Goal: Task Accomplishment & Management: Complete application form

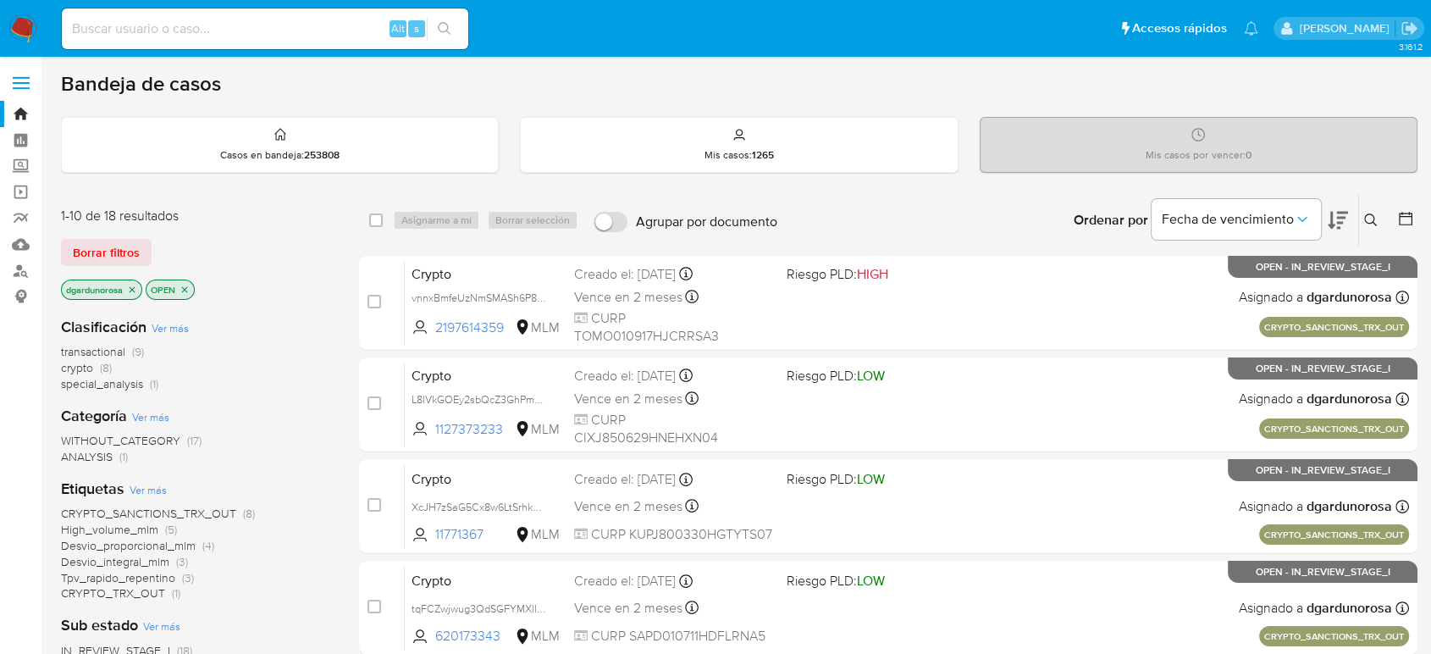
click at [1370, 224] on icon at bounding box center [1371, 220] width 14 height 14
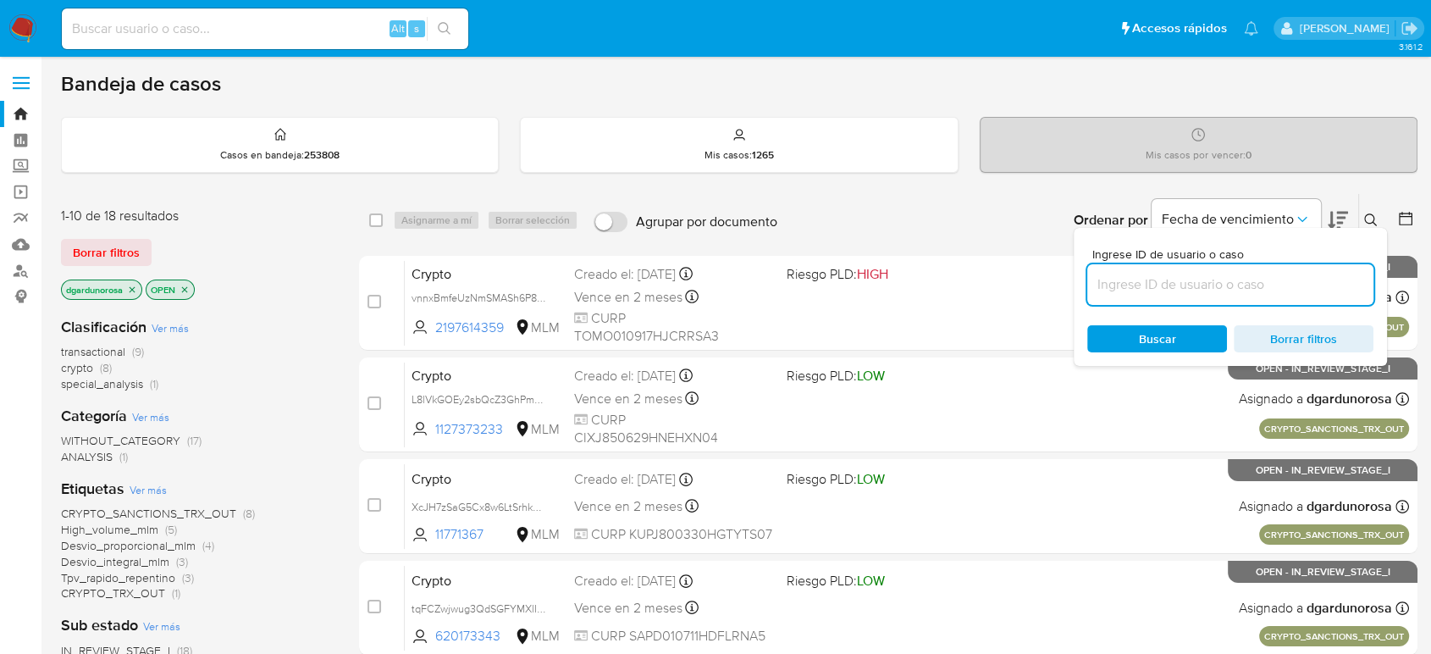
click at [1287, 280] on input at bounding box center [1230, 284] width 286 height 22
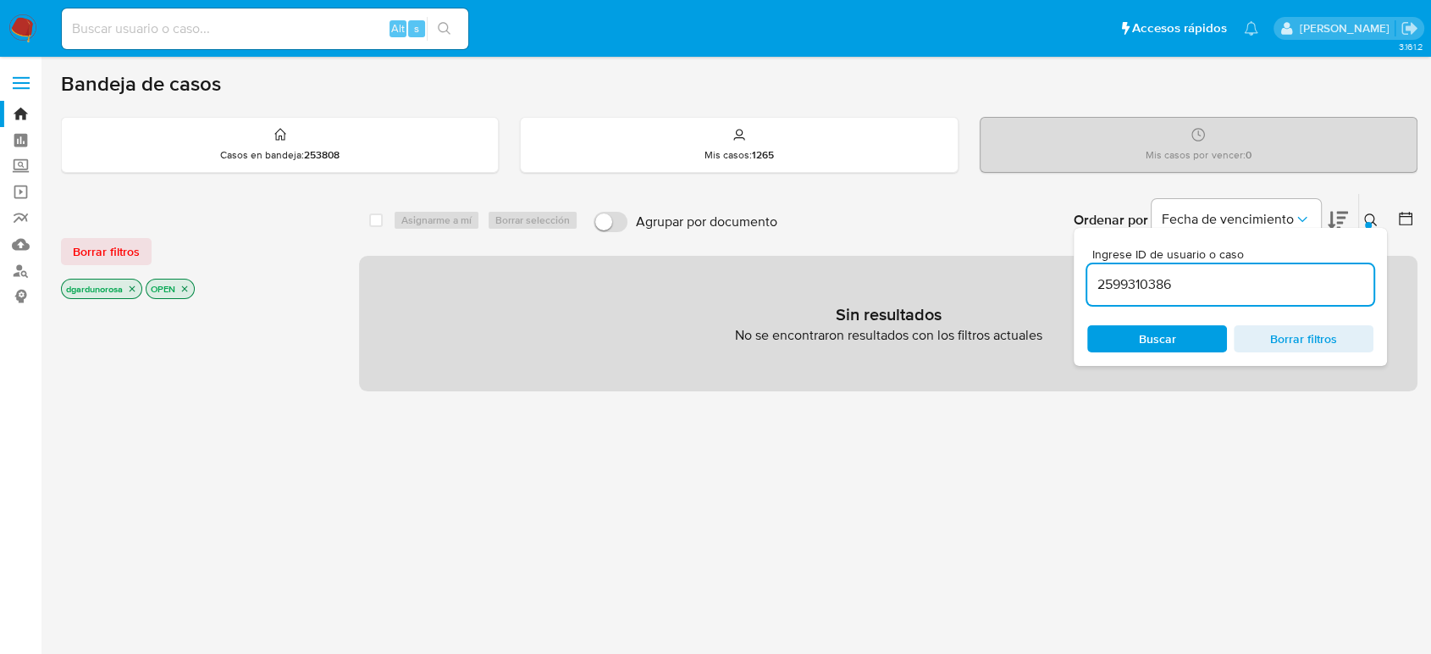
click at [1269, 285] on input "2599310386" at bounding box center [1230, 284] width 286 height 22
type input "2599310386"
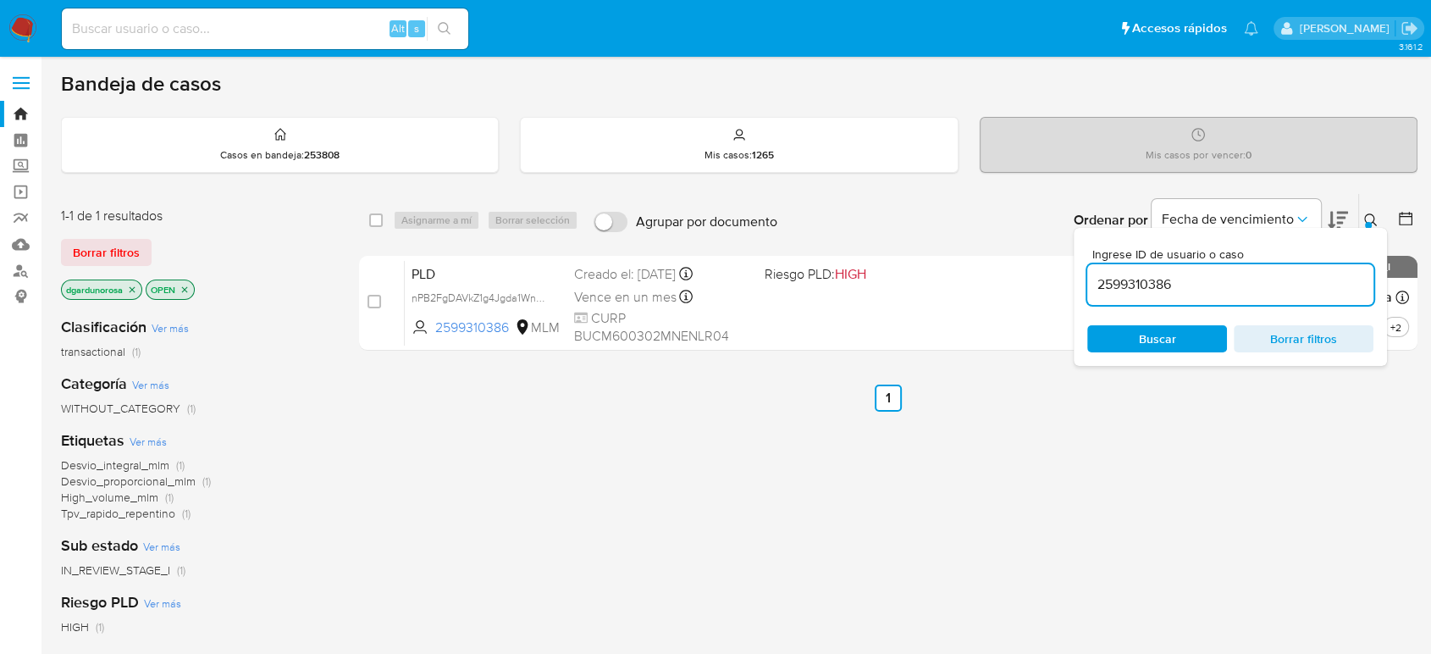
click at [1377, 210] on button at bounding box center [1373, 220] width 28 height 20
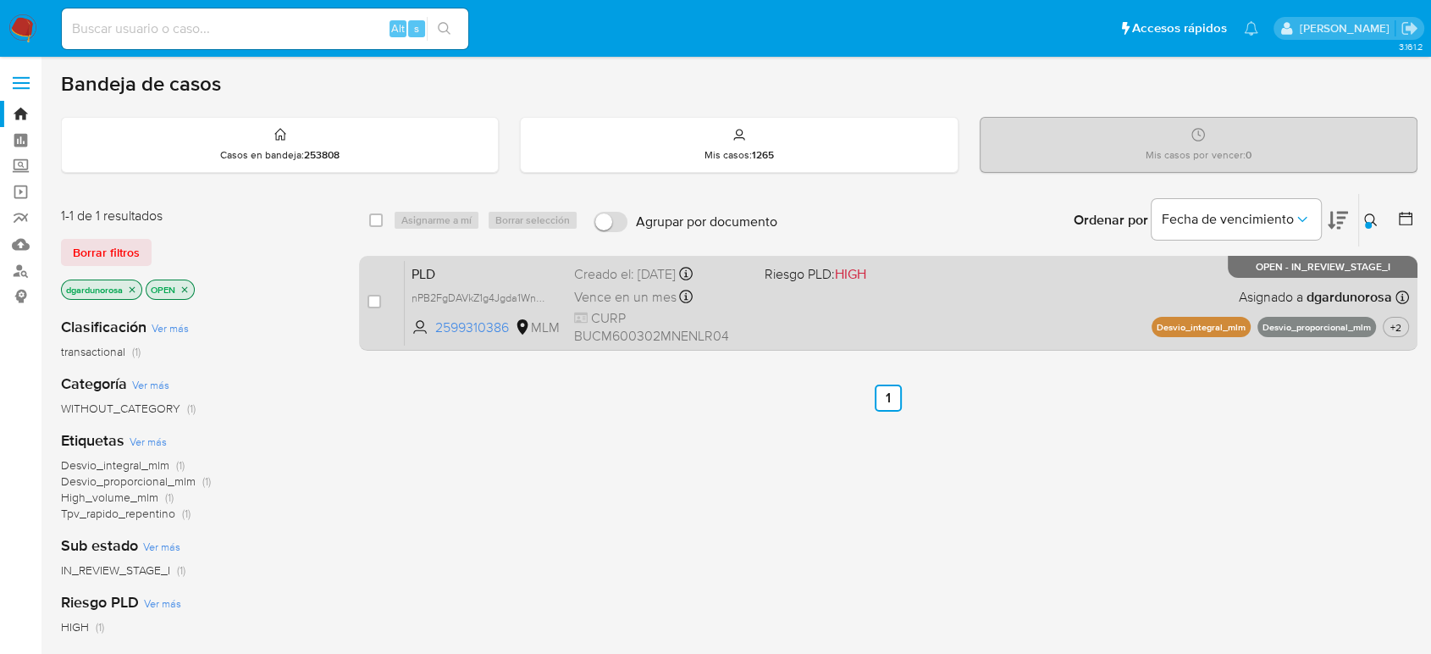
click at [1050, 304] on div "PLD nPB2FgDAVkZ1g4Jgda1WnM8a 2599310386 MLM Riesgo PLD: HIGH Creado el: 12/09/2…" at bounding box center [907, 303] width 1004 height 86
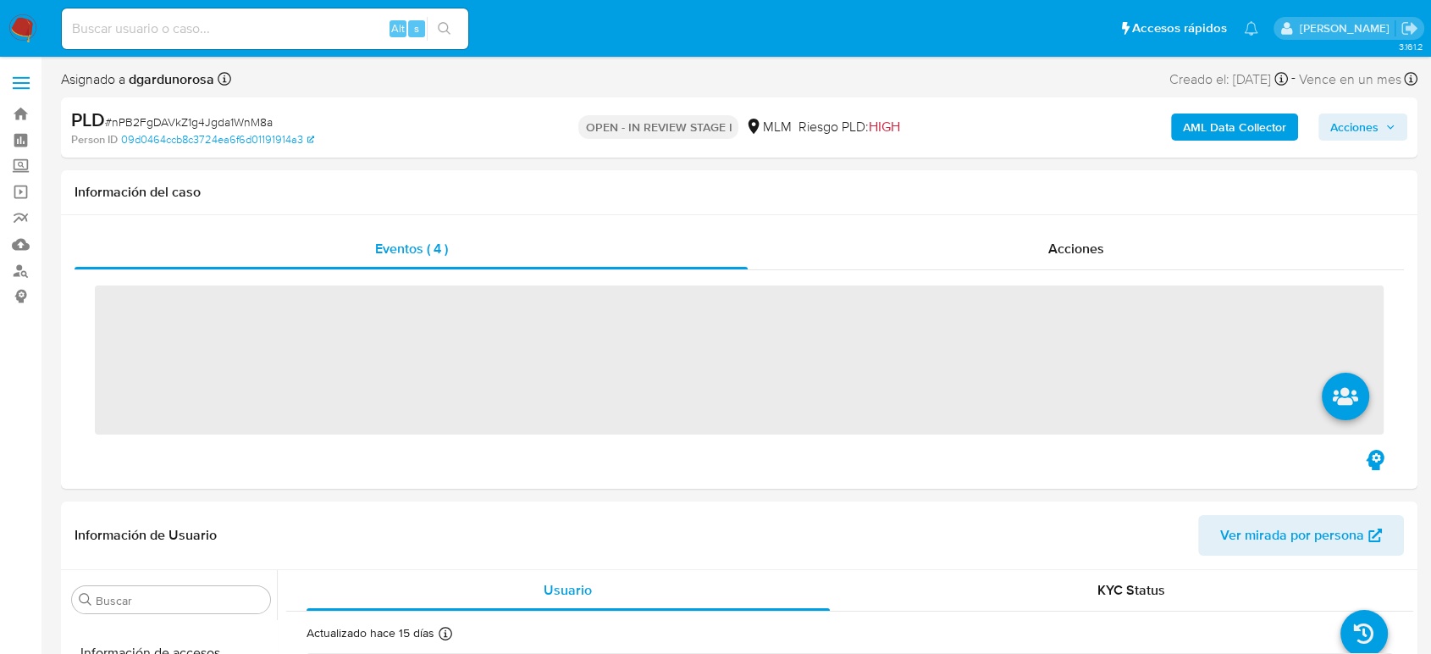
scroll to position [797, 0]
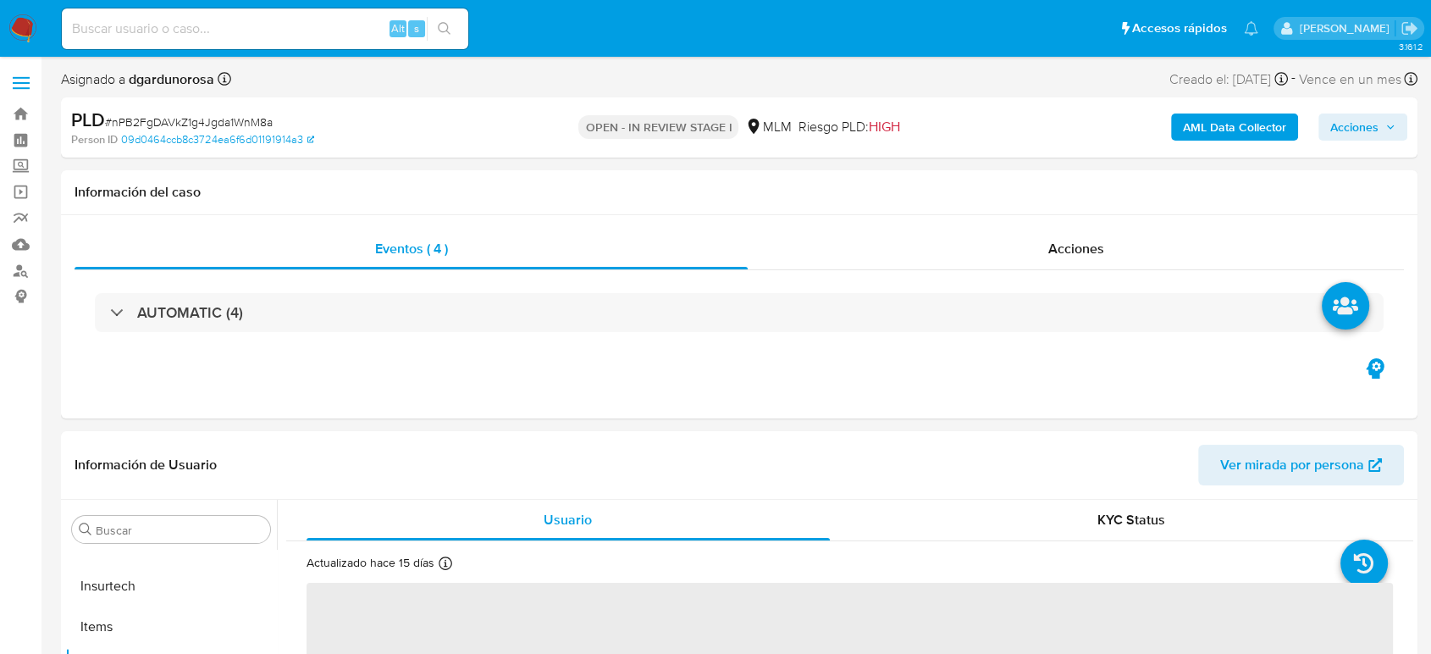
select select "10"
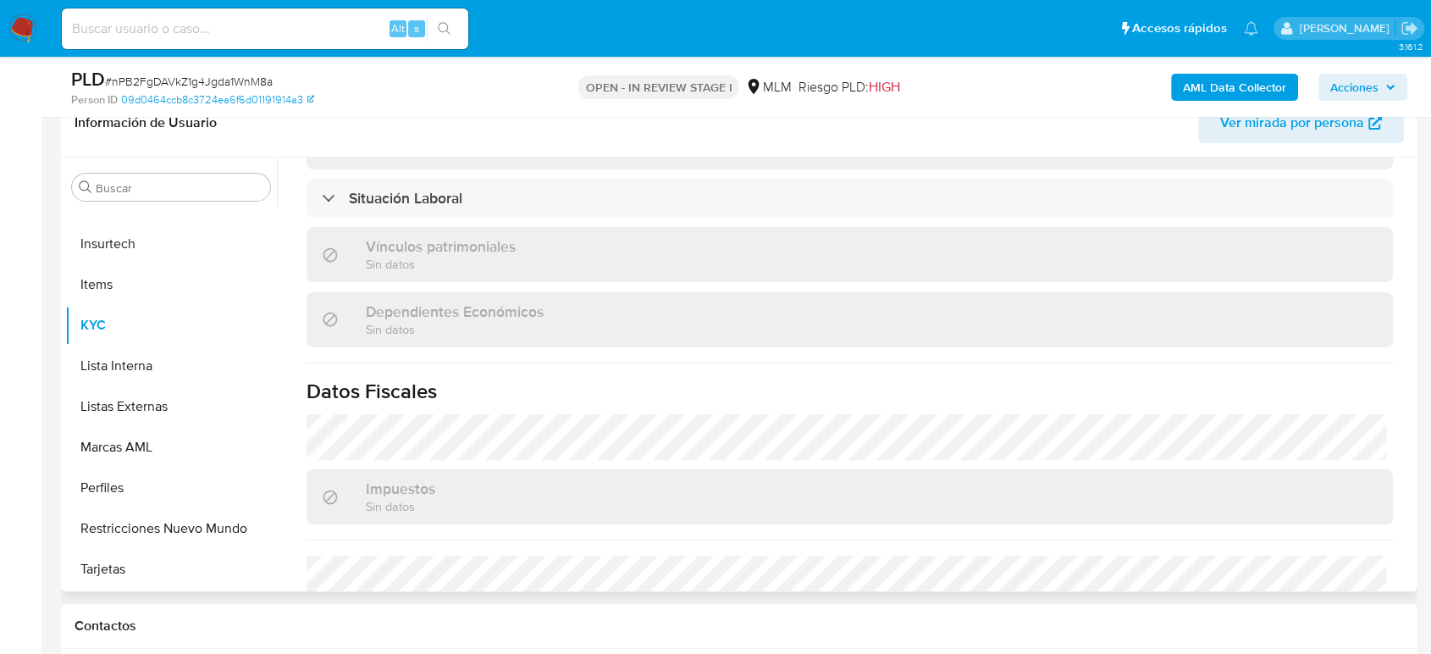
scroll to position [1047, 0]
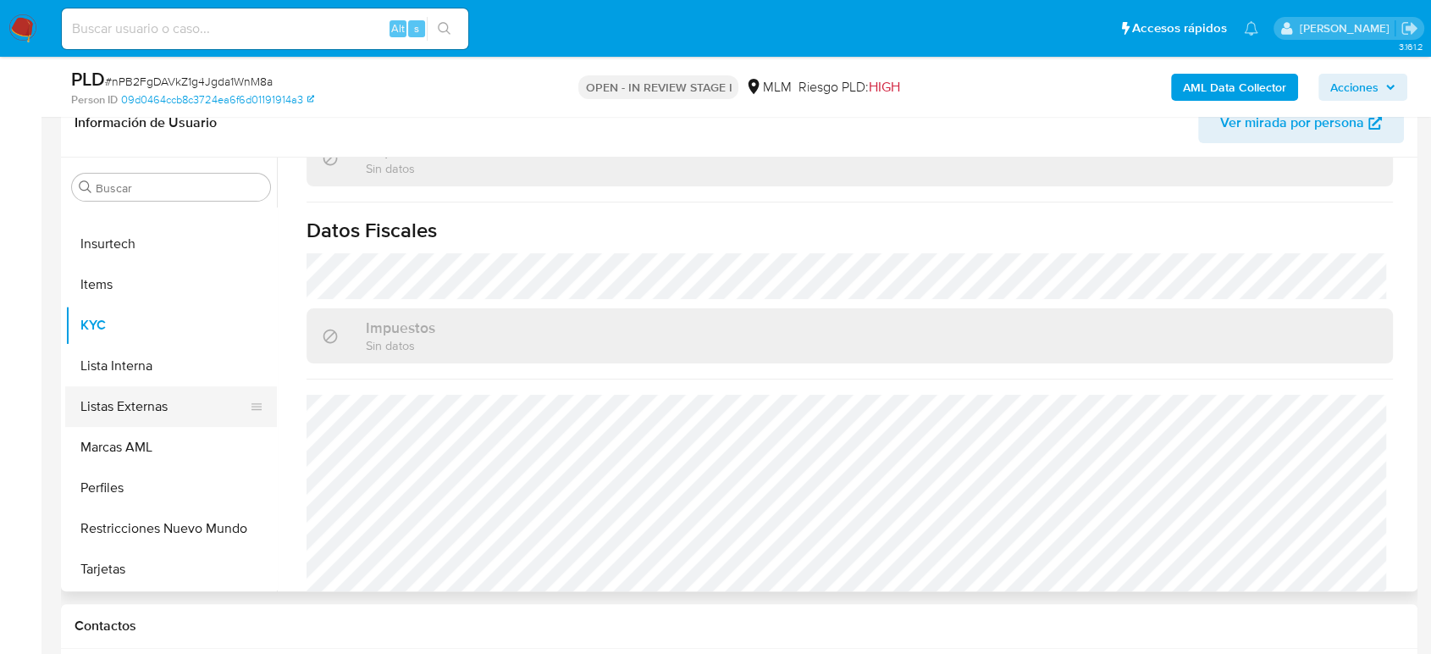
click at [102, 408] on button "Listas Externas" at bounding box center [164, 406] width 198 height 41
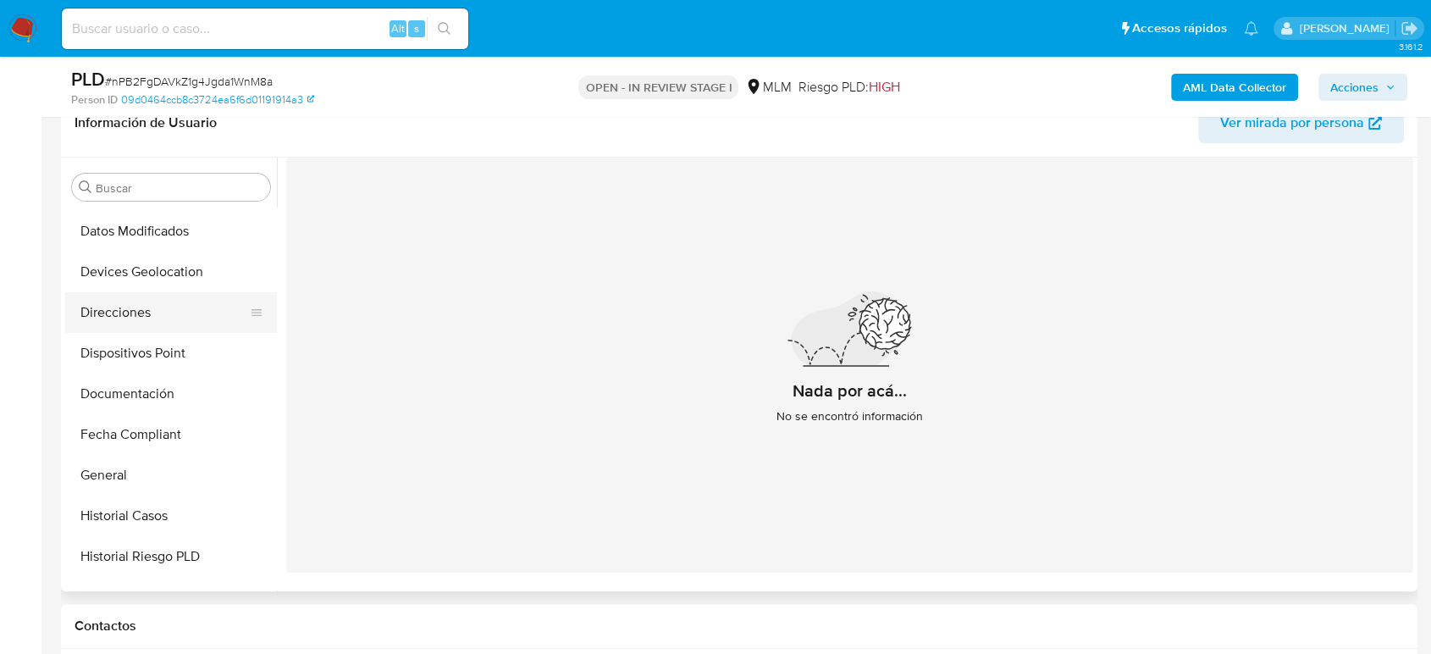
scroll to position [232, 0]
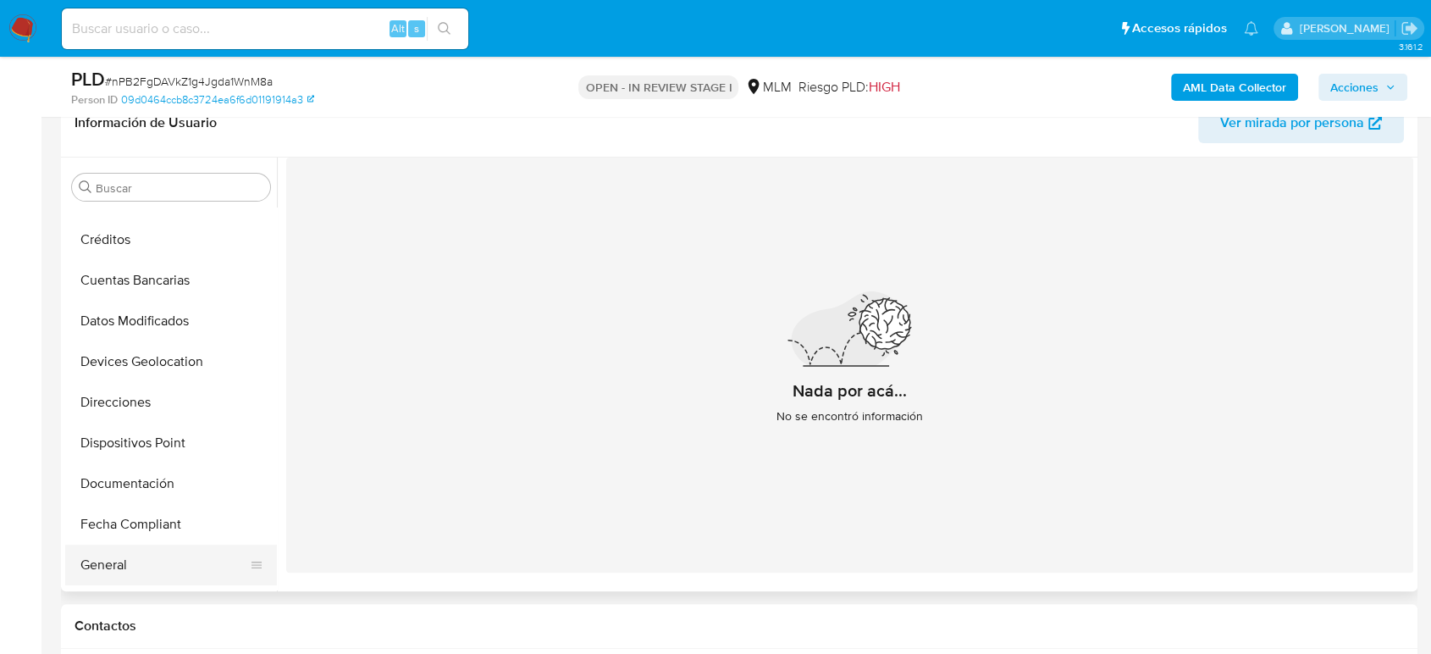
click at [149, 559] on button "General" at bounding box center [164, 564] width 198 height 41
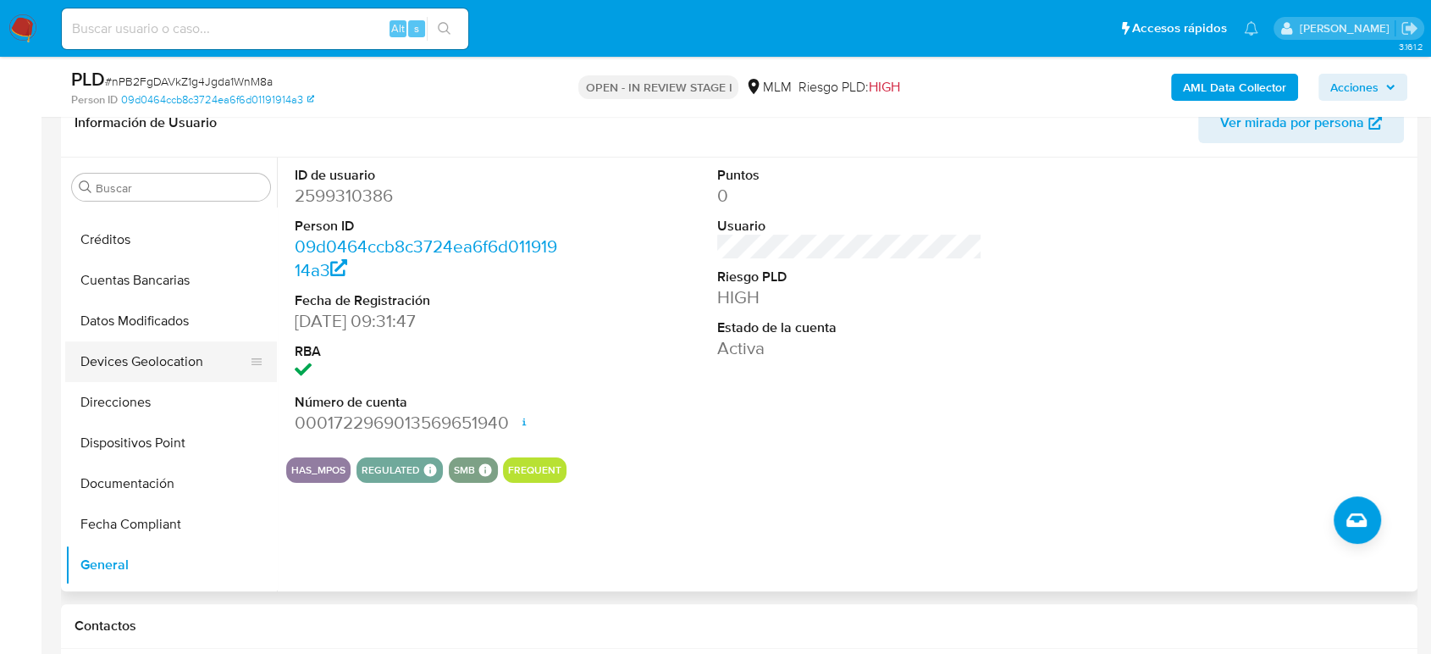
click at [157, 369] on button "Devices Geolocation" at bounding box center [164, 361] width 198 height 41
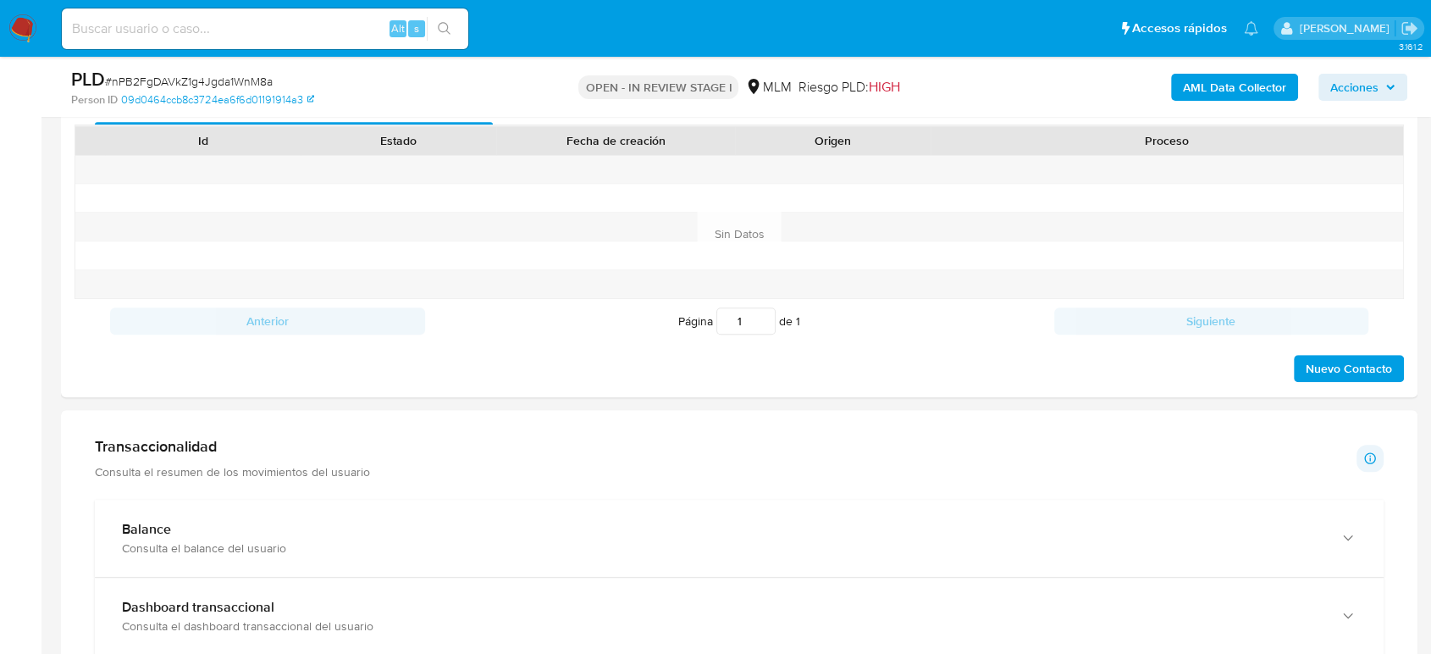
scroll to position [1035, 0]
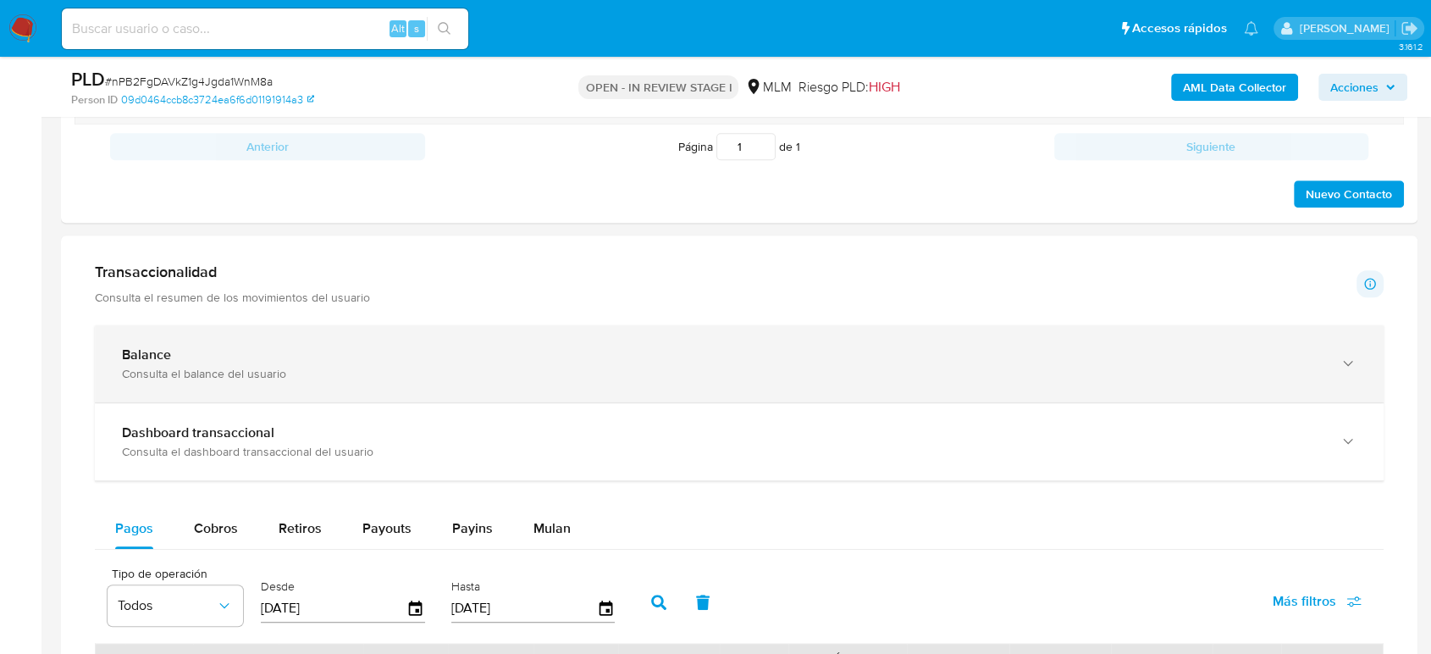
click at [325, 384] on div "Balance Consulta el balance del usuario" at bounding box center [739, 363] width 1289 height 77
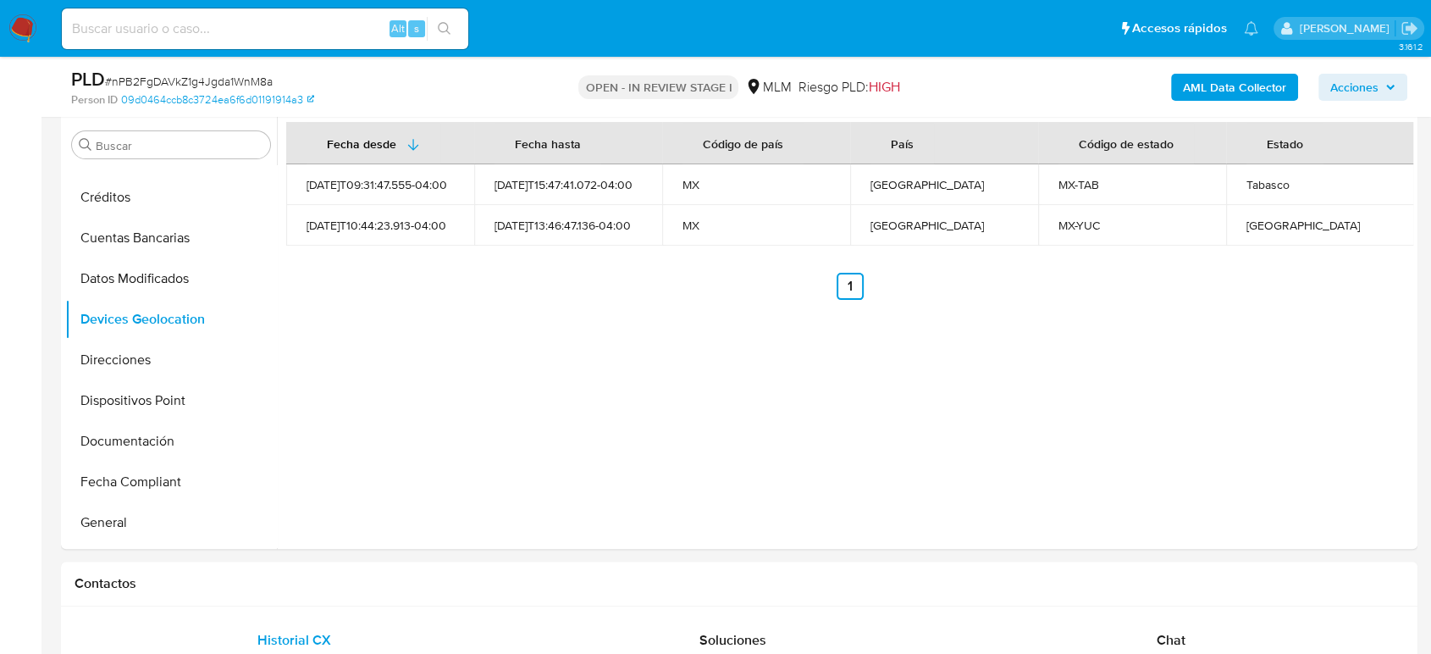
scroll to position [0, 0]
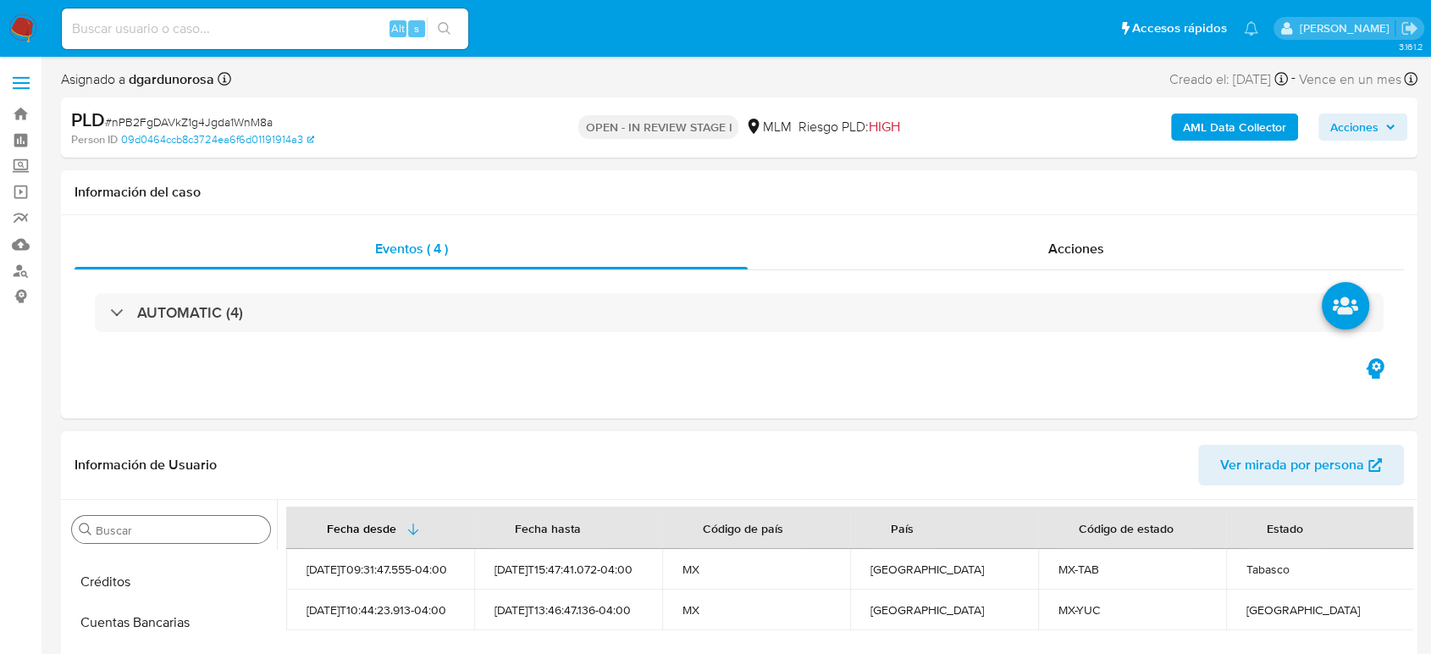
click at [207, 530] on input "Buscar" at bounding box center [180, 529] width 168 height 15
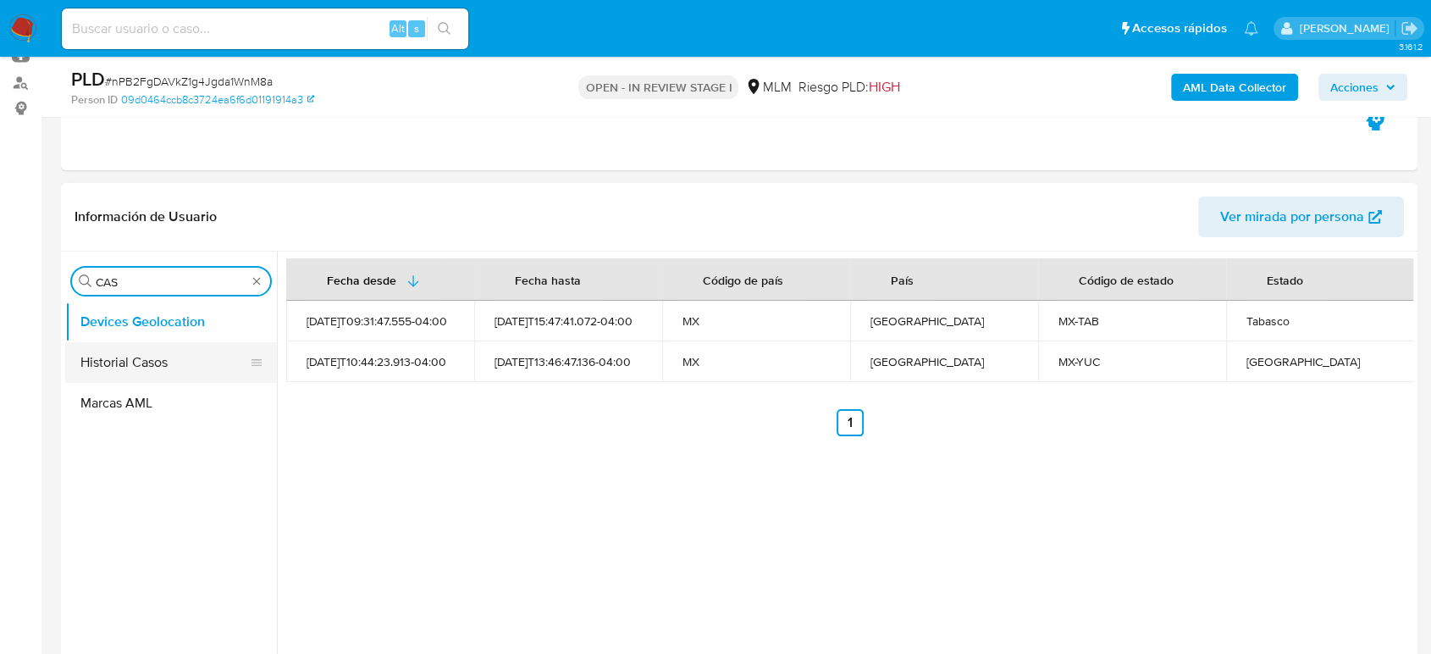
type input "CAS"
click at [139, 366] on button "Historial Casos" at bounding box center [164, 362] width 198 height 41
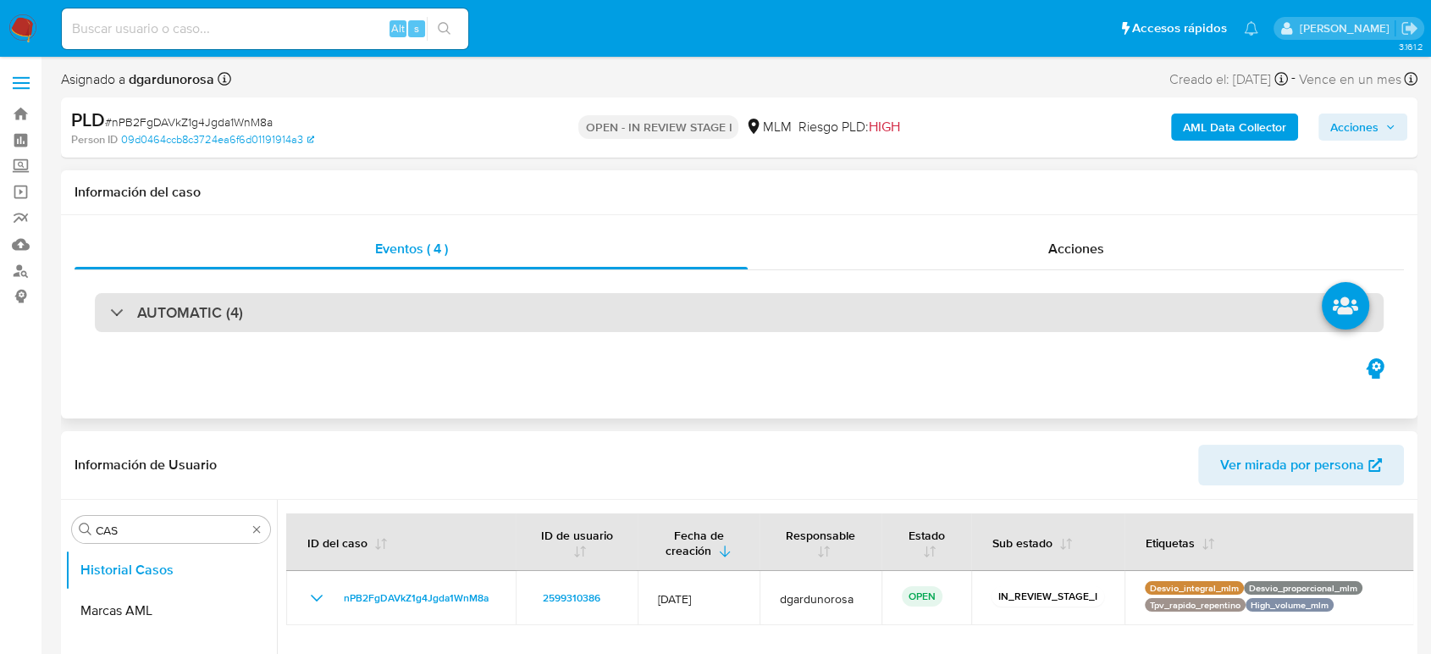
drag, startPoint x: 315, startPoint y: 314, endPoint x: 467, endPoint y: 317, distance: 152.4
click at [315, 314] on div "AUTOMATIC (4)" at bounding box center [739, 312] width 1289 height 39
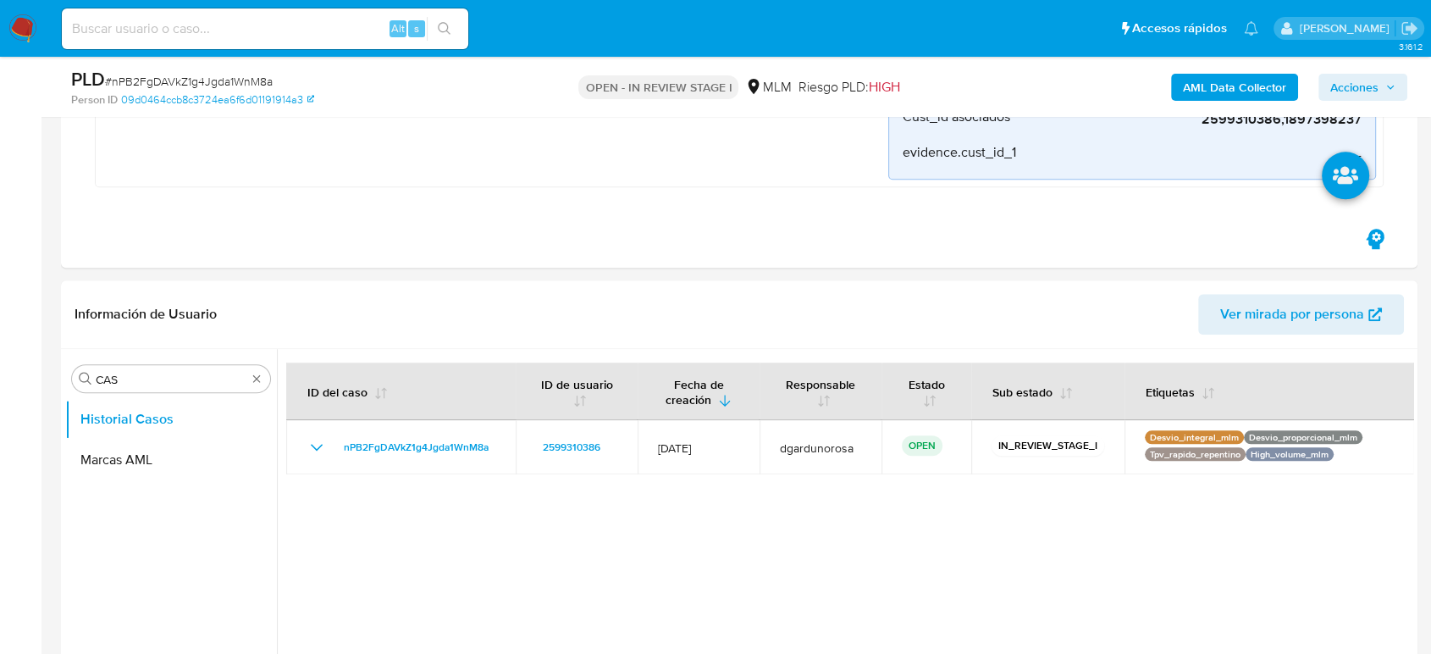
scroll to position [1693, 0]
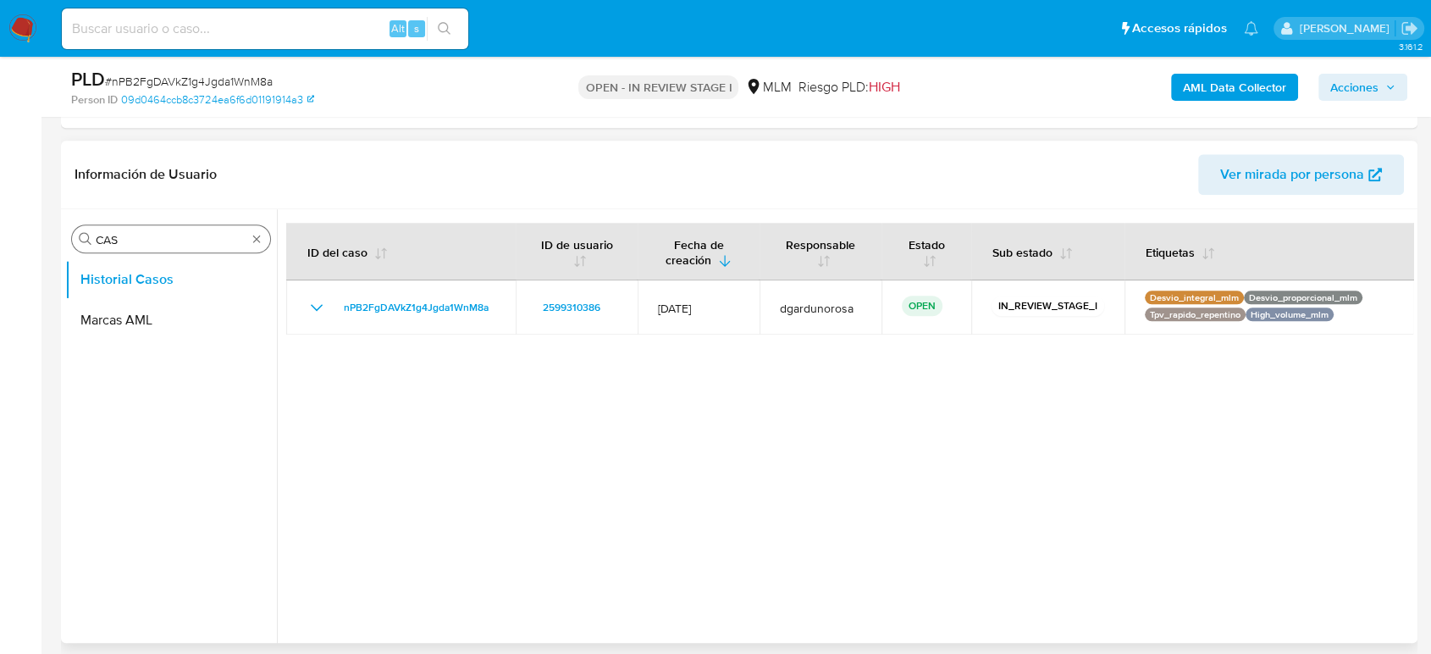
drag, startPoint x: 254, startPoint y: 240, endPoint x: 262, endPoint y: 247, distance: 10.2
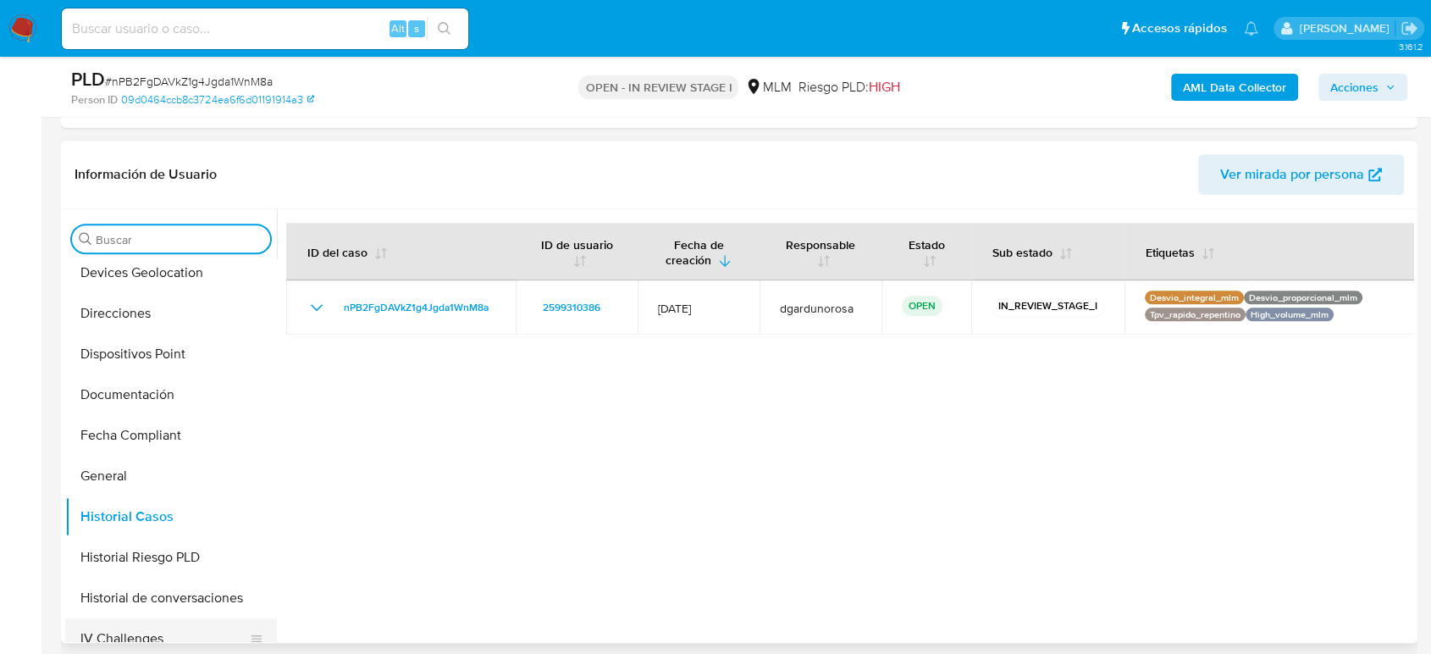
scroll to position [470, 0]
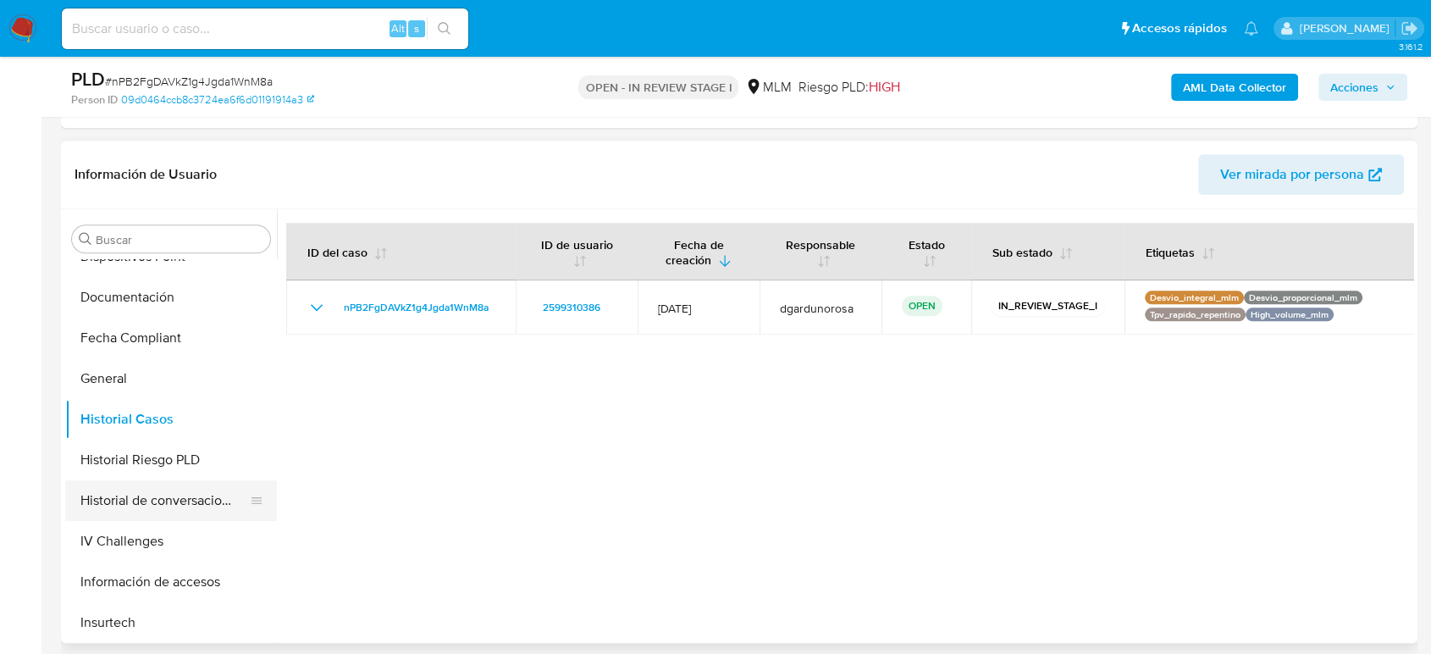
click at [153, 502] on button "Historial de conversaciones" at bounding box center [164, 500] width 198 height 41
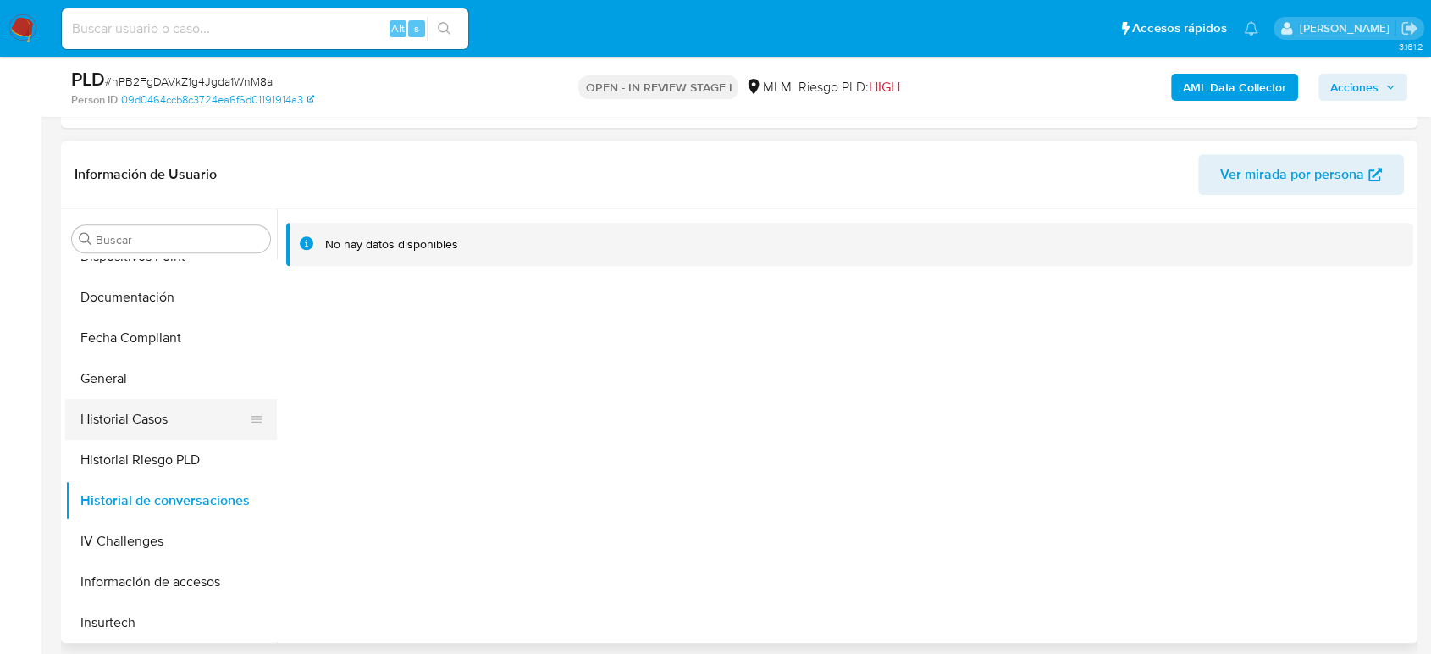
scroll to position [752, 0]
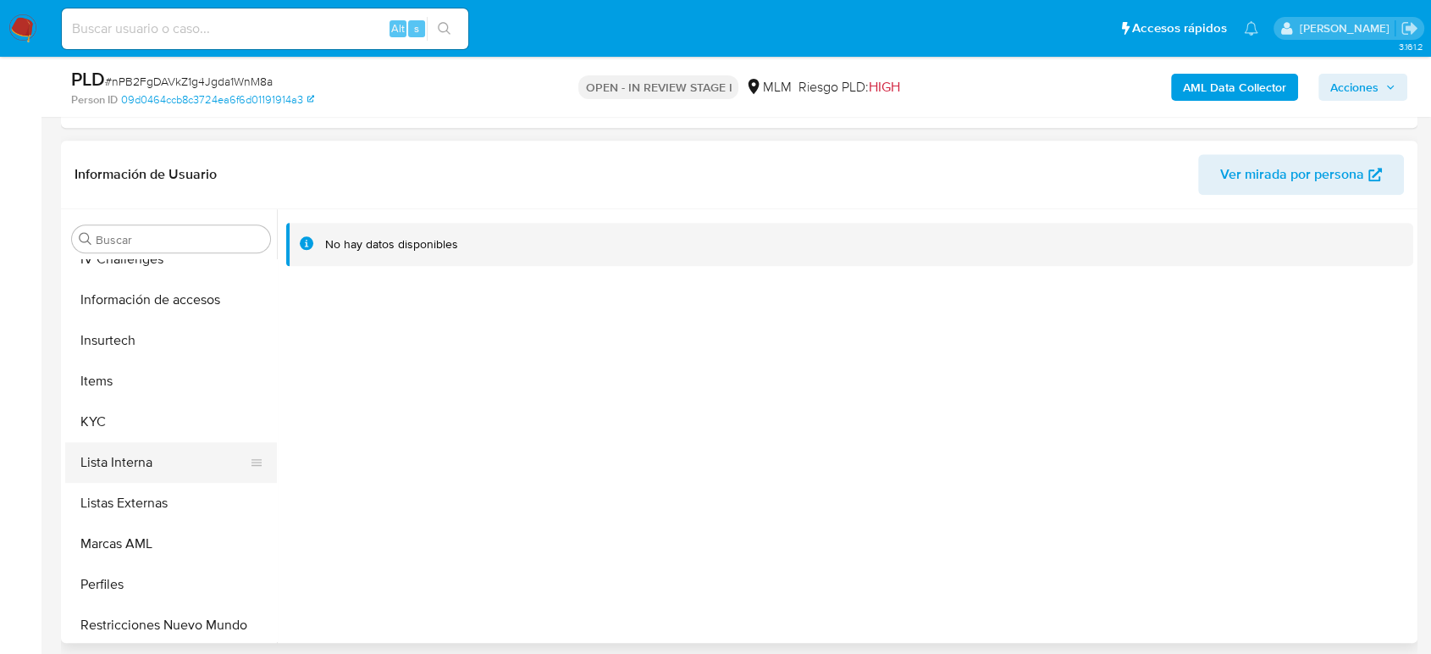
click at [118, 442] on button "Lista Interna" at bounding box center [164, 462] width 198 height 41
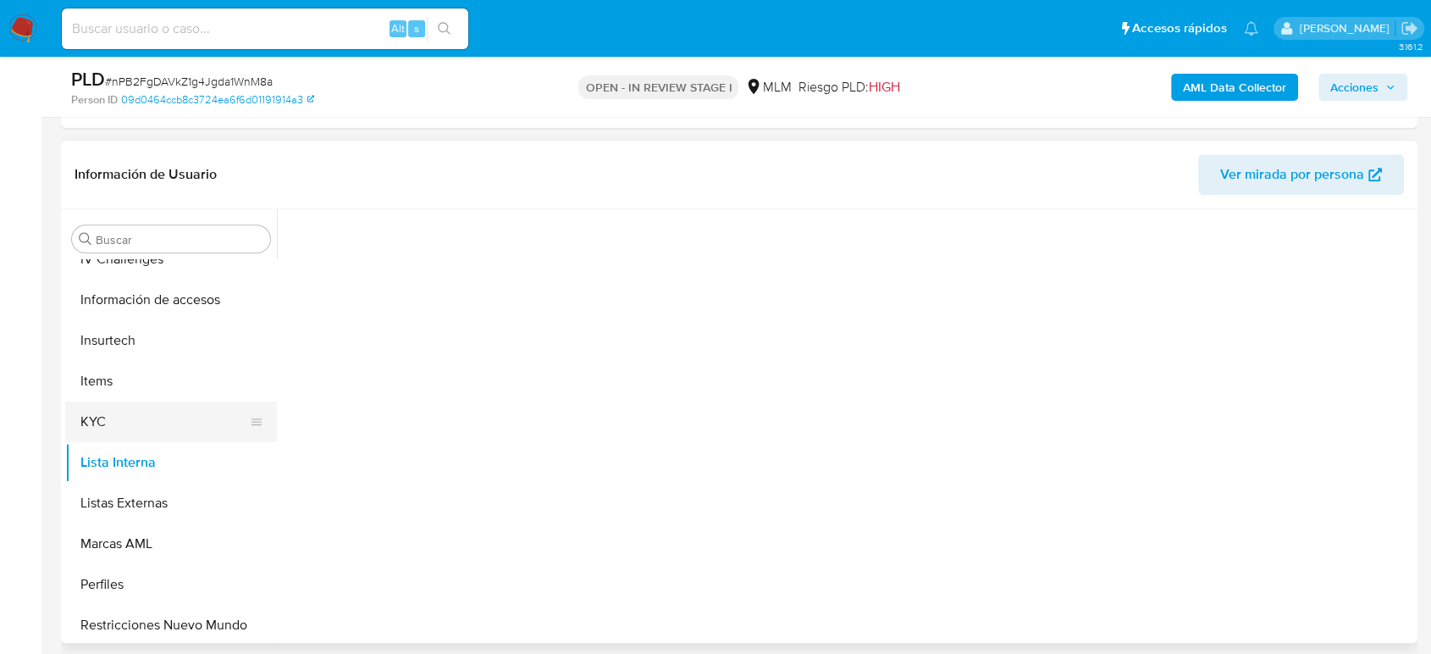
click at [108, 422] on button "KYC" at bounding box center [164, 421] width 198 height 41
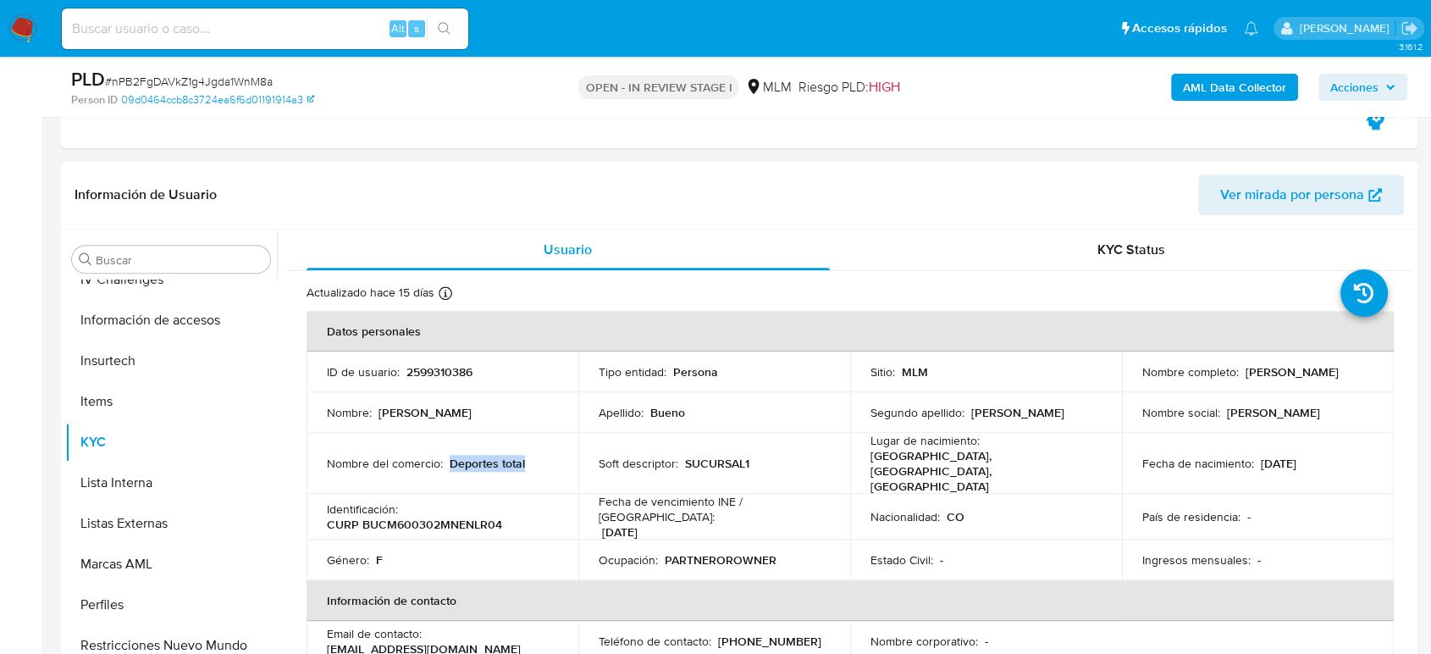
drag, startPoint x: 541, startPoint y: 459, endPoint x: 453, endPoint y: 457, distance: 88.1
click at [453, 457] on td "Nombre del comercio : Deportes total" at bounding box center [442, 463] width 272 height 61
copy p "eportes total"
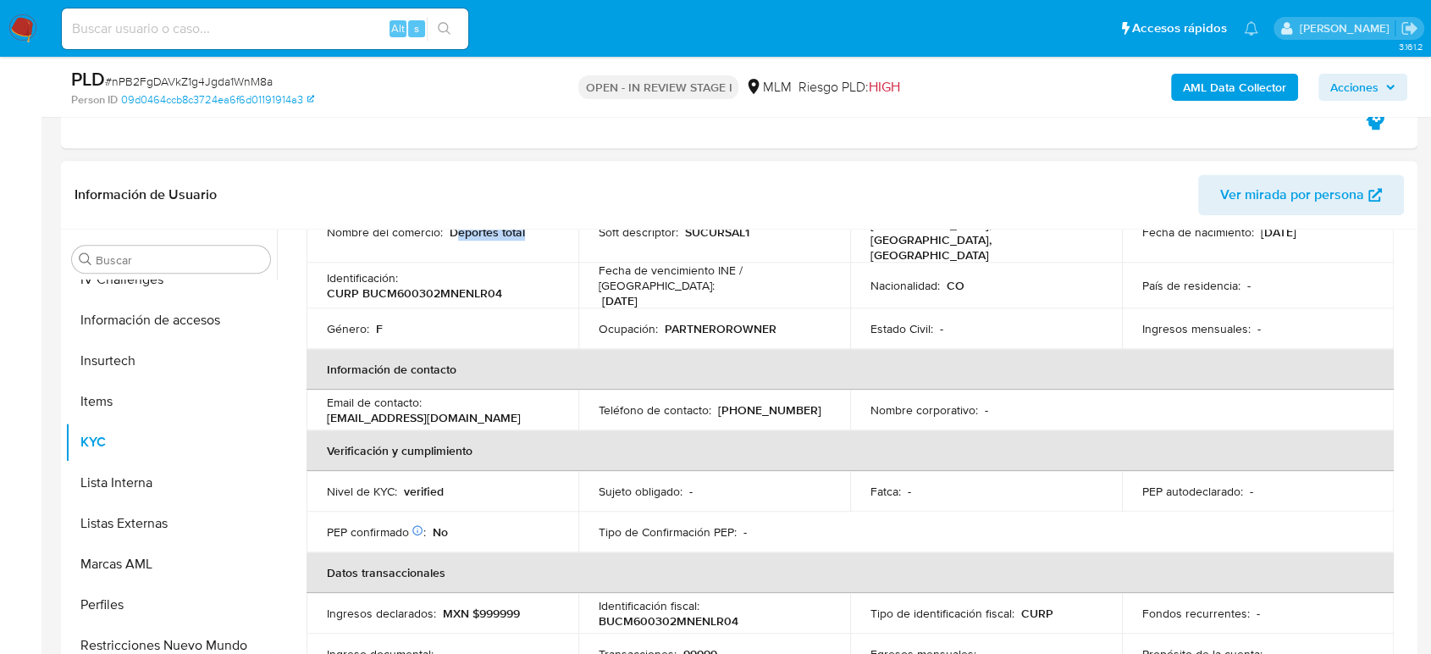
scroll to position [201, 0]
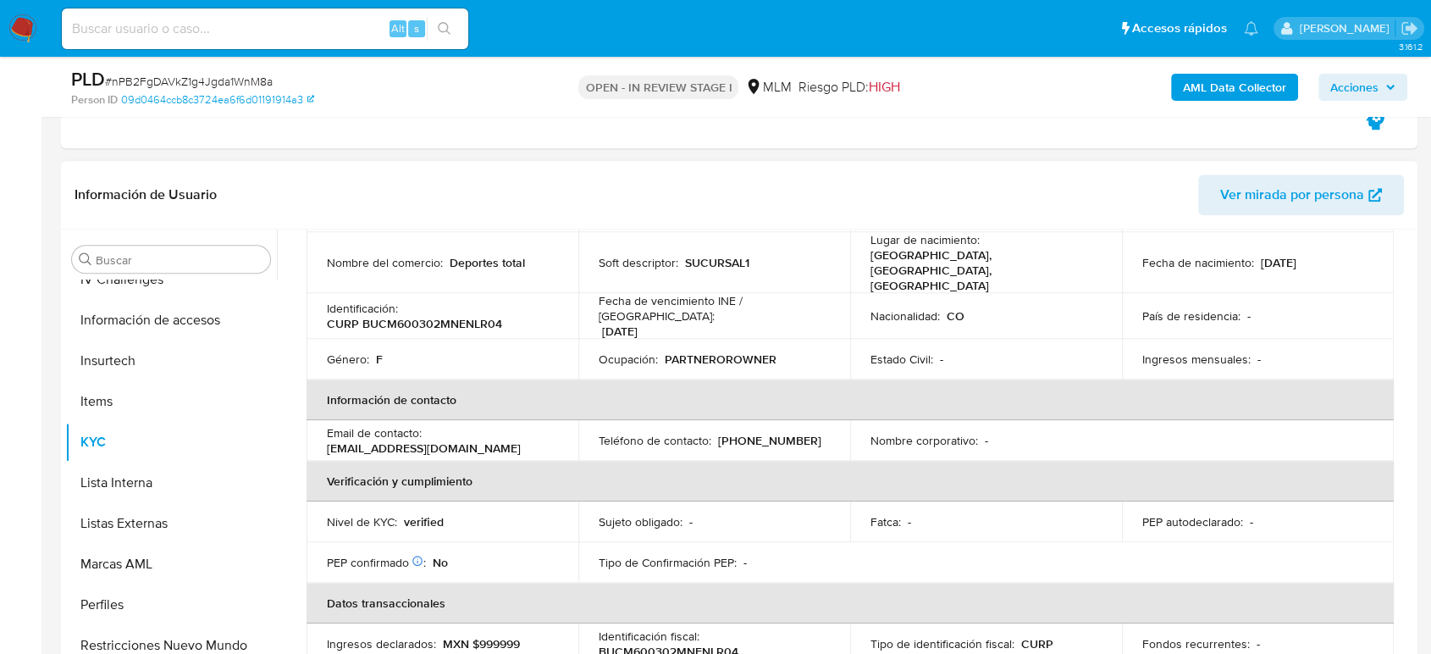
click at [759, 433] on p "[PHONE_NUMBER]" at bounding box center [769, 440] width 103 height 15
copy p "3200707"
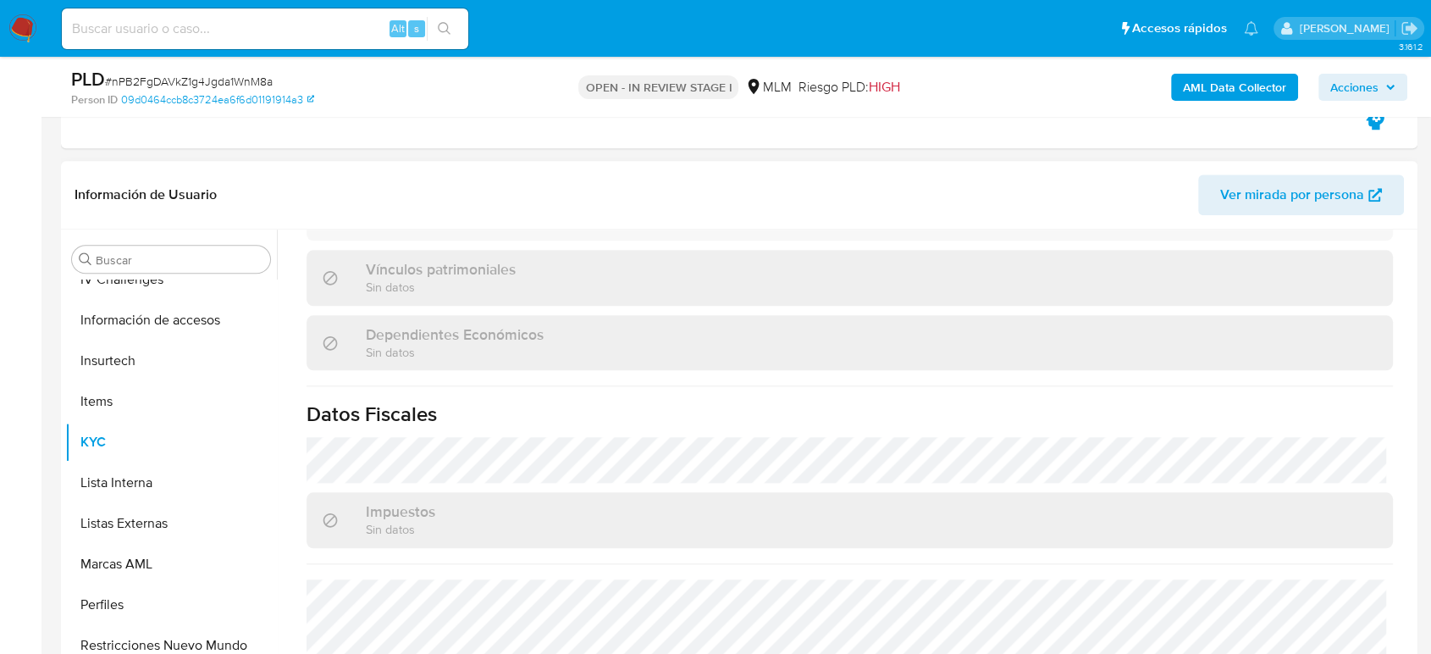
scroll to position [953, 0]
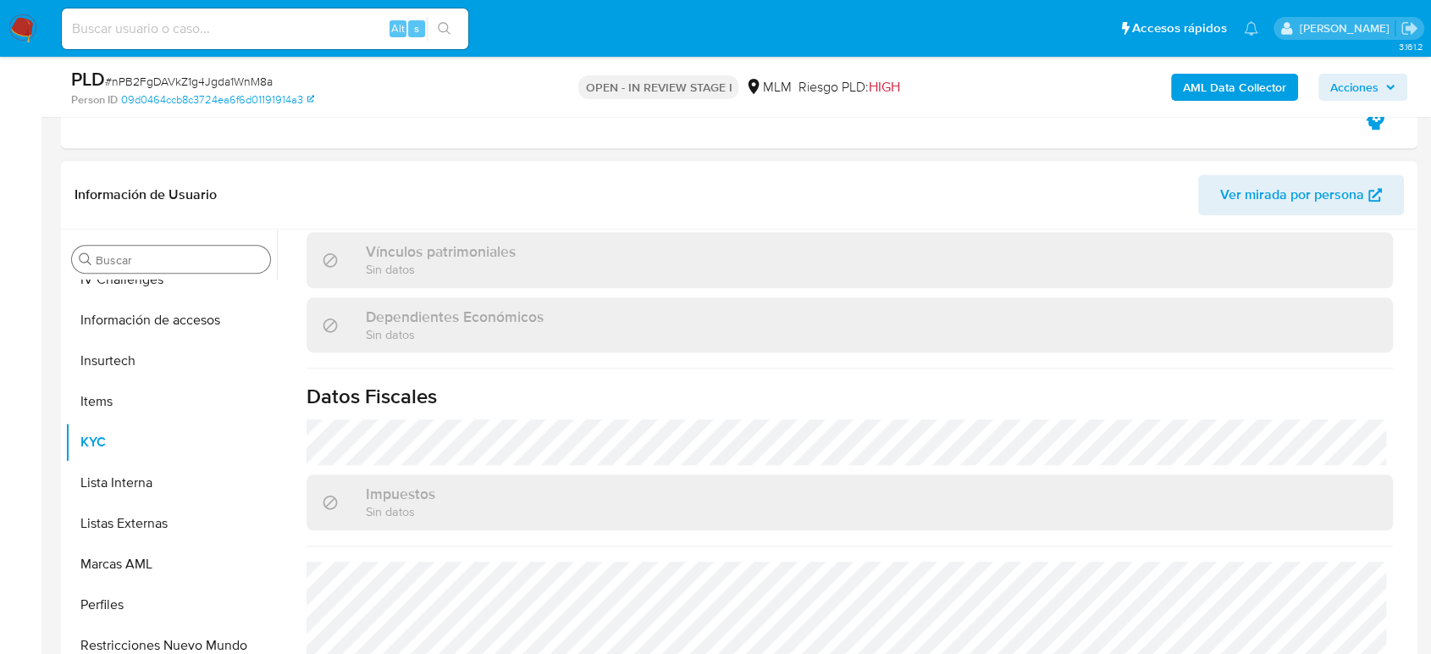
click at [193, 256] on input "Buscar" at bounding box center [180, 259] width 168 height 15
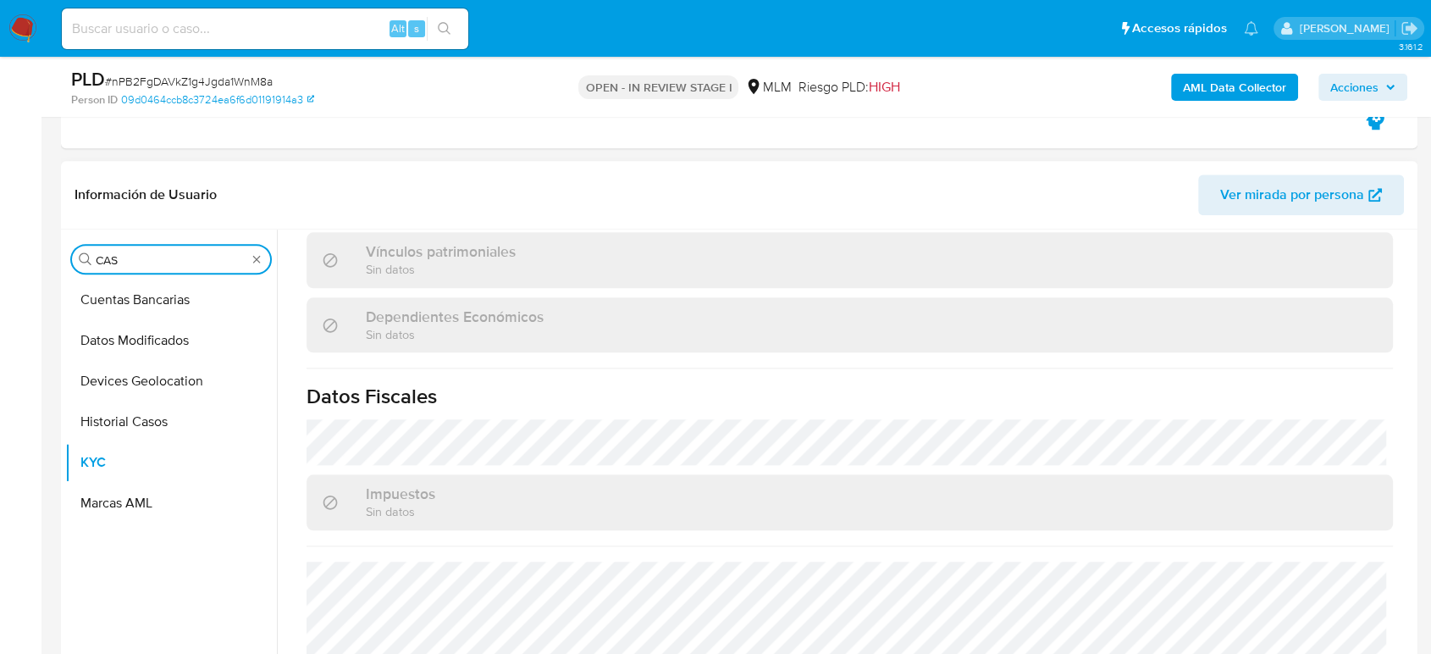
scroll to position [0, 0]
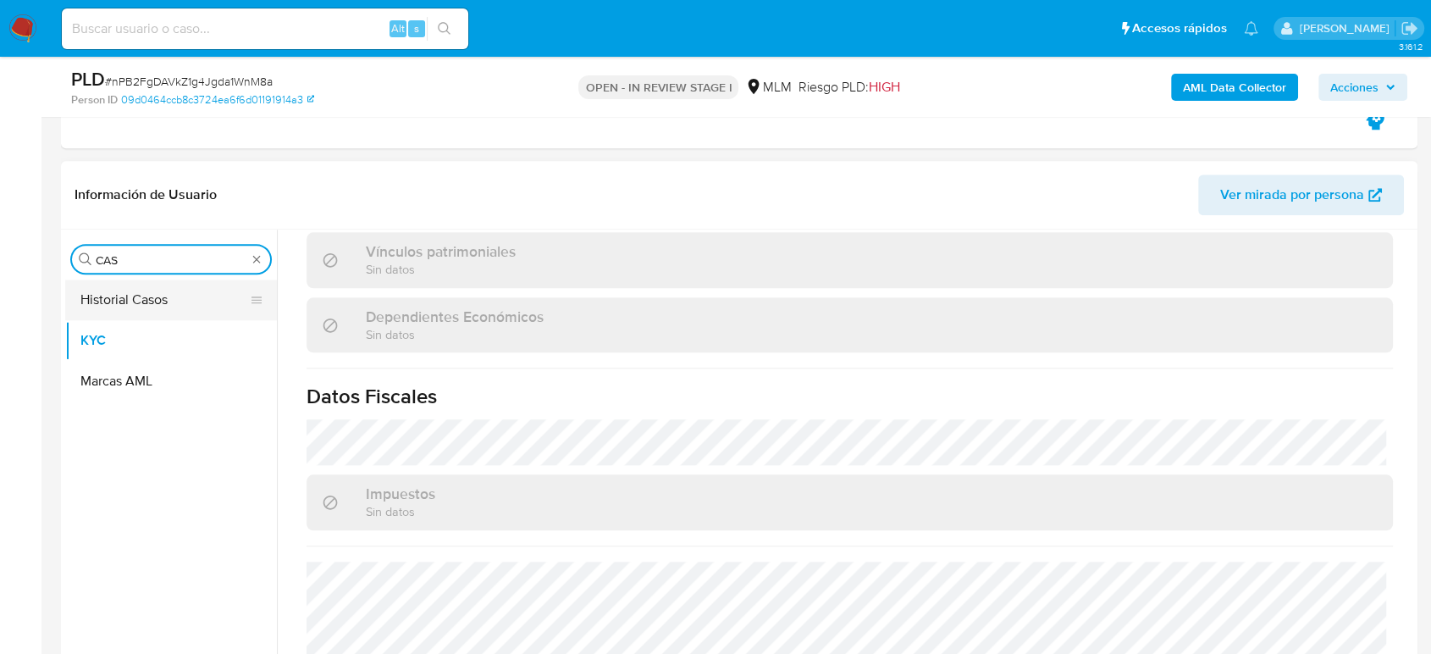
type input "CAS"
click at [144, 299] on button "Historial Casos" at bounding box center [164, 299] width 198 height 41
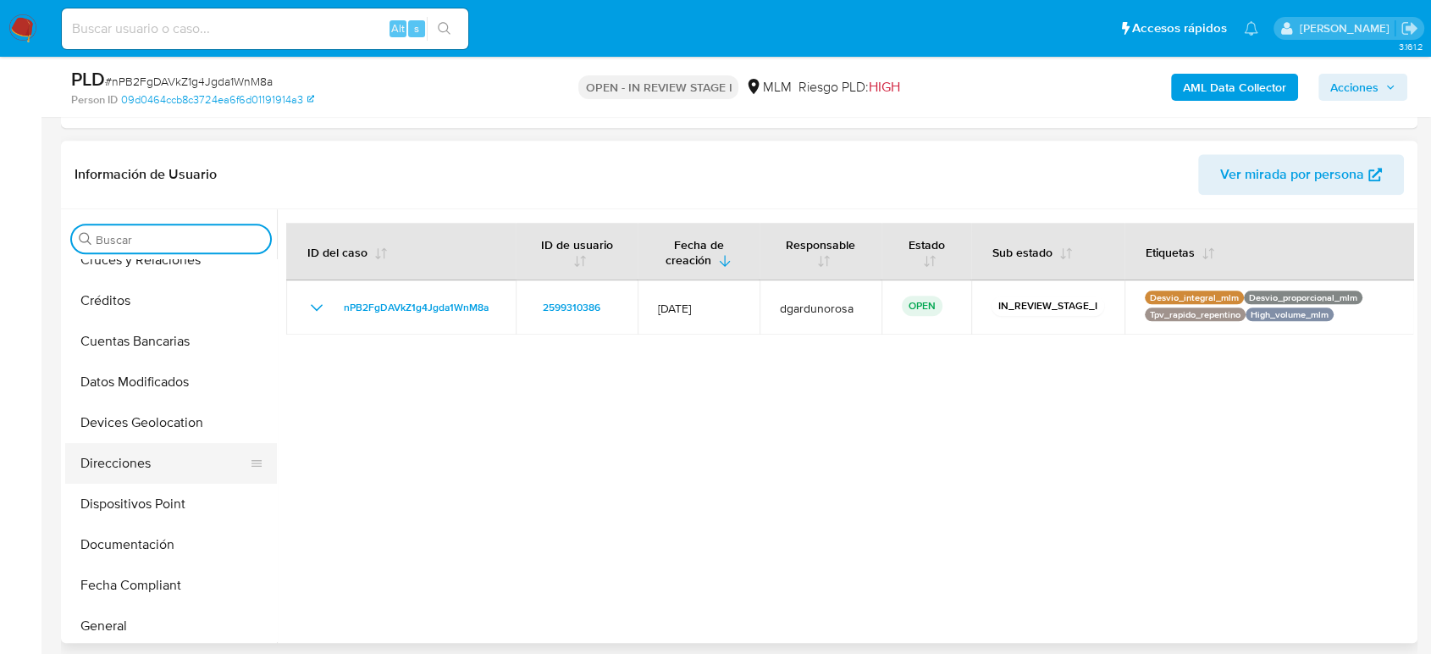
scroll to position [282, 0]
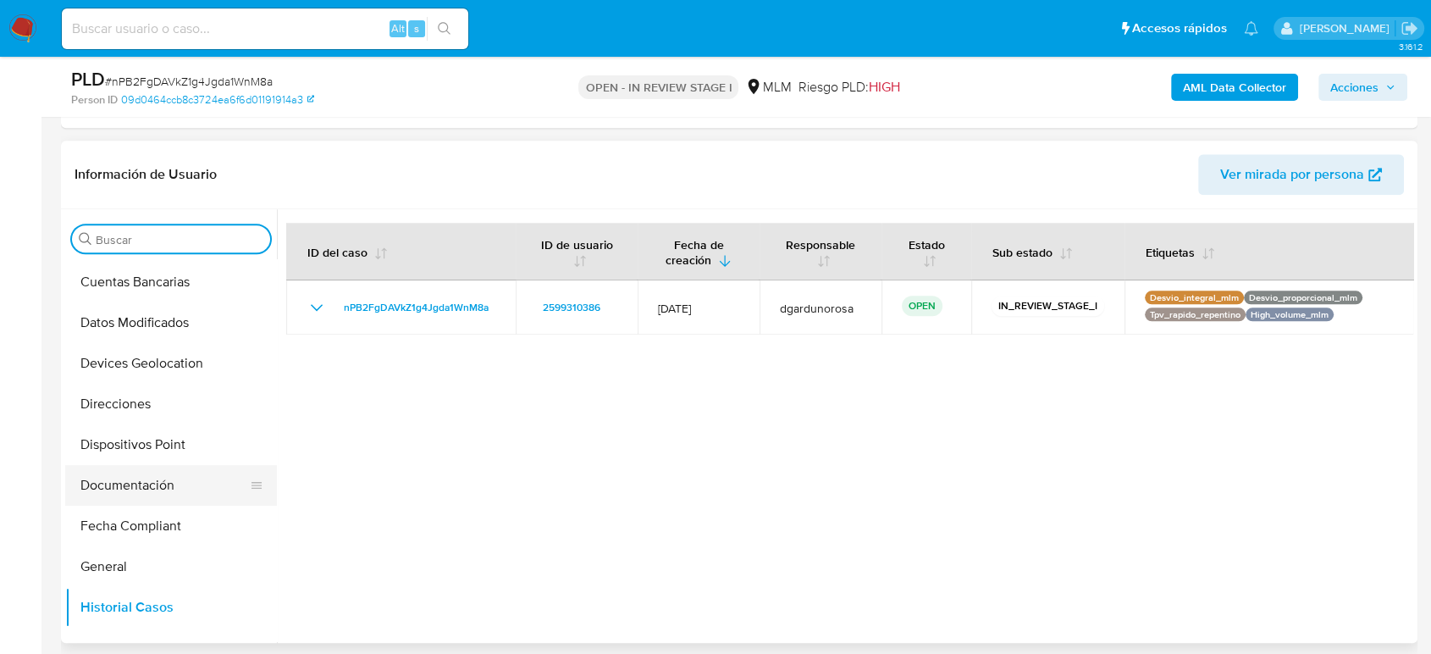
click at [141, 477] on button "Documentación" at bounding box center [164, 485] width 198 height 41
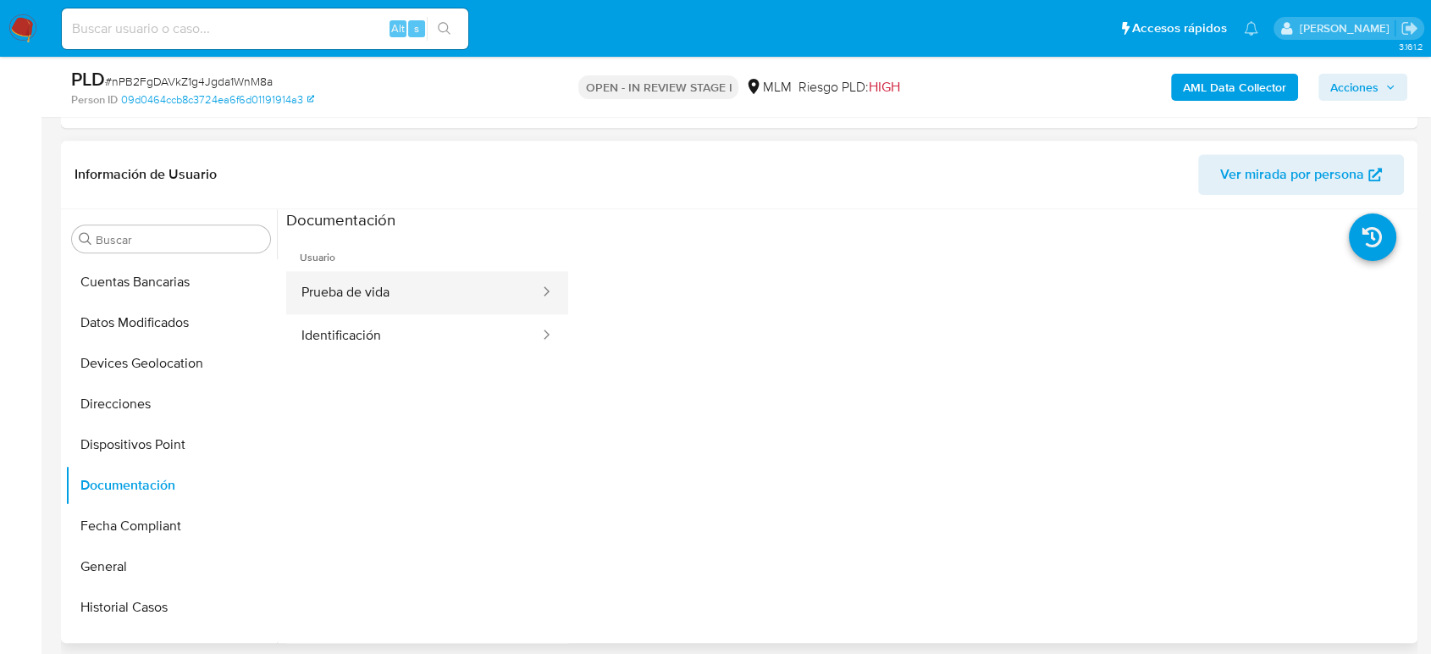
click at [363, 300] on button "Prueba de vida" at bounding box center [413, 292] width 255 height 43
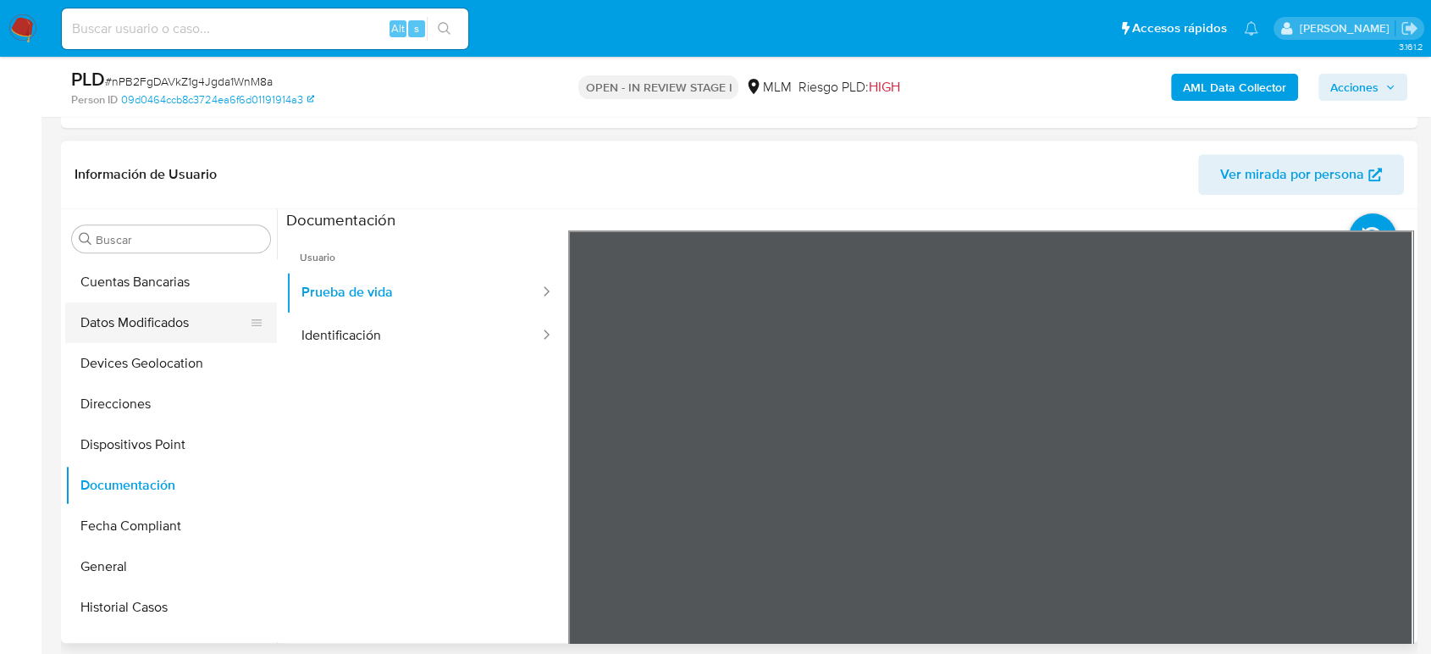
click at [156, 313] on button "Datos Modificados" at bounding box center [164, 322] width 198 height 41
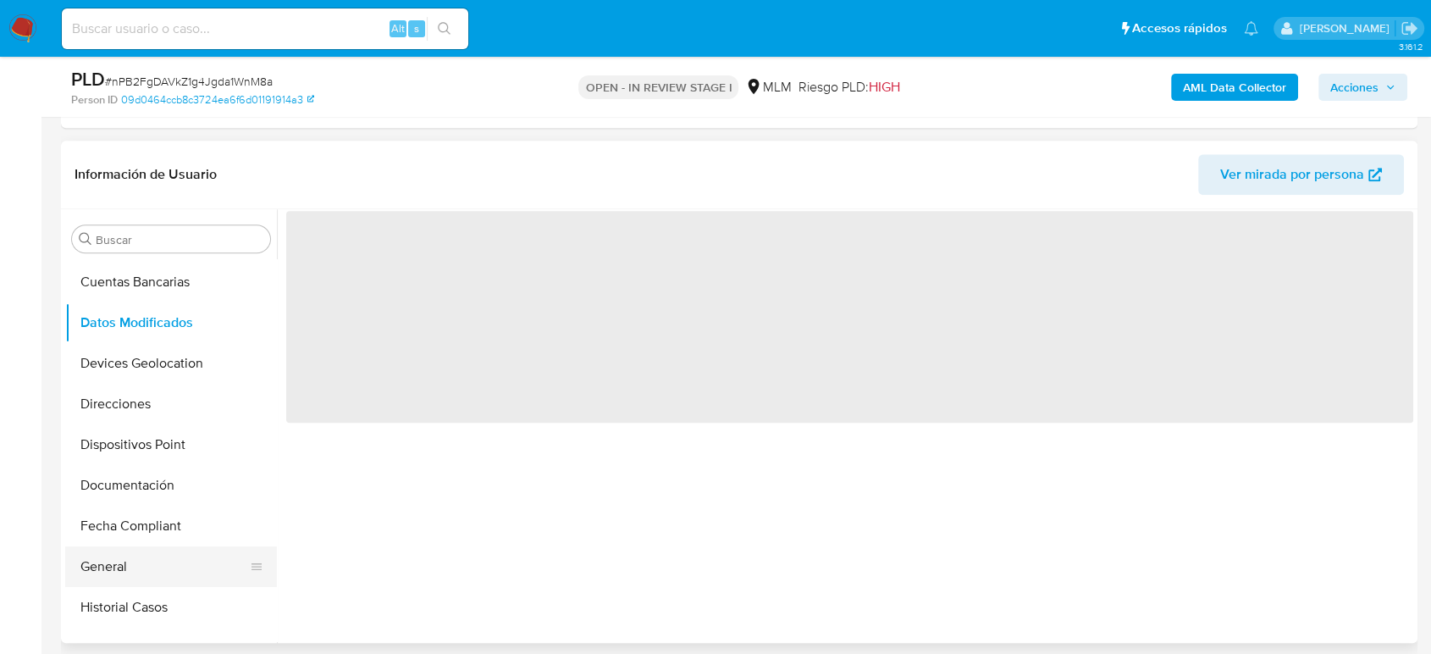
click at [143, 563] on button "General" at bounding box center [164, 566] width 198 height 41
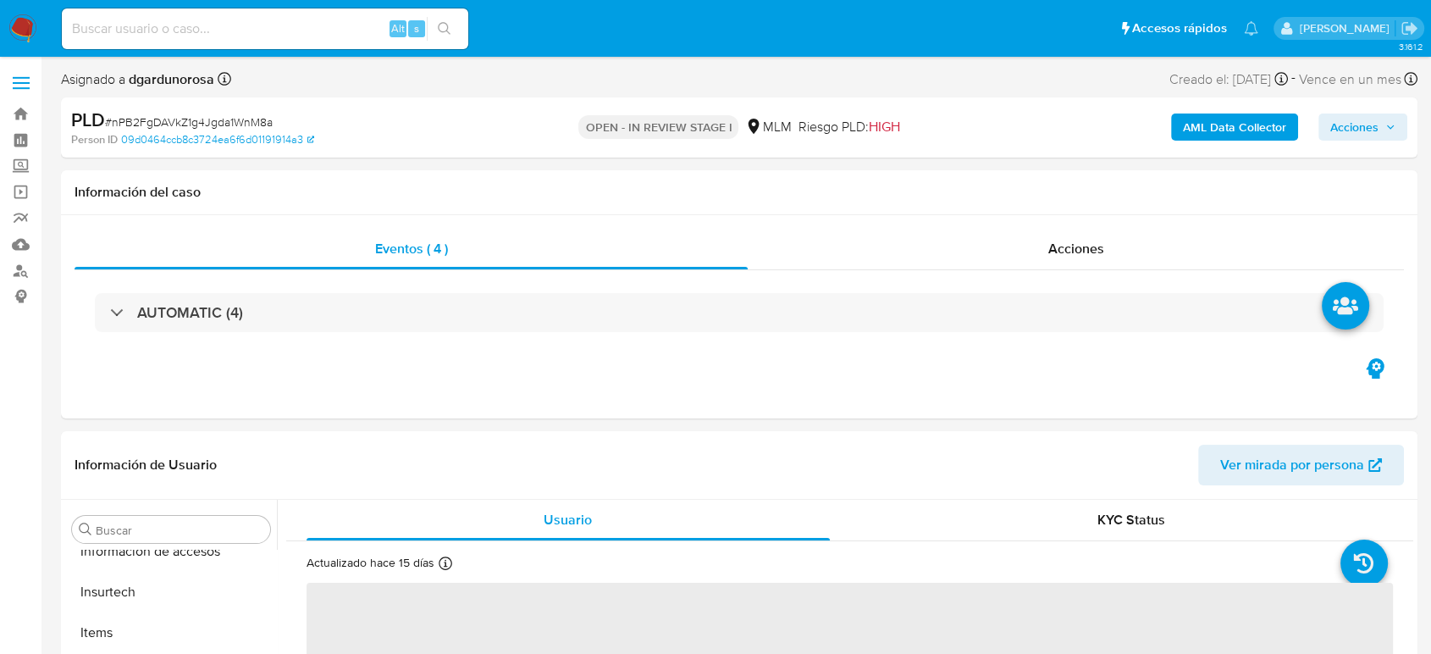
scroll to position [797, 0]
select select "10"
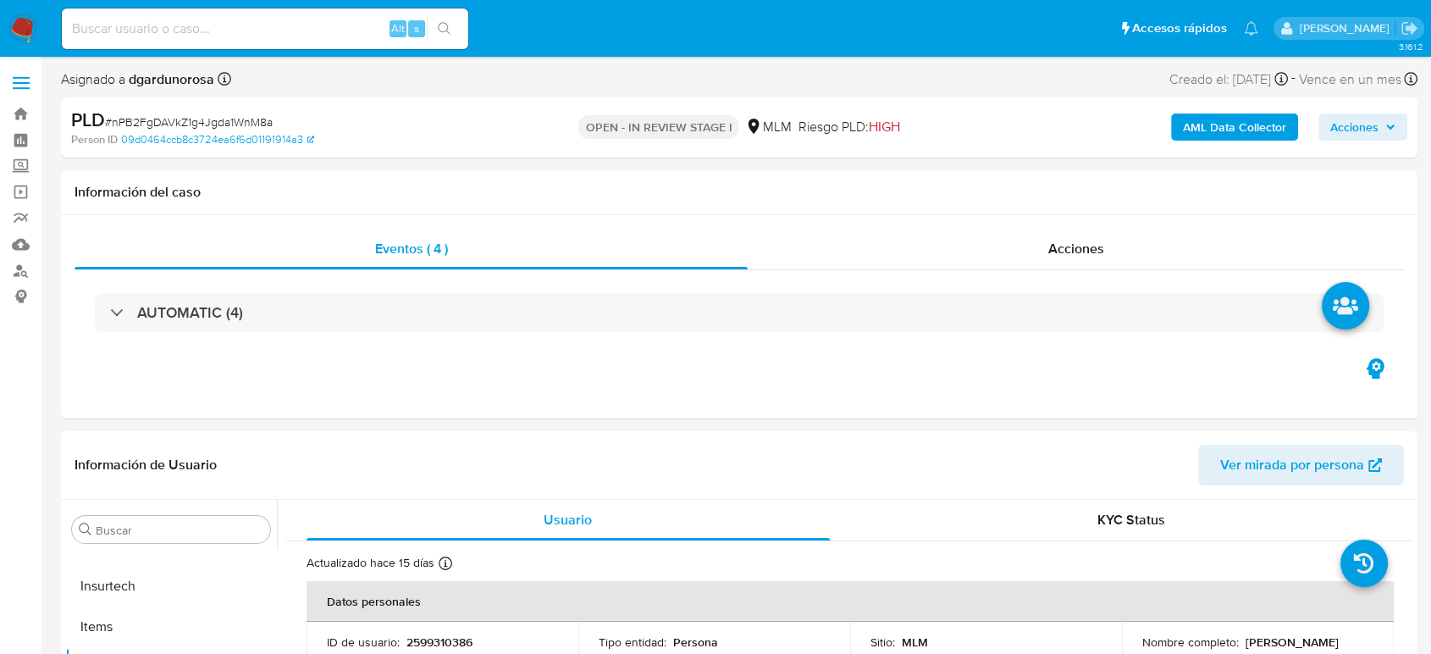
click at [30, 78] on label at bounding box center [21, 83] width 42 height 36
click at [0, 0] on input "checkbox" at bounding box center [0, 0] width 0 height 0
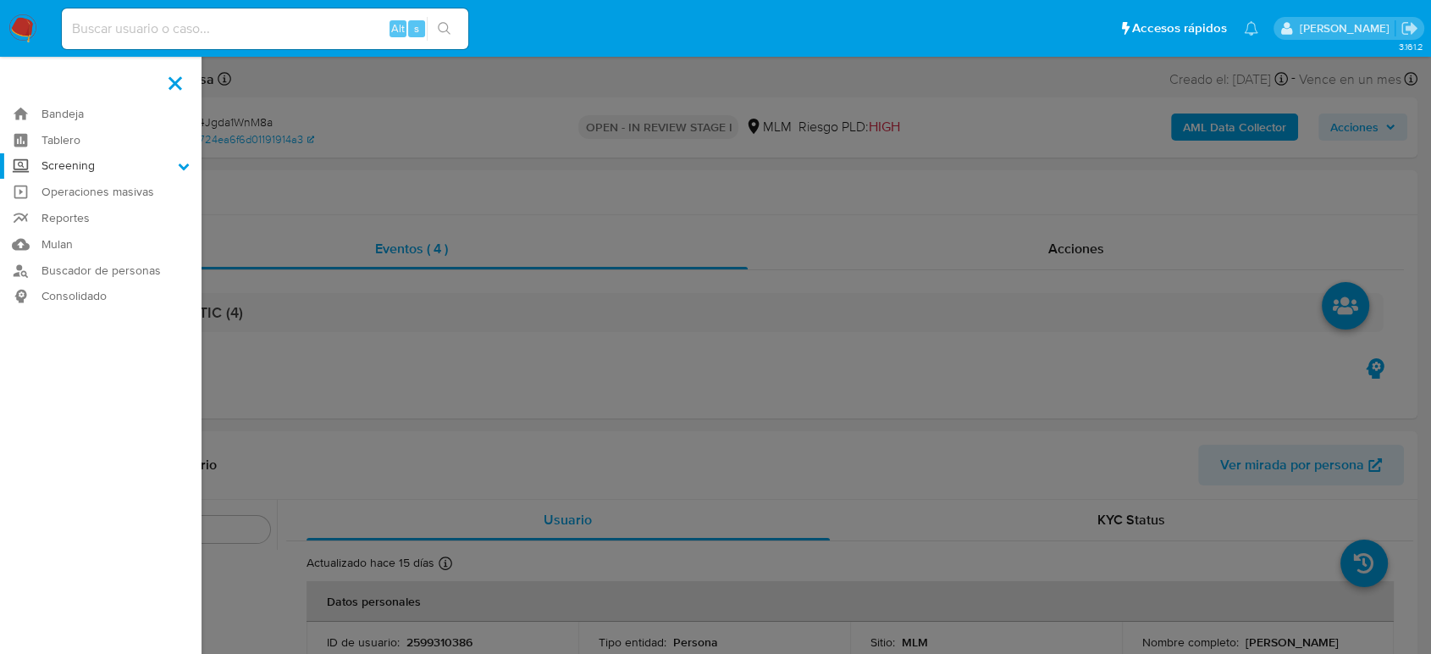
click at [79, 165] on label "Screening" at bounding box center [100, 166] width 201 height 26
click at [0, 0] on input "Screening" at bounding box center [0, 0] width 0 height 0
drag, startPoint x: 97, startPoint y: 233, endPoint x: 119, endPoint y: 234, distance: 22.9
click at [97, 233] on link "Herramientas" at bounding box center [100, 232] width 201 height 21
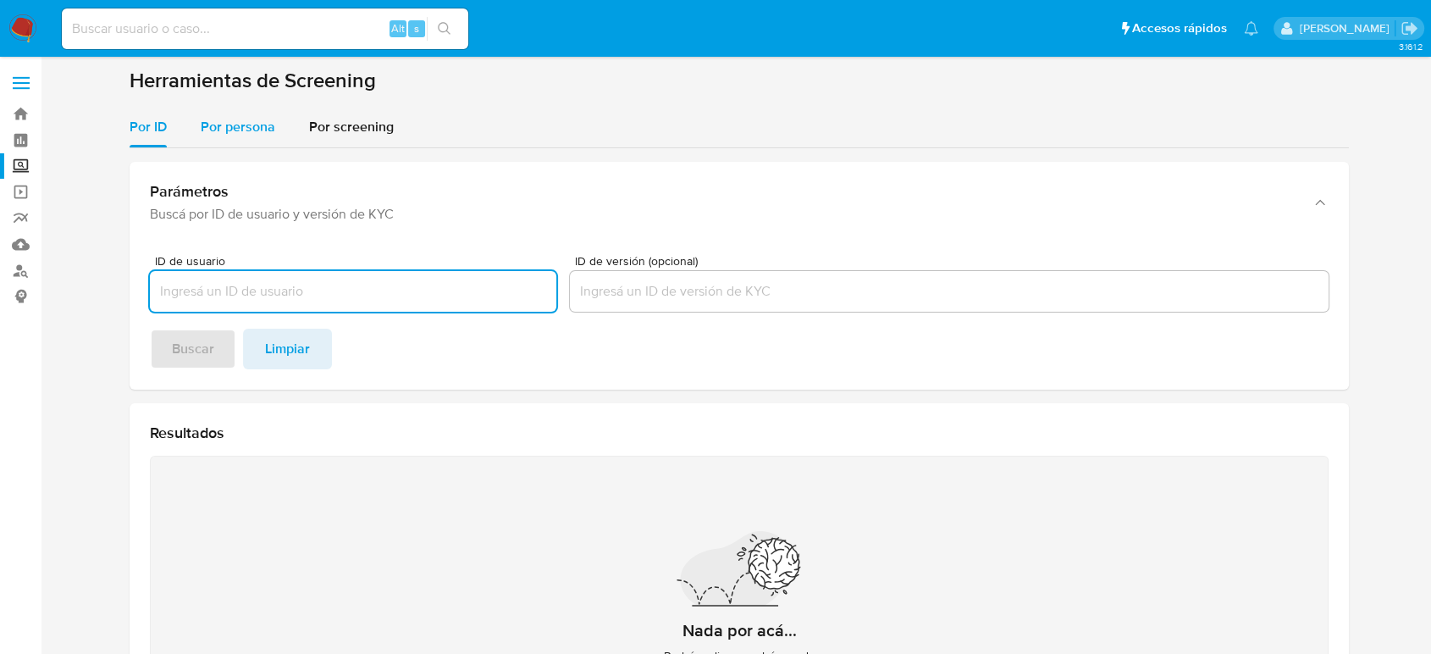
click at [259, 121] on span "Por persona" at bounding box center [238, 126] width 75 height 19
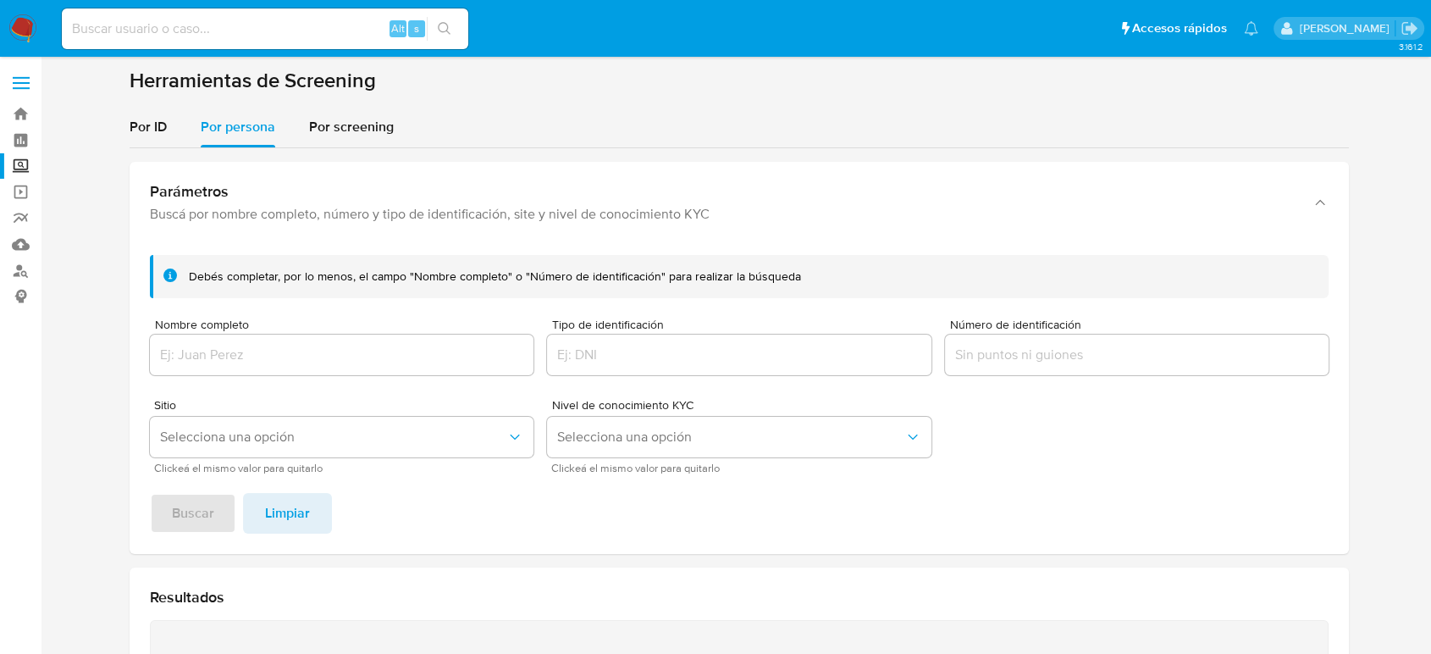
click at [319, 341] on div at bounding box center [342, 354] width 384 height 41
click at [306, 367] on div at bounding box center [342, 354] width 384 height 41
click at [307, 362] on input "Nombre completo" at bounding box center [342, 355] width 384 height 22
paste input "Gina Josefina Parissi Pedrero"
click at [203, 520] on span "Buscar" at bounding box center [193, 512] width 42 height 37
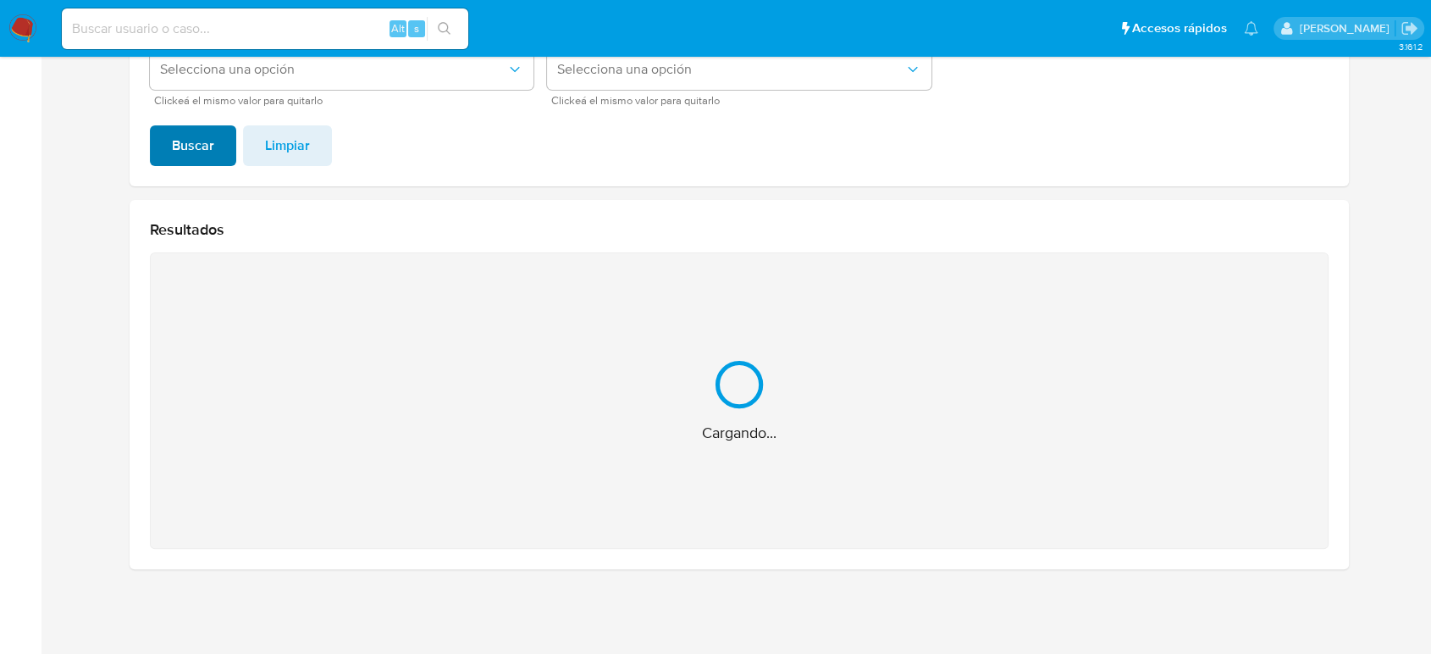
scroll to position [98, 0]
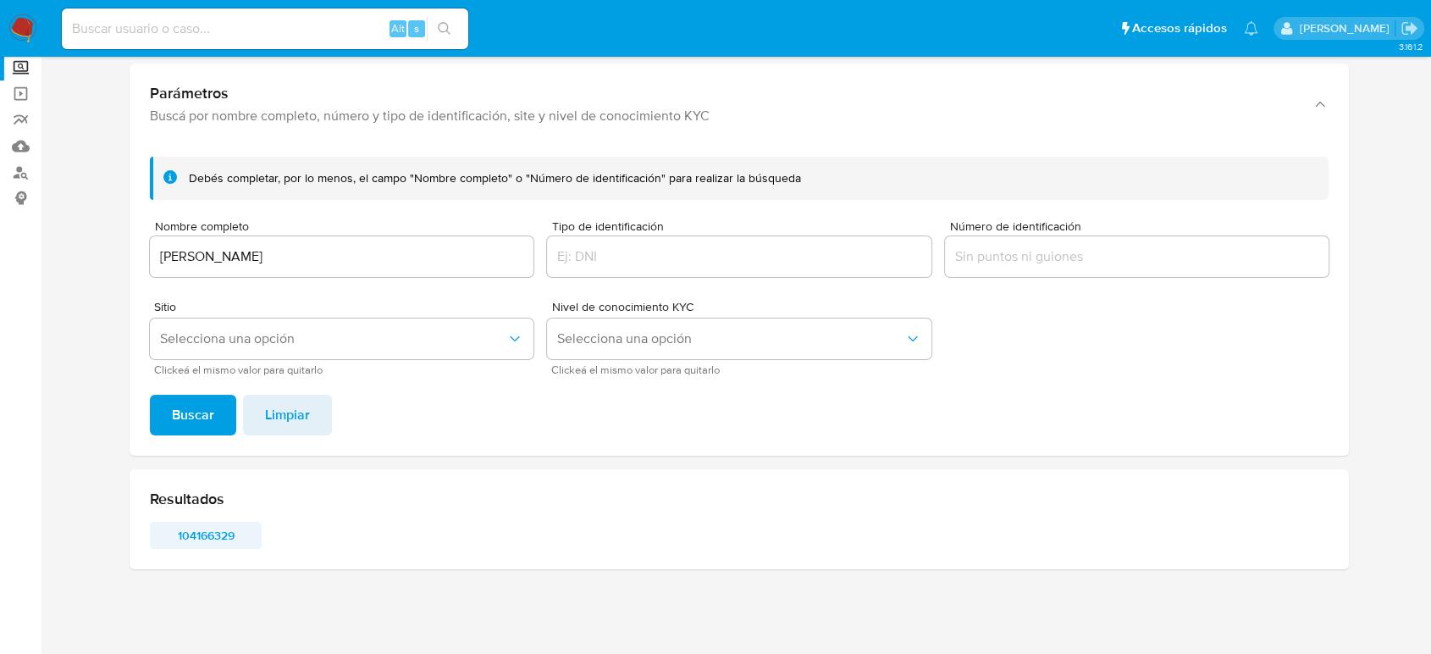
click at [224, 538] on span "104166329" at bounding box center [206, 535] width 88 height 24
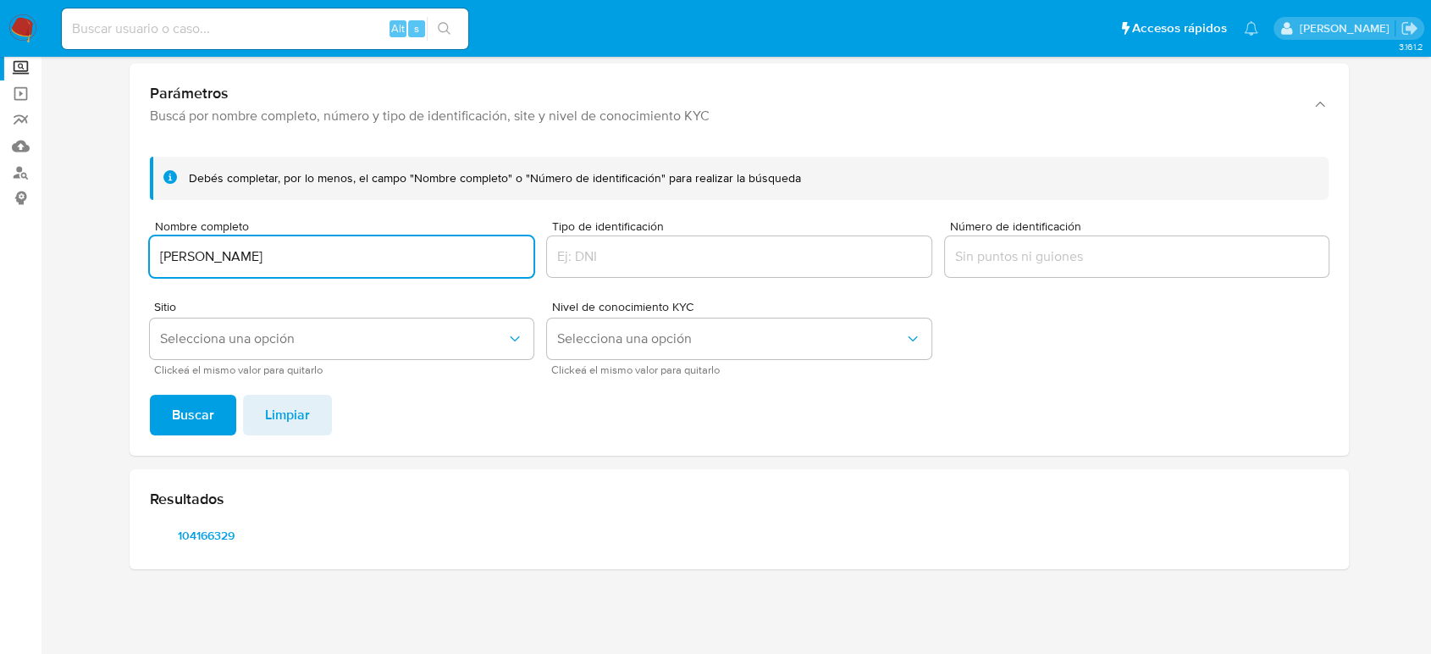
drag, startPoint x: 265, startPoint y: 249, endPoint x: 90, endPoint y: 249, distance: 175.2
click at [90, 249] on section at bounding box center [739, 276] width 1356 height 613
click at [150, 395] on button "Buscar" at bounding box center [193, 415] width 86 height 41
click at [212, 533] on span "380610846" at bounding box center [206, 535] width 88 height 24
drag, startPoint x: 342, startPoint y: 240, endPoint x: 69, endPoint y: 220, distance: 274.1
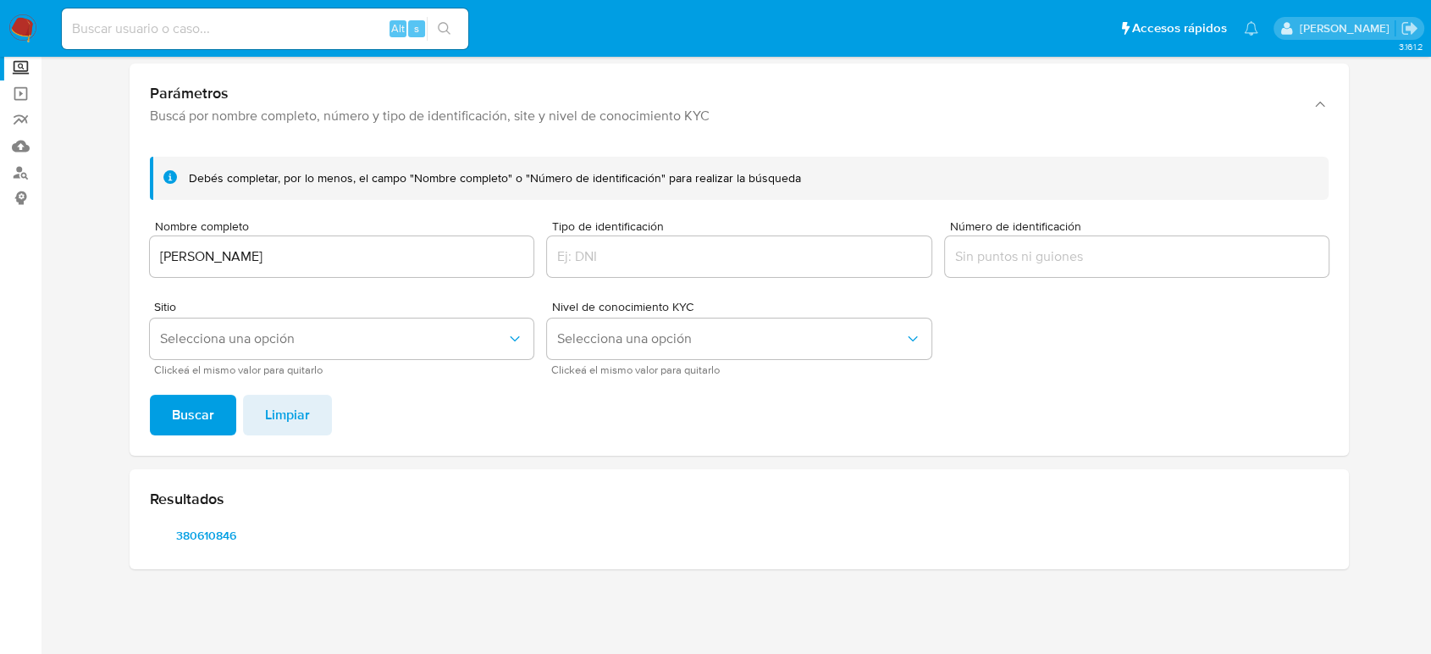
click at [69, 215] on section at bounding box center [739, 276] width 1356 height 613
click at [325, 276] on div "Nombre completo EDWIN FERNEY PEREZ BUENO" at bounding box center [342, 250] width 384 height 60
drag, startPoint x: 354, startPoint y: 262, endPoint x: 133, endPoint y: 259, distance: 221.0
click at [133, 262] on div "Debés completar, por lo menos, el campo "Nombre completo" o "Número de identifi…" at bounding box center [739, 299] width 1219 height 312
click at [150, 395] on button "Buscar" at bounding box center [193, 415] width 86 height 41
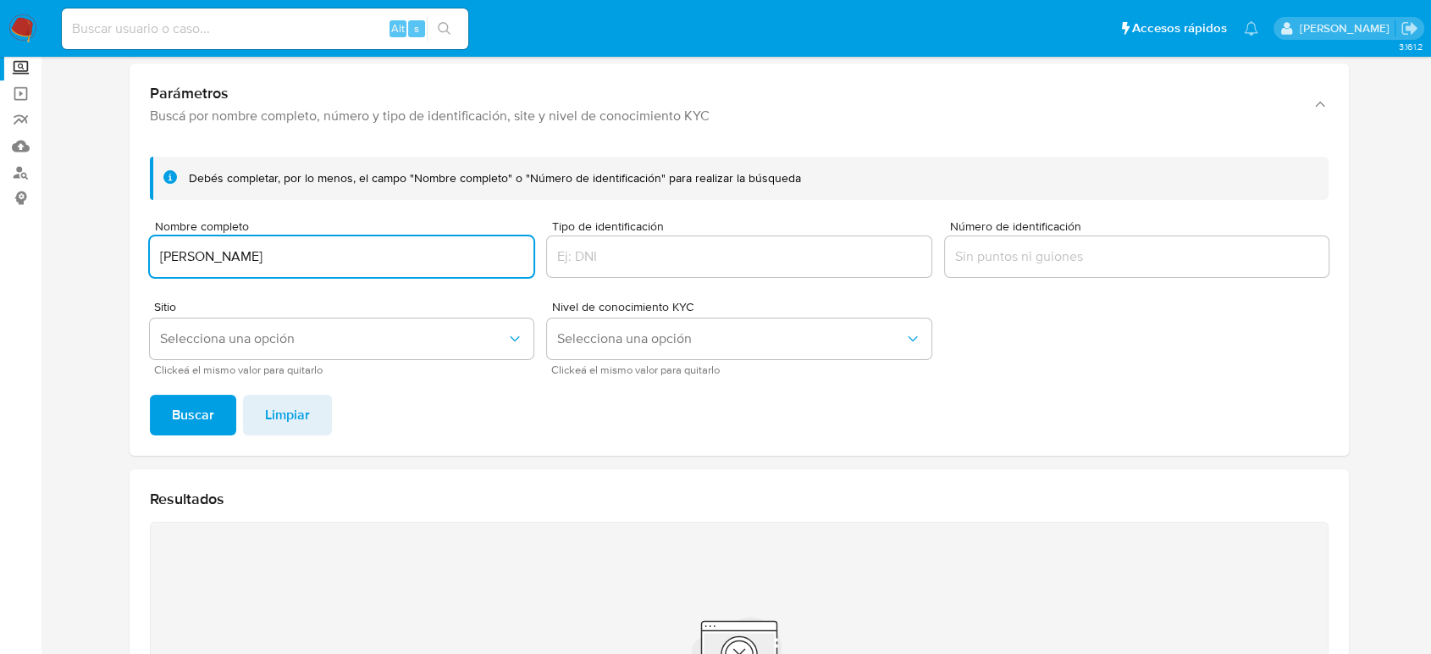
drag, startPoint x: 332, startPoint y: 259, endPoint x: 19, endPoint y: 259, distance: 313.2
click at [19, 259] on section "Bandeja Tablero Screening Búsqueda en Listas Watchlist Herramientas Operaciones…" at bounding box center [715, 413] width 1431 height 1022
paste input "uperto garcia MORALES"
click at [150, 395] on button "Buscar" at bounding box center [193, 415] width 86 height 41
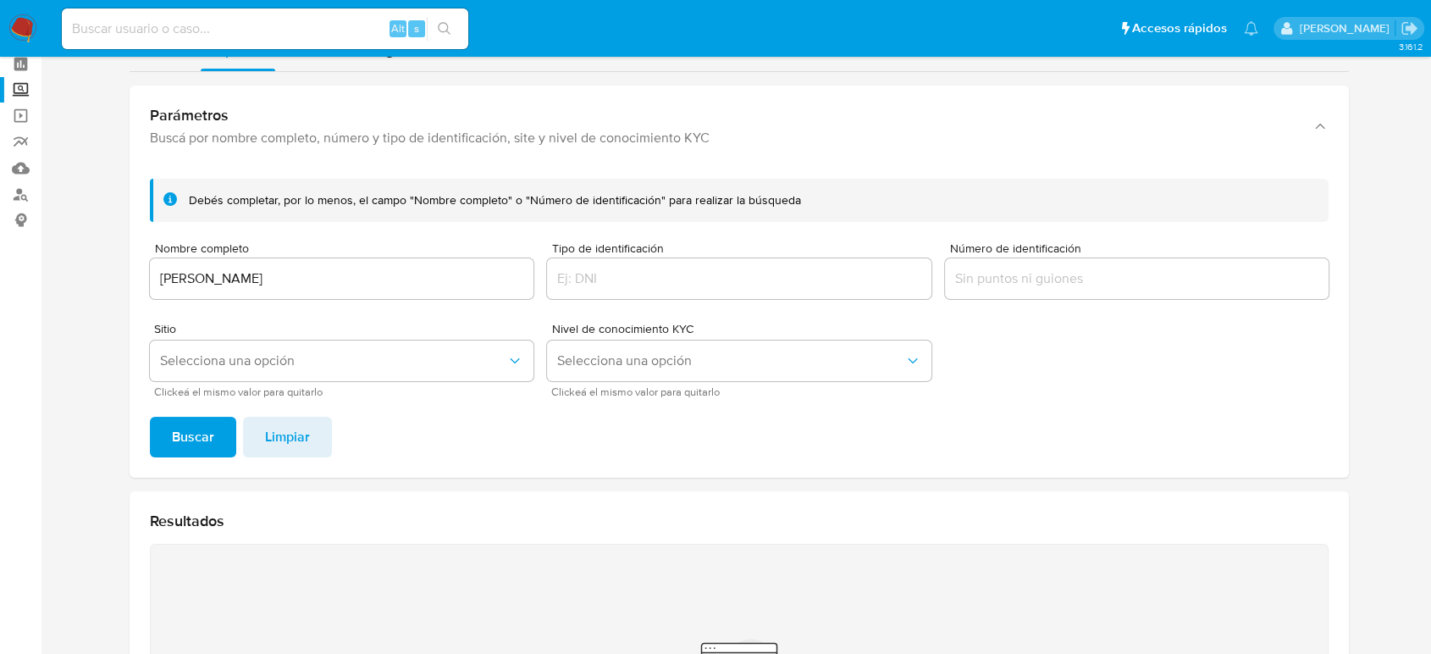
scroll to position [0, 0]
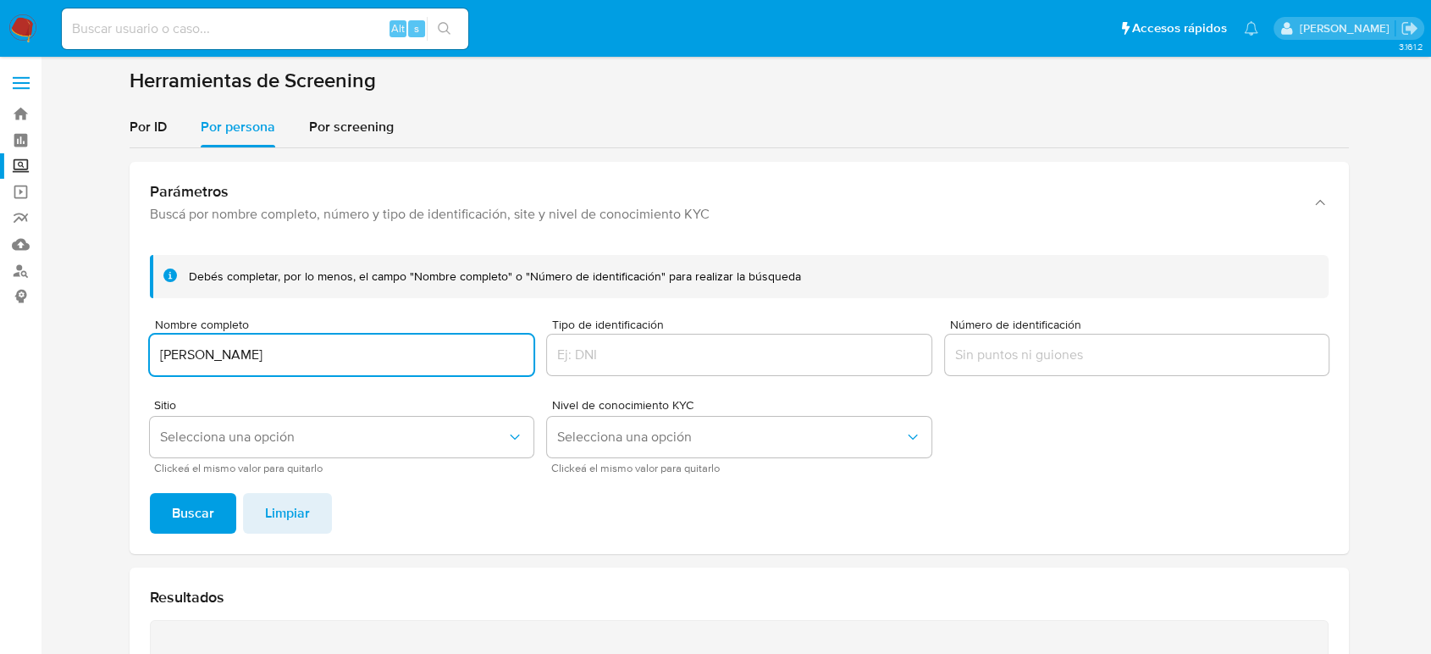
drag, startPoint x: 345, startPoint y: 350, endPoint x: 3, endPoint y: 365, distance: 342.4
click at [0, 363] on section "Bandeja Tablero Screening Búsqueda en Listas Watchlist Herramientas Operaciones…" at bounding box center [715, 511] width 1431 height 1022
paste input "Gladys Cecilia Bueno Calderon"
type input "Gladys Cecilia Bueno Calderon"
click at [150, 493] on button "Buscar" at bounding box center [193, 513] width 86 height 41
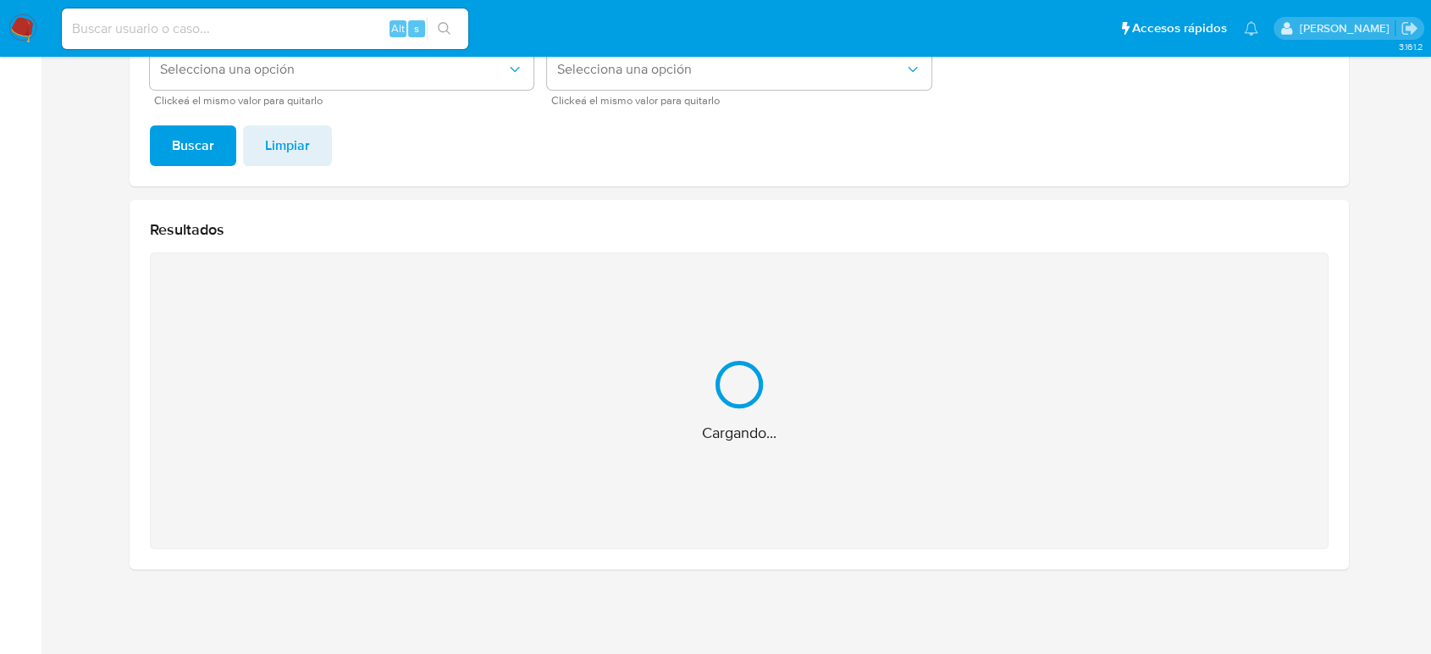
scroll to position [98, 0]
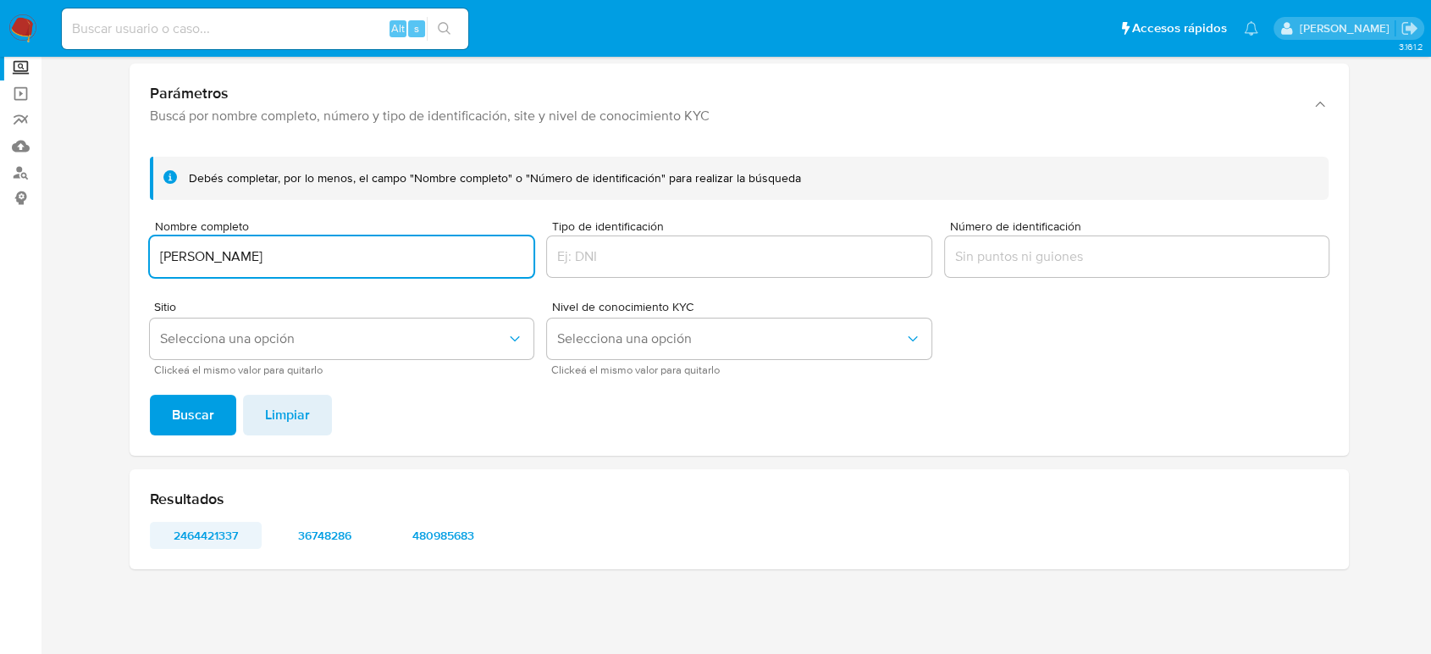
click at [238, 538] on span "2464421337" at bounding box center [206, 535] width 88 height 24
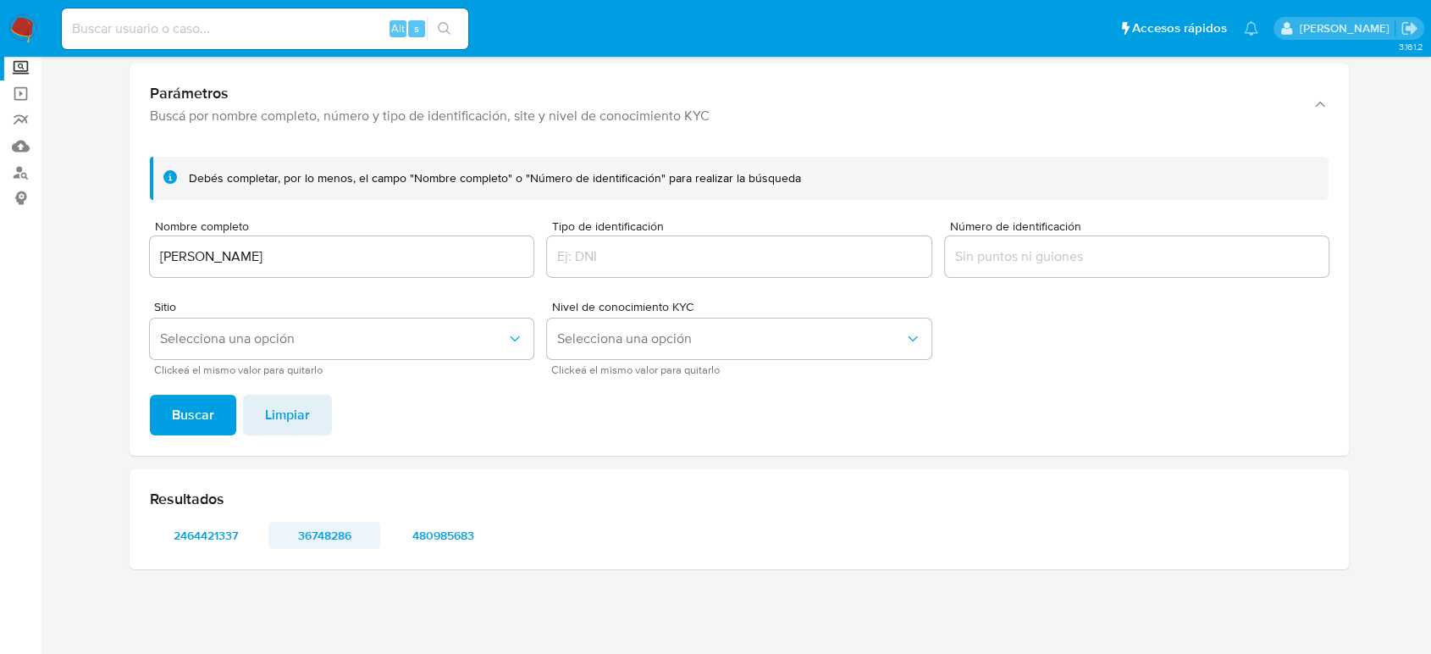
click at [326, 528] on span "36748286" at bounding box center [324, 535] width 88 height 24
click at [445, 527] on span "480985683" at bounding box center [443, 535] width 88 height 24
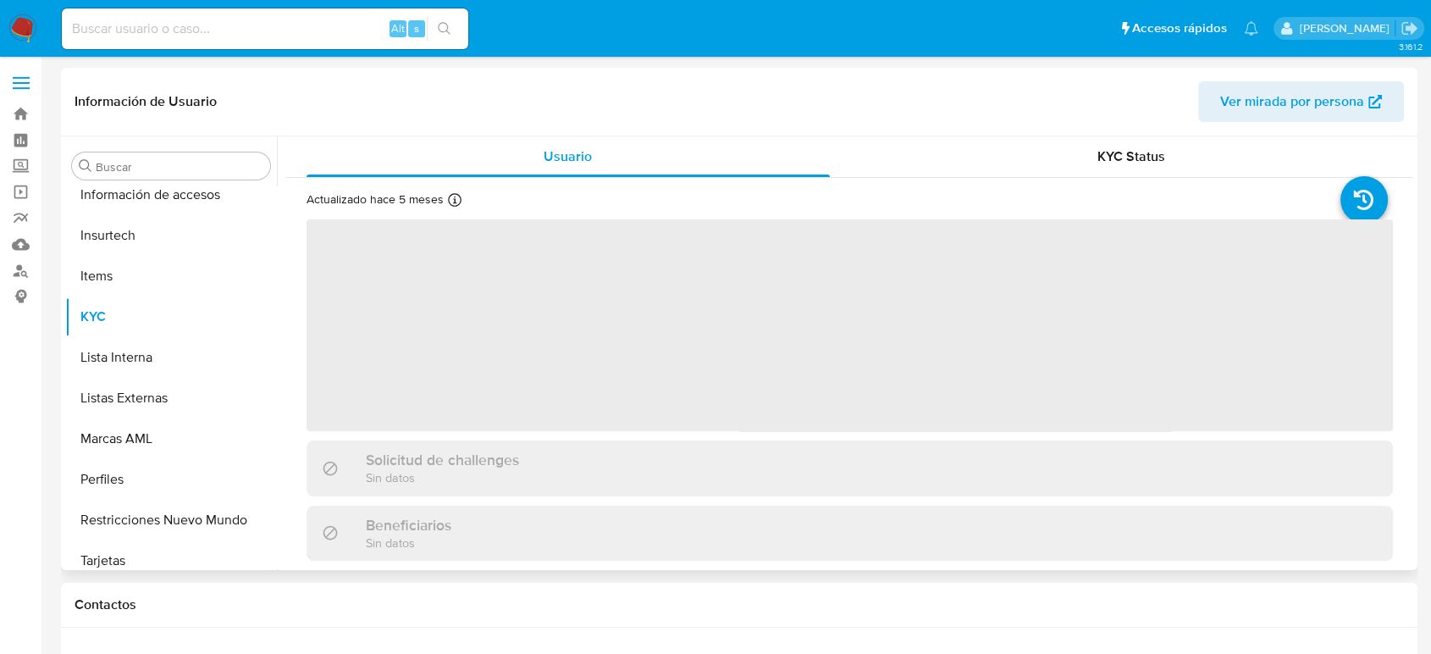
scroll to position [797, 0]
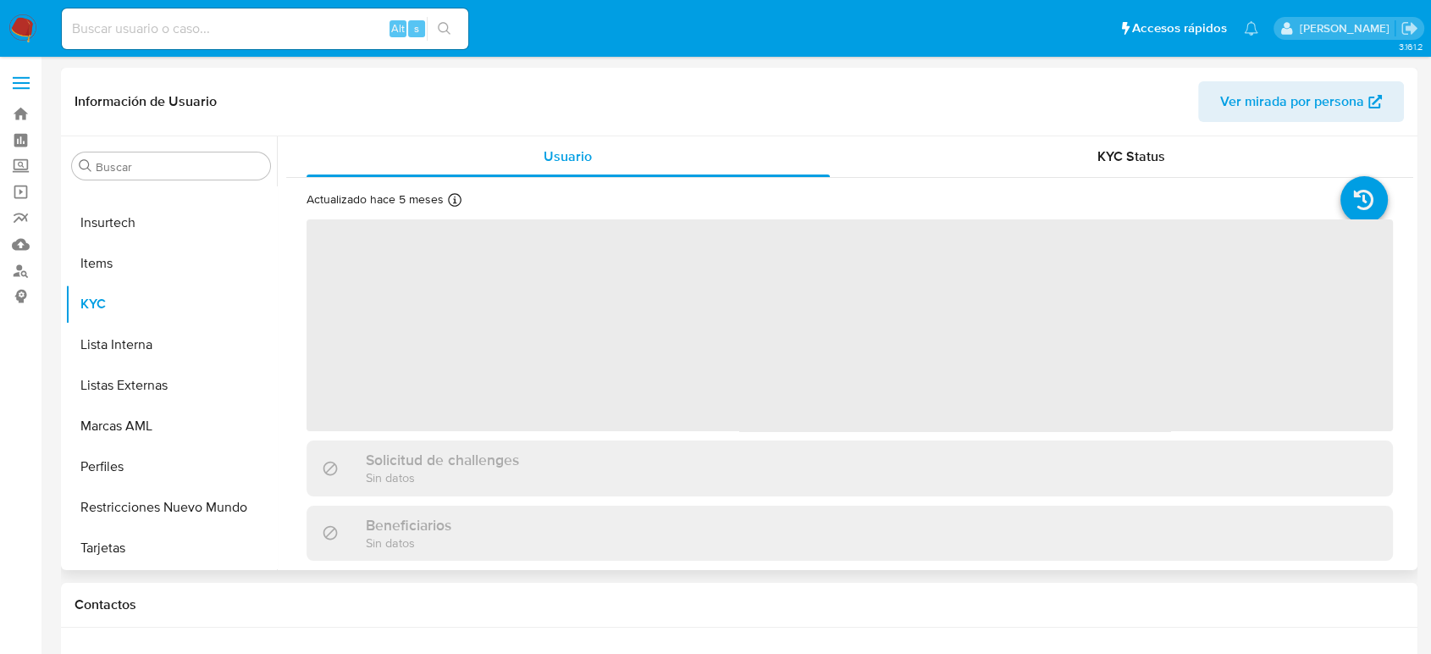
select select "10"
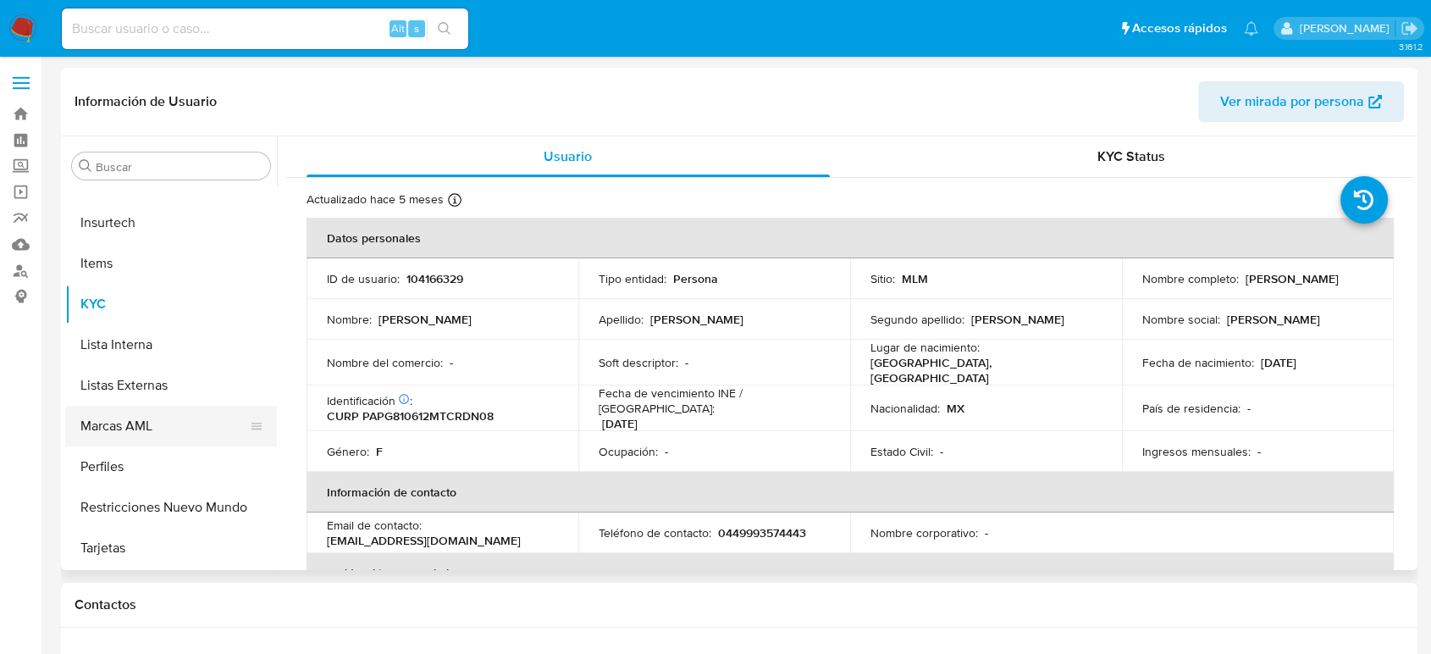
scroll to position [609, 0]
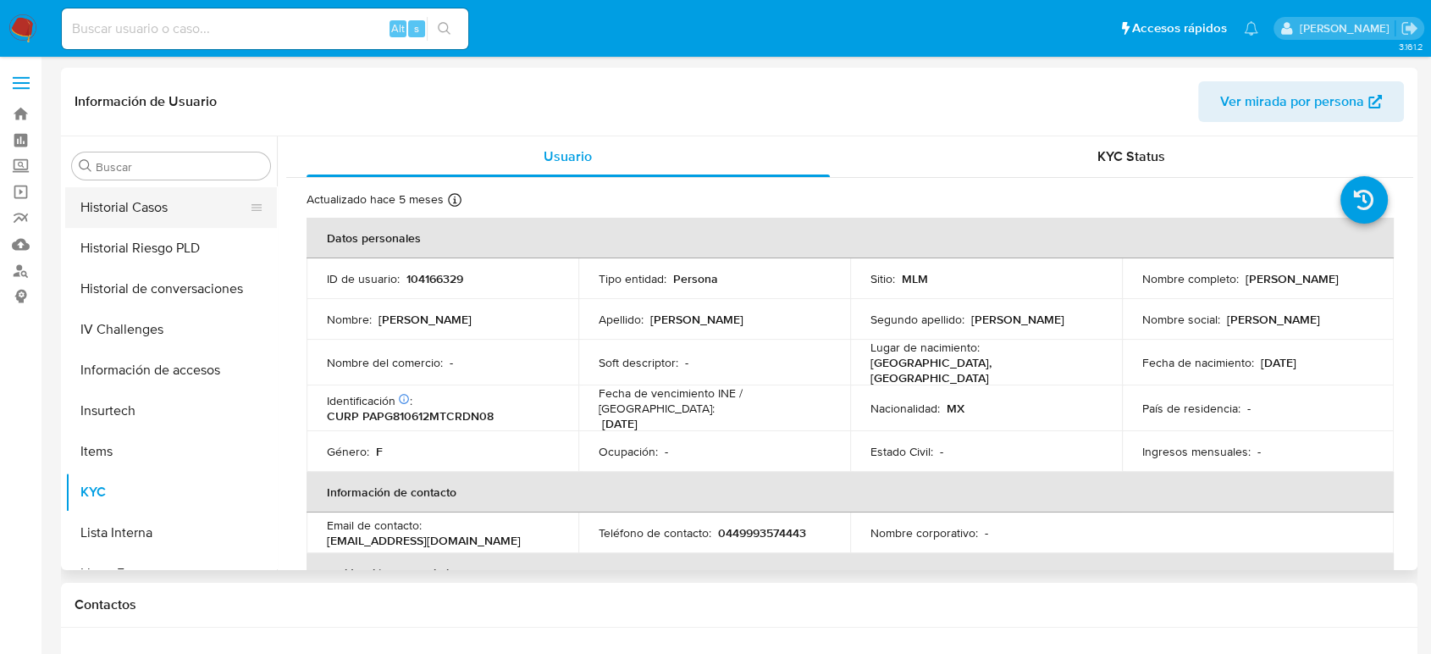
click at [166, 201] on button "Historial Casos" at bounding box center [164, 207] width 198 height 41
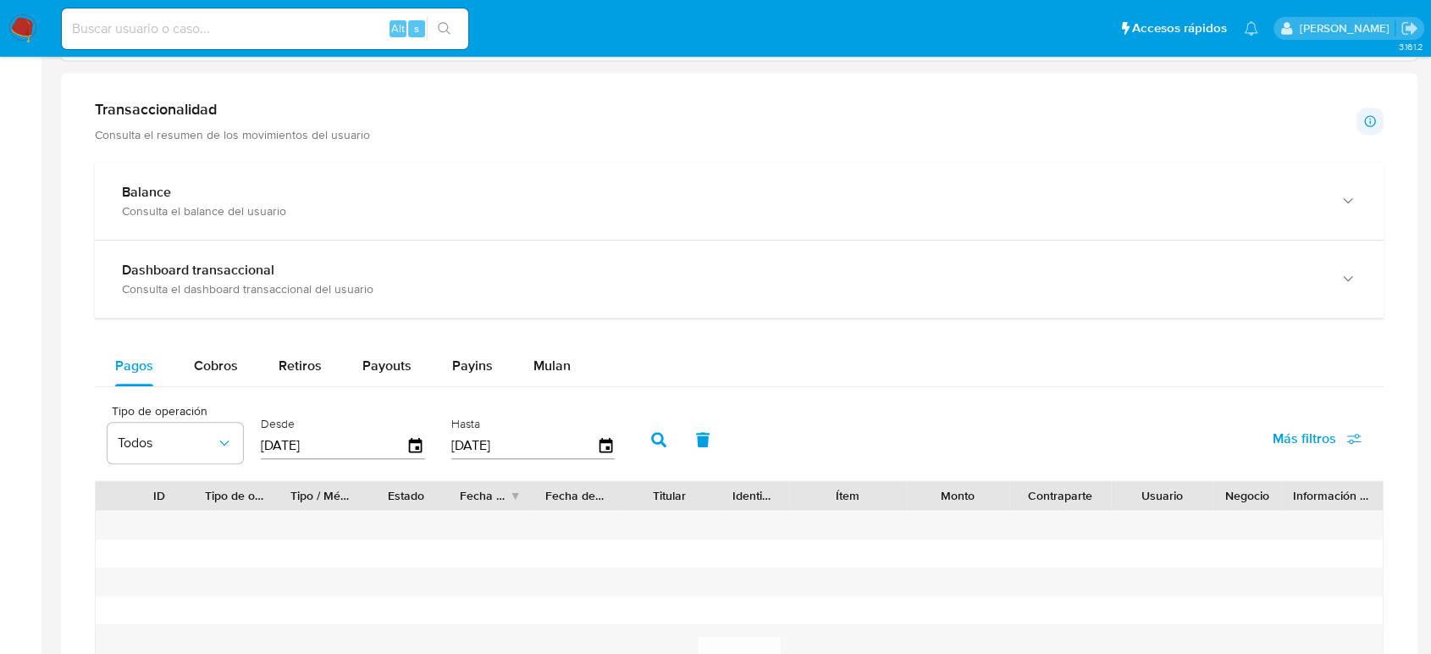
scroll to position [738, 0]
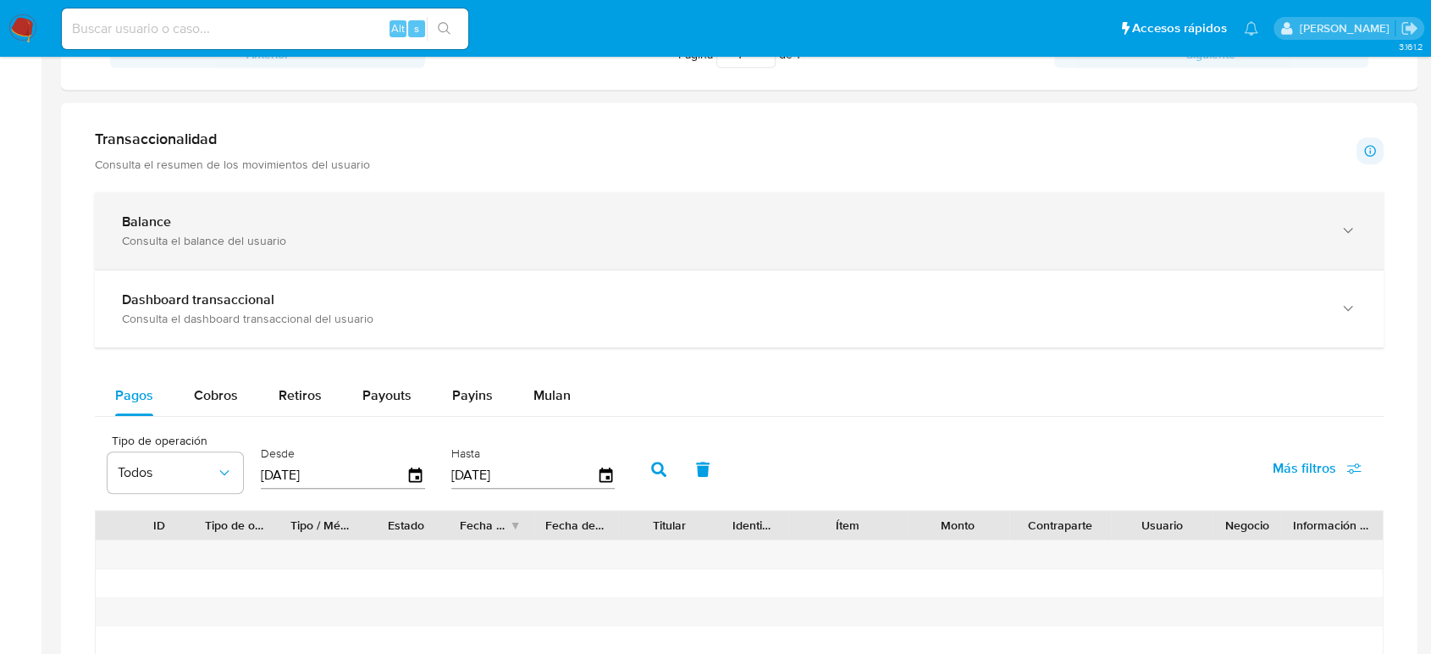
drag, startPoint x: 263, startPoint y: 230, endPoint x: 270, endPoint y: 237, distance: 9.6
click at [270, 236] on div "Consulta el balance del usuario" at bounding box center [722, 240] width 1200 height 15
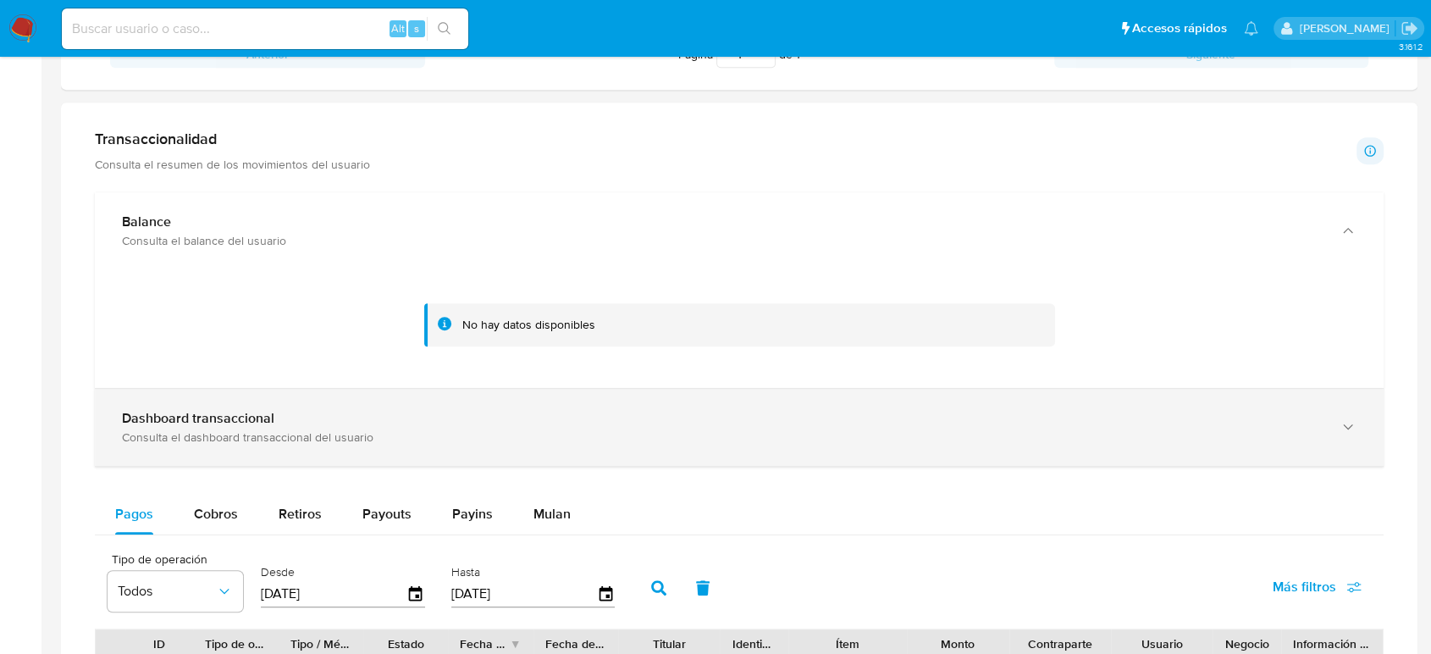
click at [399, 444] on div "Consulta el dashboard transaccional del usuario" at bounding box center [722, 436] width 1200 height 15
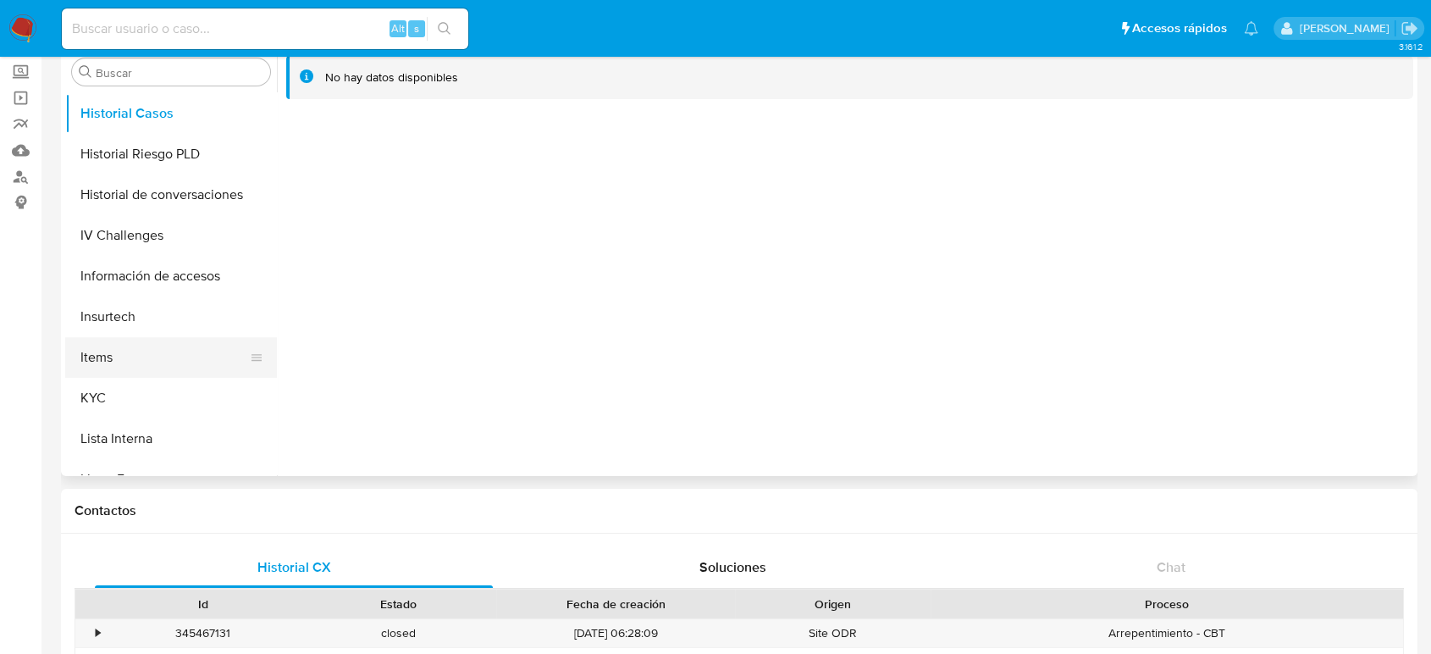
scroll to position [0, 0]
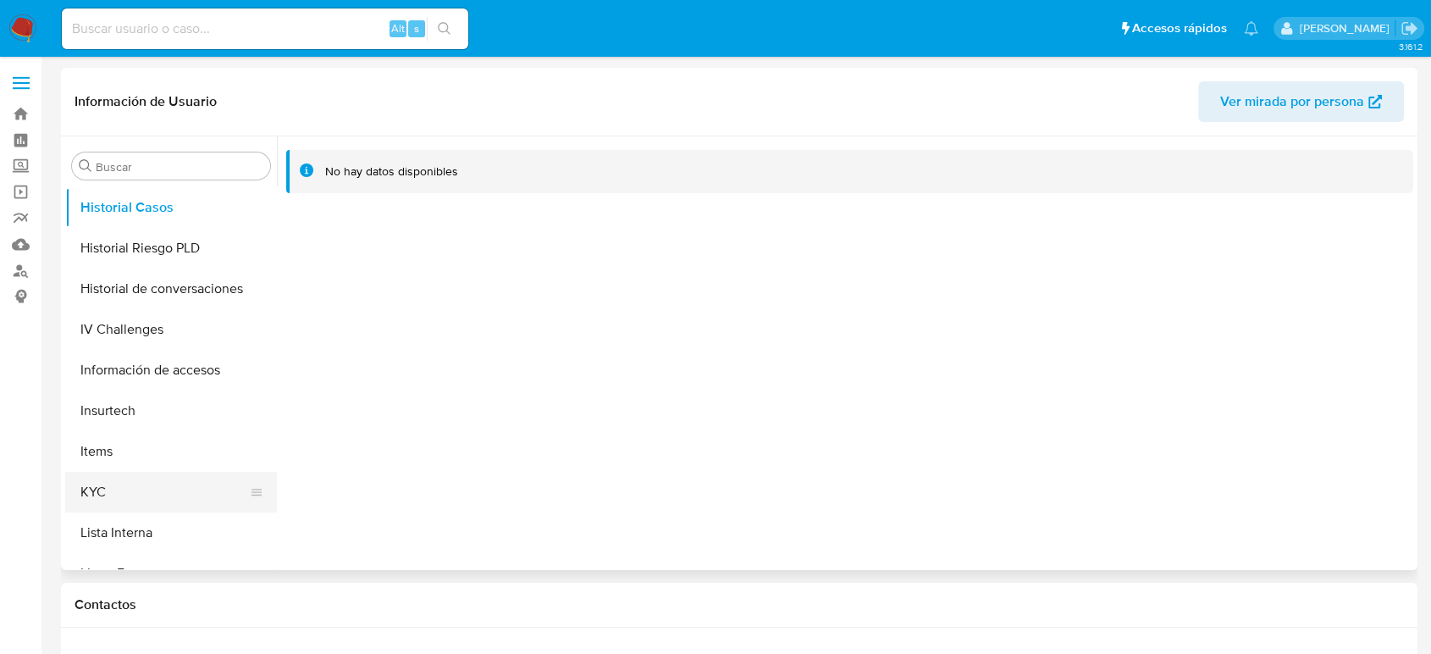
click at [120, 489] on button "KYC" at bounding box center [164, 492] width 198 height 41
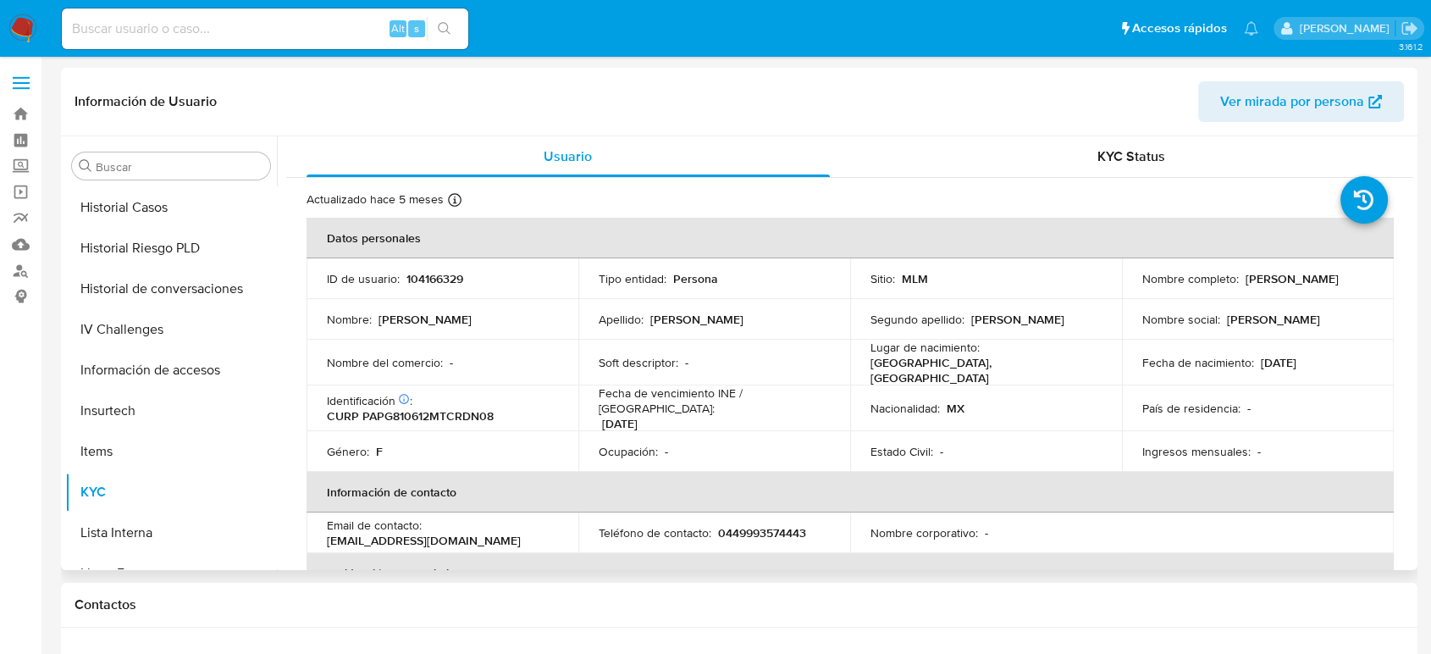
click at [419, 279] on p "104166329" at bounding box center [434, 278] width 57 height 15
copy p "104166329"
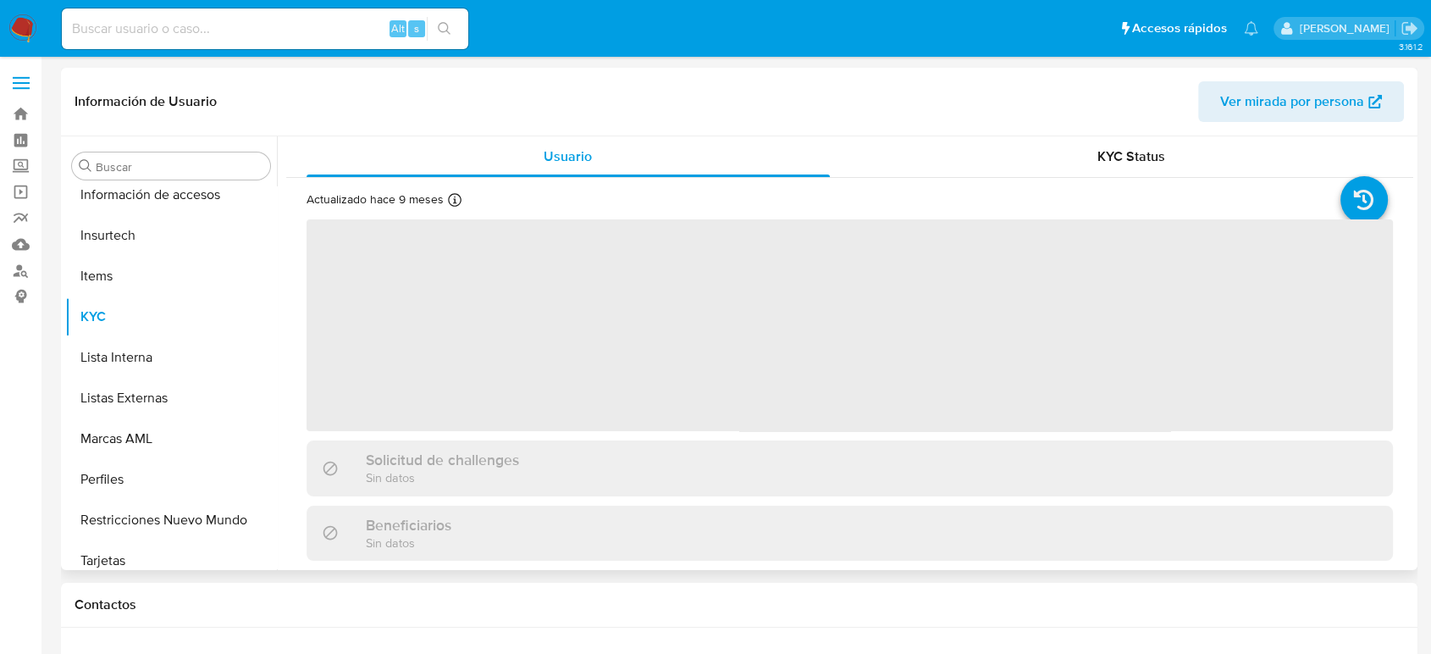
scroll to position [797, 0]
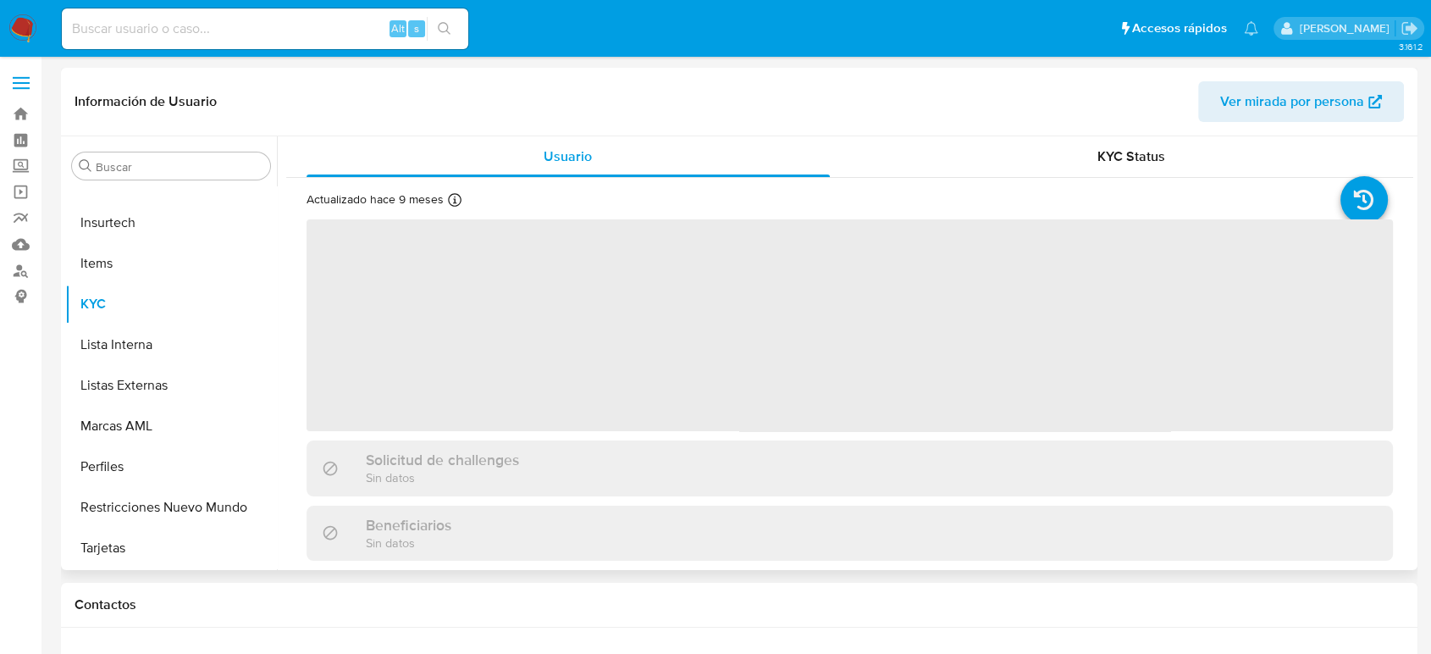
select select "10"
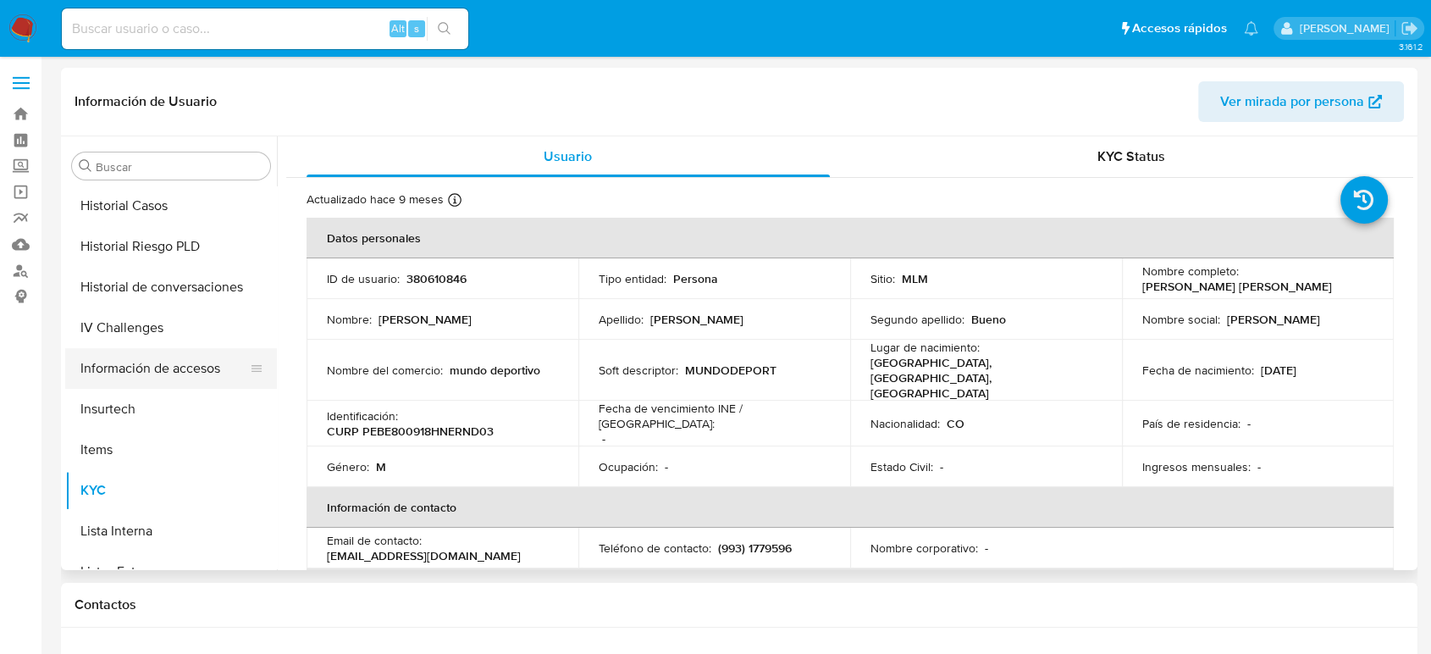
scroll to position [609, 0]
click at [171, 218] on button "Historial Casos" at bounding box center [164, 207] width 198 height 41
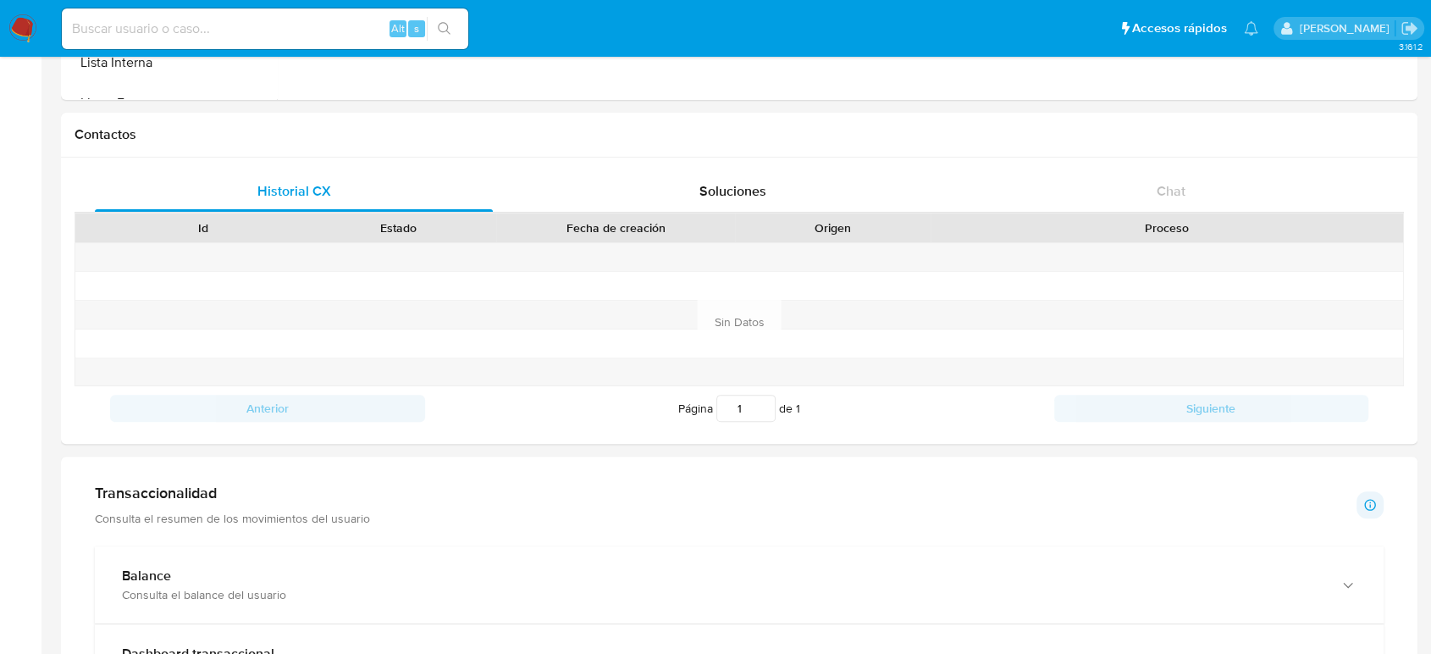
scroll to position [752, 0]
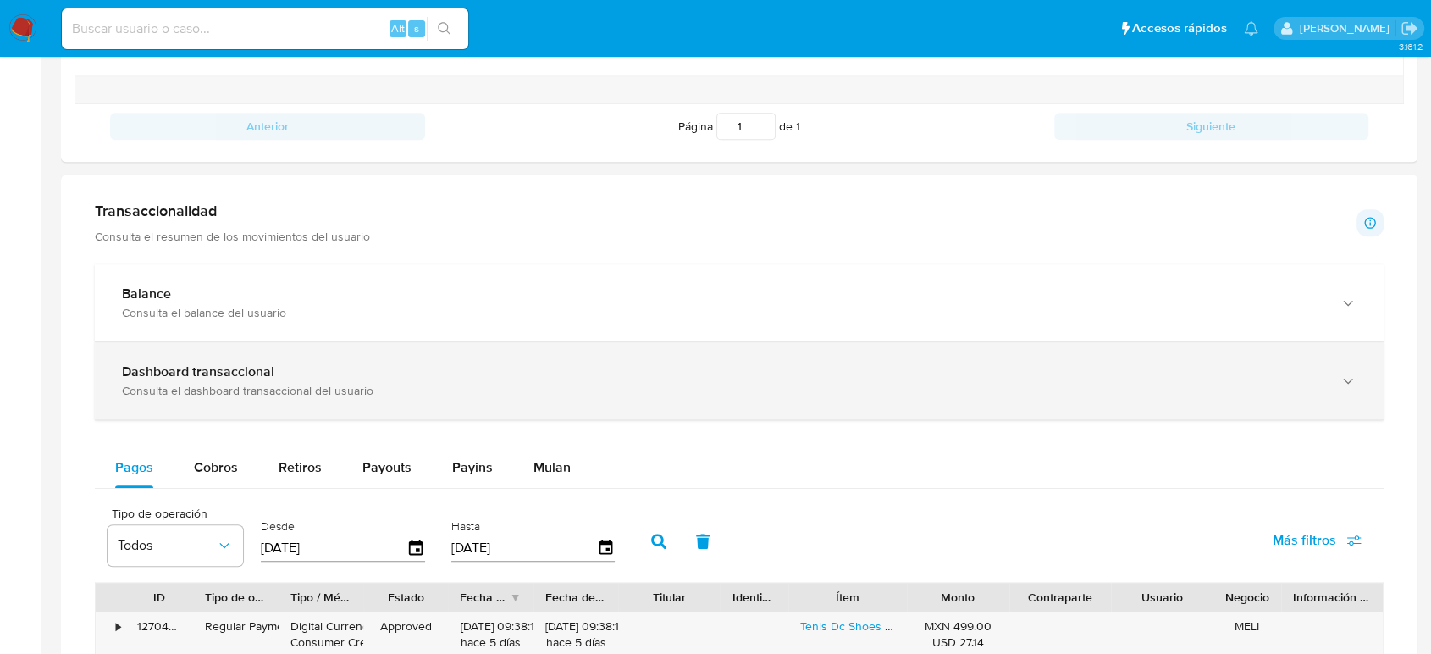
click at [306, 397] on div "Consulta el dashboard transaccional del usuario" at bounding box center [722, 390] width 1200 height 15
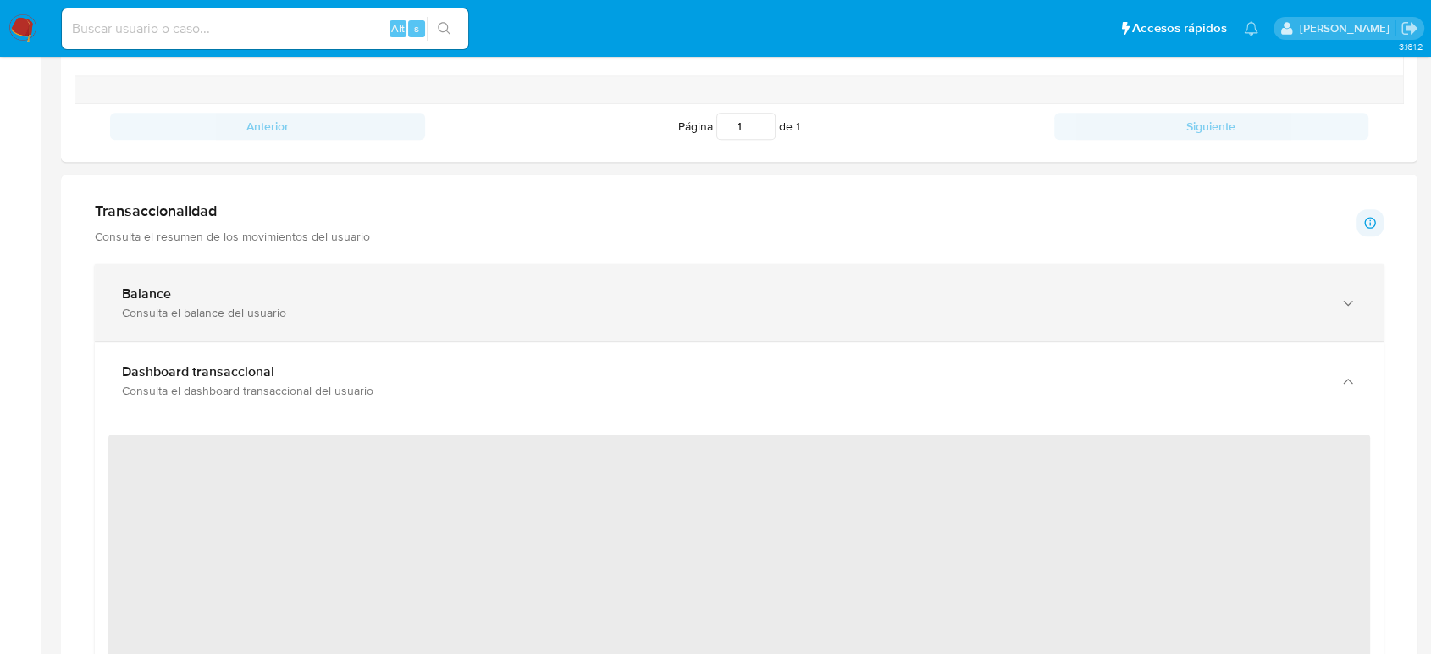
click at [324, 301] on div "Balance Consulta el balance del usuario" at bounding box center [722, 302] width 1200 height 35
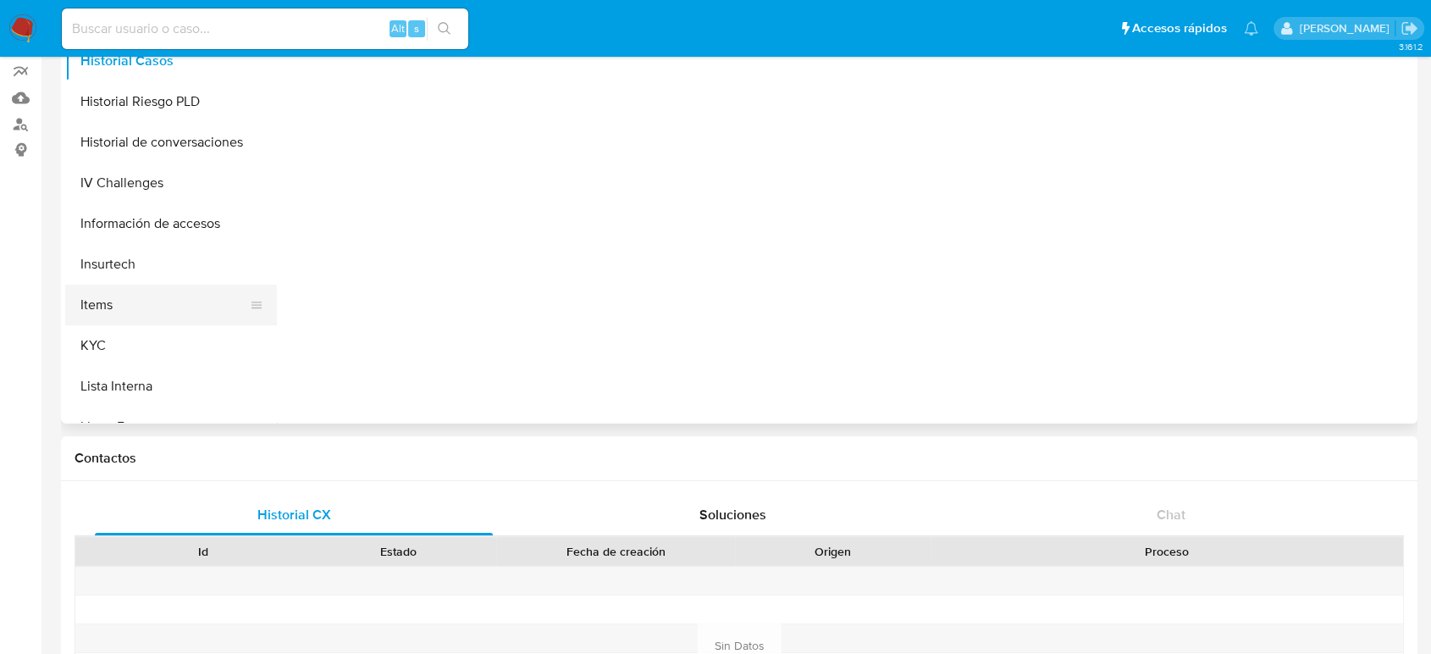
scroll to position [94, 0]
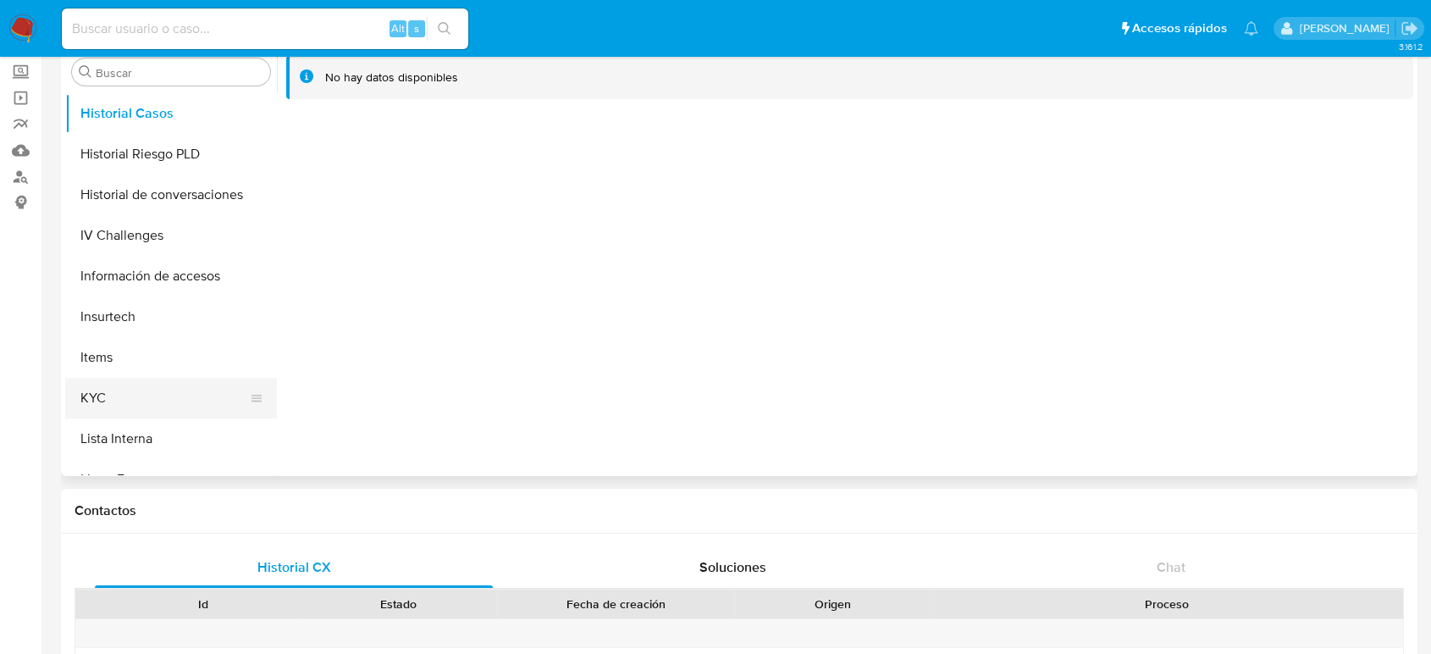
click at [156, 384] on button "KYC" at bounding box center [164, 398] width 198 height 41
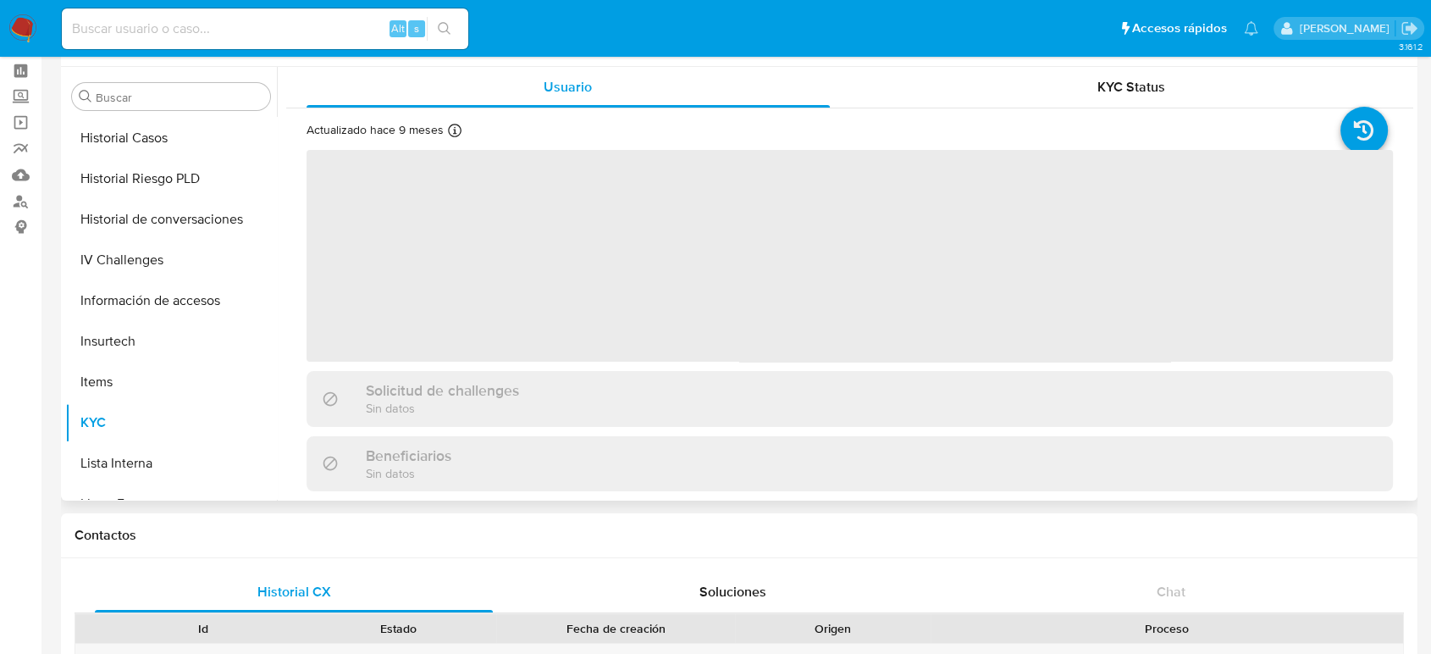
scroll to position [0, 0]
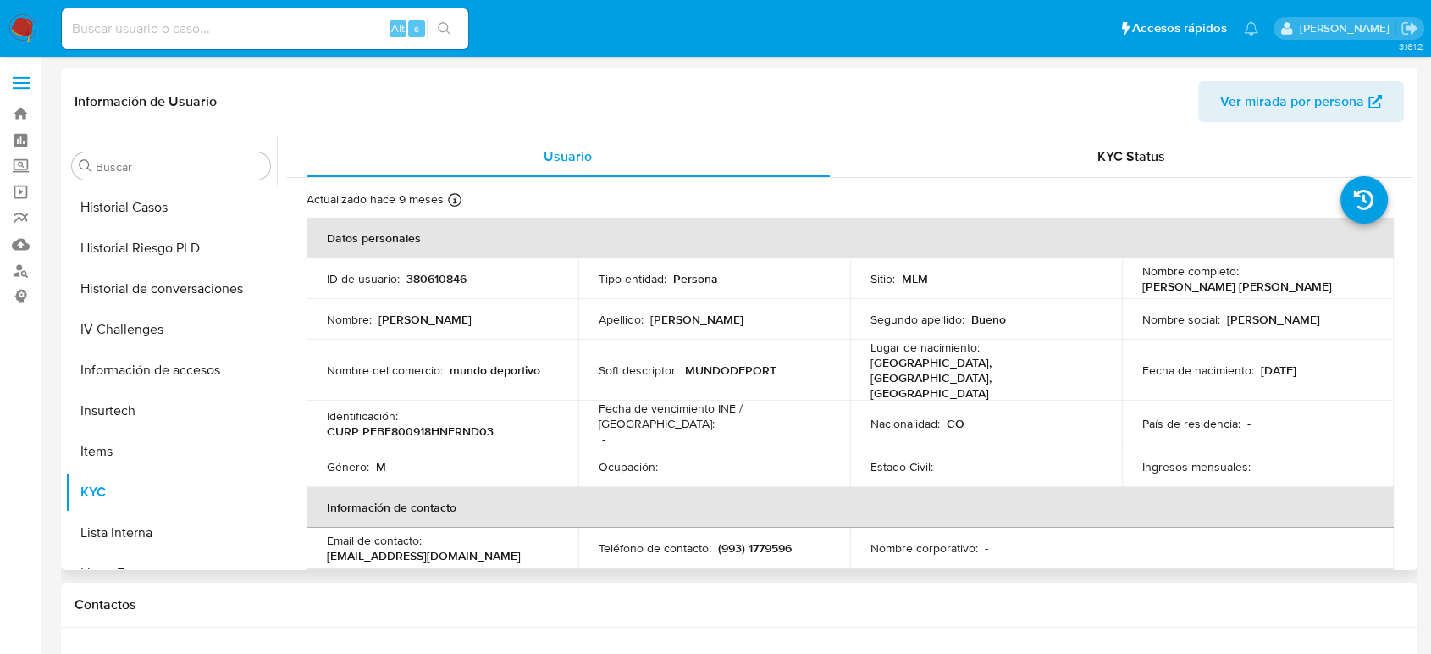
click at [411, 273] on p "380610846" at bounding box center [436, 278] width 60 height 15
click at [413, 273] on p "380610846" at bounding box center [436, 278] width 60 height 15
copy p "380610846"
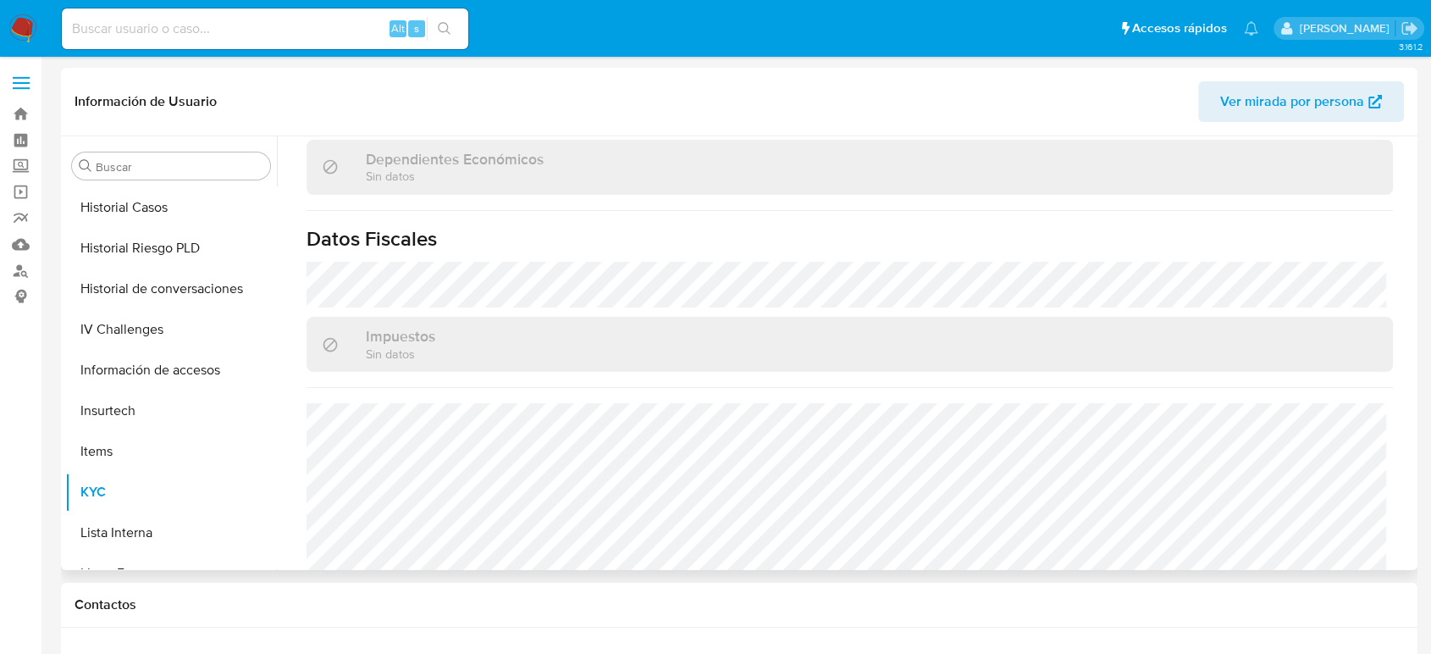
scroll to position [1063, 0]
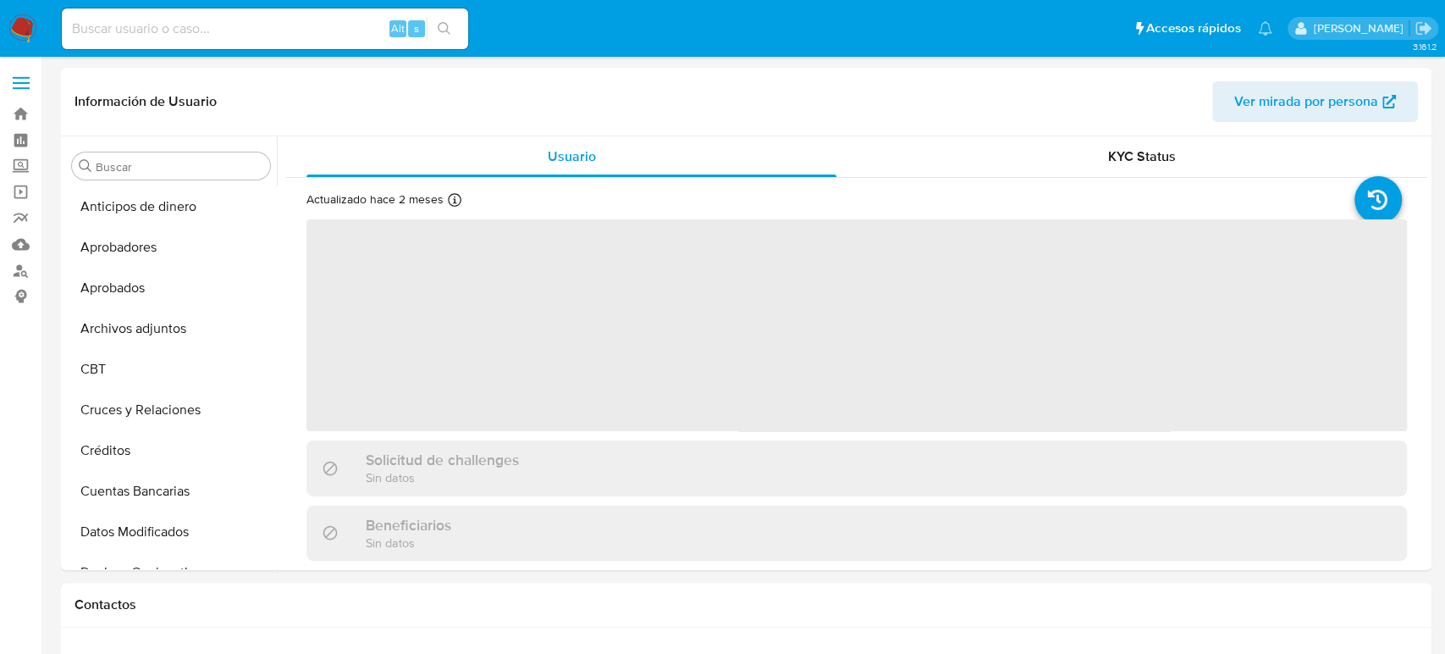
select select "10"
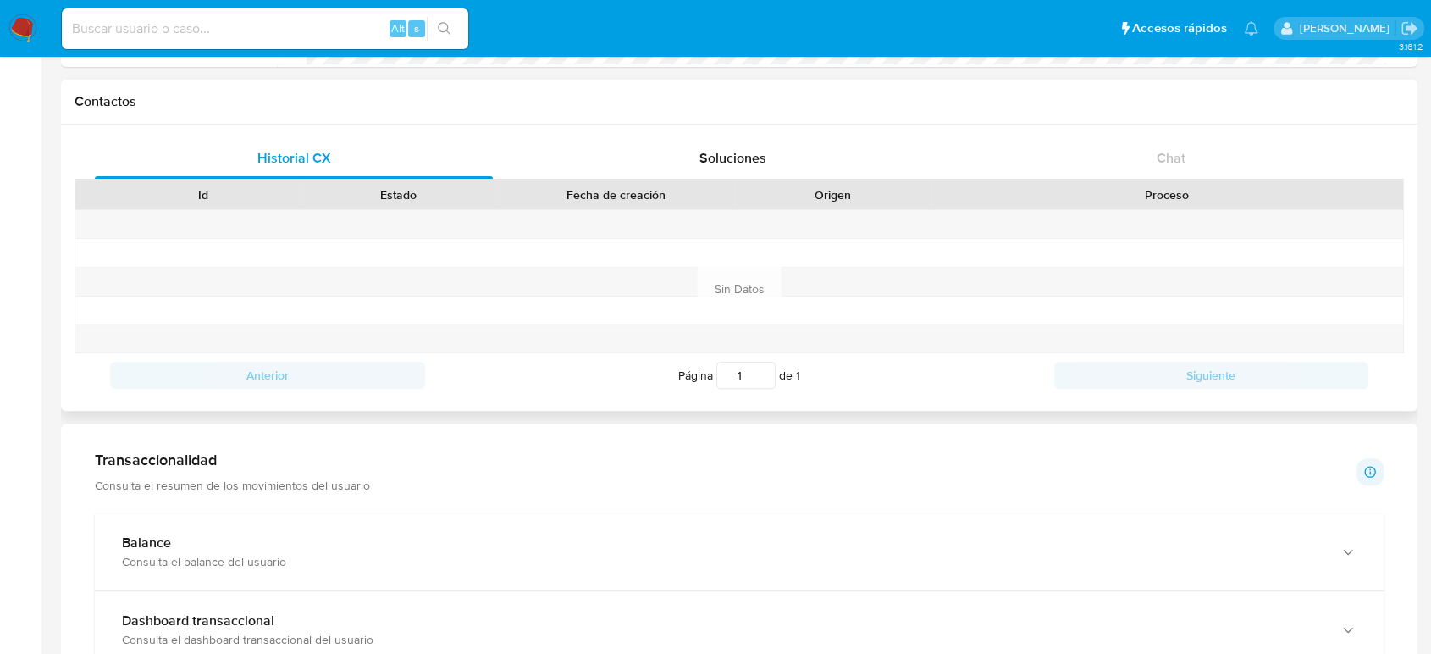
scroll to position [752, 0]
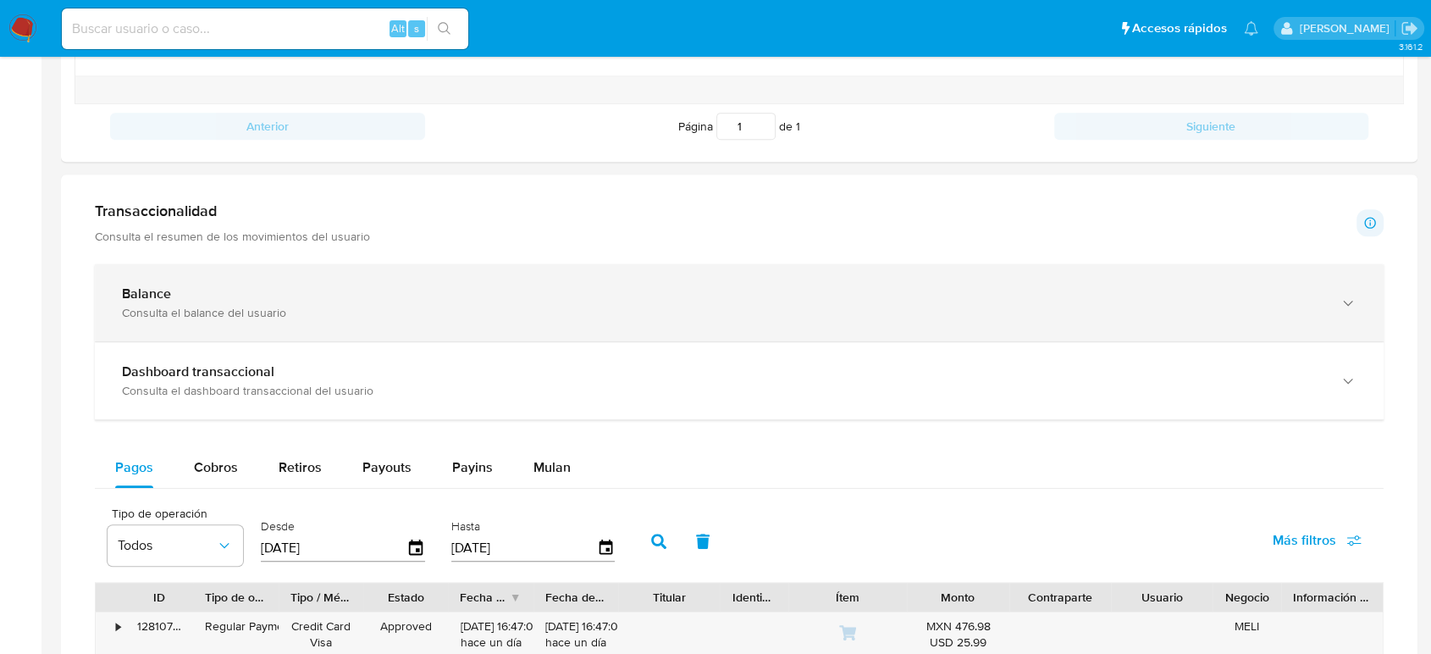
click at [584, 314] on div "Consulta el balance del usuario" at bounding box center [722, 312] width 1200 height 15
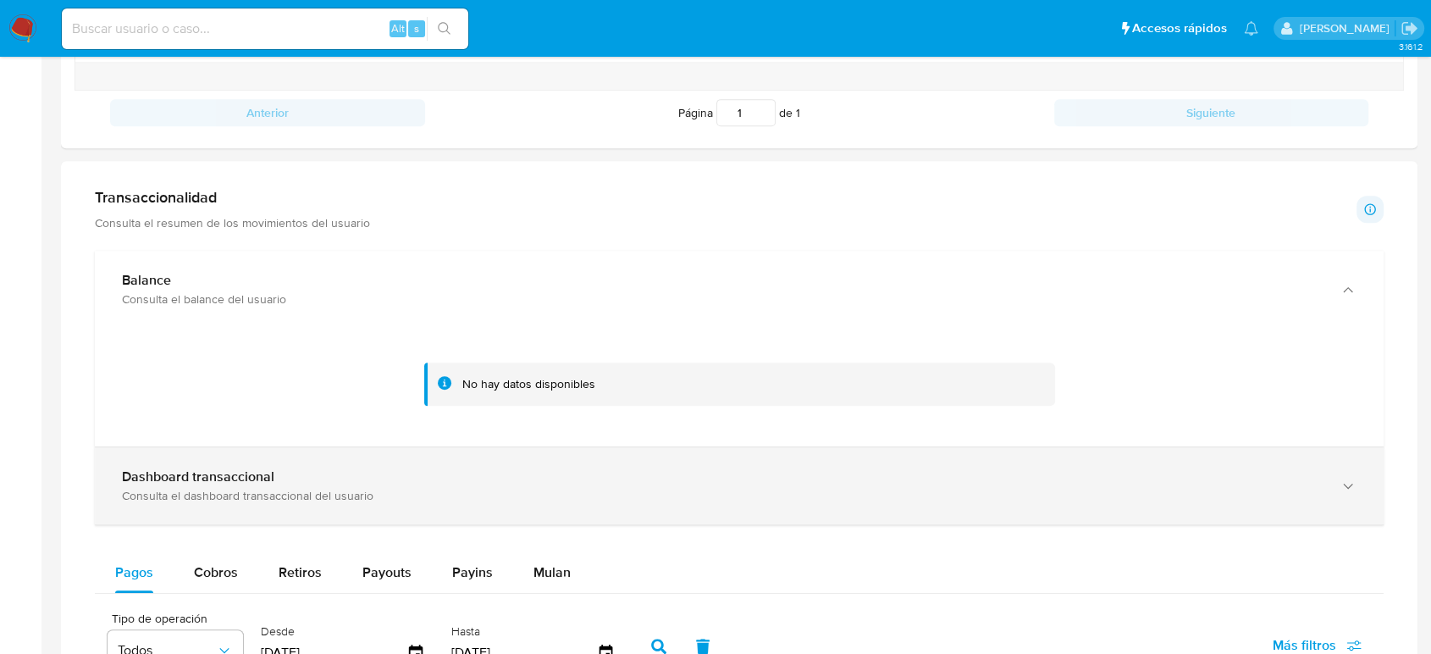
scroll to position [847, 0]
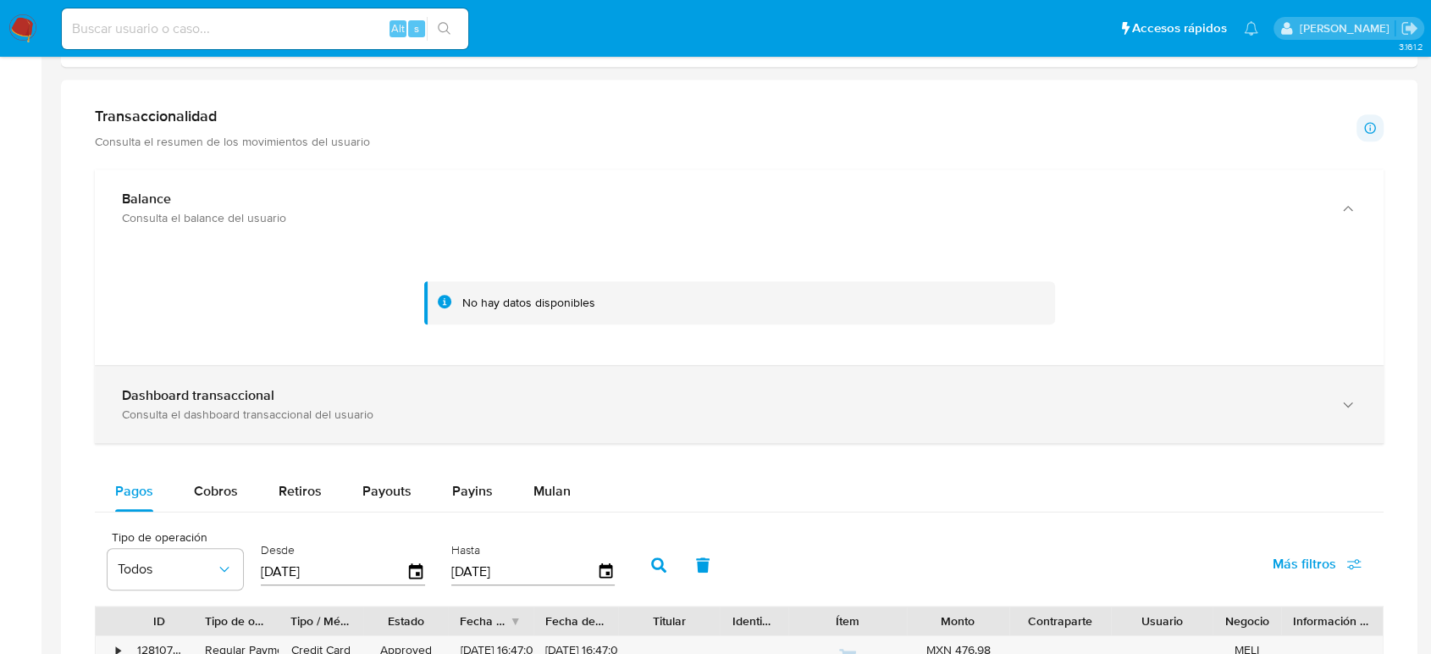
click at [586, 425] on div "Dashboard transaccional Consulta el dashboard transaccional del usuario" at bounding box center [739, 404] width 1289 height 77
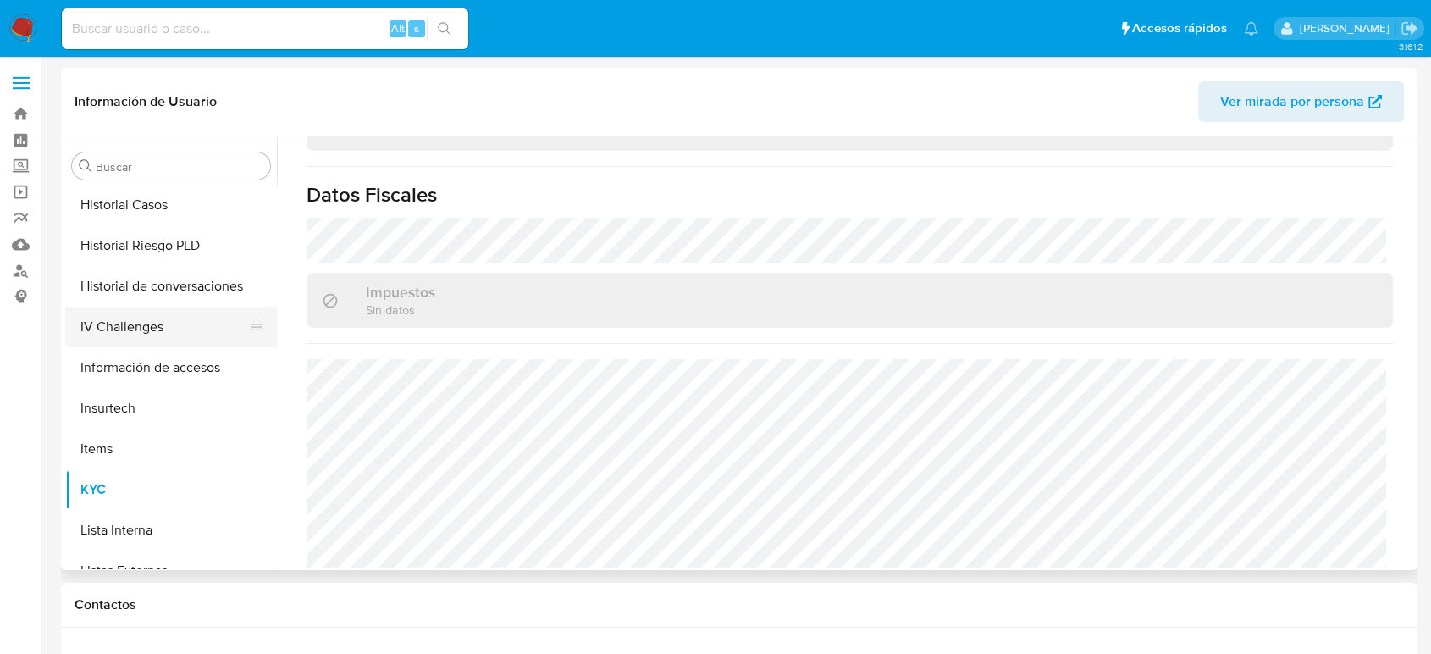
scroll to position [515, 0]
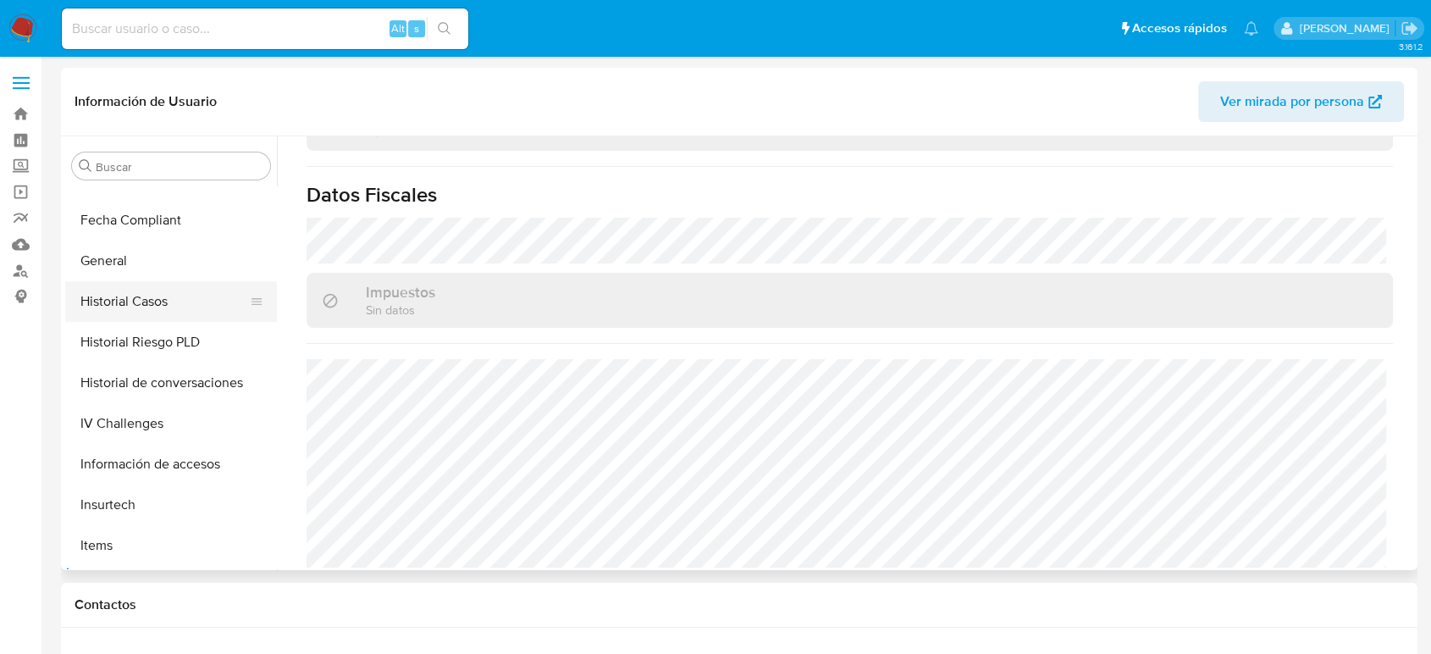
click at [149, 289] on button "Historial Casos" at bounding box center [164, 301] width 198 height 41
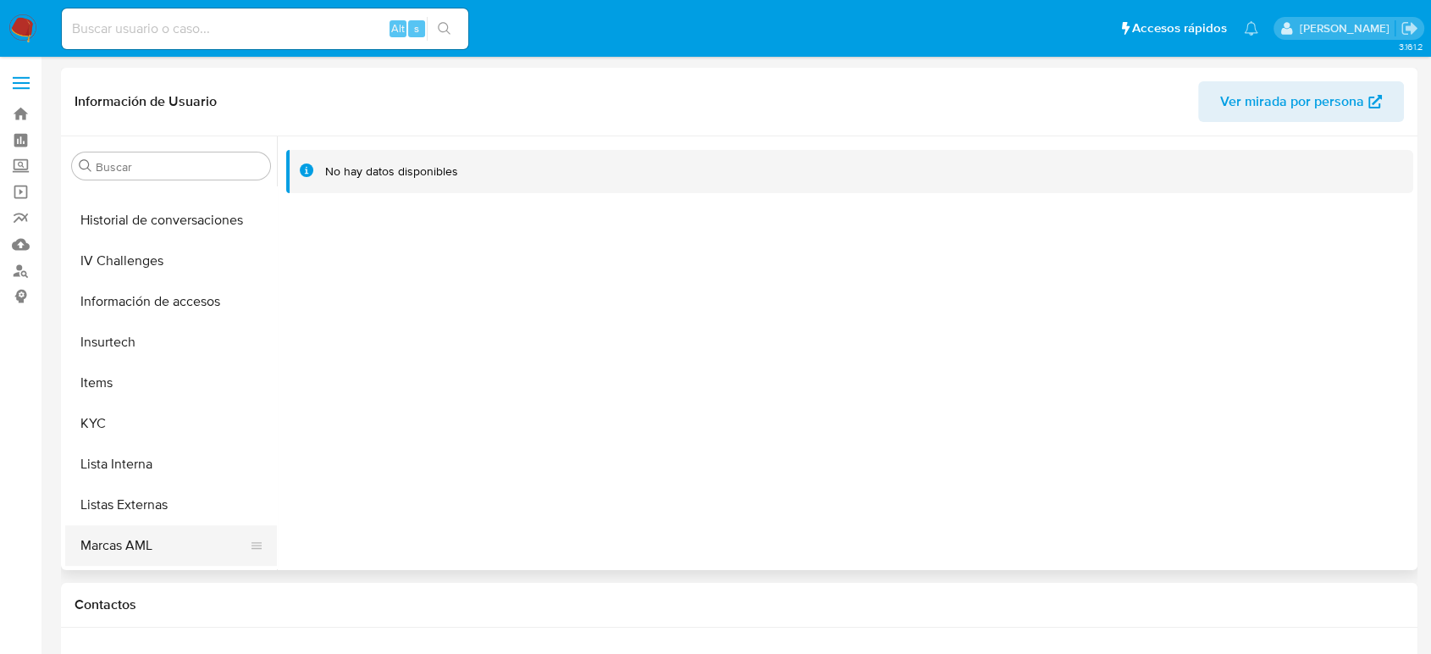
scroll to position [797, 0]
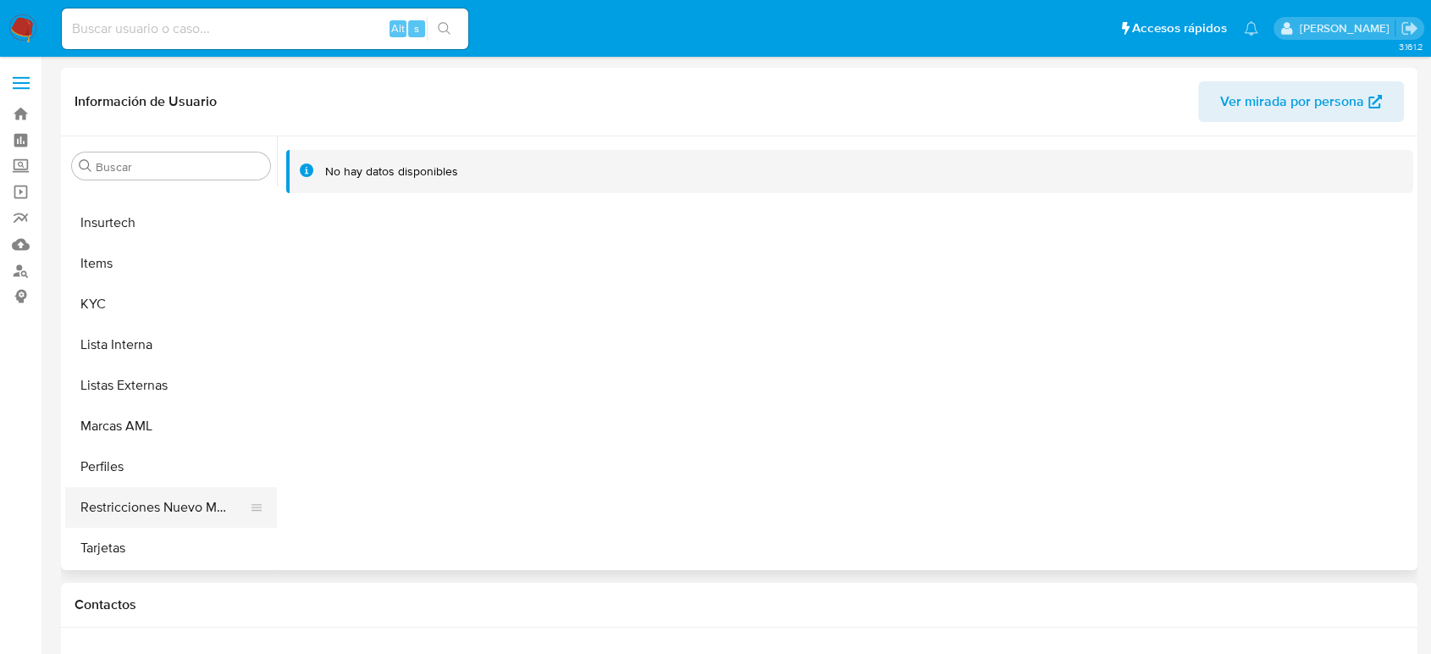
click at [190, 502] on button "Restricciones Nuevo Mundo" at bounding box center [164, 507] width 198 height 41
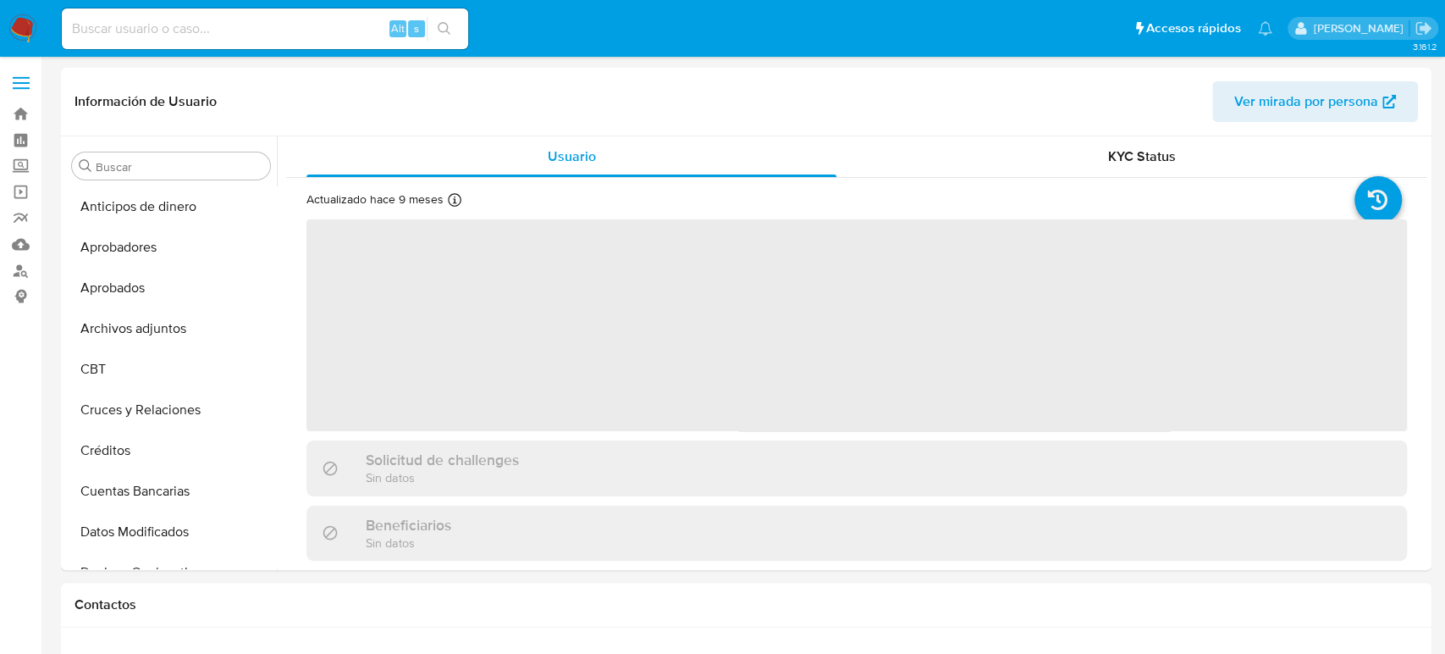
select select "10"
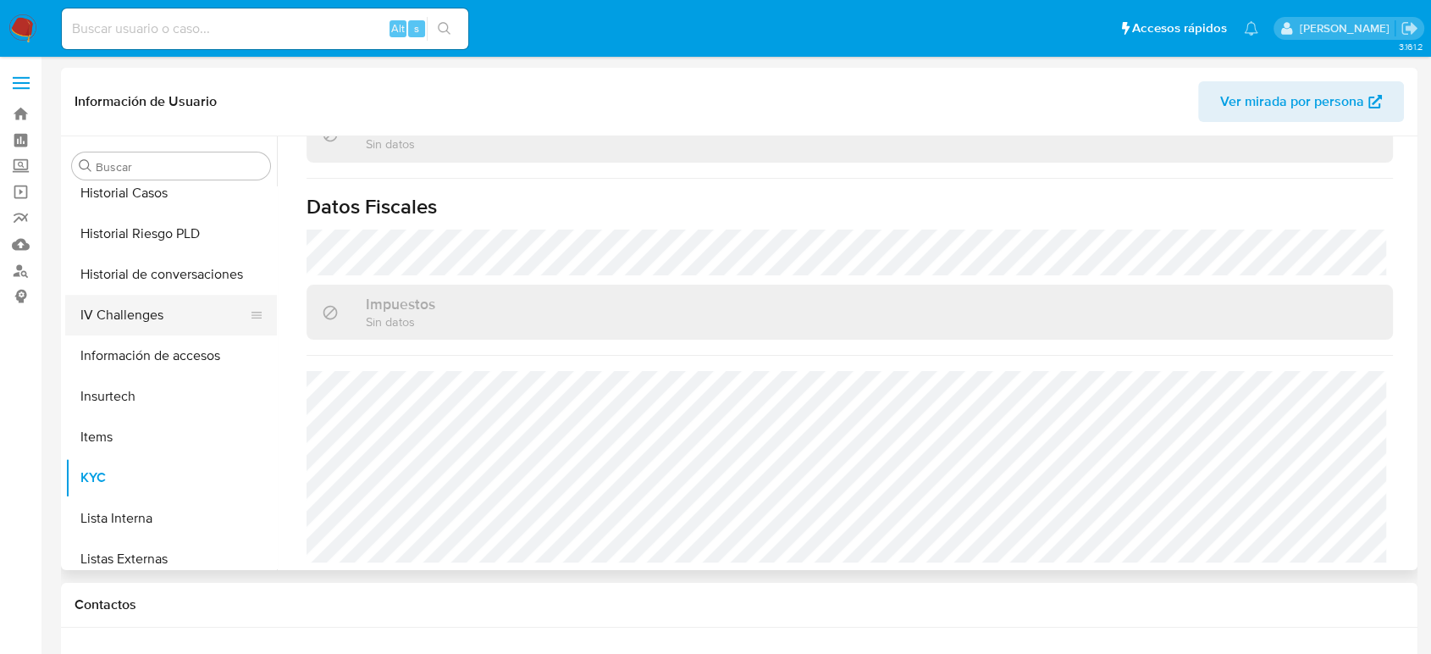
scroll to position [515, 0]
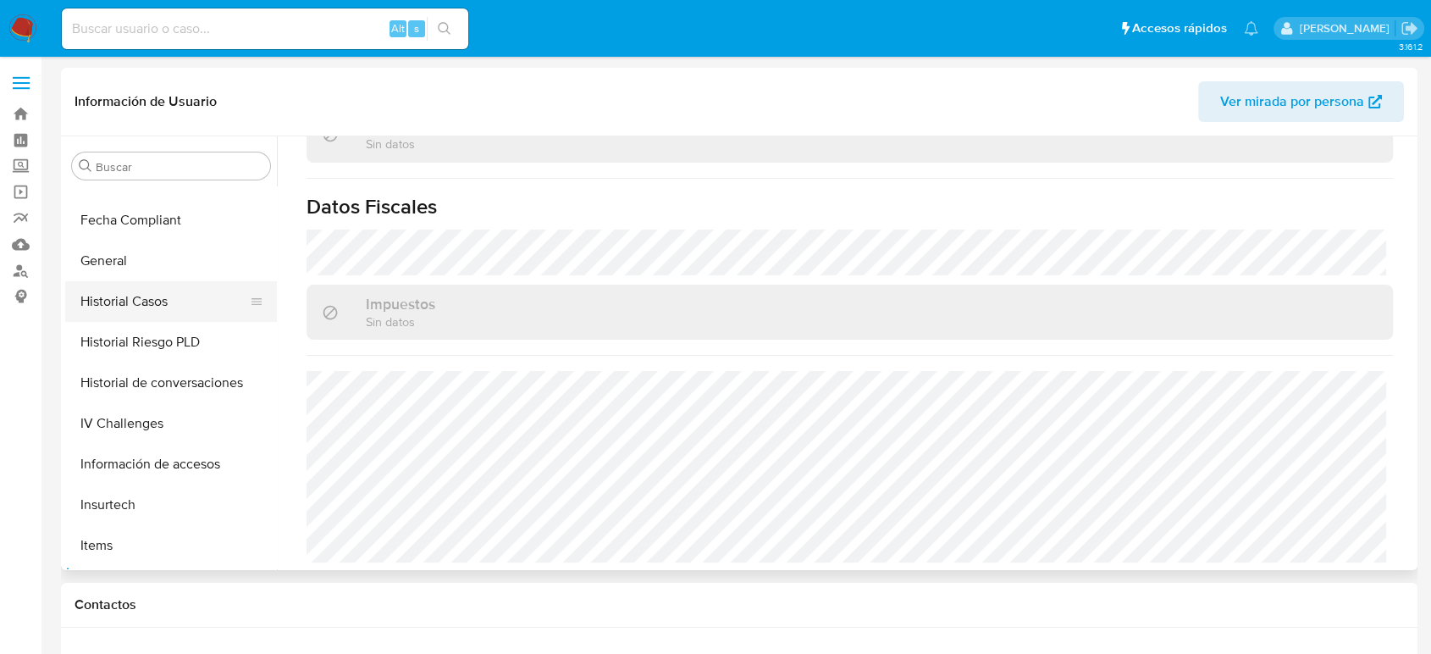
click at [147, 297] on button "Historial Casos" at bounding box center [164, 301] width 198 height 41
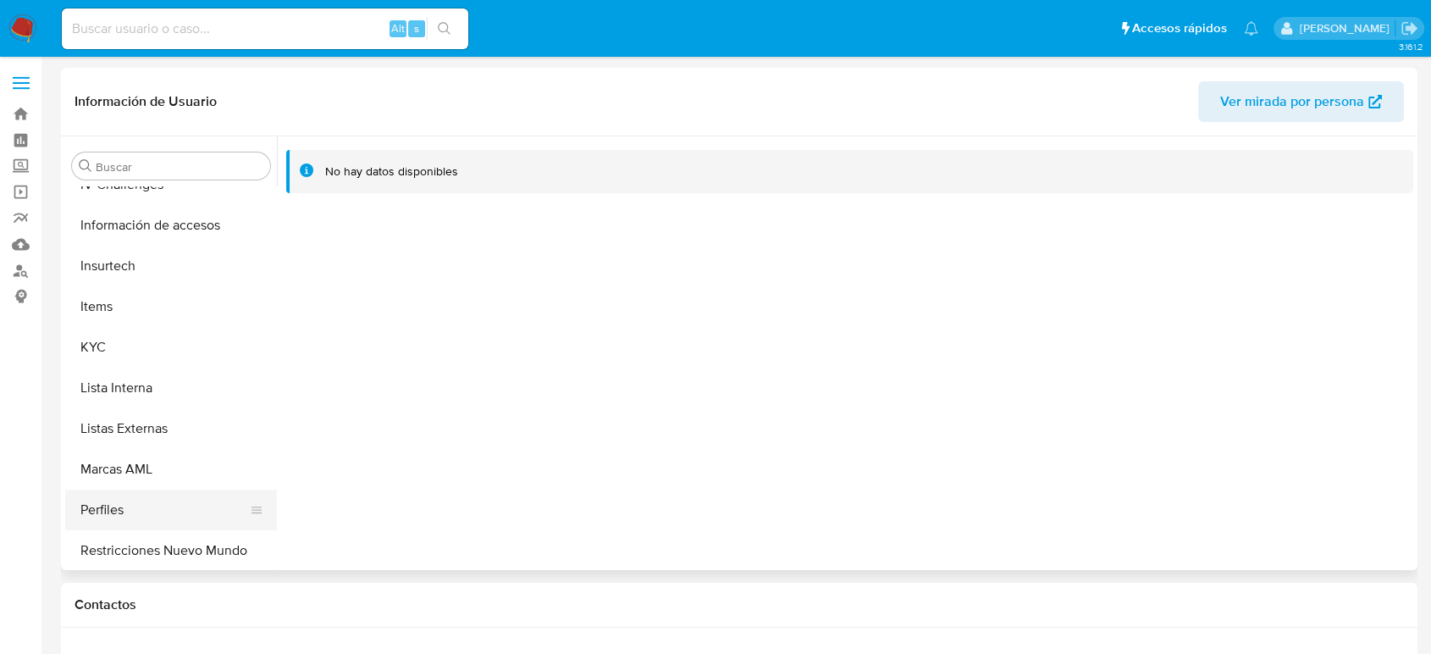
scroll to position [797, 0]
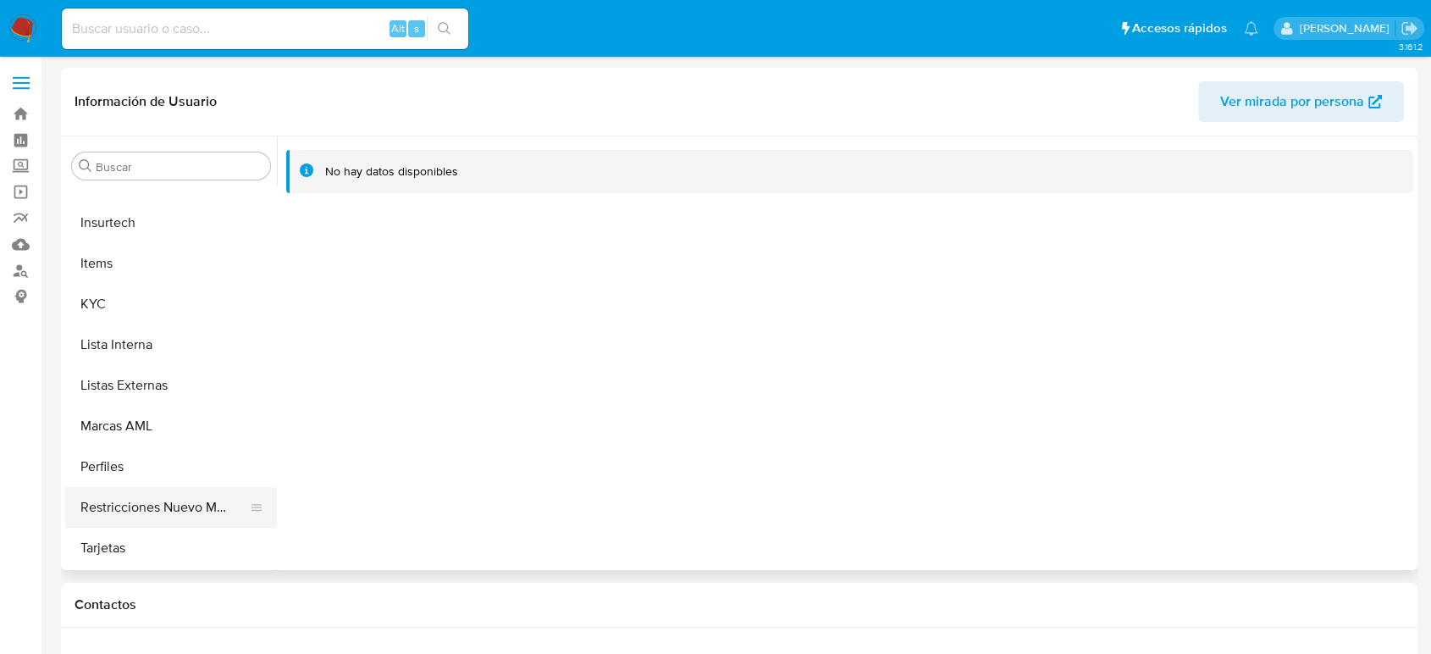
click at [166, 489] on button "Restricciones Nuevo Mundo" at bounding box center [164, 507] width 198 height 41
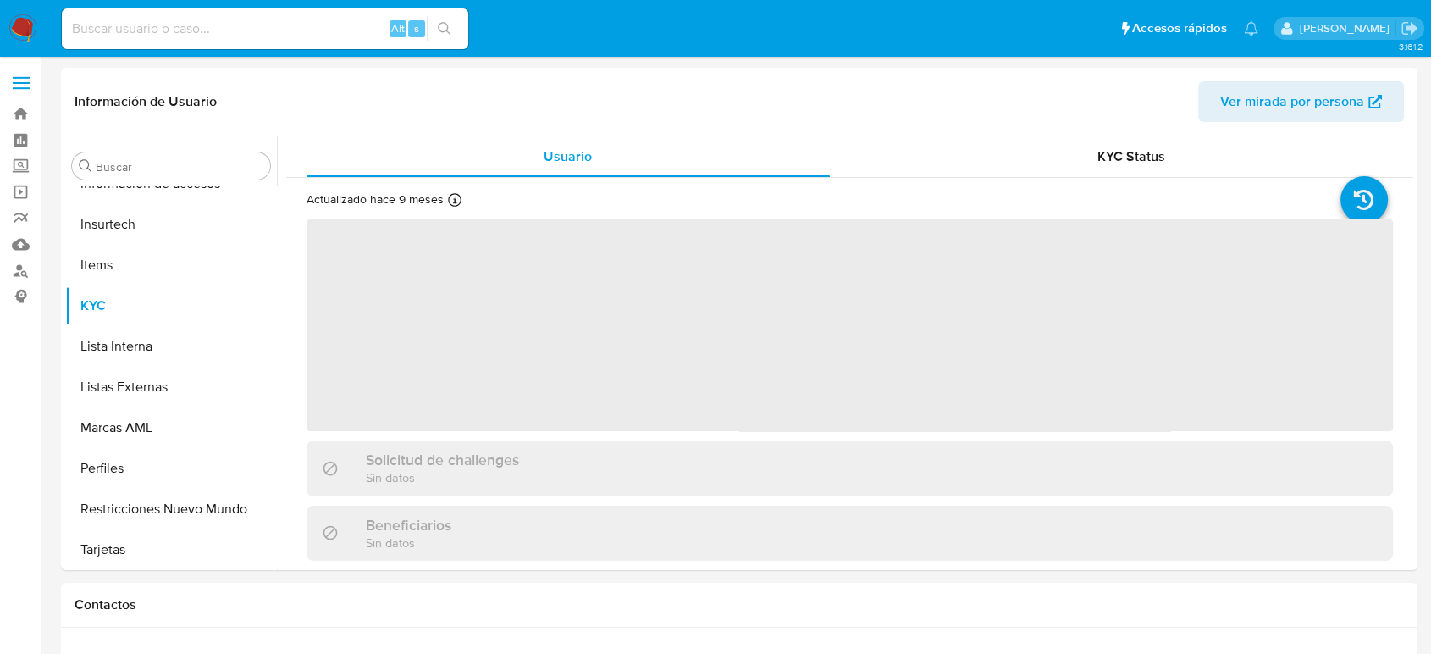
scroll to position [797, 0]
select select "10"
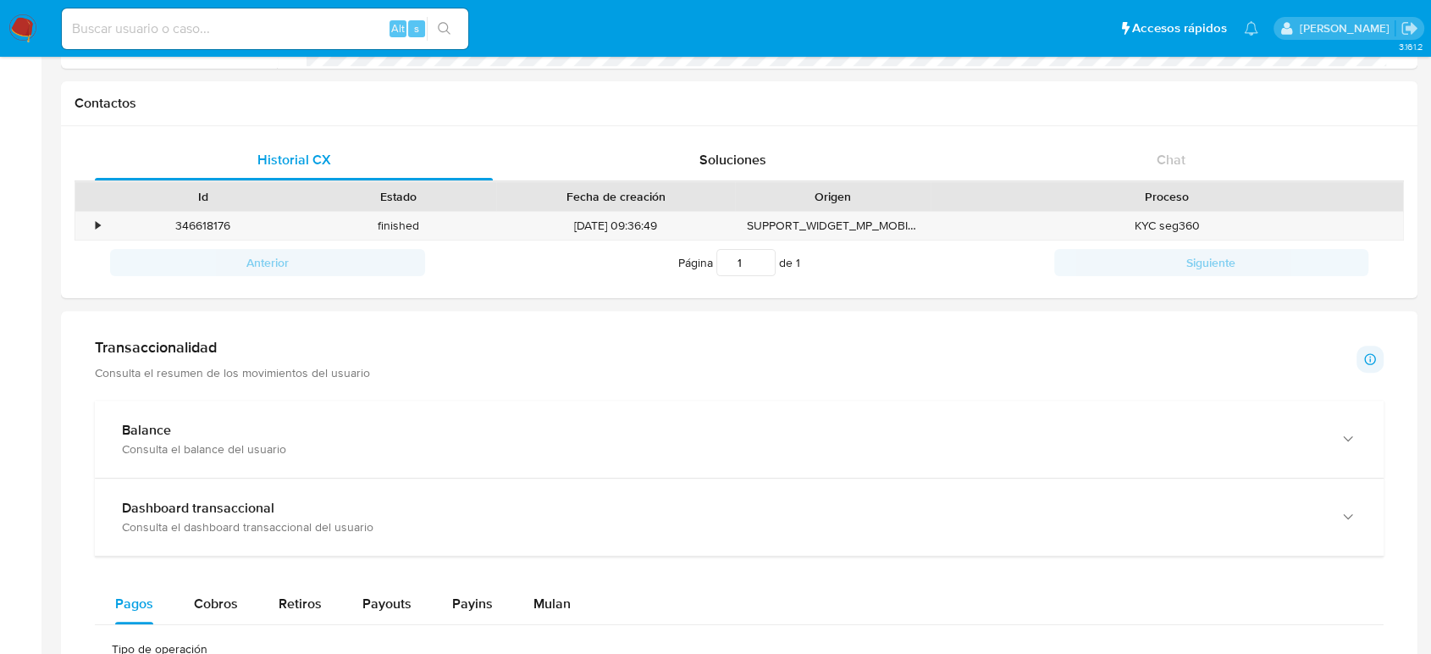
scroll to position [752, 0]
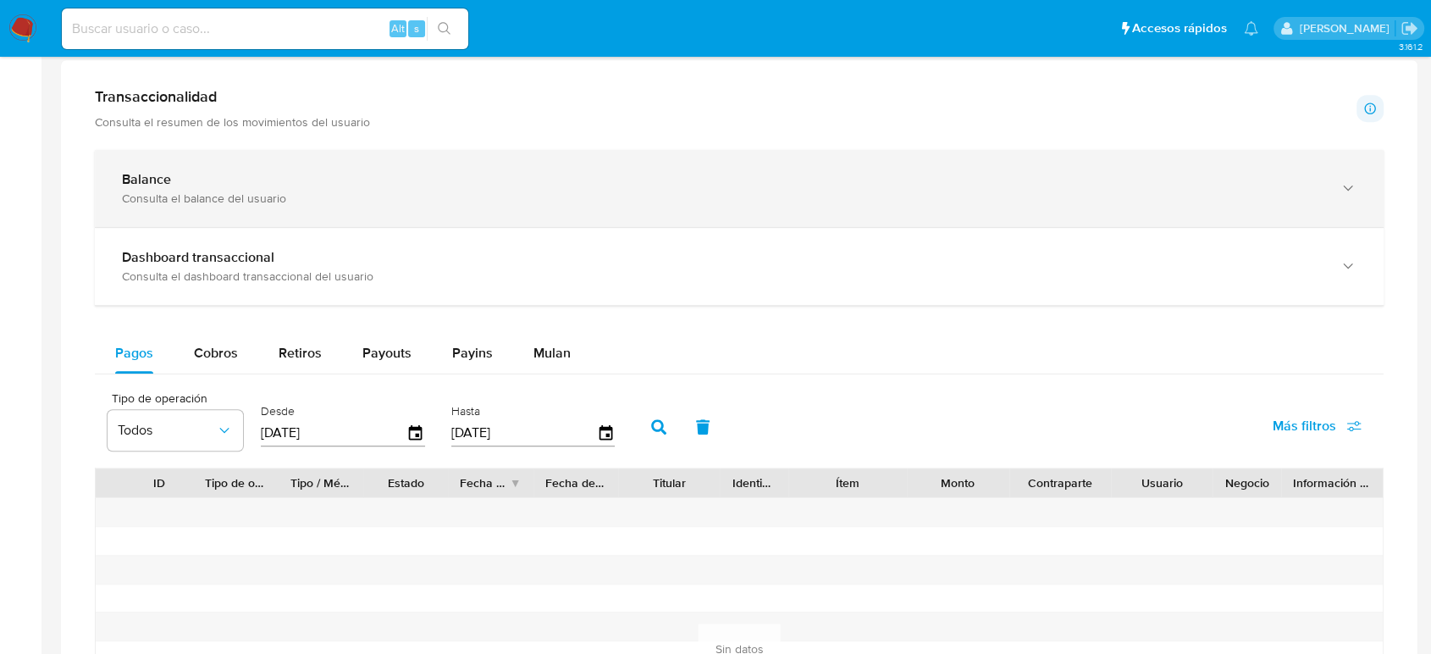
click at [439, 190] on div "Consulta el balance del usuario" at bounding box center [722, 197] width 1200 height 15
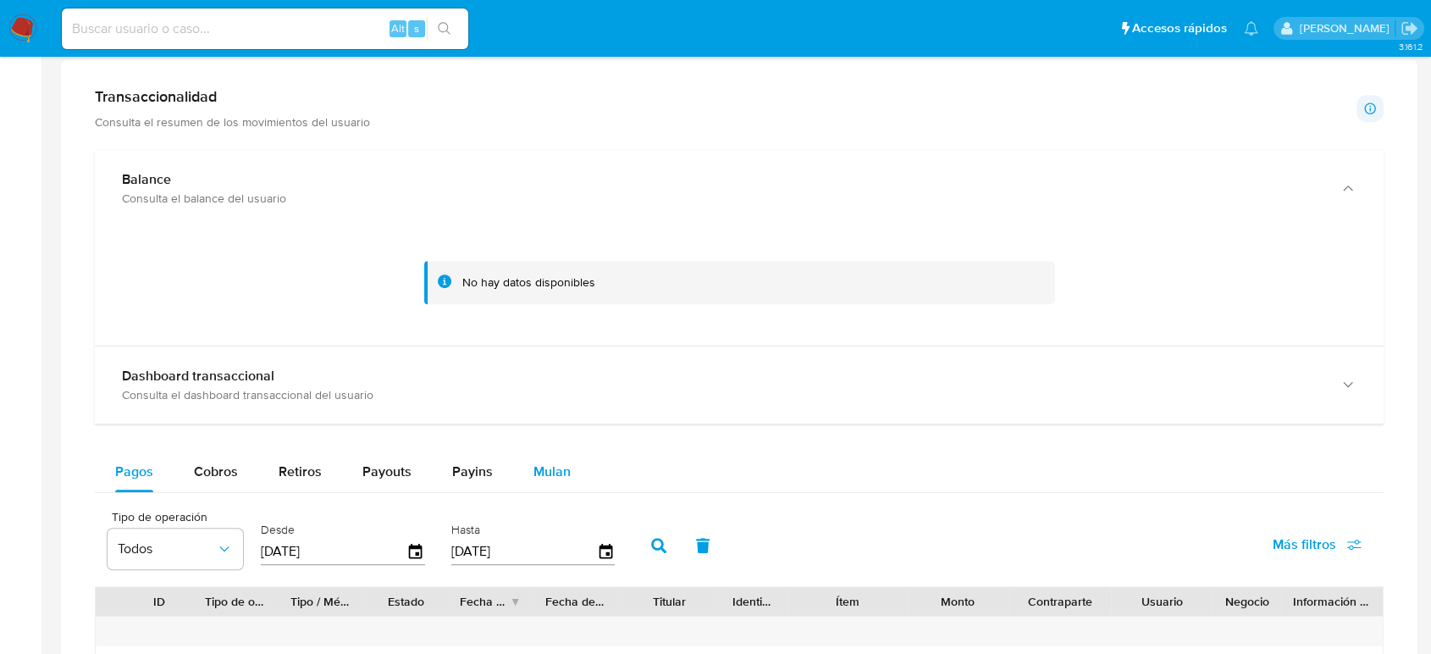
click at [533, 463] on span "Mulan" at bounding box center [551, 470] width 37 height 19
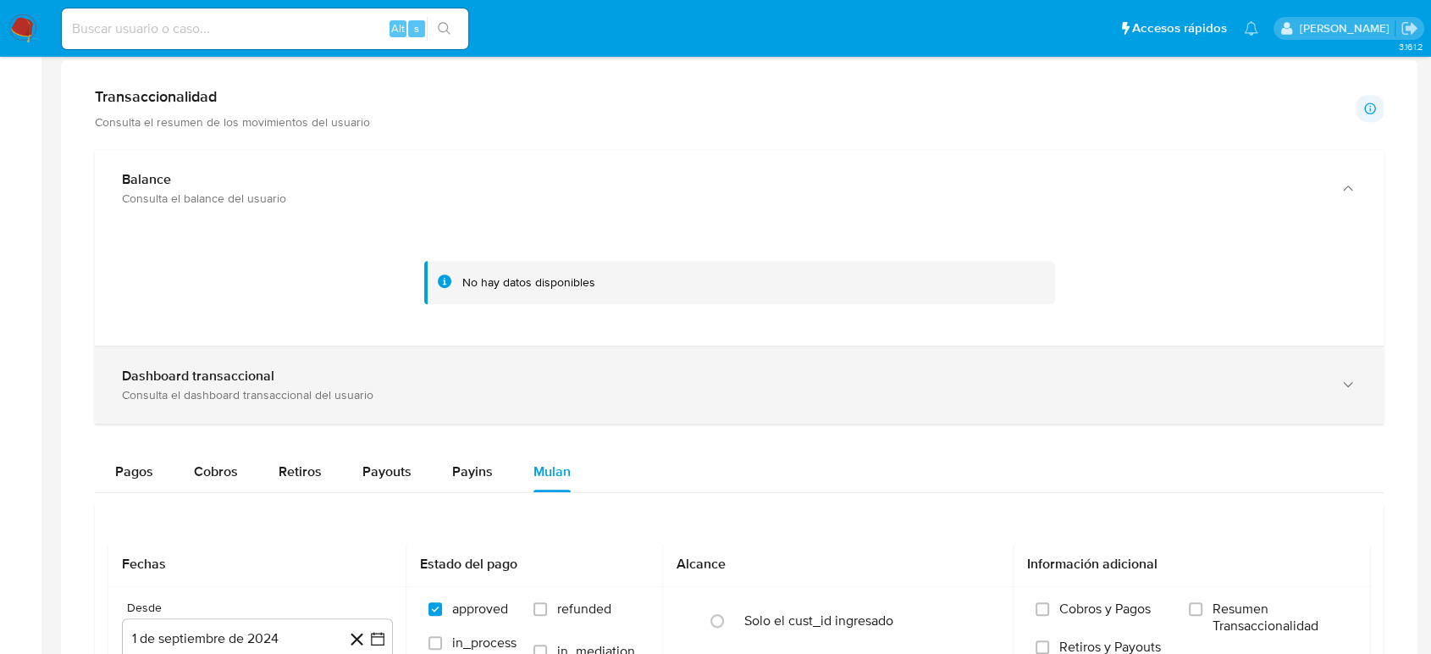
click at [580, 384] on div "Dashboard transaccional Consulta el dashboard transaccional del usuario" at bounding box center [722, 384] width 1200 height 35
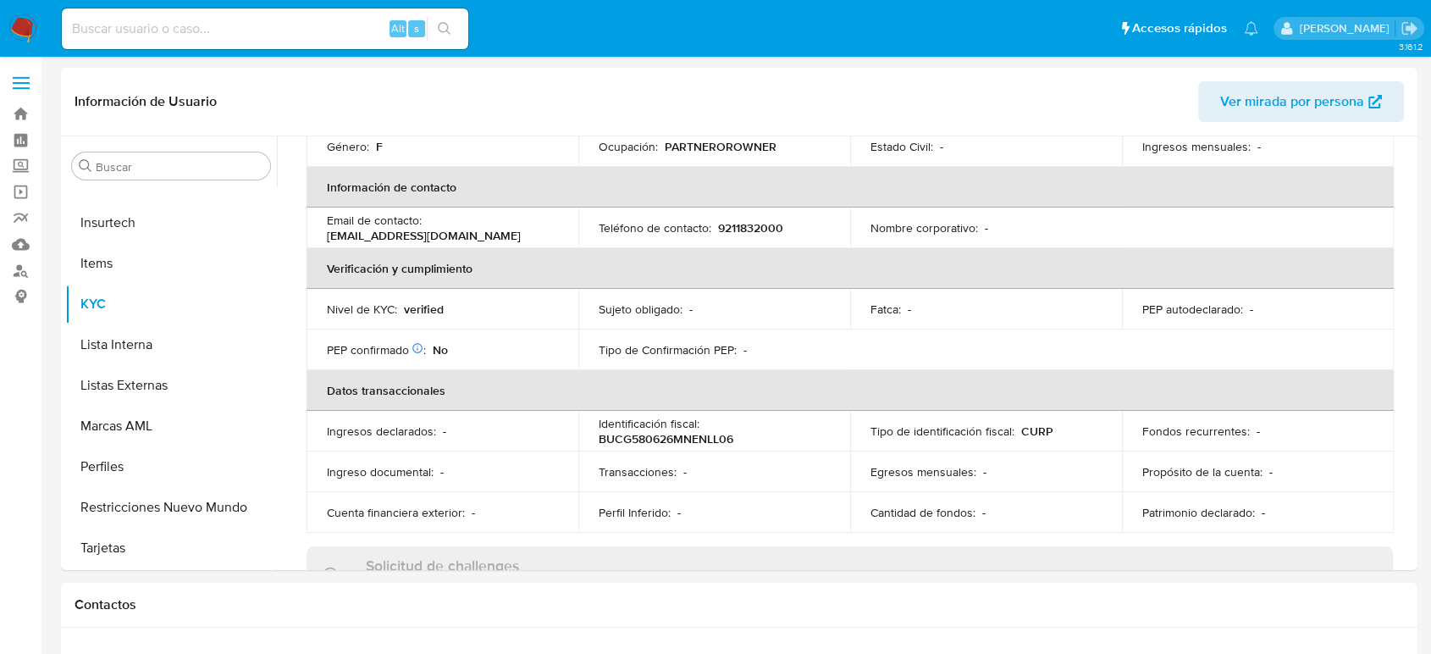
scroll to position [217, 0]
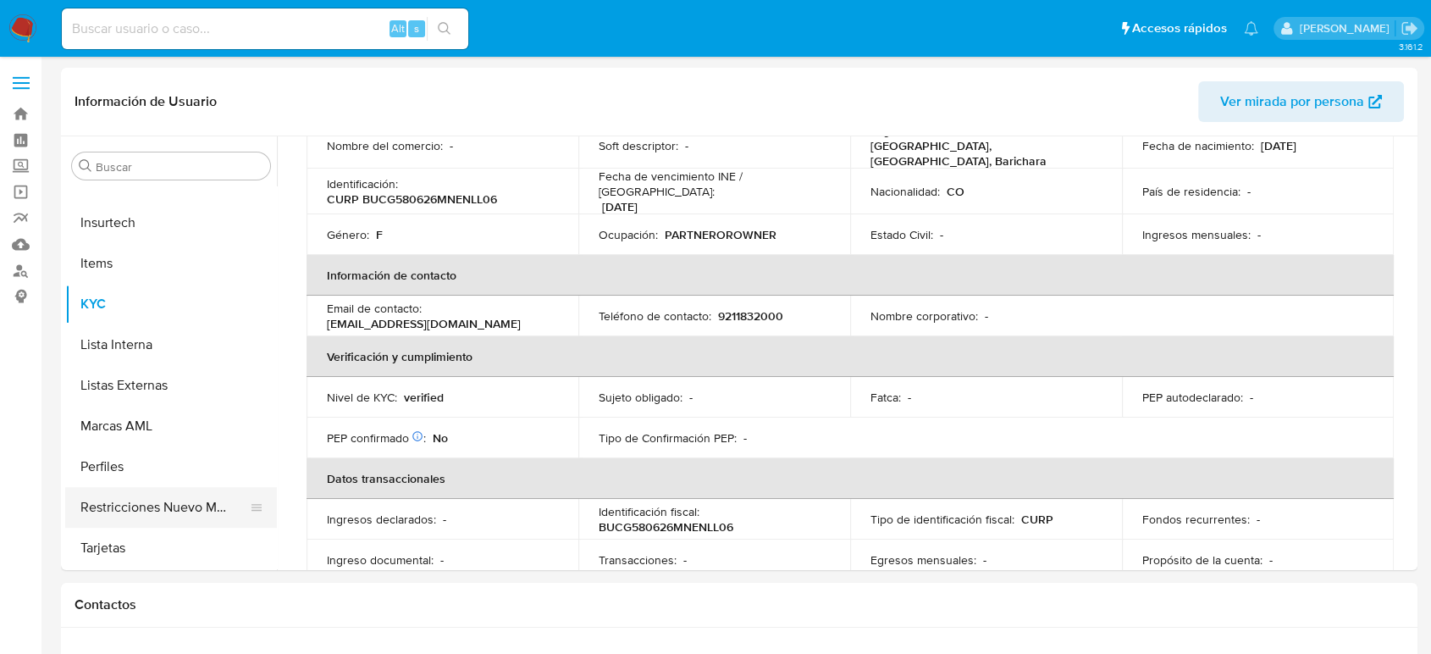
click at [193, 500] on button "Restricciones Nuevo Mundo" at bounding box center [164, 507] width 198 height 41
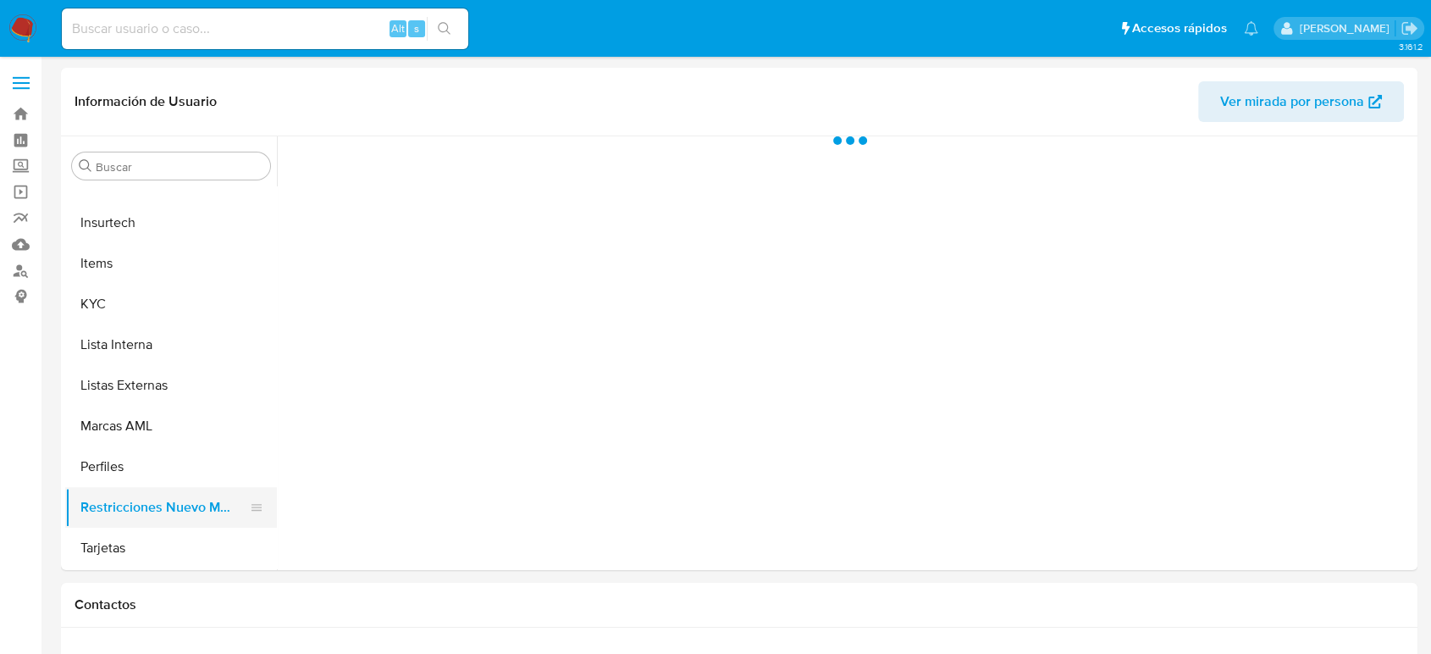
scroll to position [0, 0]
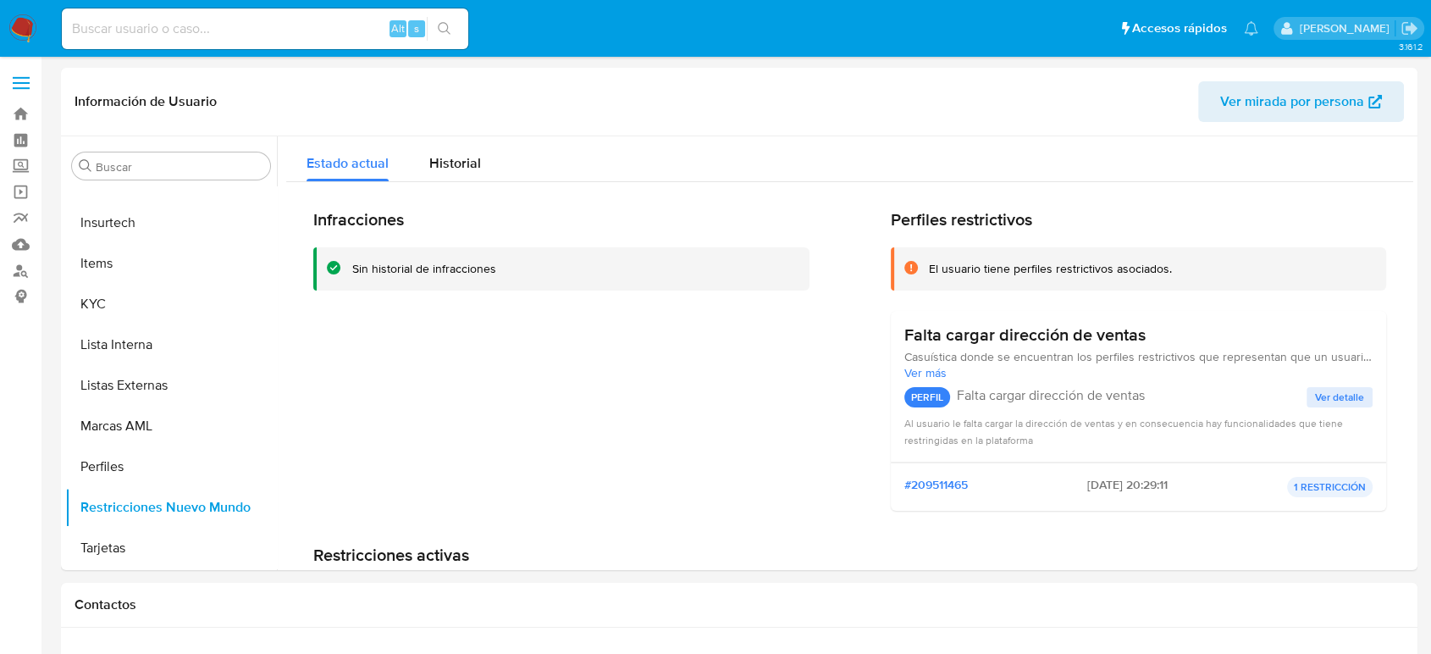
click at [432, 182] on div "Infracciones Sin historial de infracciones Perfiles restrictivos El usuario tie…" at bounding box center [849, 438] width 1127 height 513
click at [442, 163] on span "Historial" at bounding box center [455, 162] width 52 height 19
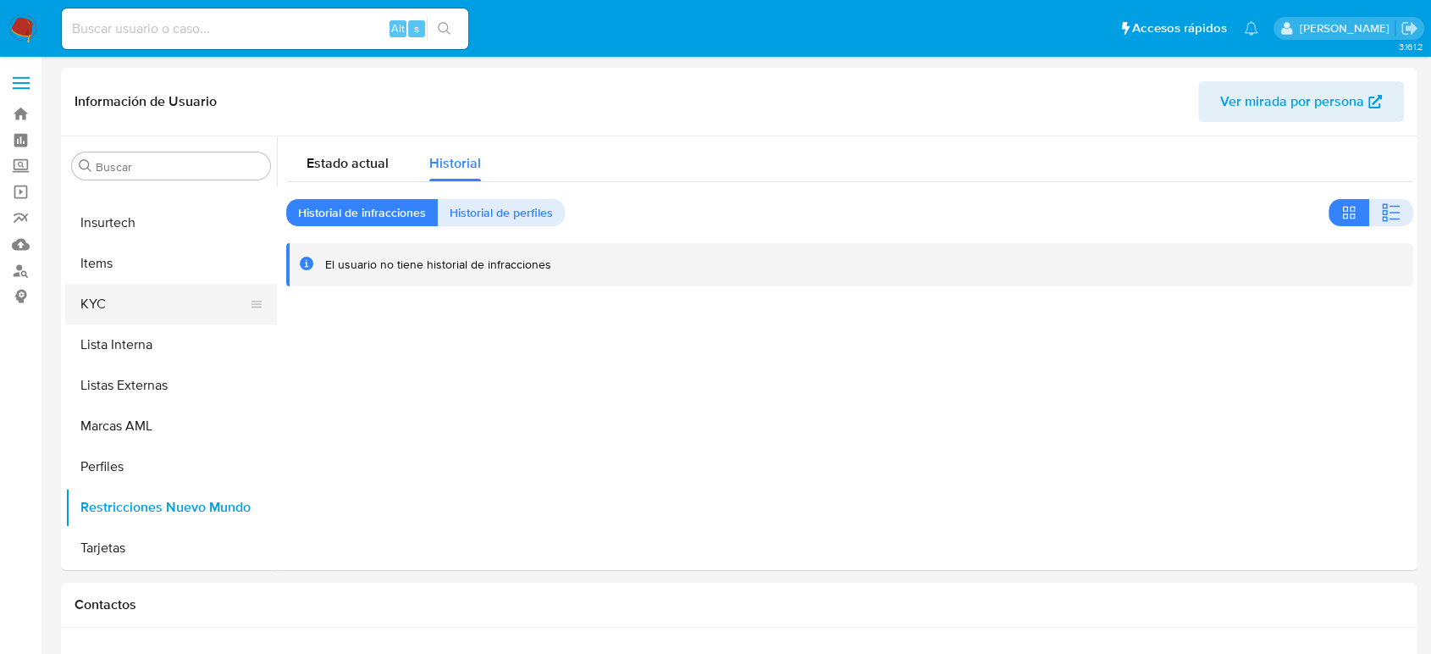
click at [125, 301] on button "KYC" at bounding box center [164, 304] width 198 height 41
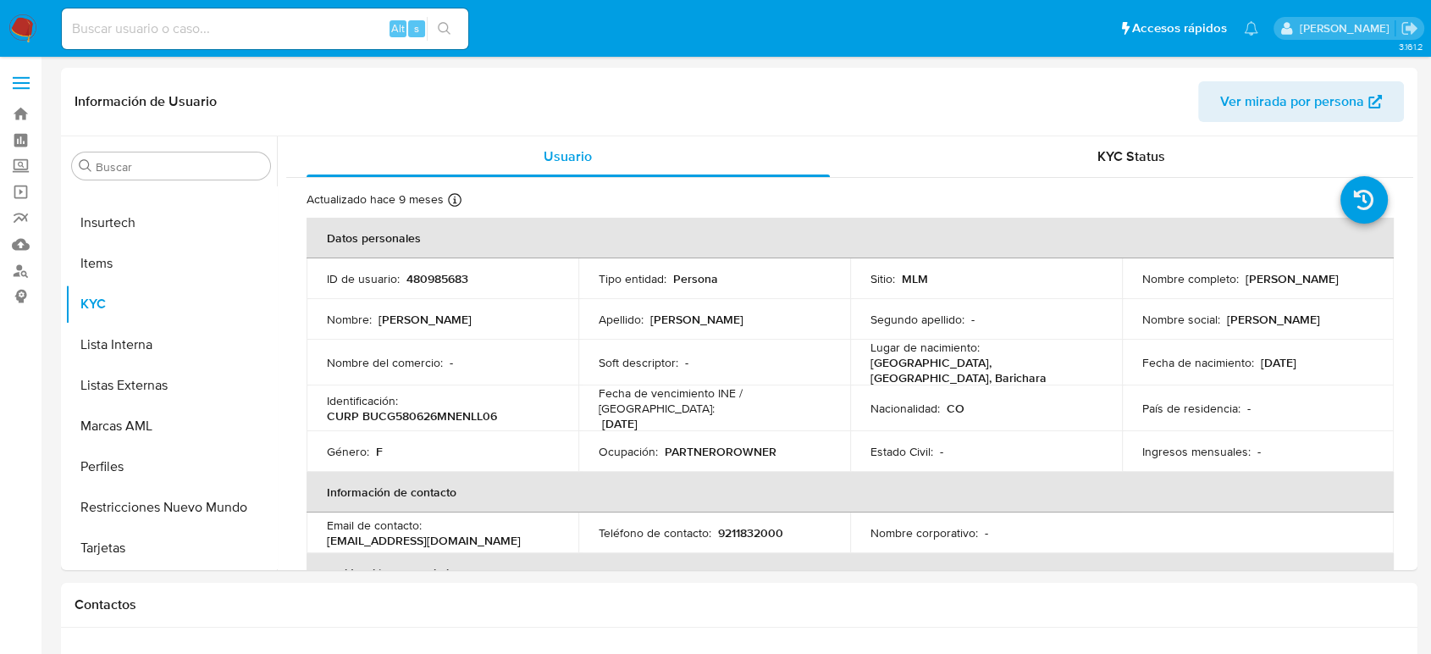
click at [450, 281] on p "480985683" at bounding box center [437, 278] width 62 height 15
copy p "480985683"
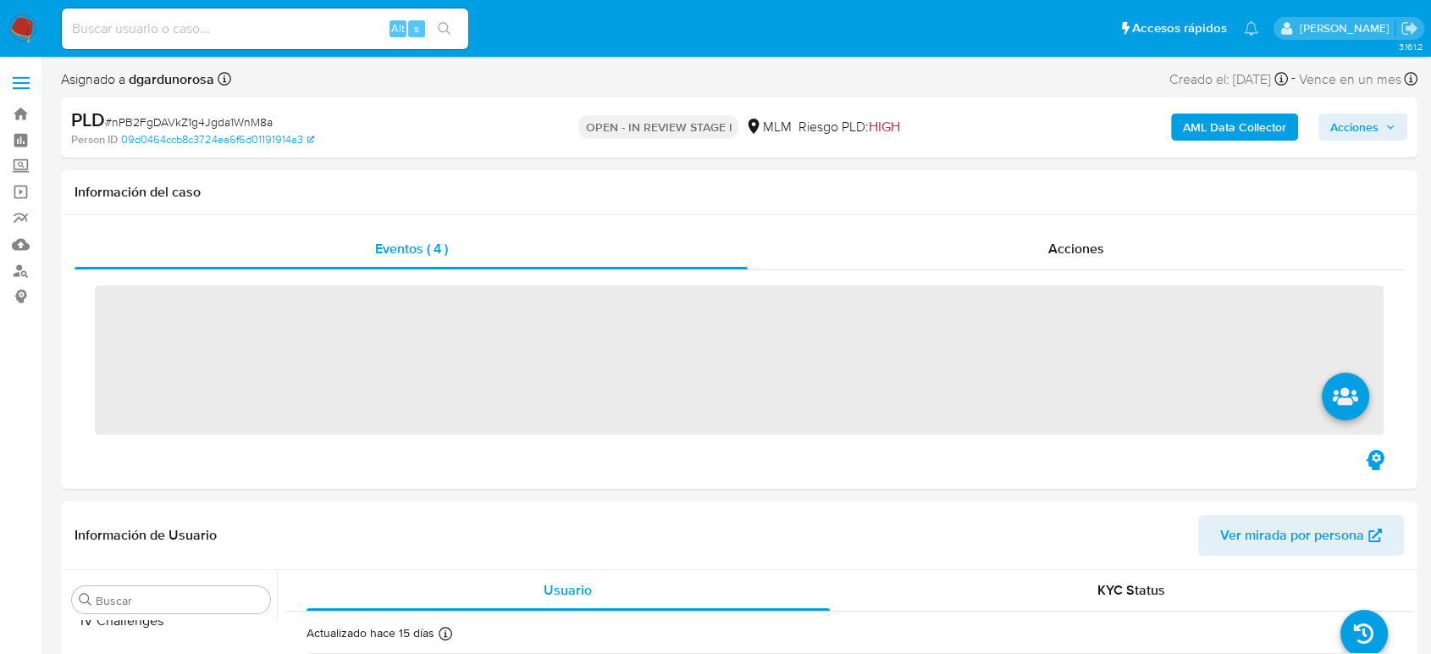
scroll to position [797, 0]
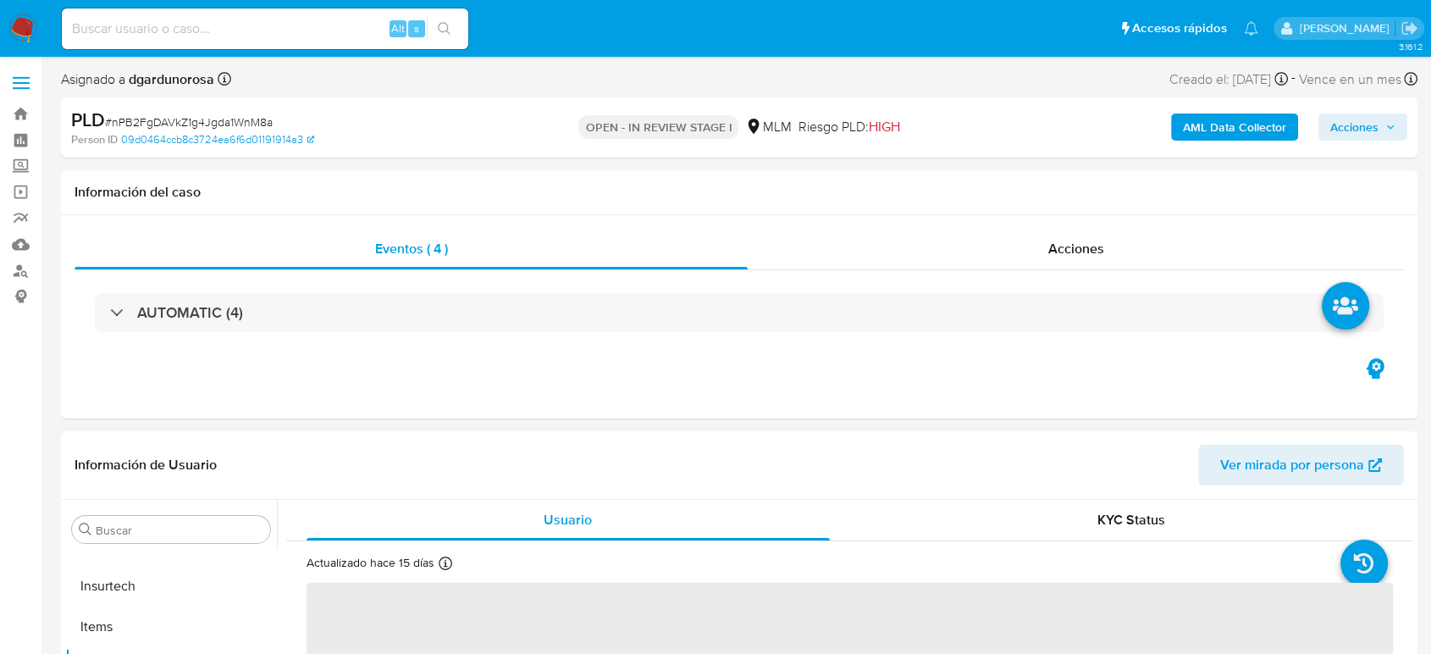
select select "10"
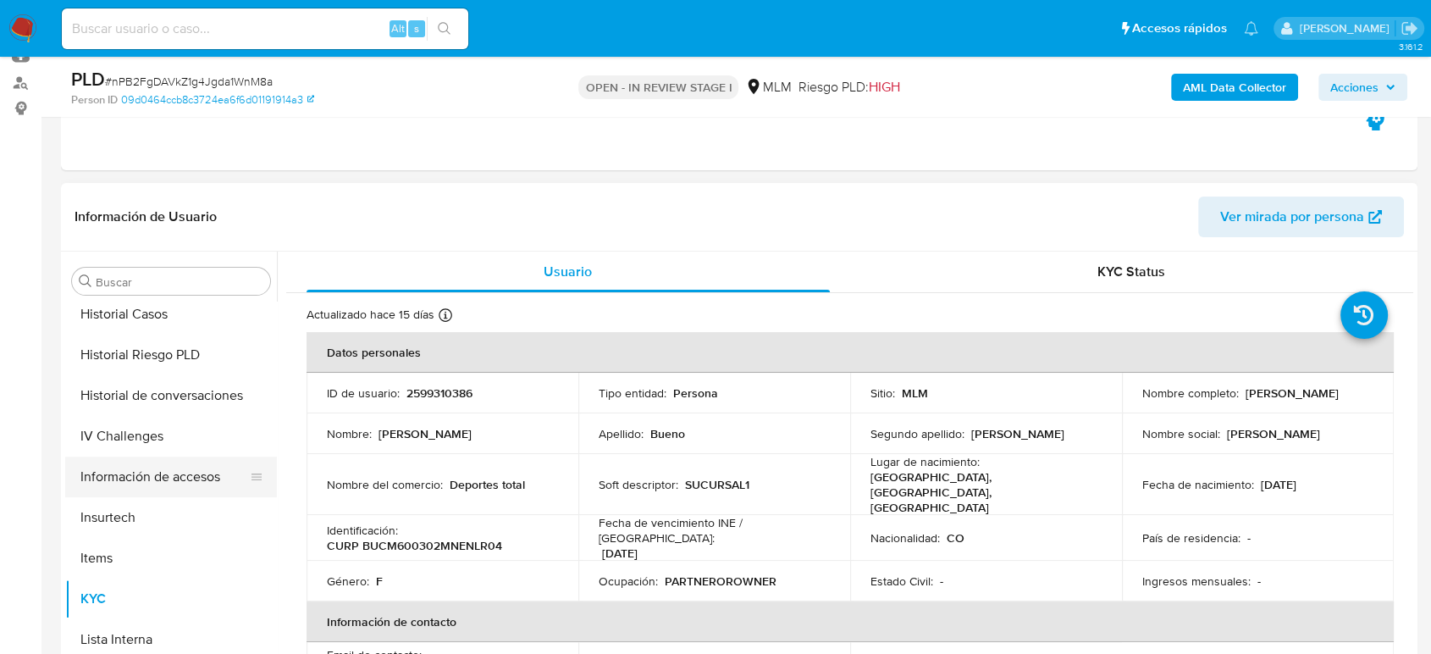
scroll to position [564, 0]
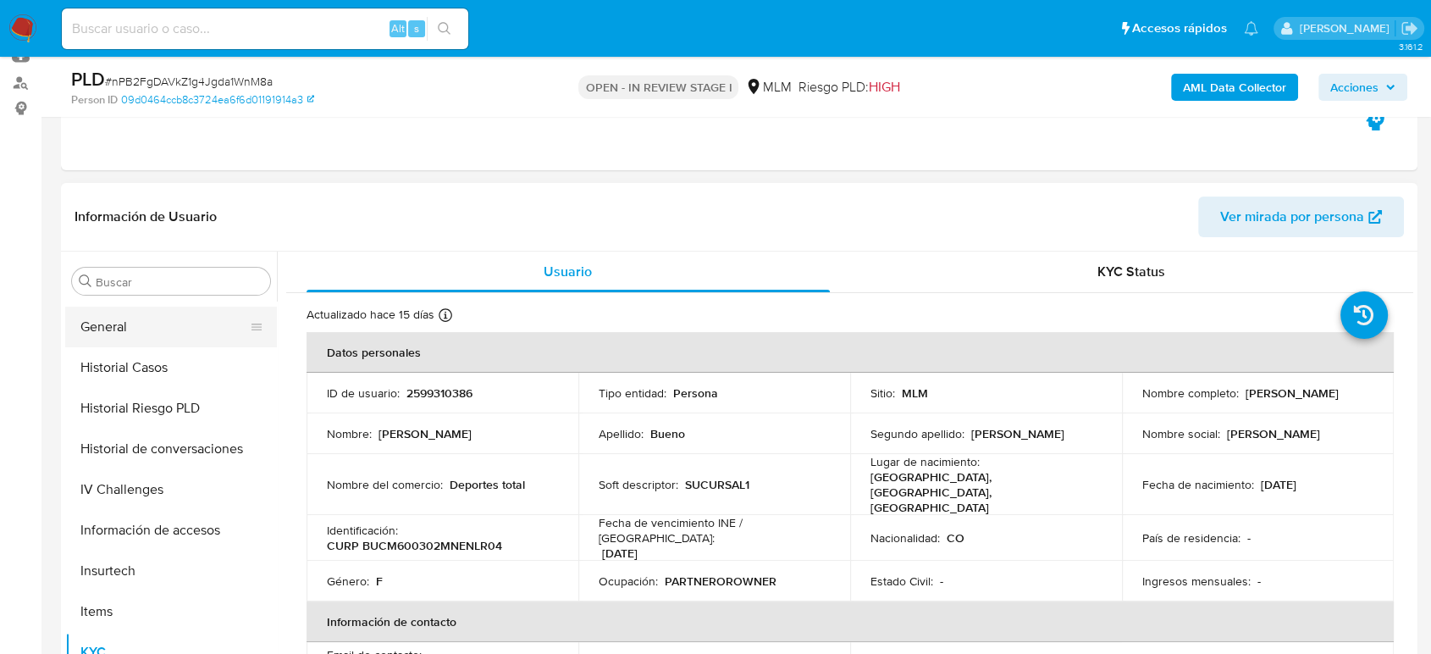
click at [135, 327] on button "General" at bounding box center [164, 326] width 198 height 41
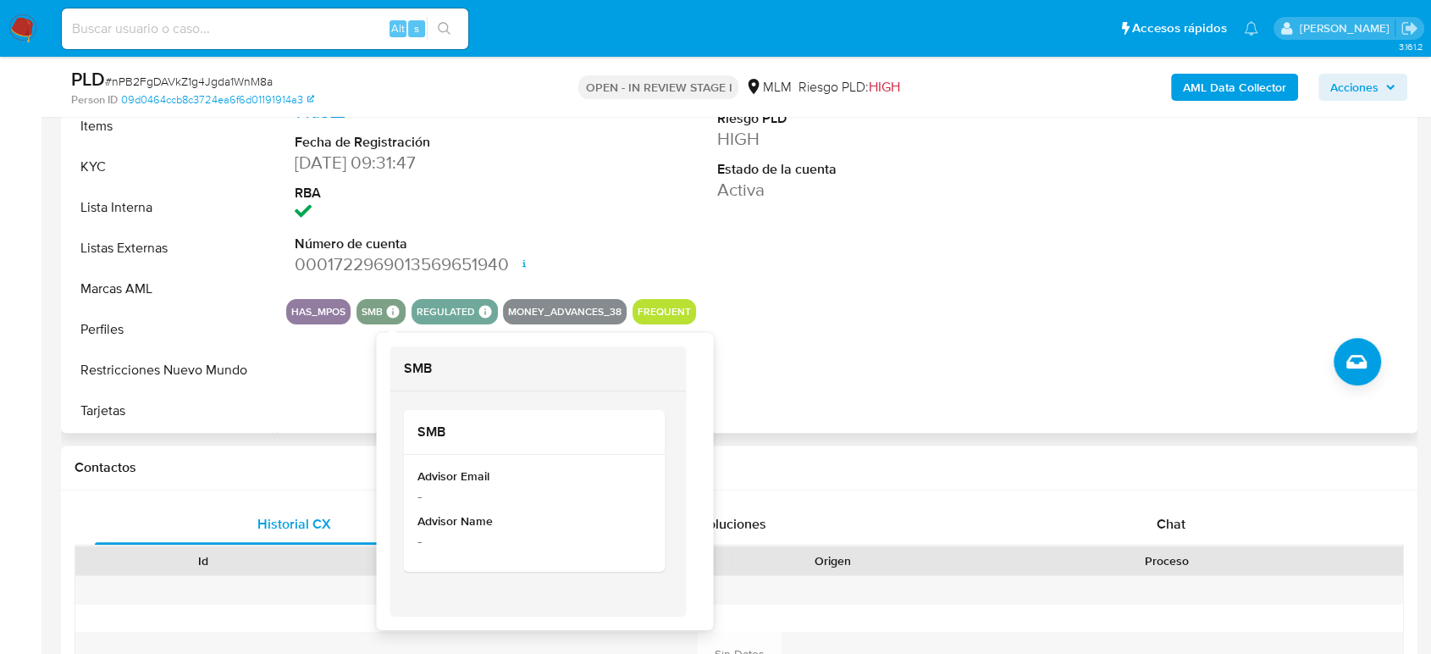
scroll to position [470, 0]
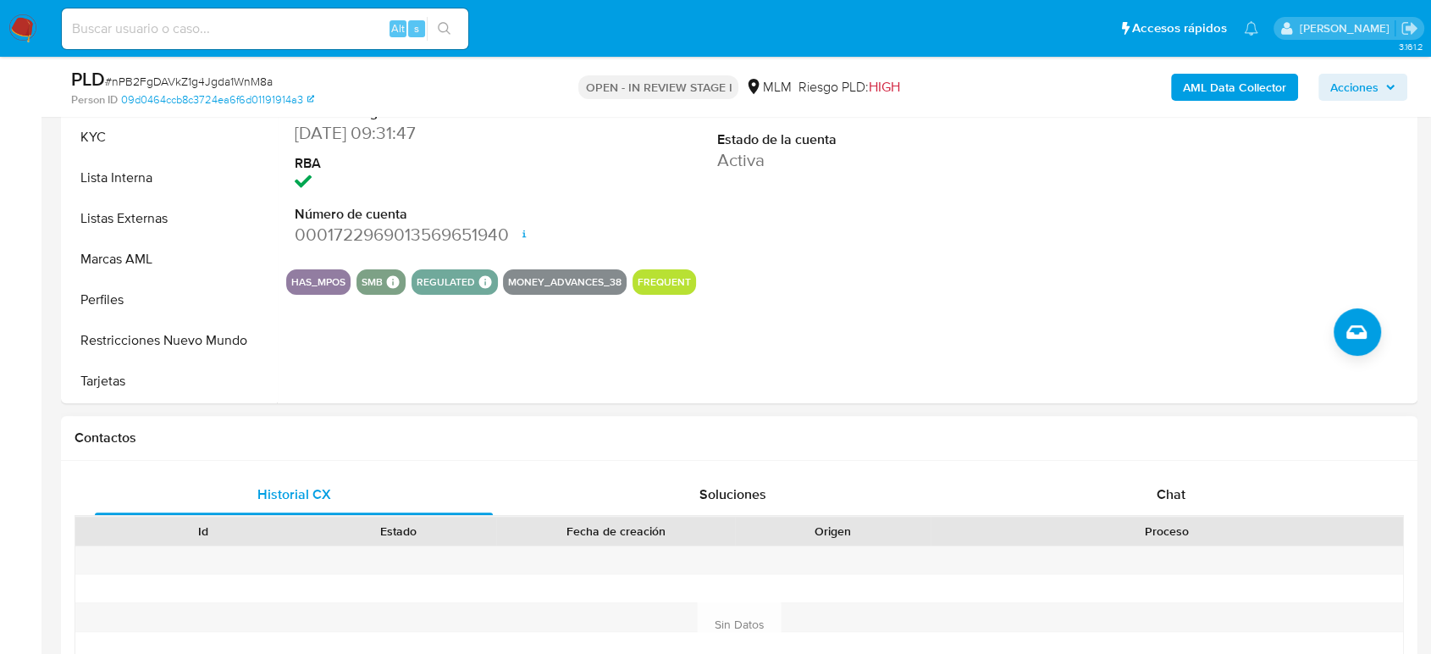
click at [943, 429] on h1 "Contactos" at bounding box center [739, 437] width 1329 height 17
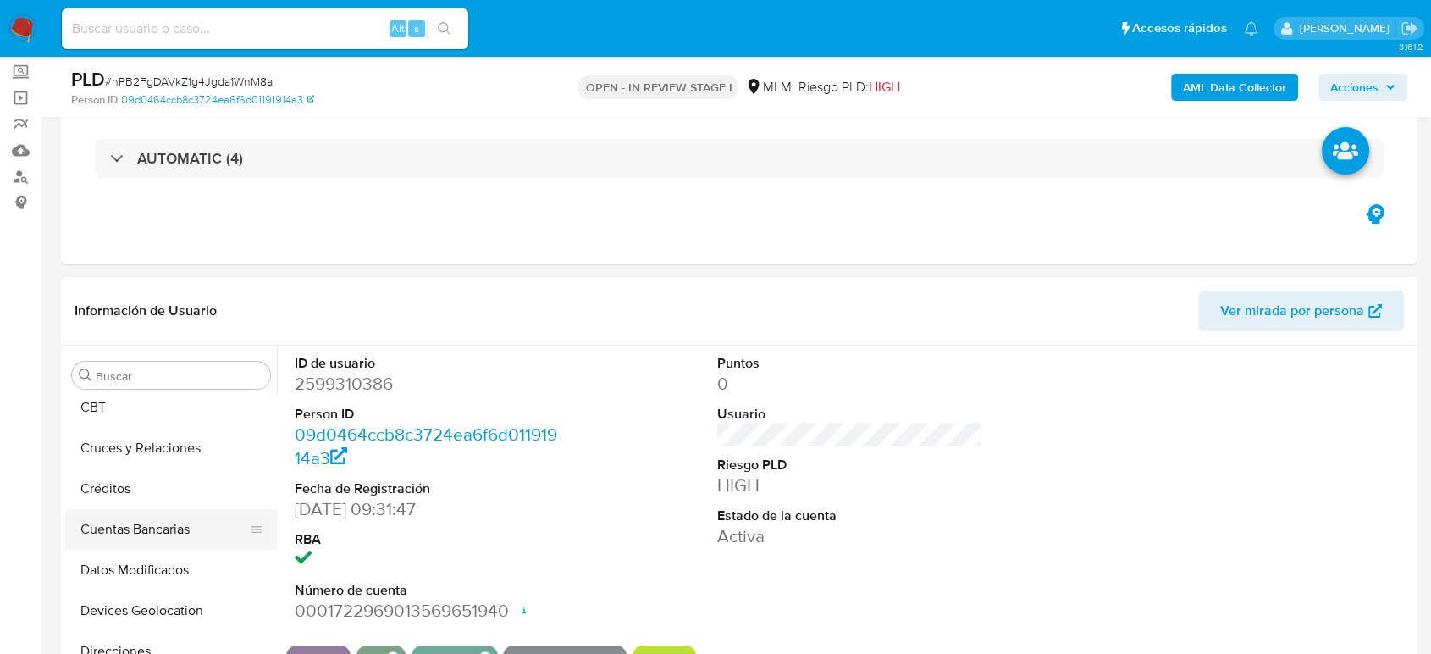
scroll to position [138, 0]
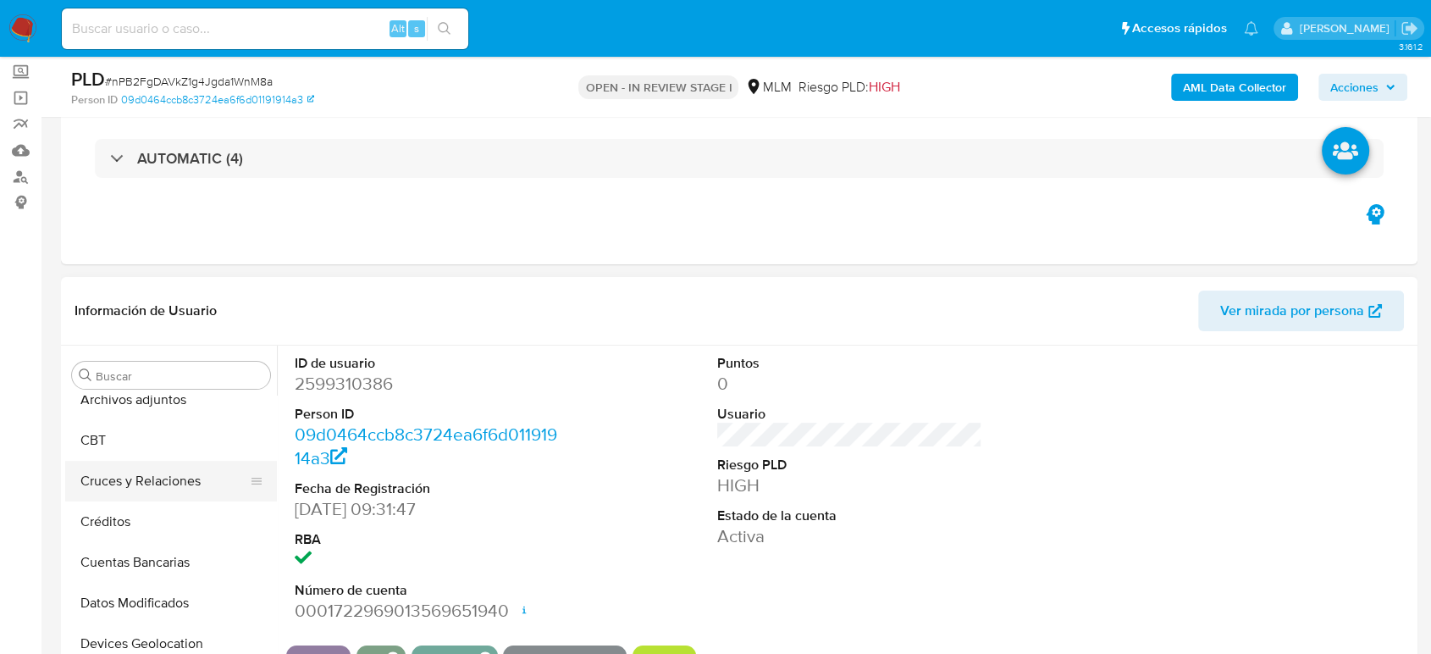
click at [138, 489] on button "Cruces y Relaciones" at bounding box center [164, 481] width 198 height 41
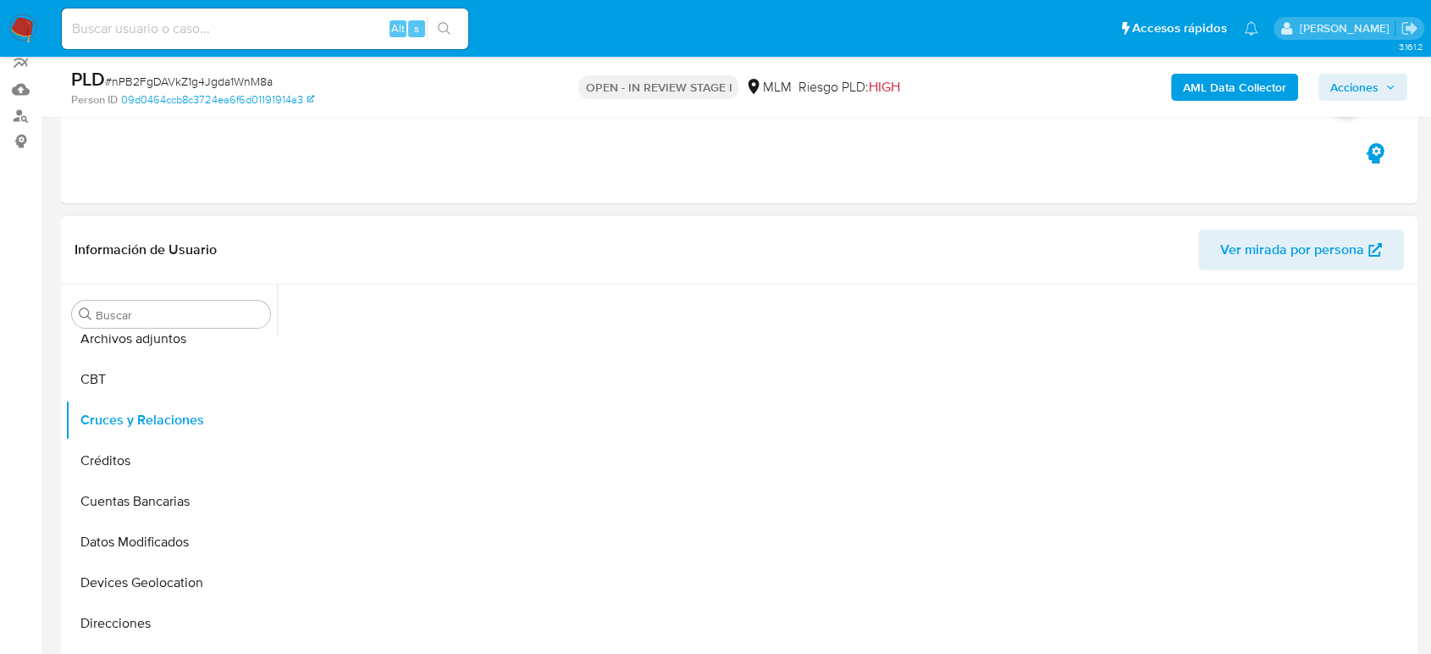
scroll to position [188, 0]
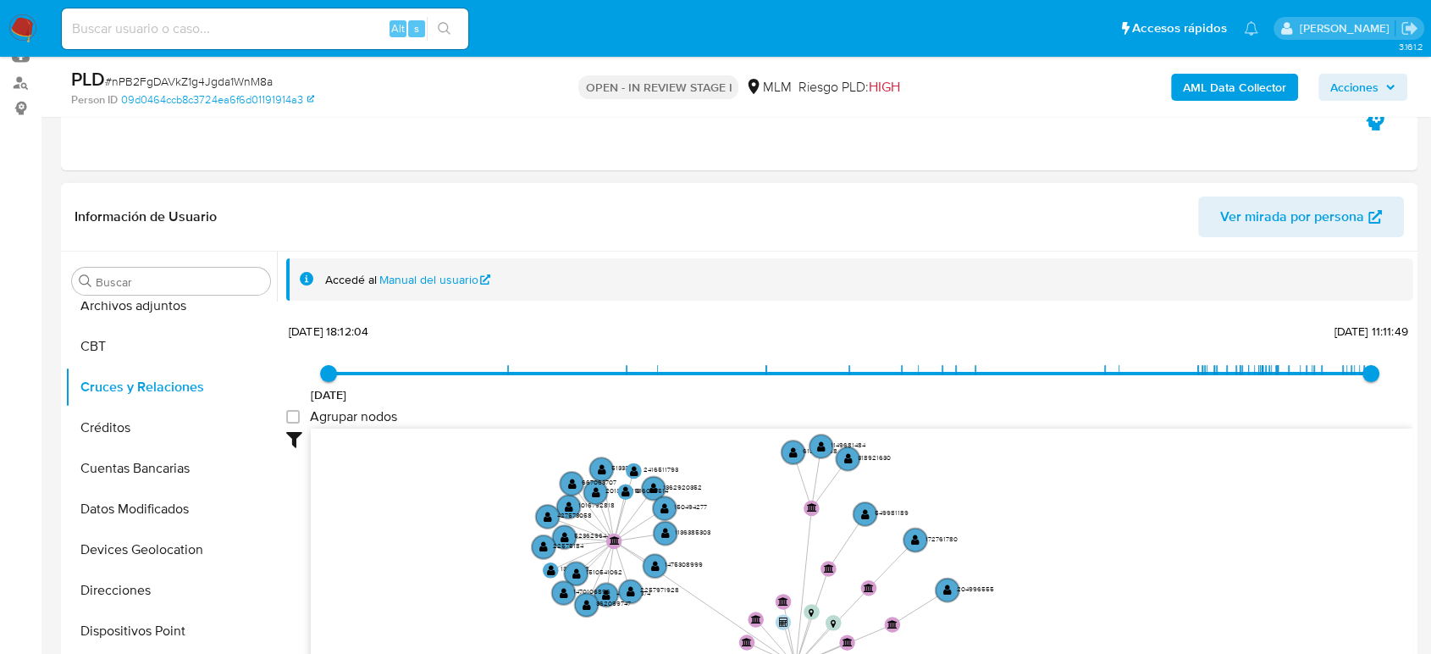
drag, startPoint x: 725, startPoint y: 554, endPoint x: 639, endPoint y: 643, distance: 124.0
click at [639, 643] on icon "user-2599310386  2599310386 device-688cc1c3865ee49aed582980  user-1897398237 …" at bounding box center [862, 551] width 1102 height 246
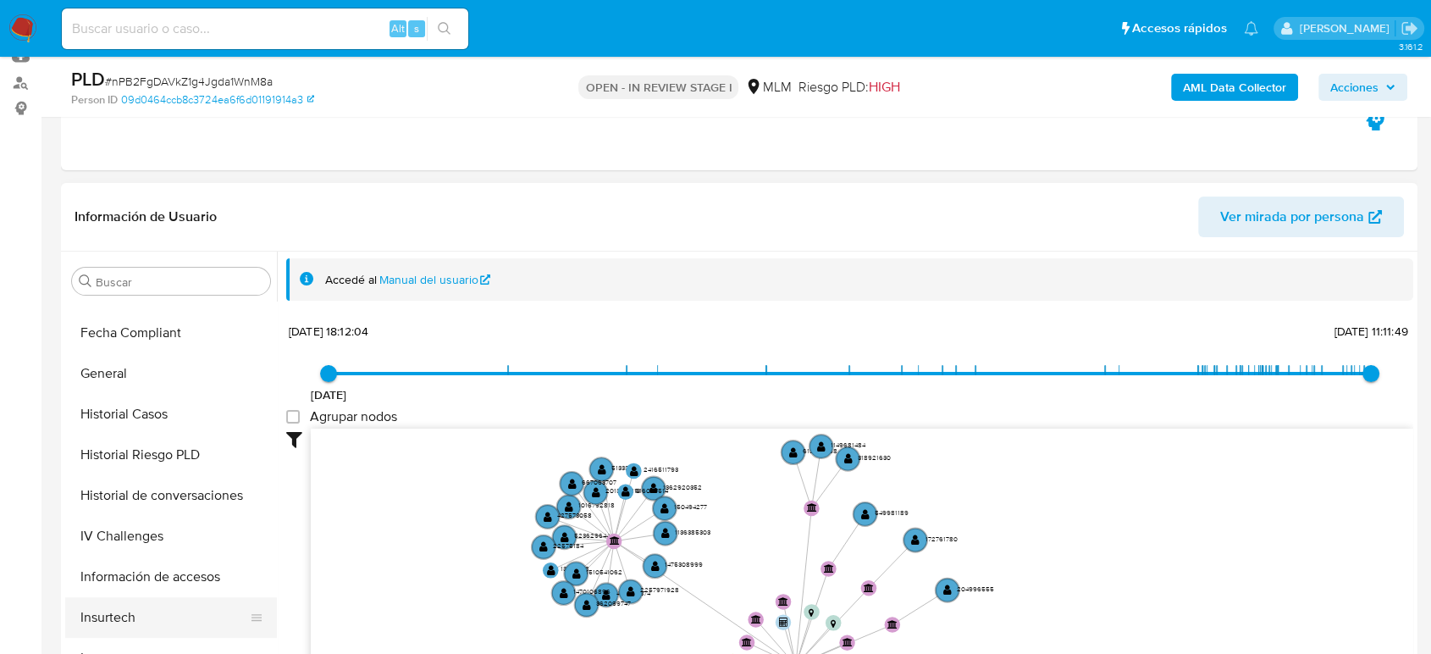
scroll to position [609, 0]
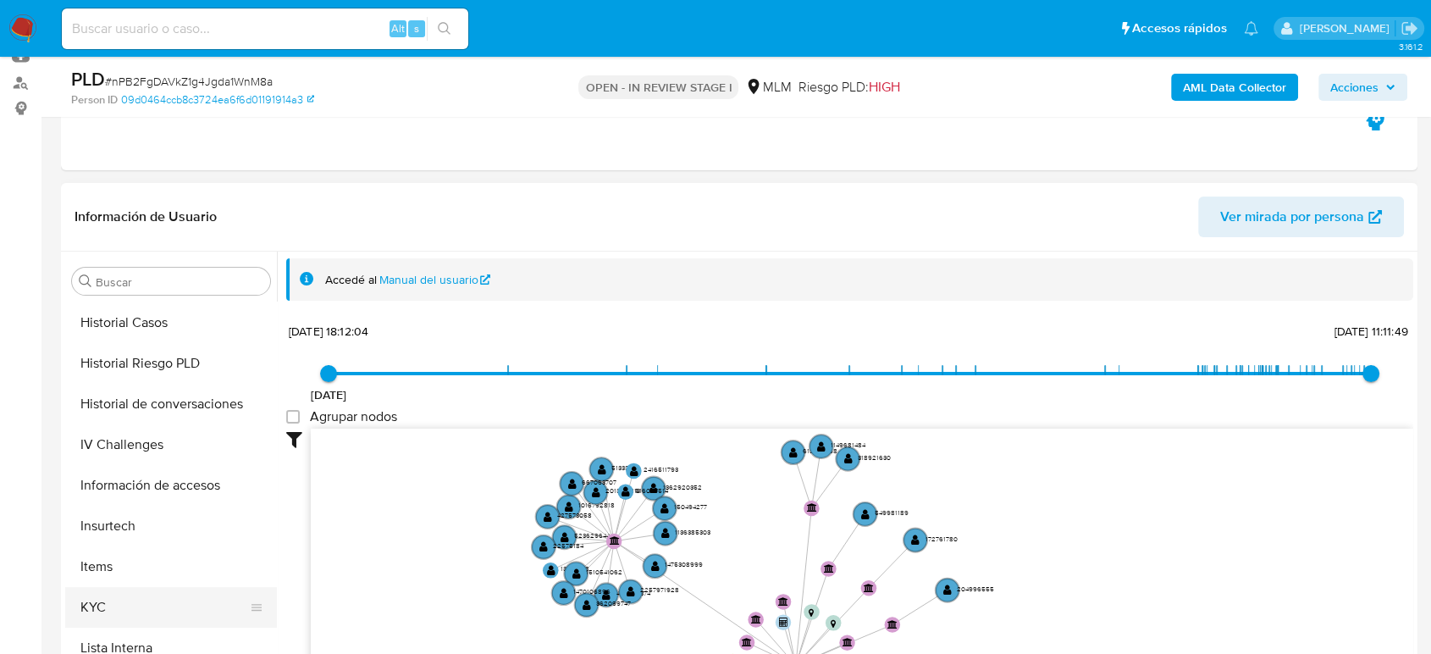
click at [121, 608] on button "KYC" at bounding box center [164, 607] width 198 height 41
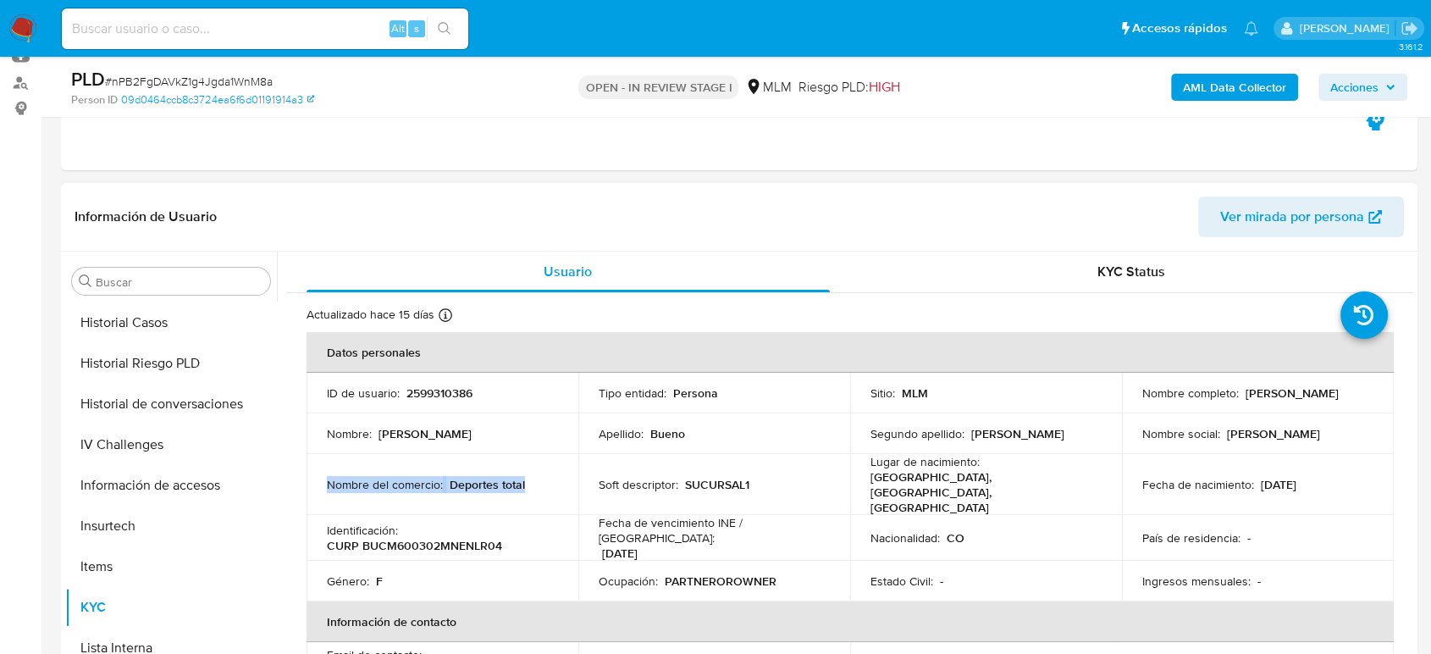
drag, startPoint x: 547, startPoint y: 482, endPoint x: 323, endPoint y: 486, distance: 224.4
click at [321, 485] on td "Nombre del comercio : Deportes total" at bounding box center [442, 484] width 272 height 61
copy div "Nombre del comercio : Deportes total"
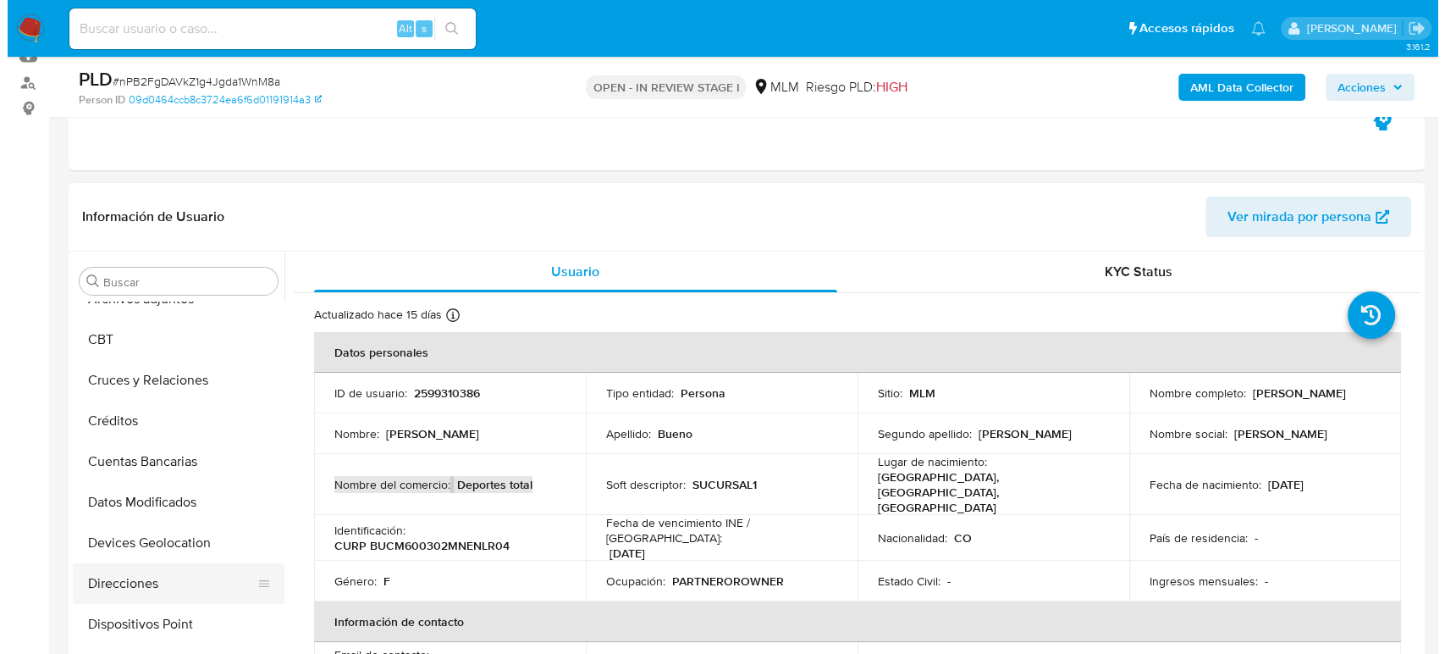
scroll to position [0, 0]
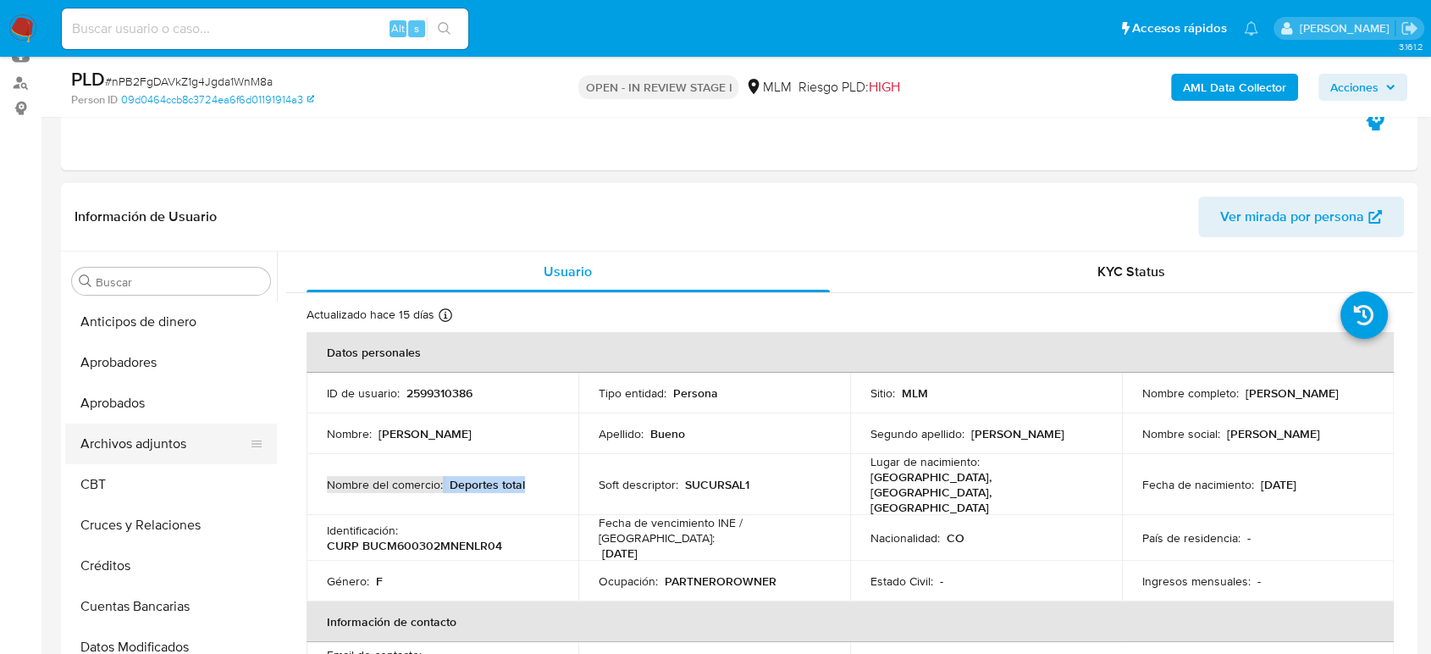
click at [174, 428] on button "Archivos adjuntos" at bounding box center [164, 443] width 198 height 41
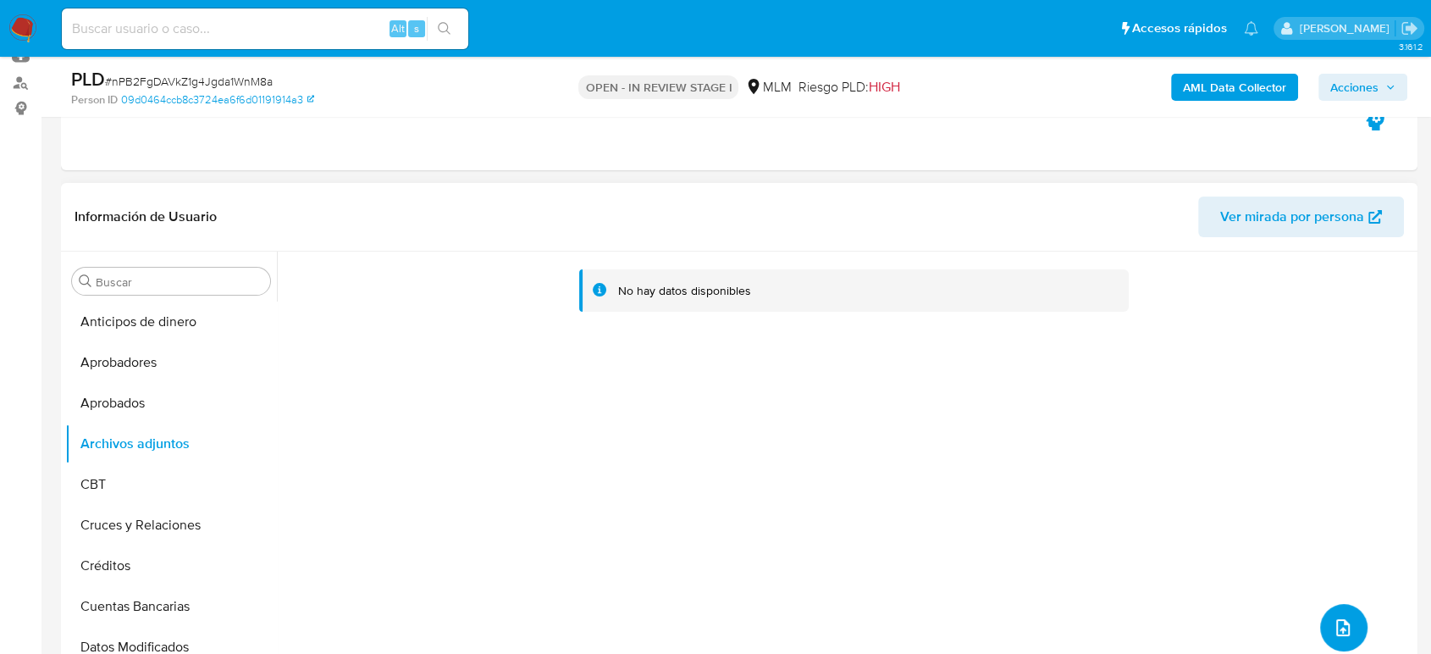
click at [1343, 635] on span "upload-file" at bounding box center [1343, 627] width 20 height 20
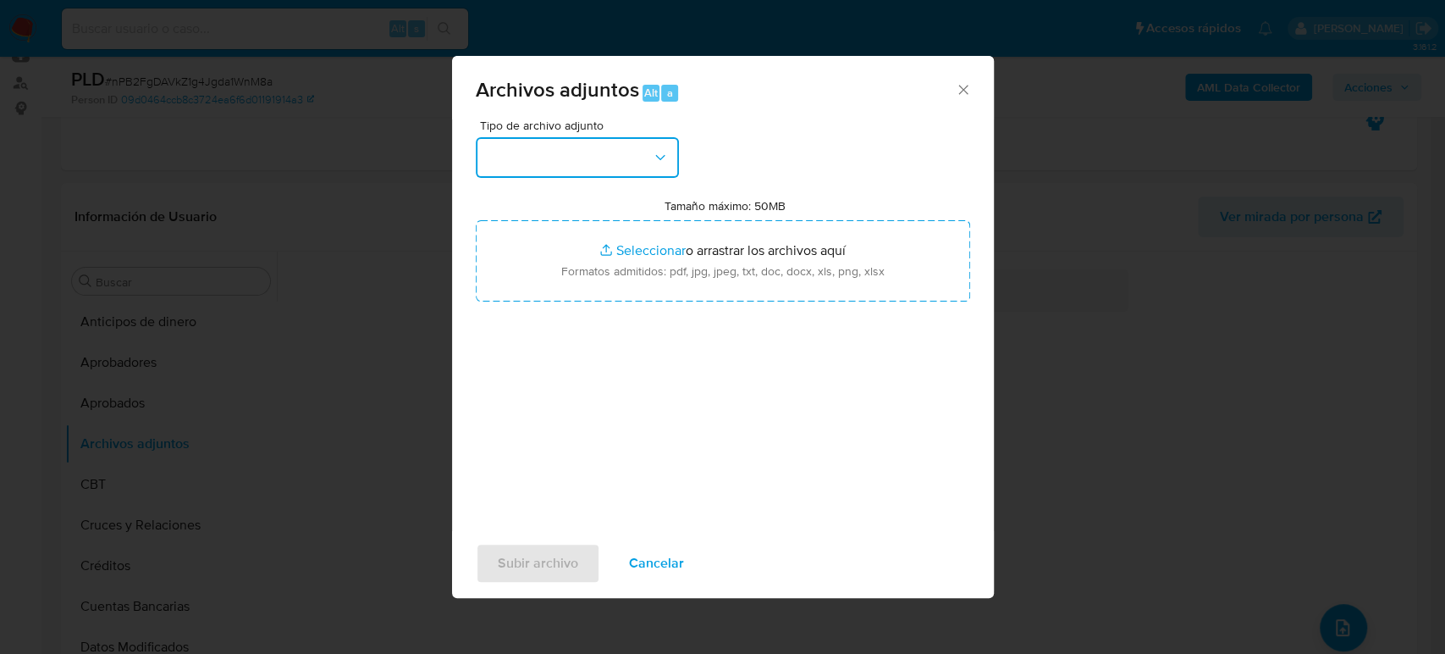
click at [599, 161] on button "button" at bounding box center [577, 157] width 203 height 41
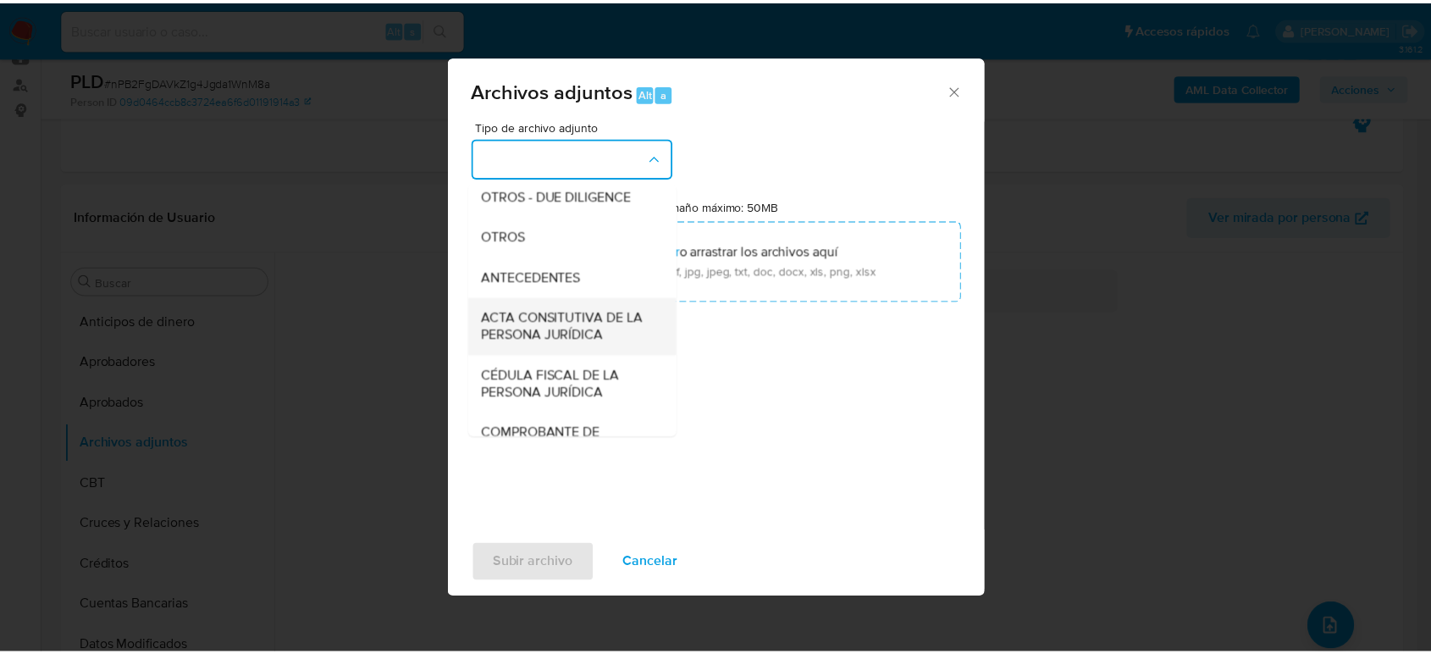
scroll to position [282, 0]
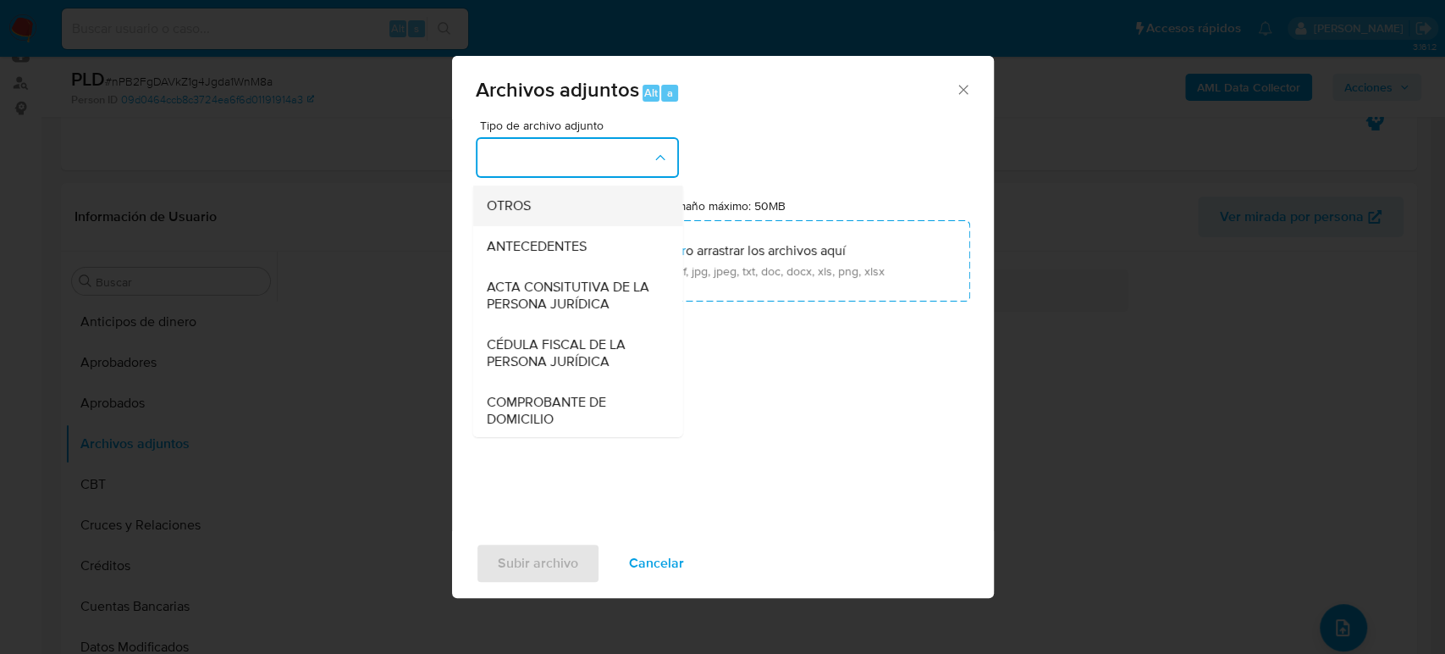
click at [553, 226] on div "OTROS" at bounding box center [572, 205] width 173 height 41
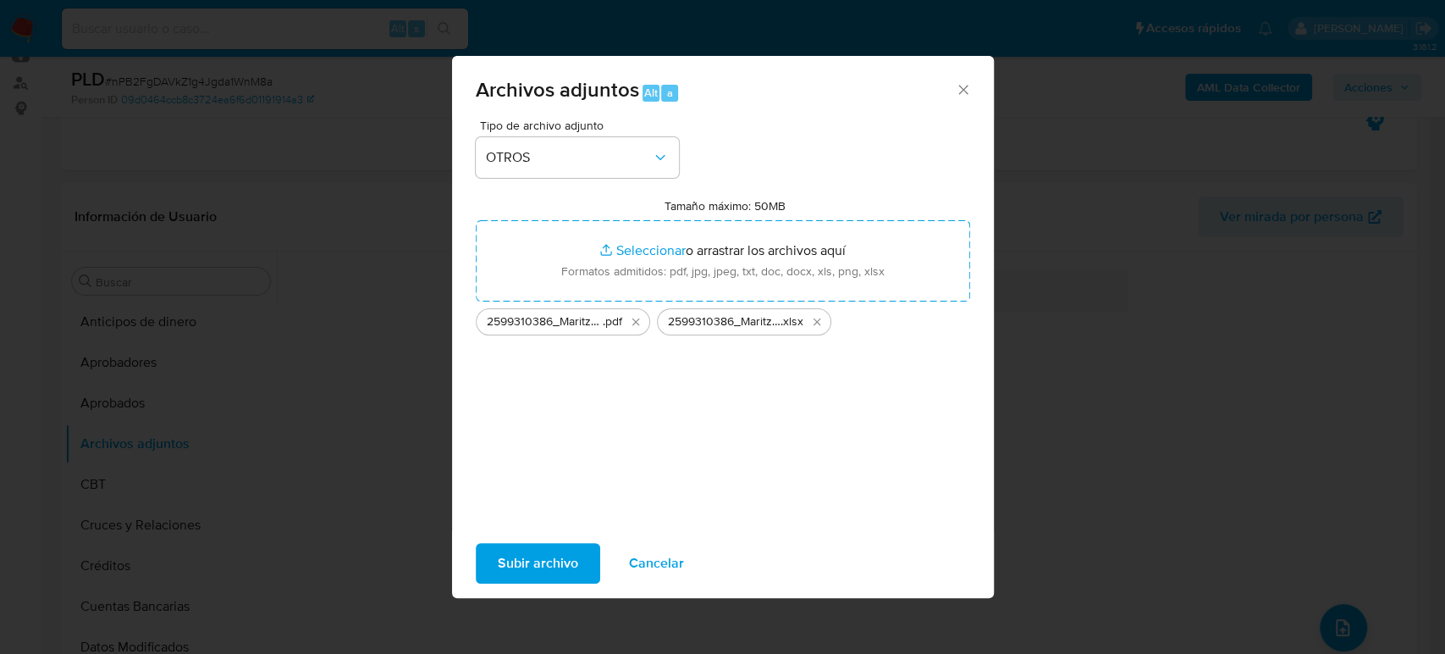
click at [578, 555] on button "Subir archivo" at bounding box center [538, 563] width 124 height 41
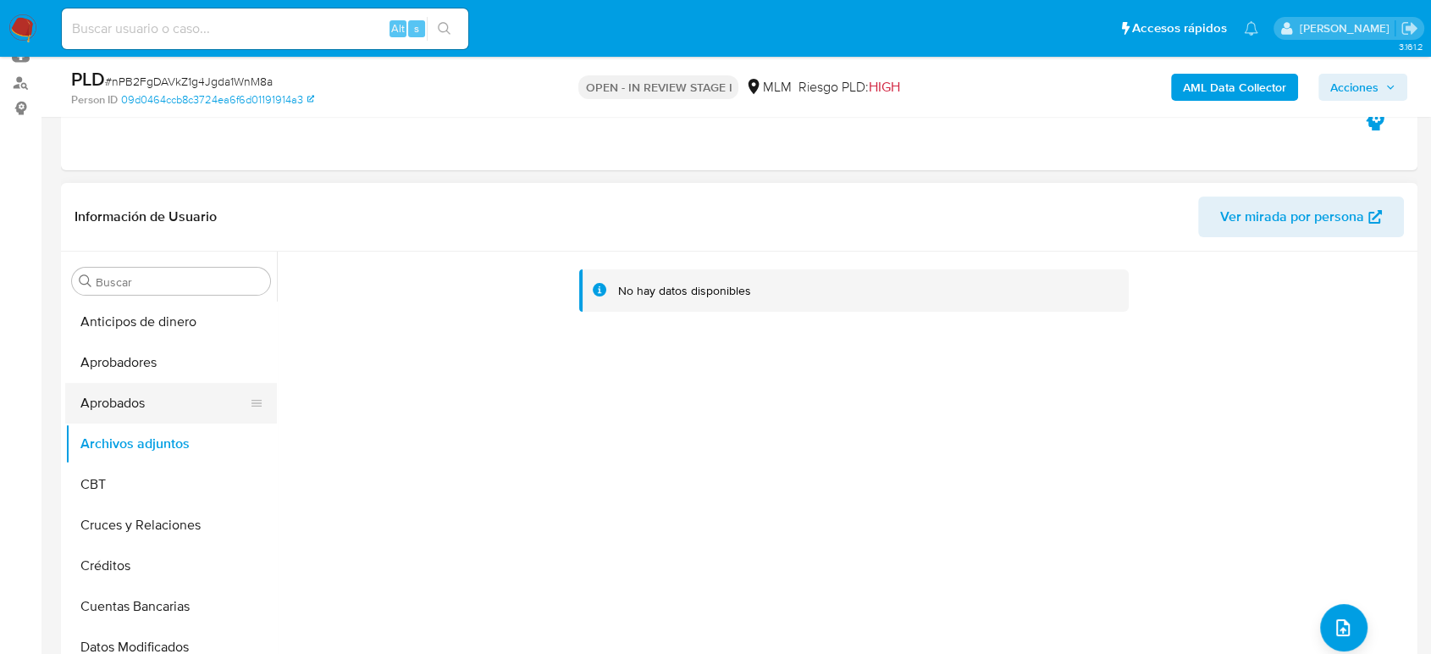
click at [168, 407] on button "Aprobados" at bounding box center [164, 403] width 198 height 41
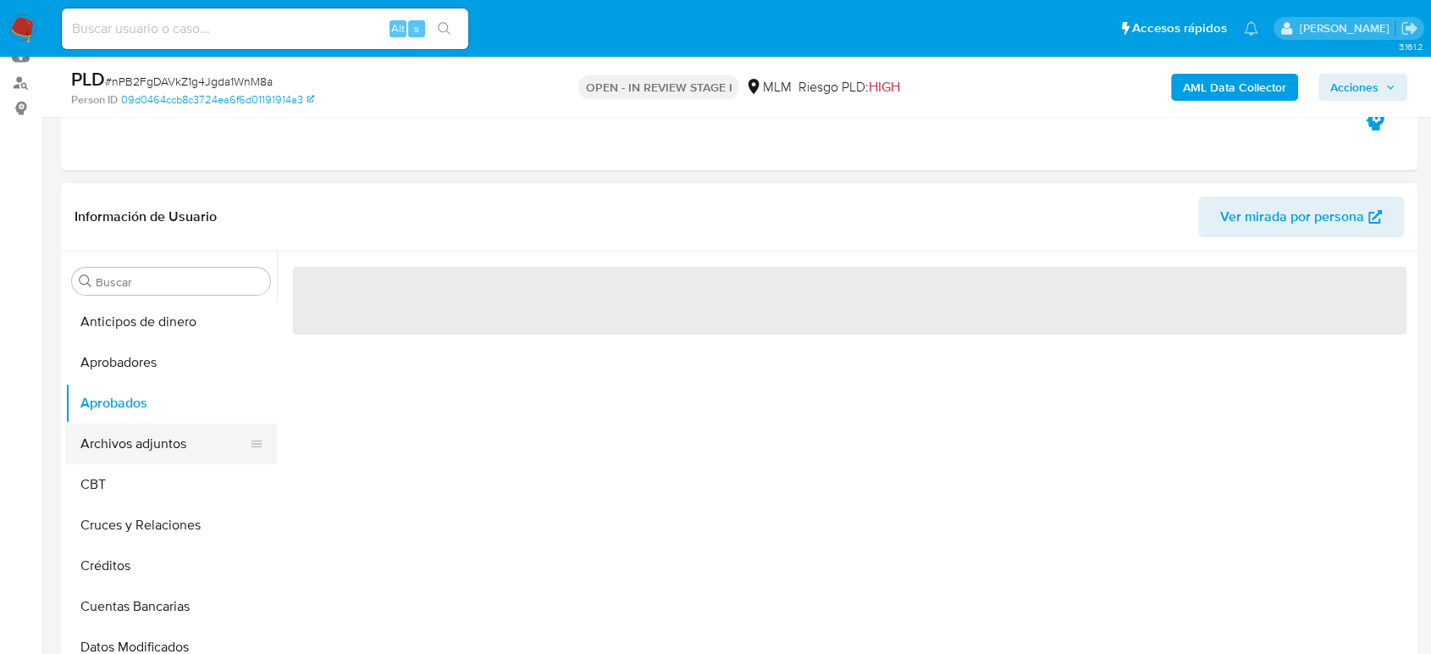
click at [171, 426] on button "Archivos adjuntos" at bounding box center [164, 443] width 198 height 41
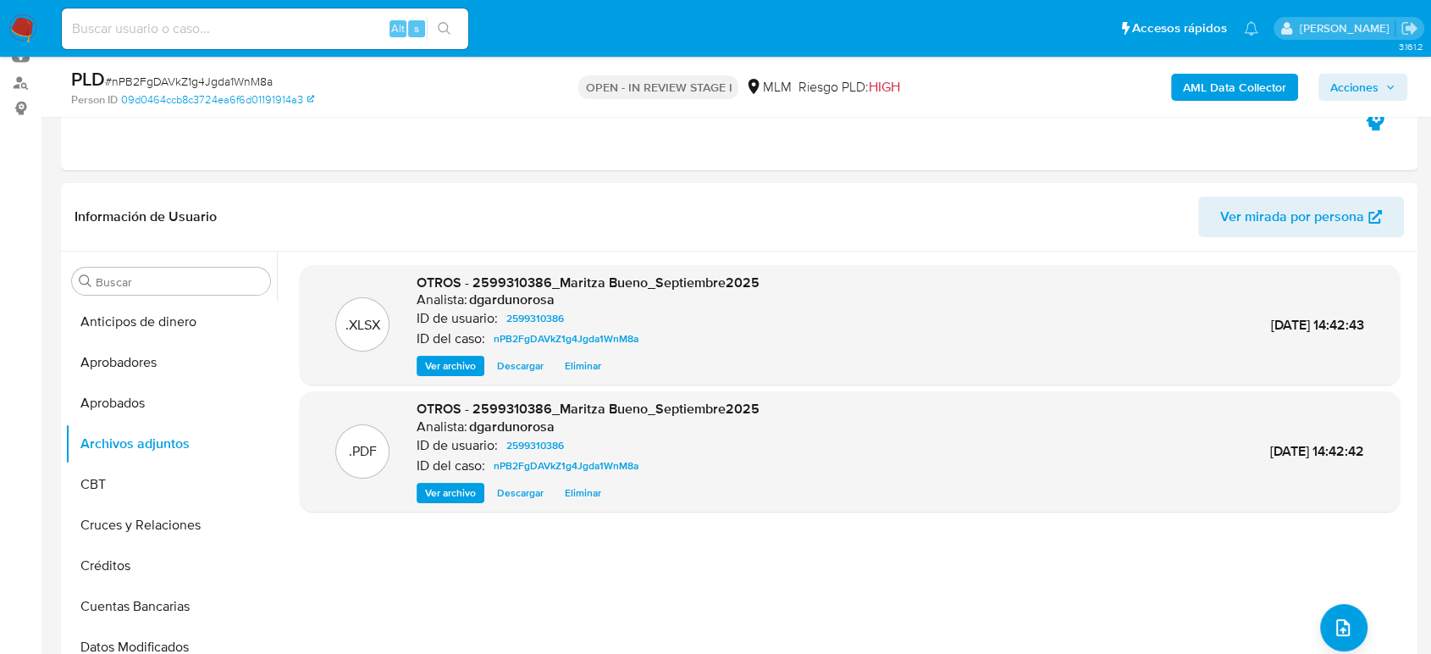
click at [1377, 72] on div "AML Data Collector Acciones" at bounding box center [1186, 87] width 441 height 40
click at [1383, 85] on span "Acciones" at bounding box center [1362, 87] width 65 height 24
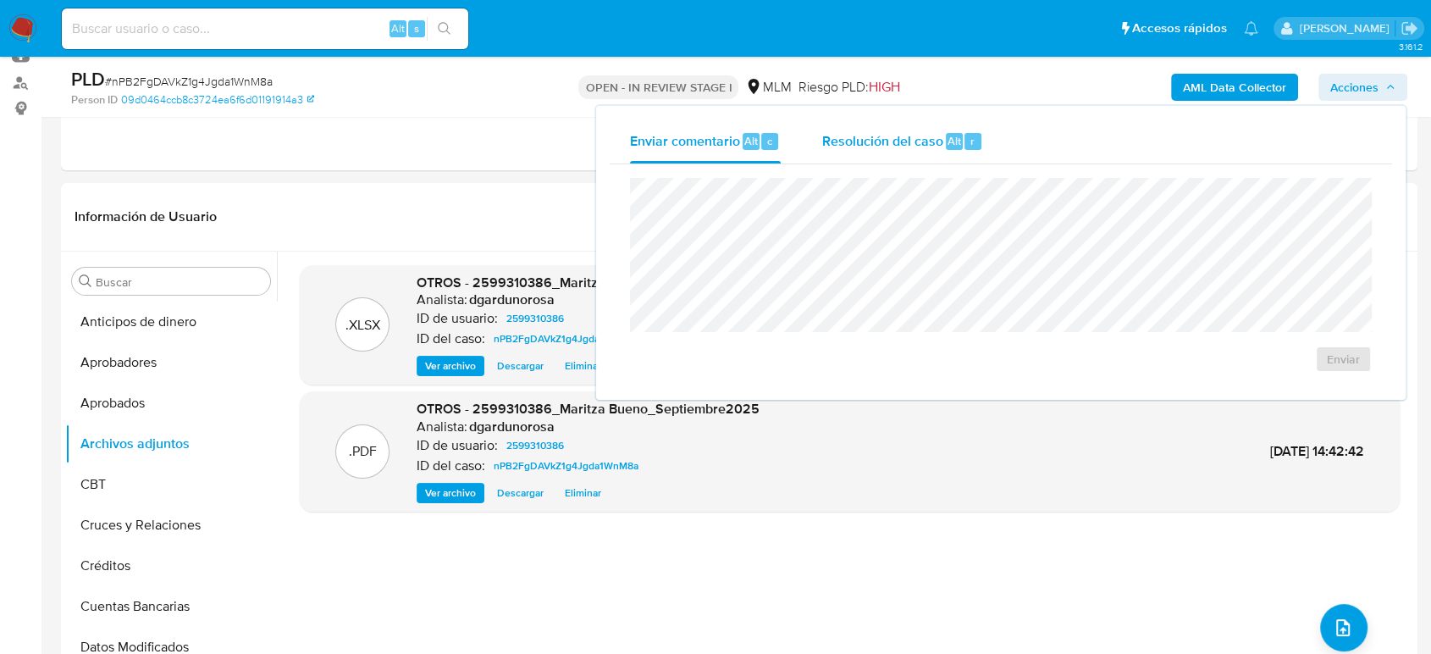
click at [874, 149] on span "Resolución del caso" at bounding box center [881, 139] width 121 height 19
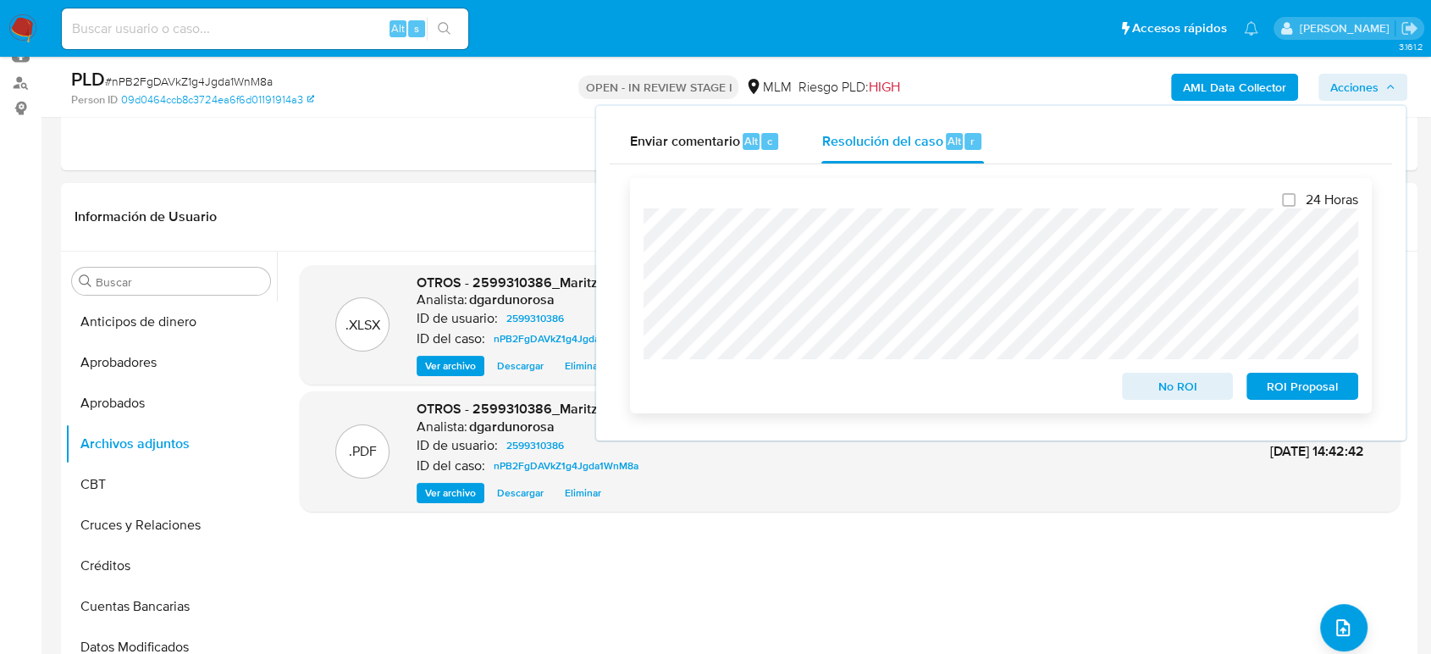
click at [1180, 377] on span "No ROI" at bounding box center [1178, 386] width 88 height 24
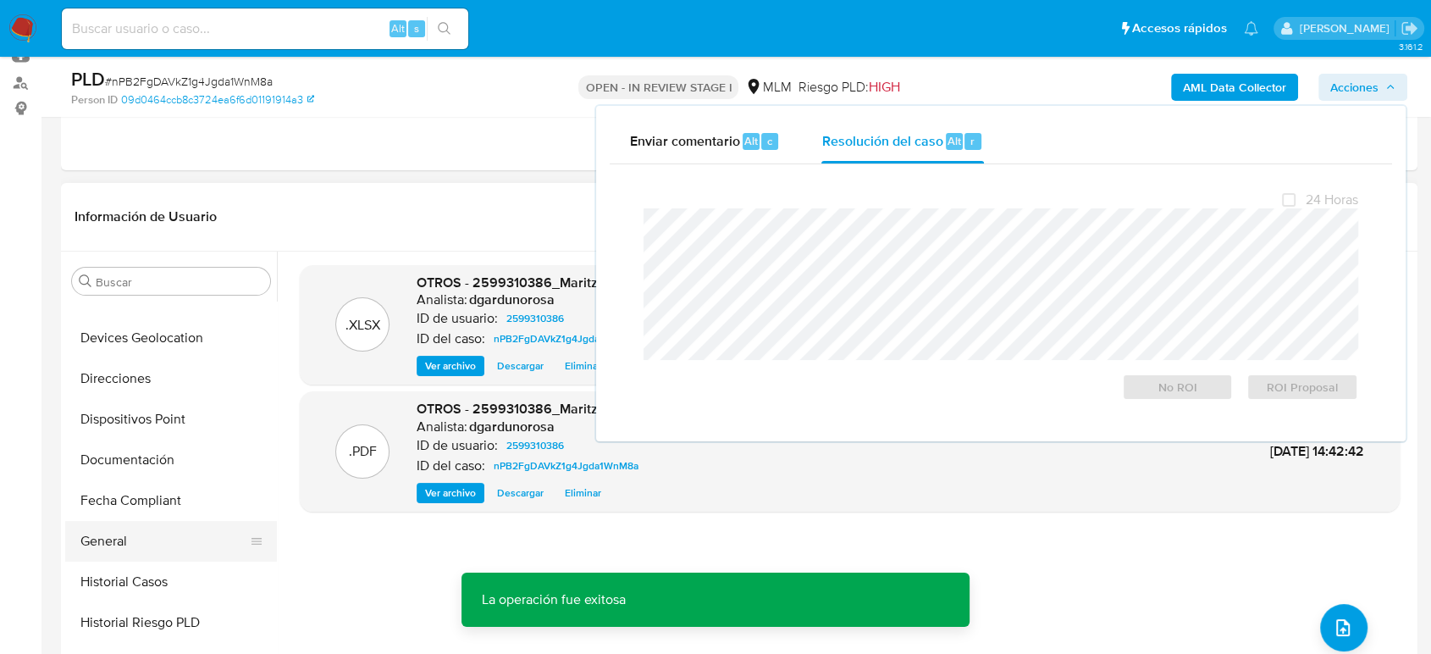
scroll to position [376, 0]
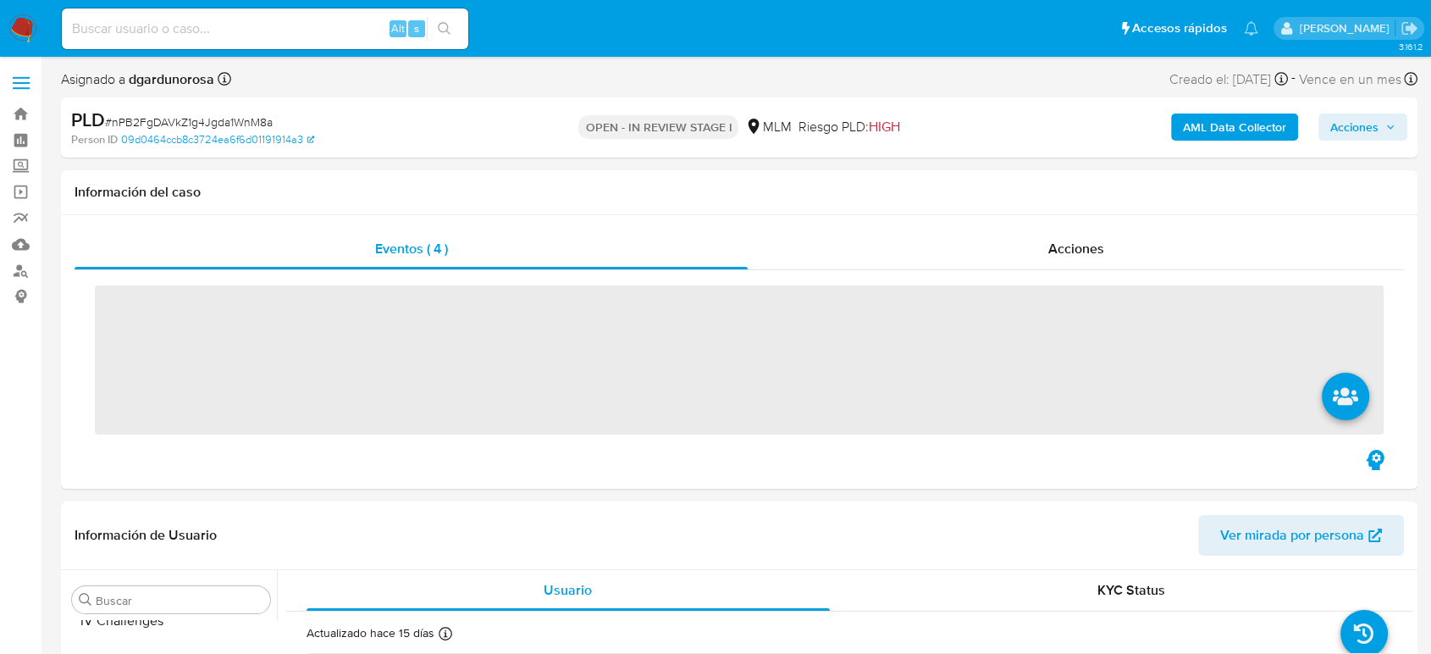
scroll to position [797, 0]
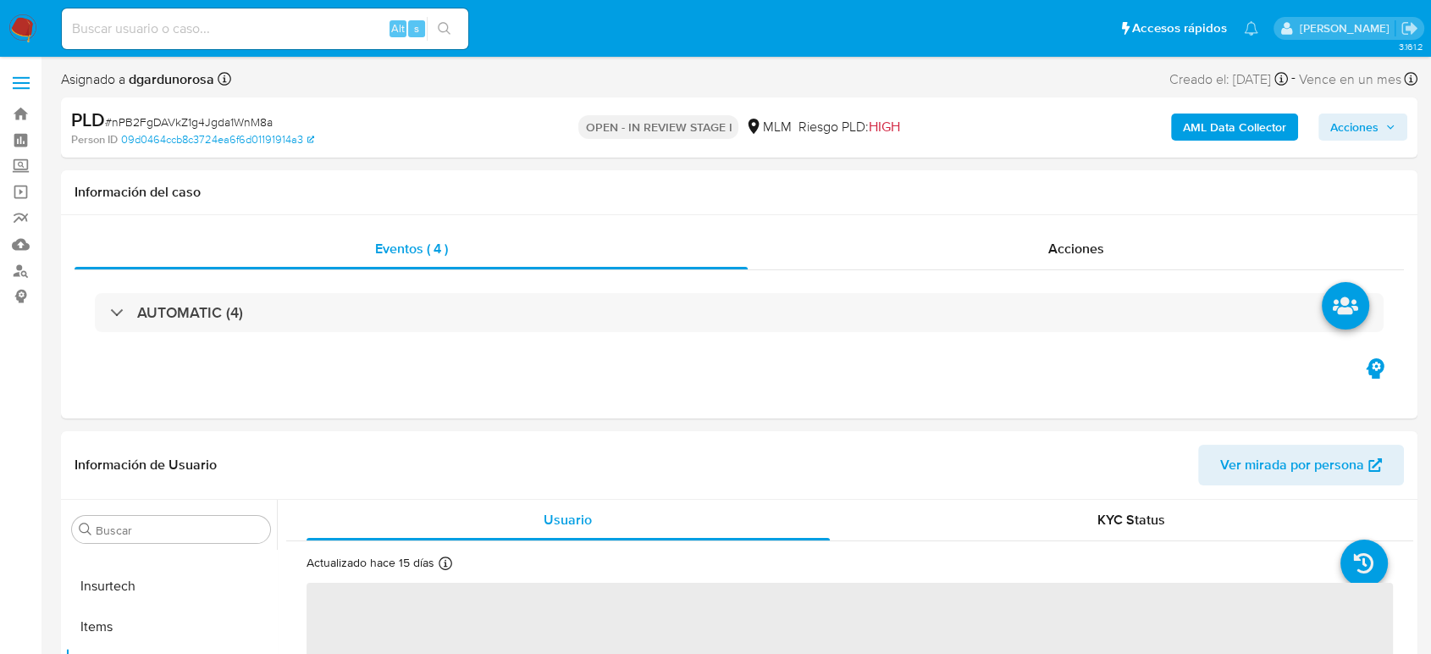
select select "10"
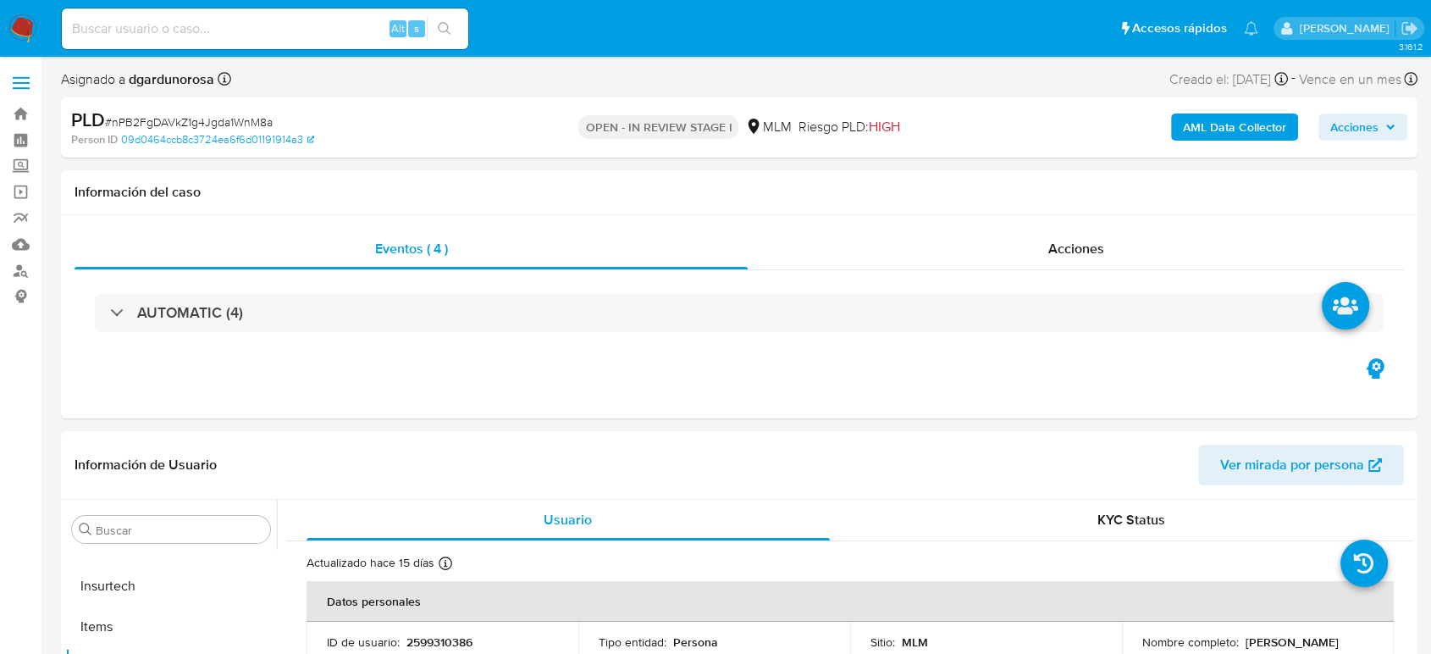
click at [318, 19] on input at bounding box center [265, 29] width 406 height 22
paste input "572576463"
type input "572576463"
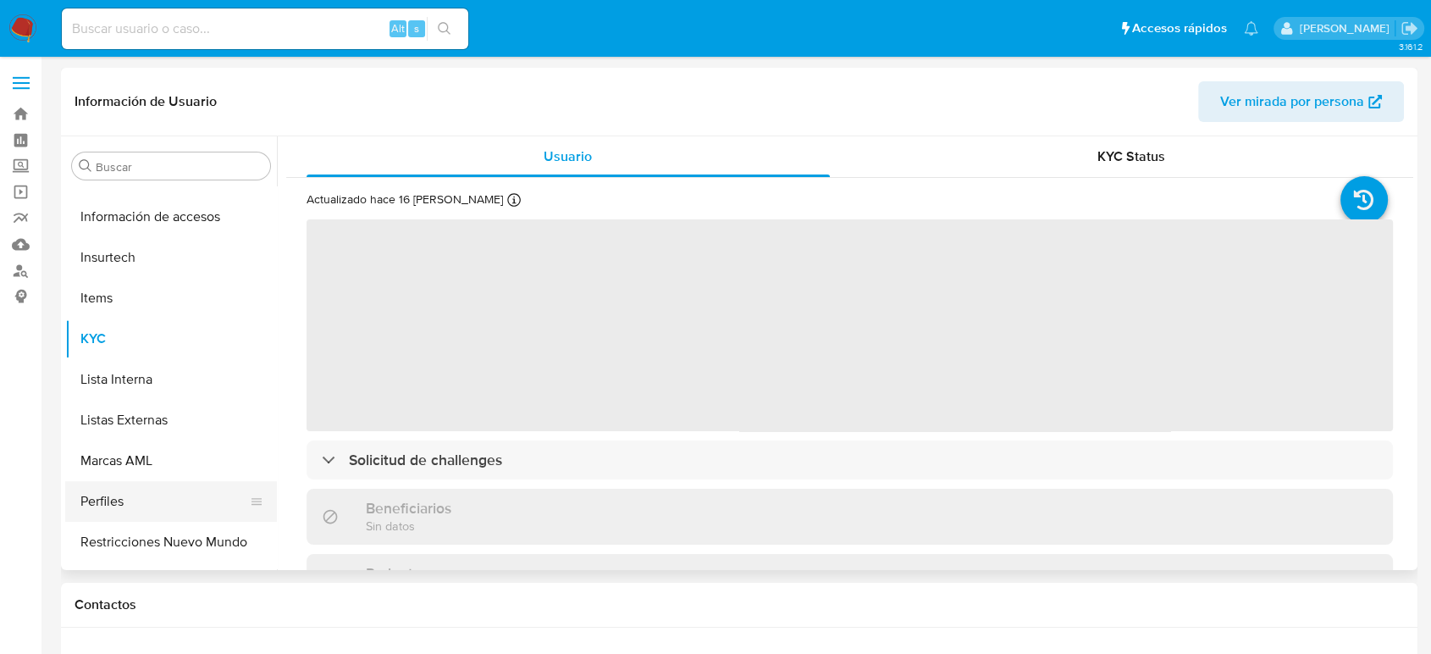
select select "10"
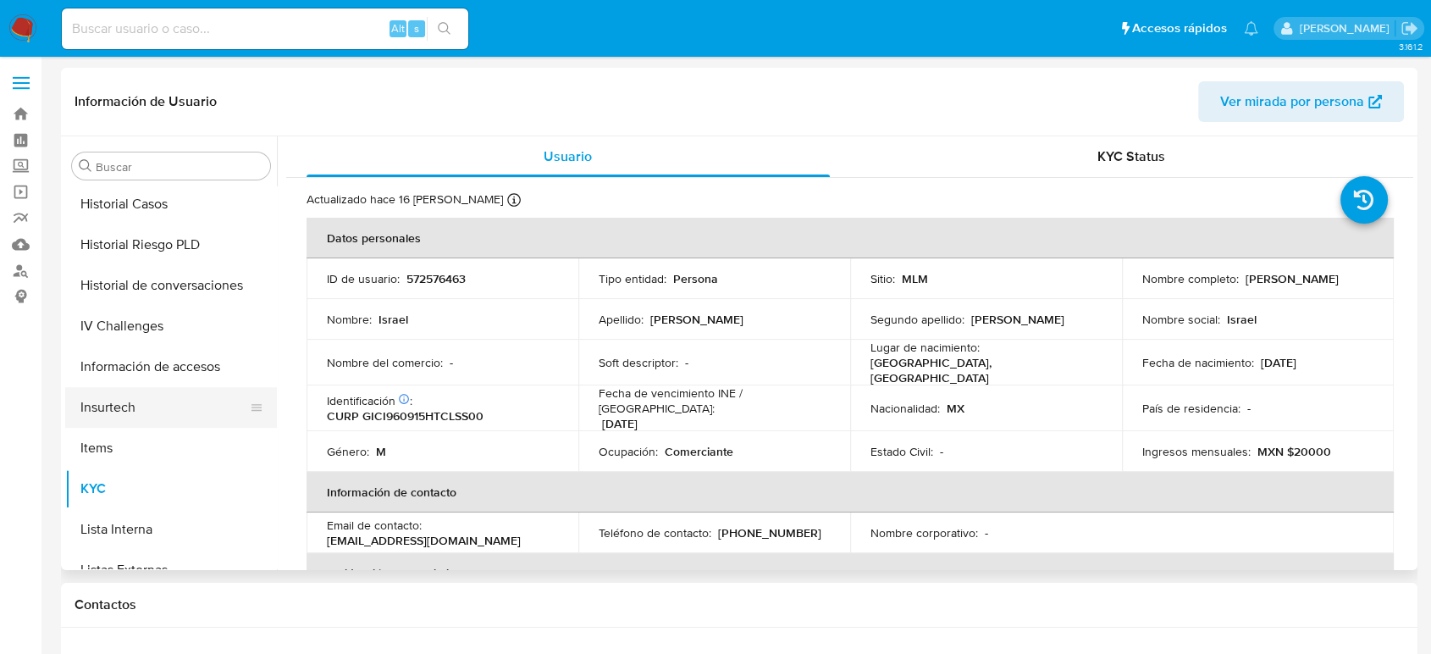
scroll to position [609, 0]
click at [150, 218] on button "Historial Casos" at bounding box center [164, 207] width 198 height 41
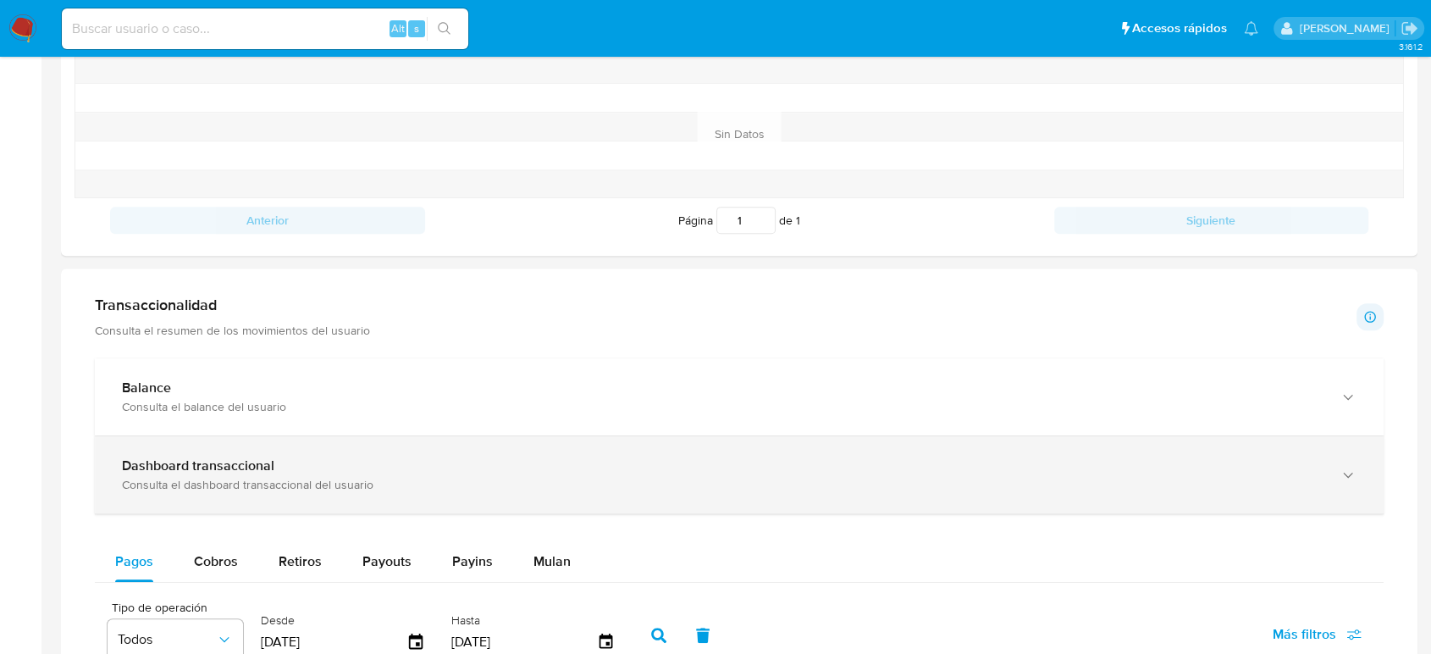
click at [345, 463] on div "Dashboard transaccional" at bounding box center [722, 465] width 1200 height 17
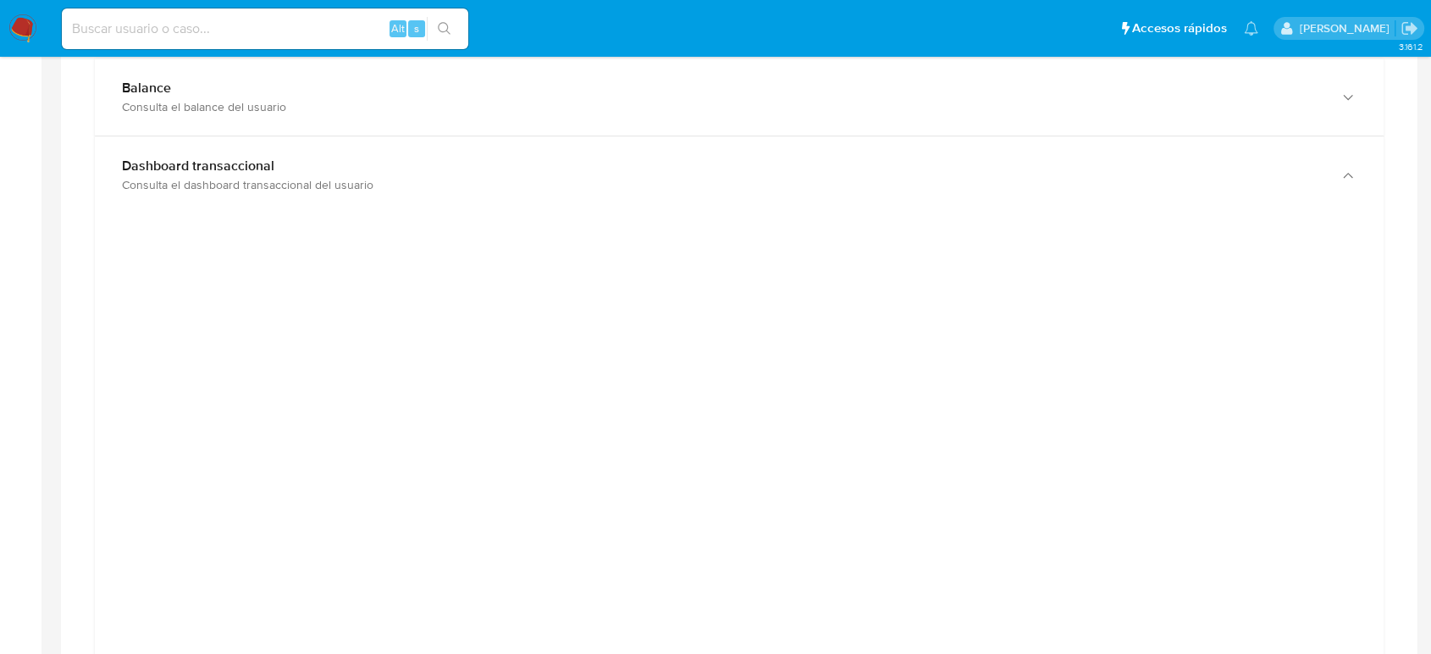
scroll to position [1035, 0]
click at [251, 25] on input at bounding box center [265, 29] width 406 height 22
paste input "163985363"
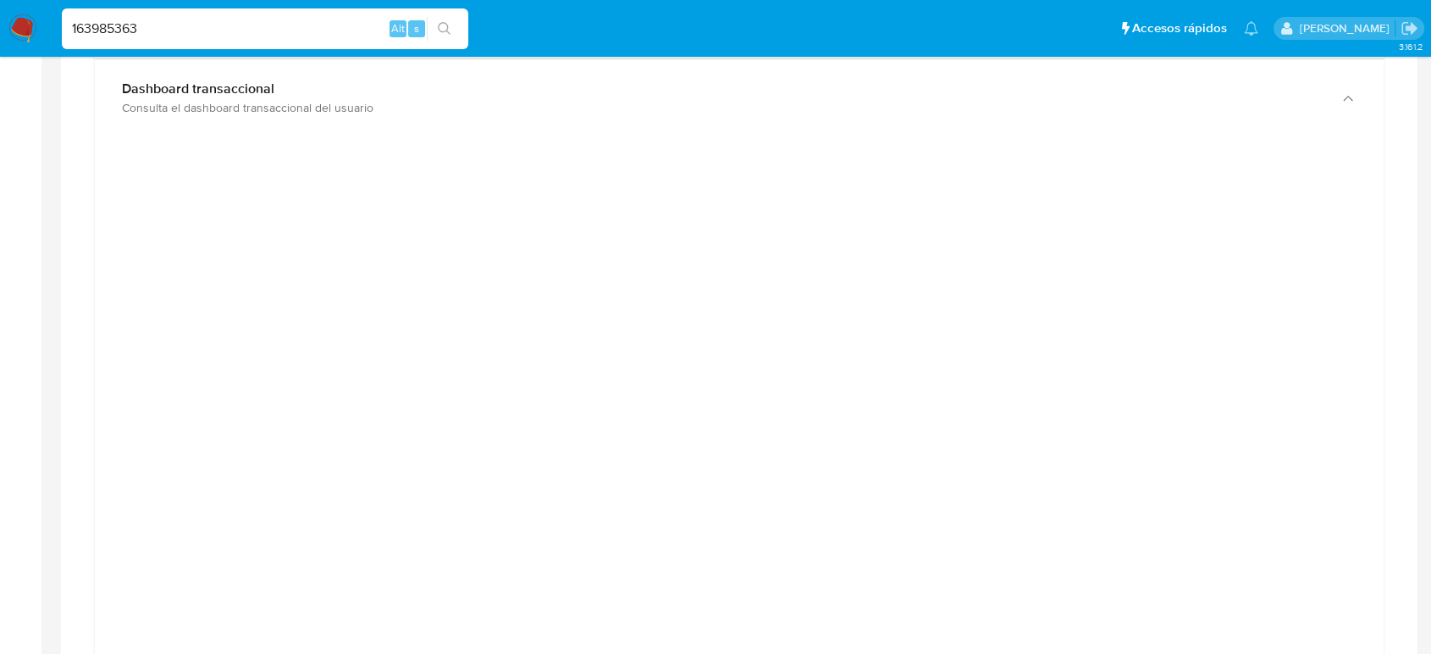
type input "163985363"
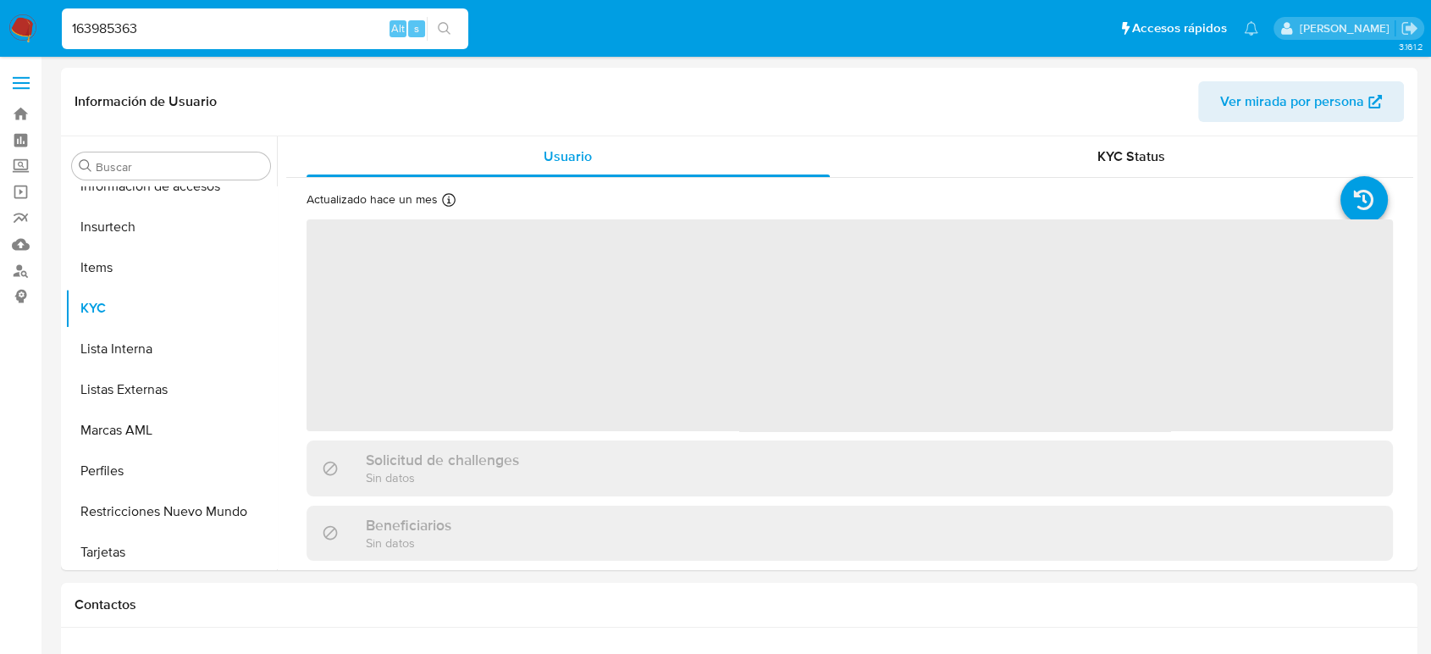
scroll to position [797, 0]
select select "10"
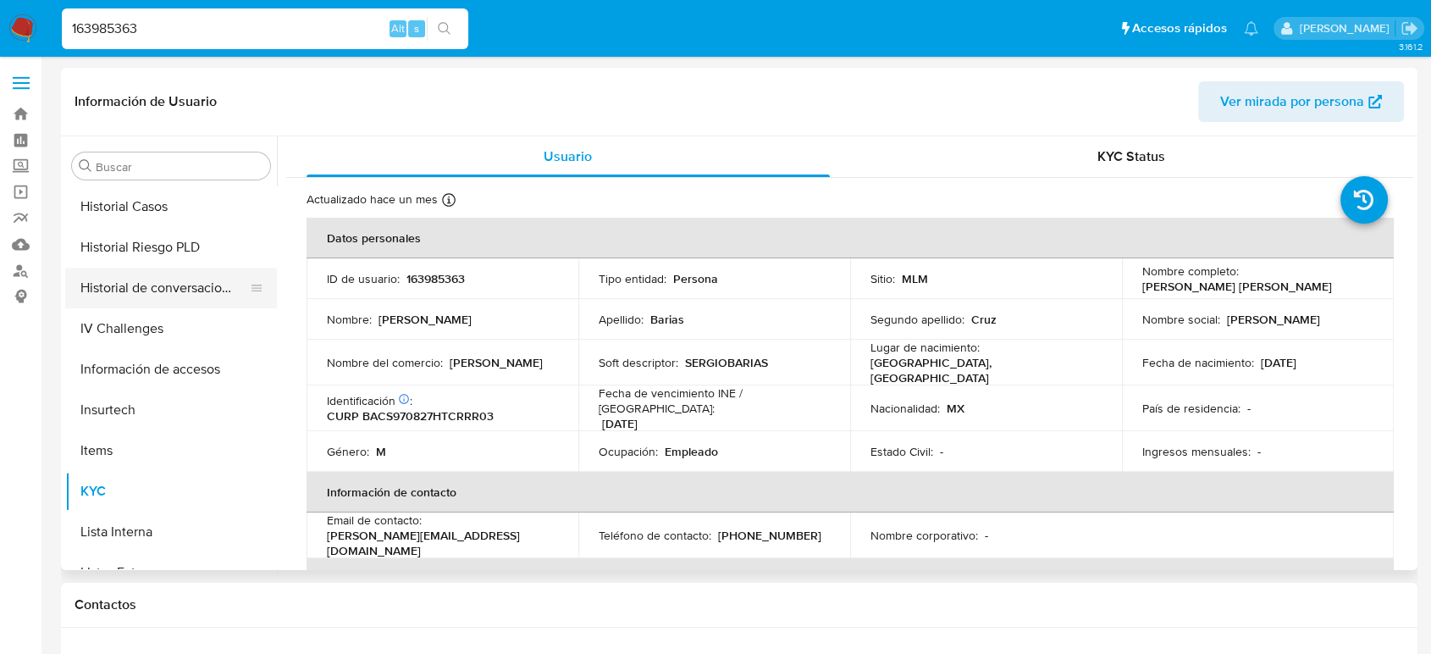
scroll to position [609, 0]
click at [127, 217] on button "Historial Casos" at bounding box center [164, 207] width 198 height 41
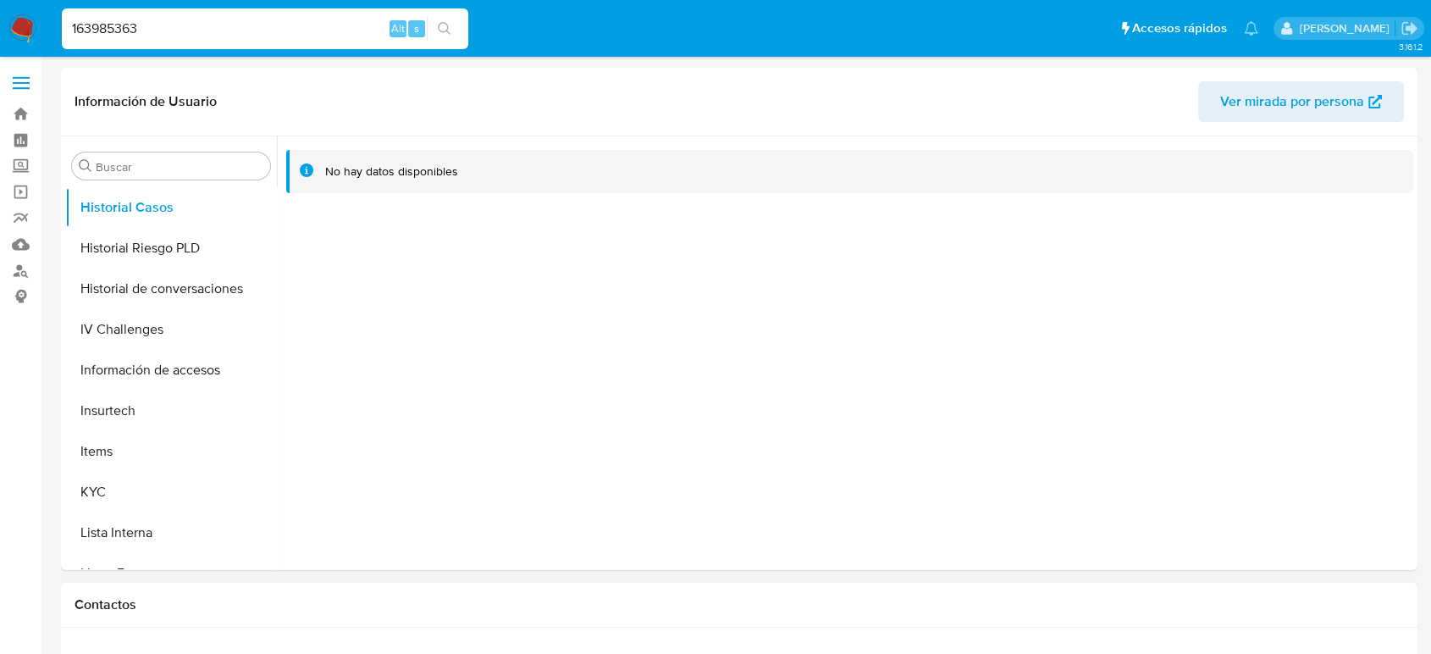
click at [99, 29] on input "163985363" at bounding box center [265, 29] width 406 height 22
paste input "380610846"
type input "380610846"
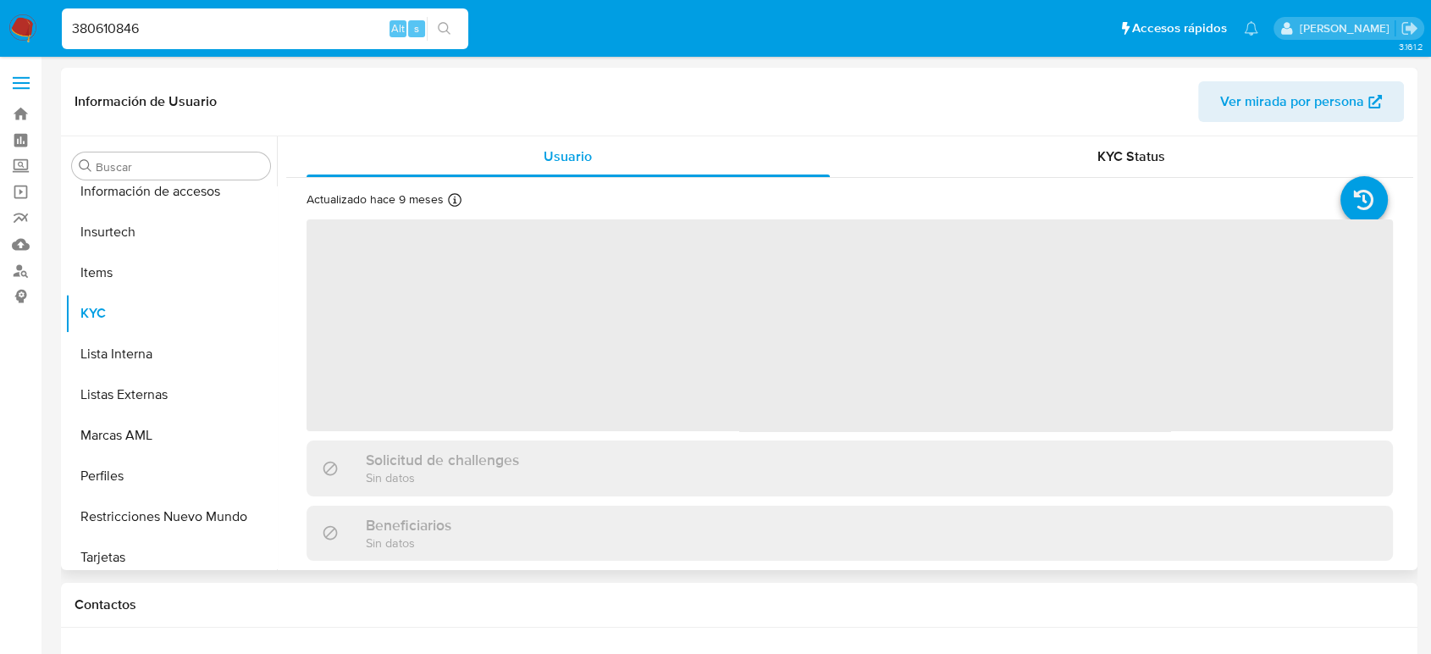
scroll to position [797, 0]
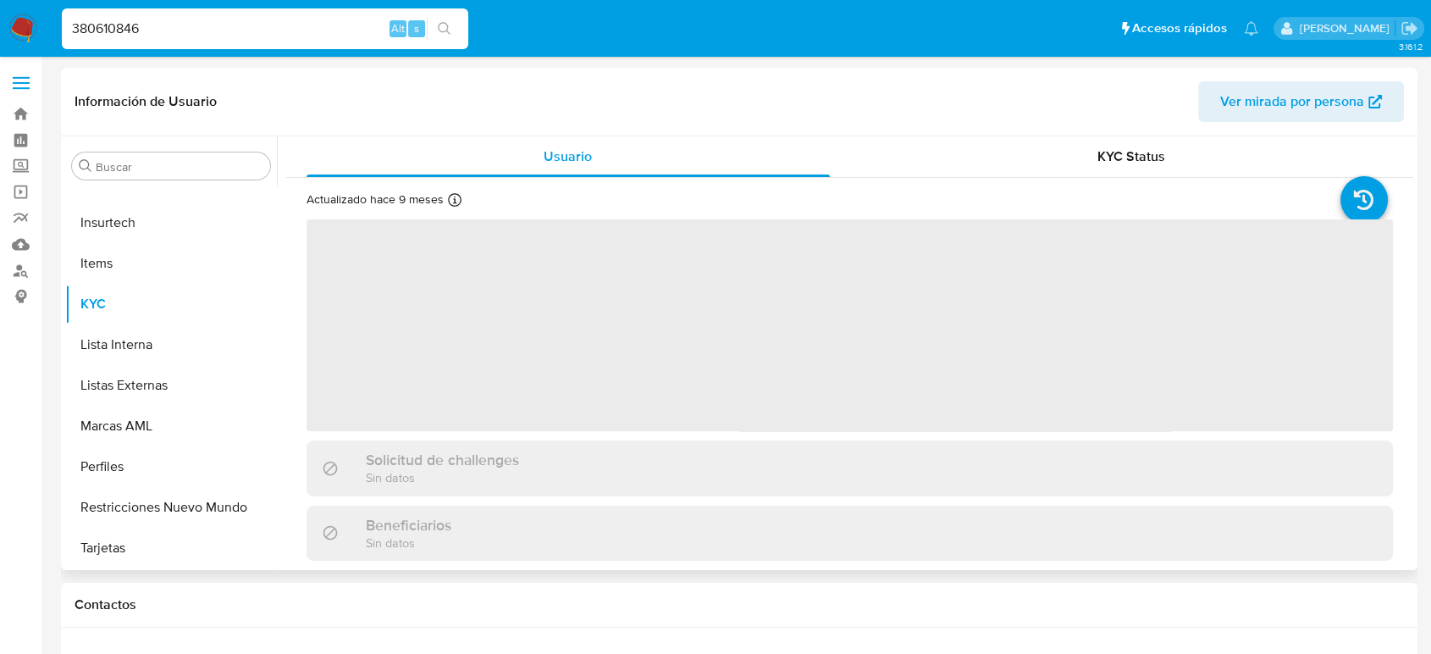
select select "10"
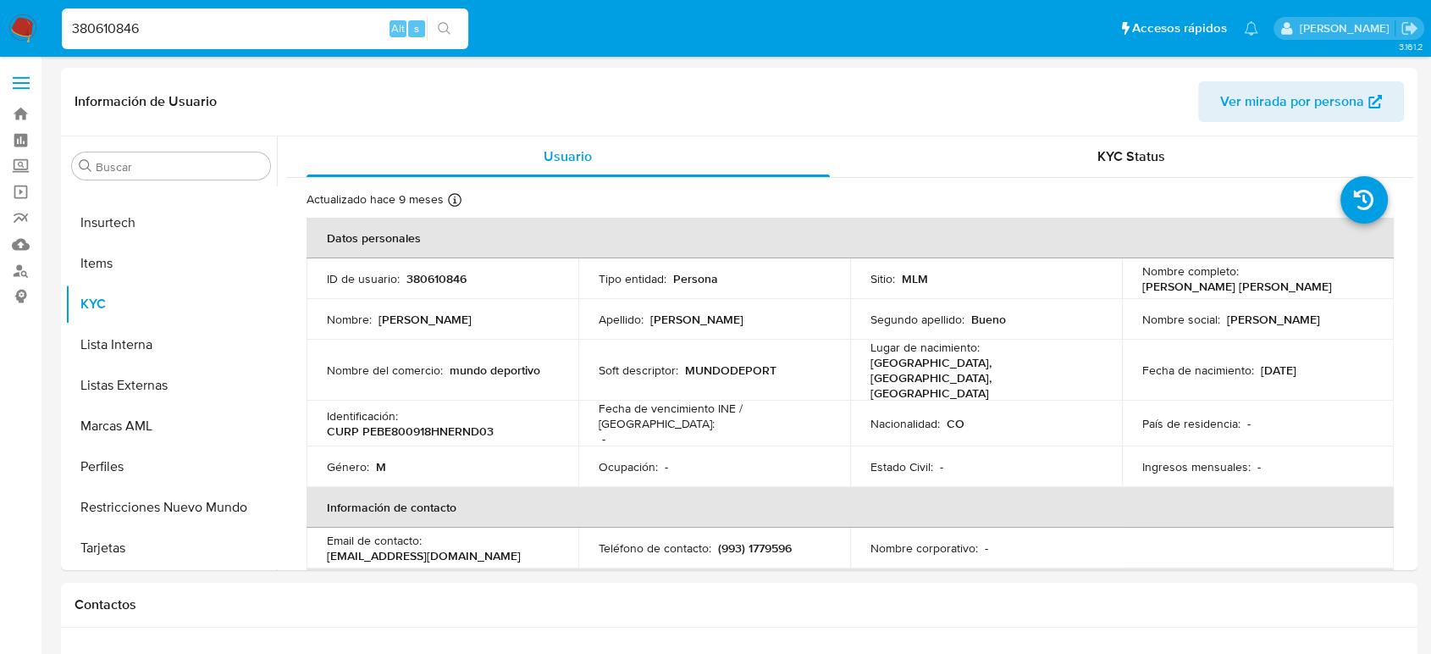
click at [102, 30] on input "380610846" at bounding box center [265, 29] width 406 height 22
paste input "130053112"
type input "130053112"
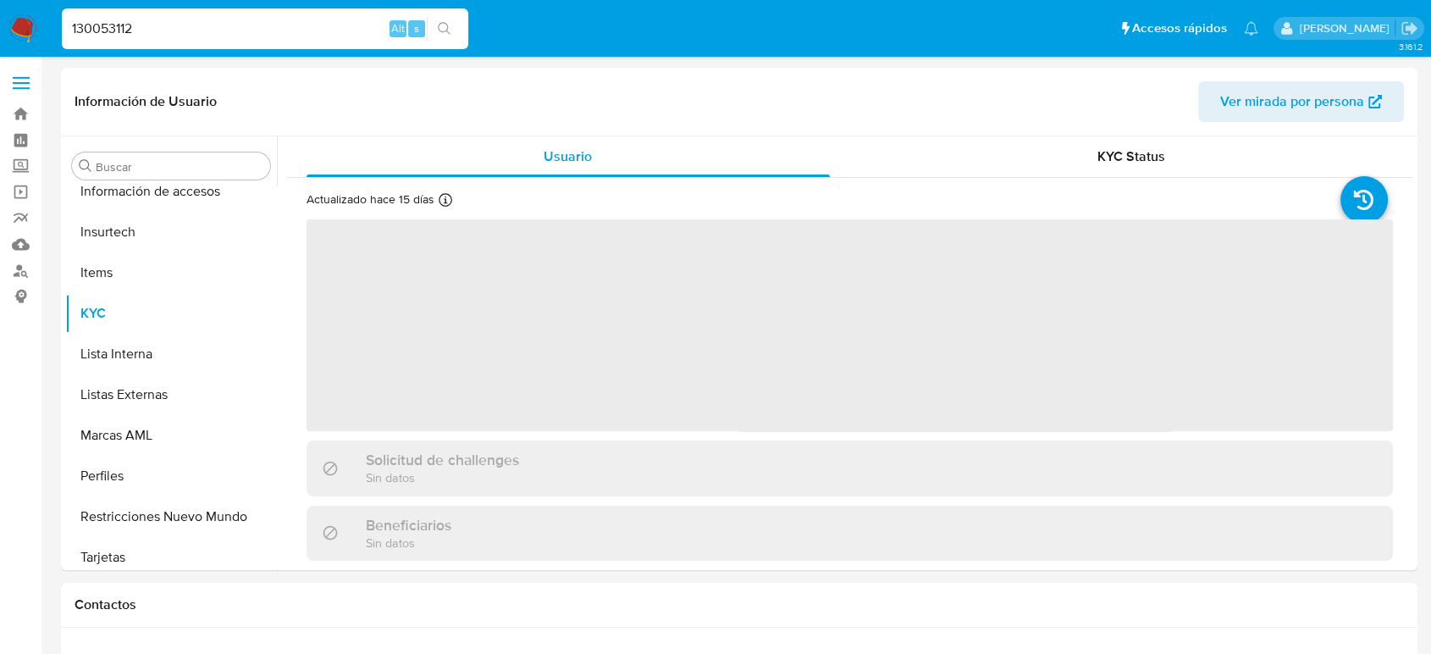
scroll to position [797, 0]
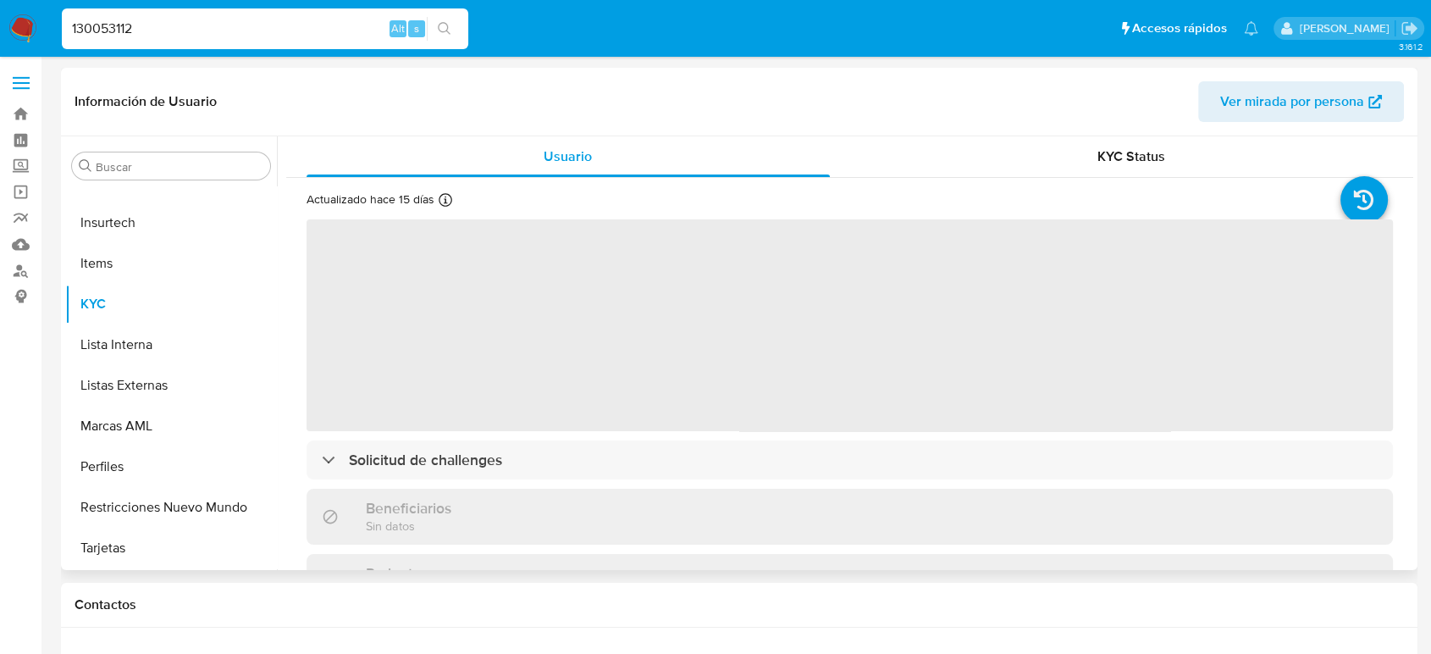
select select "10"
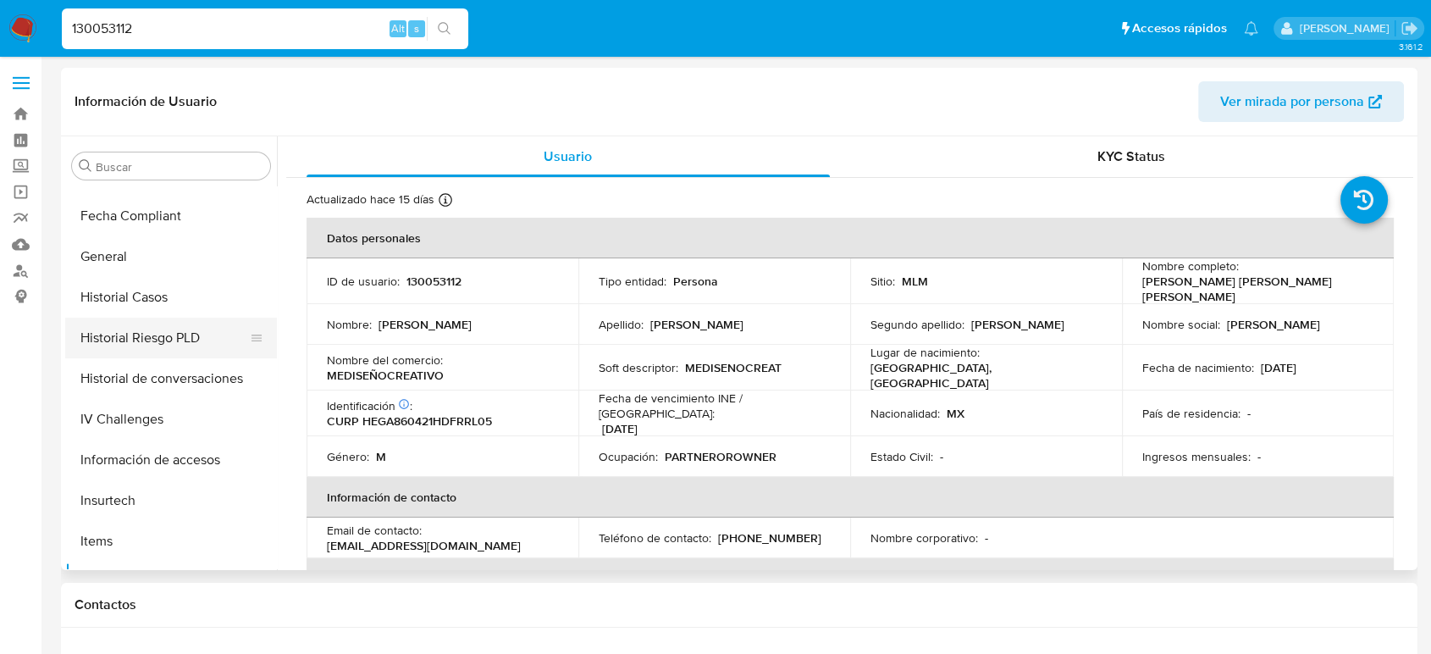
scroll to position [515, 0]
click at [147, 313] on button "Historial Casos" at bounding box center [164, 301] width 198 height 41
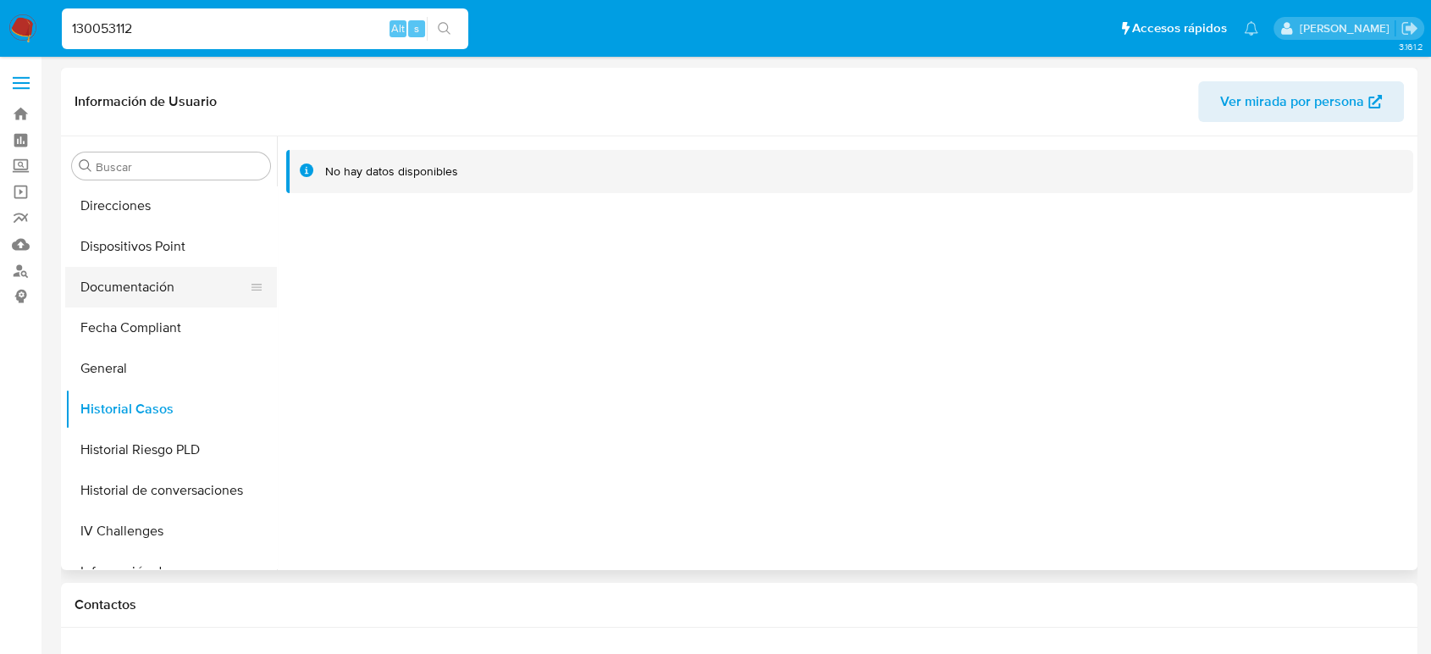
scroll to position [326, 0]
click at [148, 294] on button "Direcciones" at bounding box center [164, 287] width 198 height 41
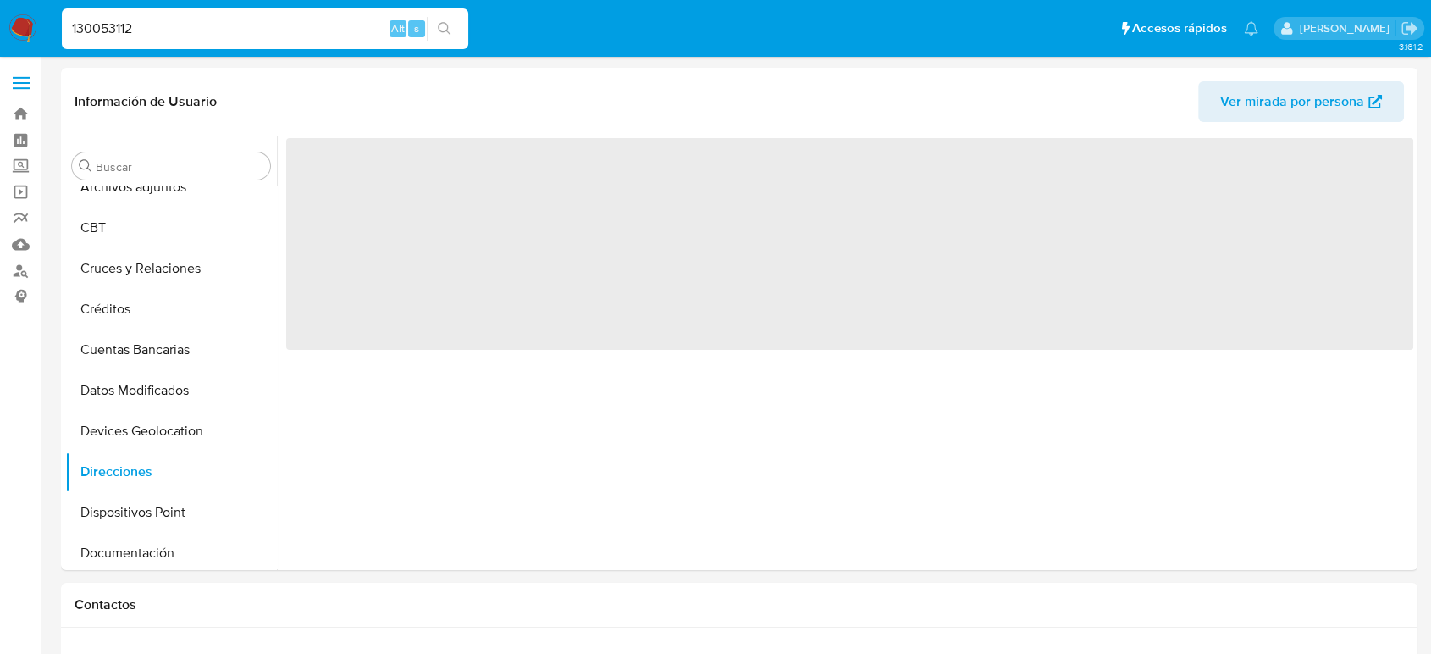
scroll to position [138, 0]
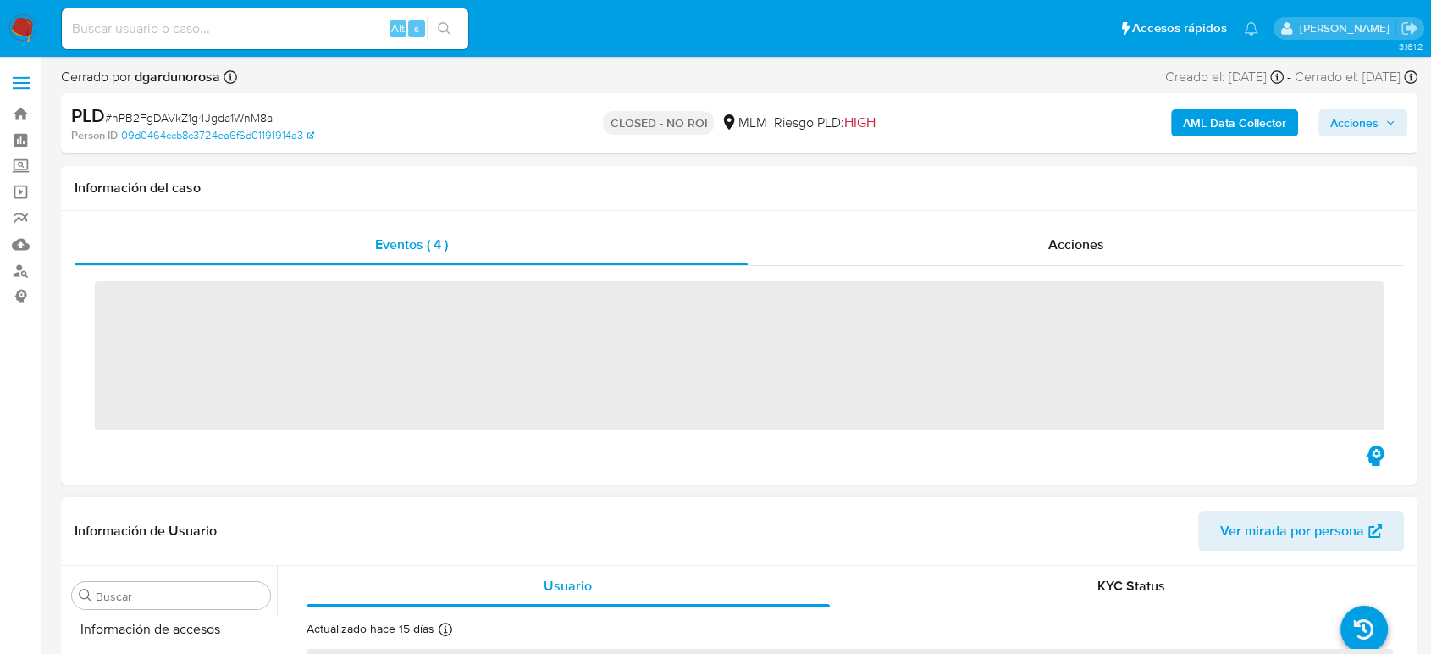
scroll to position [797, 0]
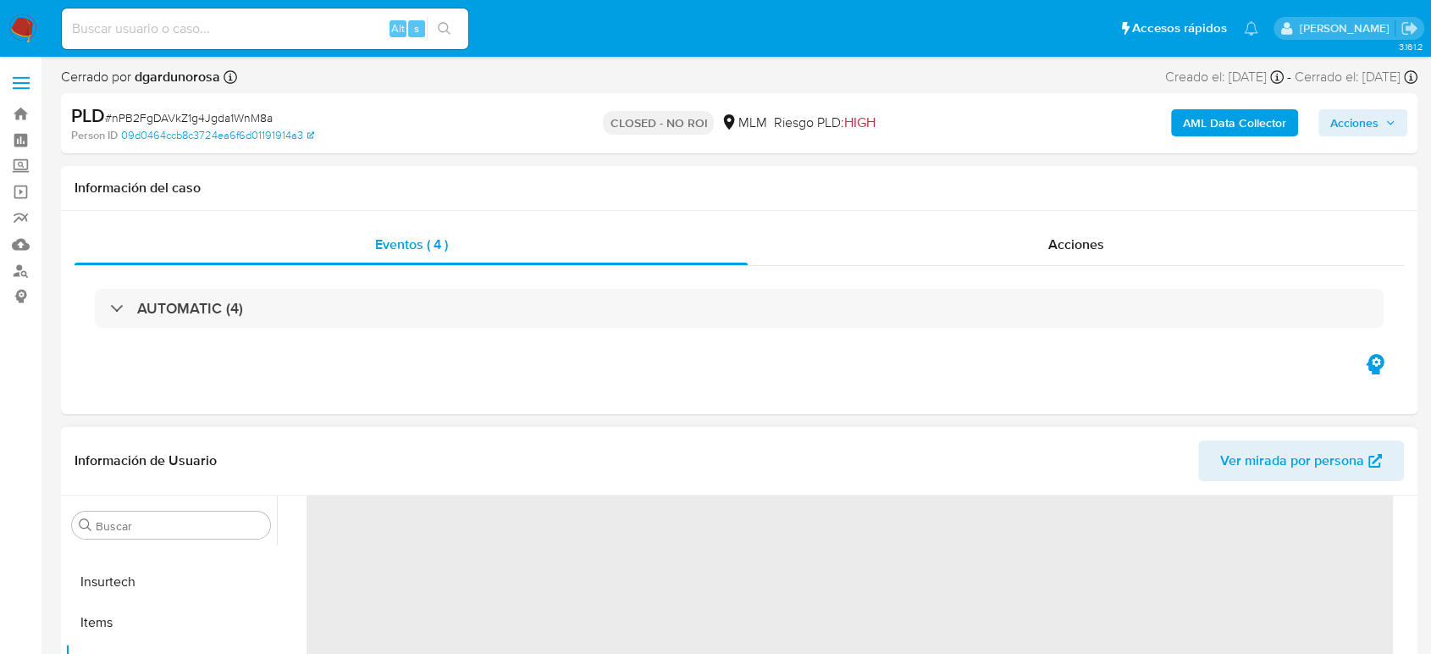
select select "10"
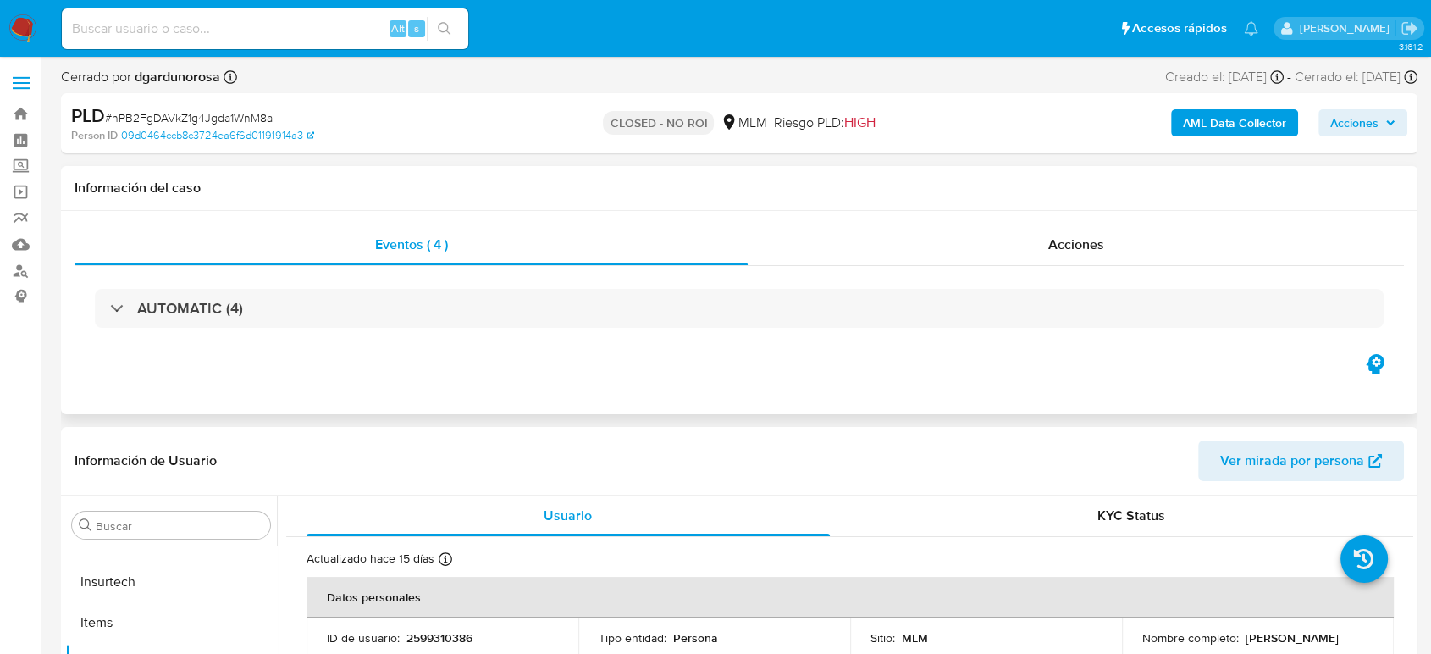
scroll to position [188, 0]
